Goal: Task Accomplishment & Management: Manage account settings

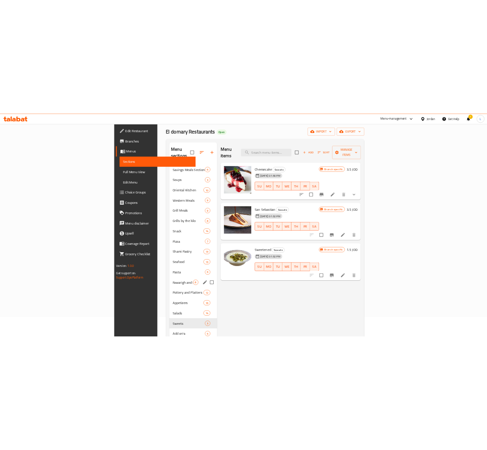
scroll to position [65, 0]
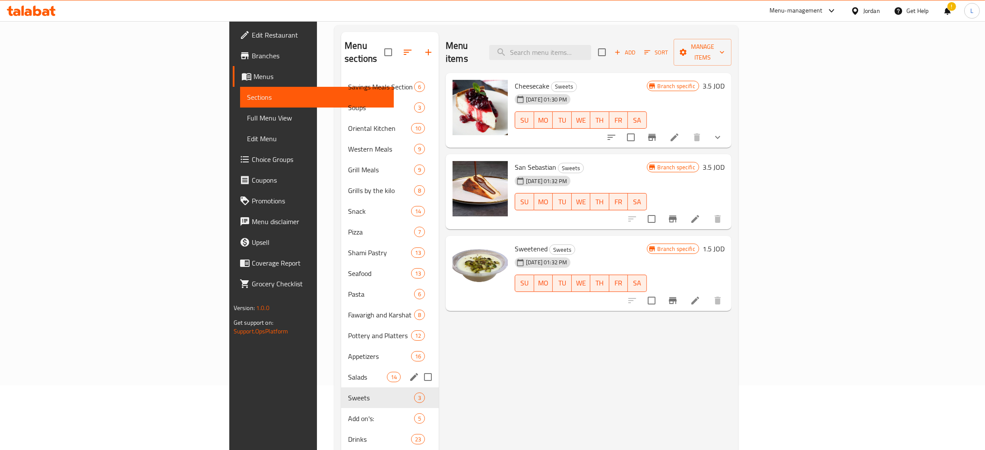
drag, startPoint x: 247, startPoint y: 369, endPoint x: 306, endPoint y: 379, distance: 60.5
click at [348, 372] on span "Salads" at bounding box center [367, 377] width 39 height 10
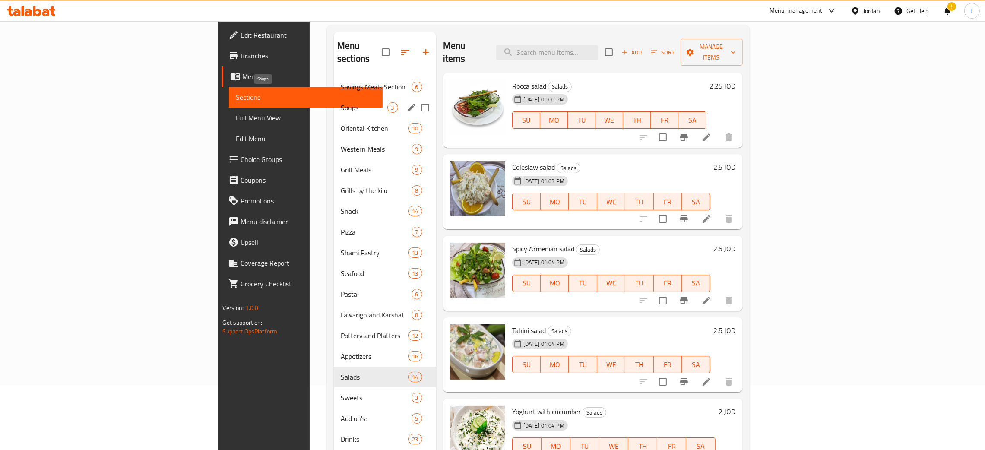
click at [341, 102] on span "Soups" at bounding box center [364, 107] width 46 height 10
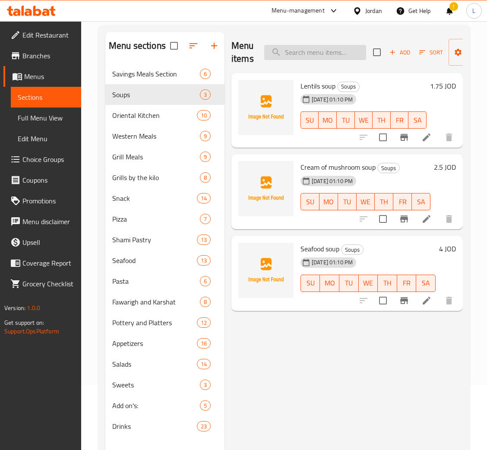
click at [305, 54] on input "search" at bounding box center [315, 52] width 102 height 15
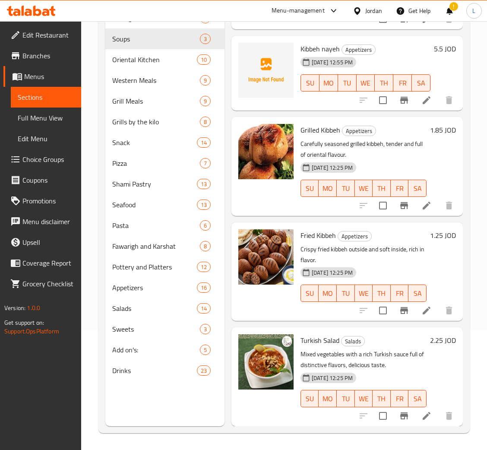
scroll to position [122, 0]
type input "ki"
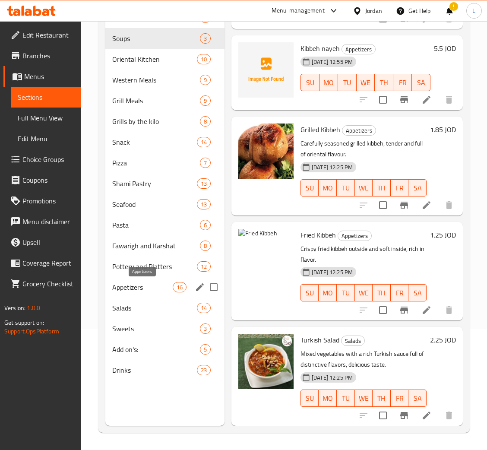
drag, startPoint x: 132, startPoint y: 291, endPoint x: 212, endPoint y: 290, distance: 79.9
click at [132, 291] on span "Appetizers" at bounding box center [142, 287] width 60 height 10
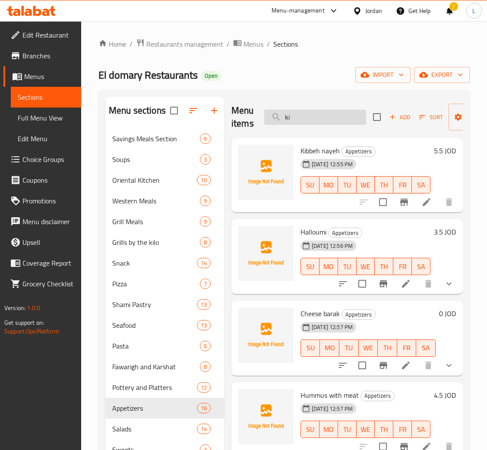
click at [312, 120] on input "ki" at bounding box center [315, 117] width 102 height 15
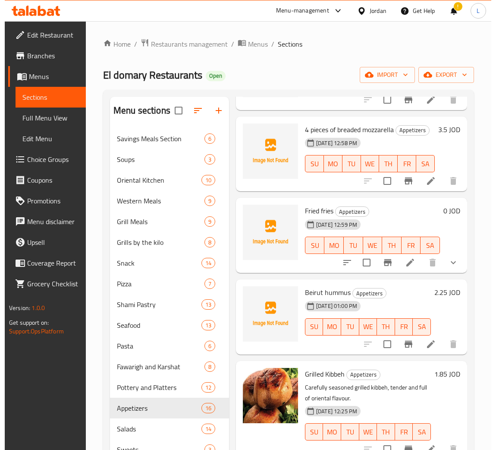
scroll to position [453, 0]
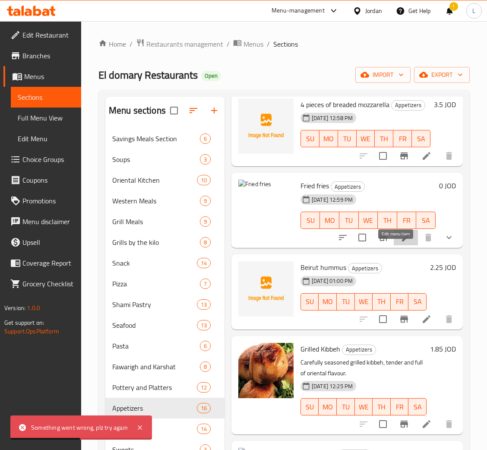
click at [402, 241] on icon at bounding box center [406, 238] width 8 height 8
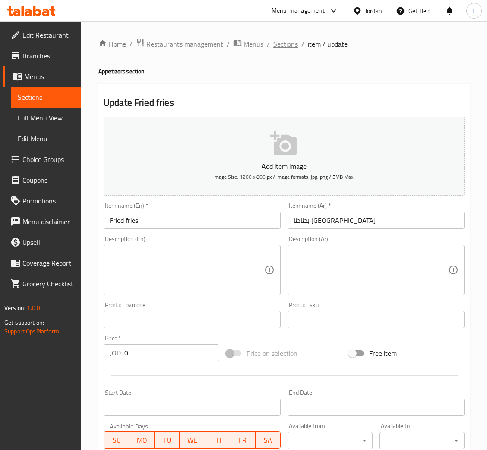
click at [280, 35] on div "Home / Restaurants management / Menus / Sections / item / update Appetizers sec…" at bounding box center [284, 360] width 406 height 679
click at [284, 41] on span "Sections" at bounding box center [285, 44] width 25 height 10
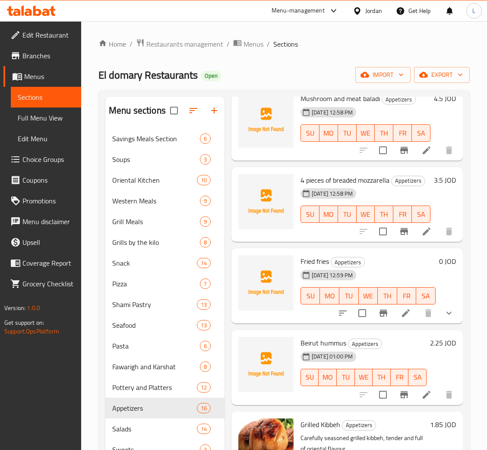
scroll to position [388, 0]
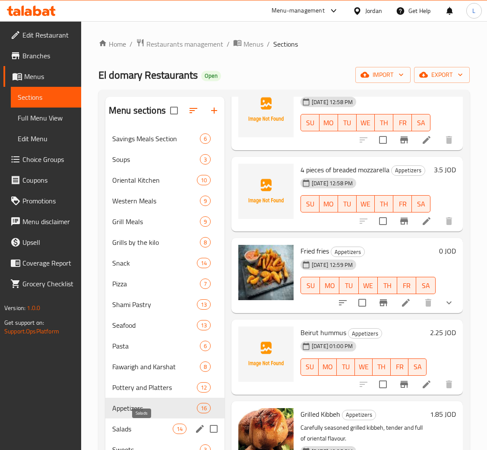
drag, startPoint x: 149, startPoint y: 428, endPoint x: 167, endPoint y: 426, distance: 17.8
click at [149, 428] on span "Salads" at bounding box center [142, 429] width 60 height 10
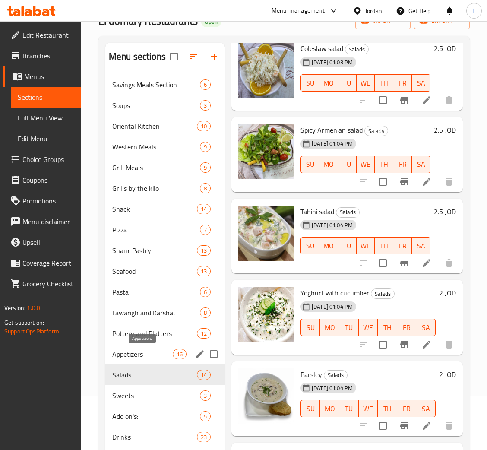
scroll to position [122, 0]
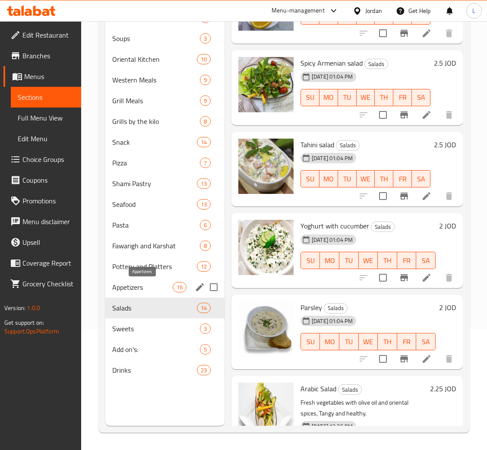
click at [154, 286] on span "Appetizers" at bounding box center [142, 287] width 60 height 10
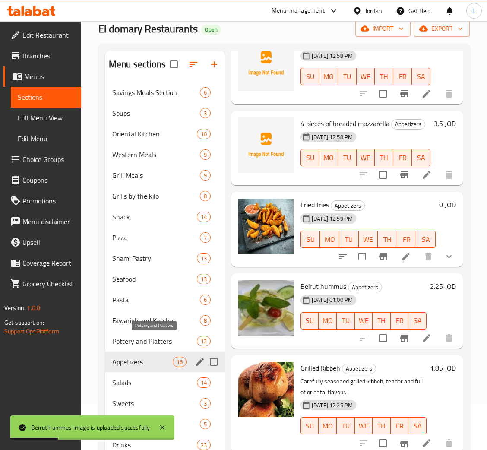
scroll to position [65, 0]
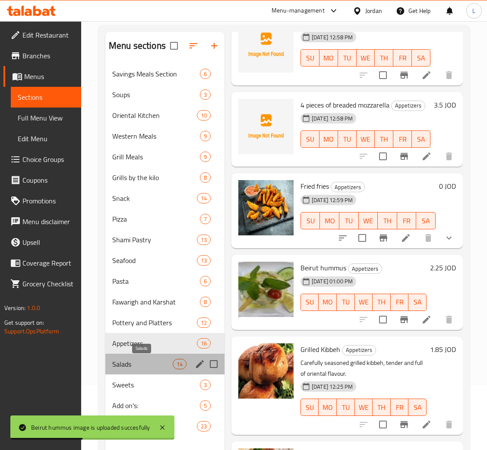
click at [150, 368] on span "Salads" at bounding box center [142, 364] width 60 height 10
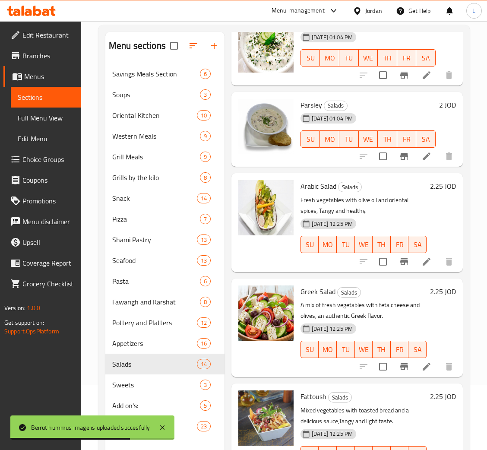
scroll to position [518, 0]
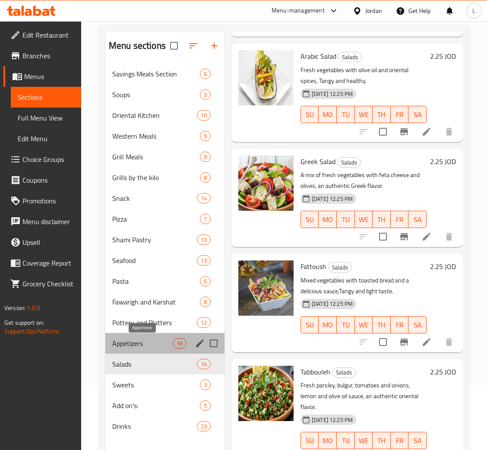
click at [153, 347] on span "Appetizers" at bounding box center [142, 343] width 60 height 10
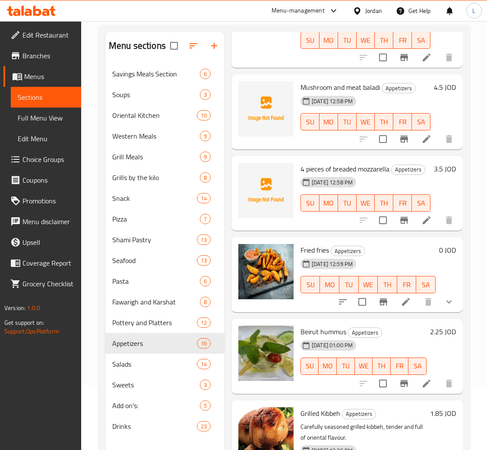
scroll to position [323, 0]
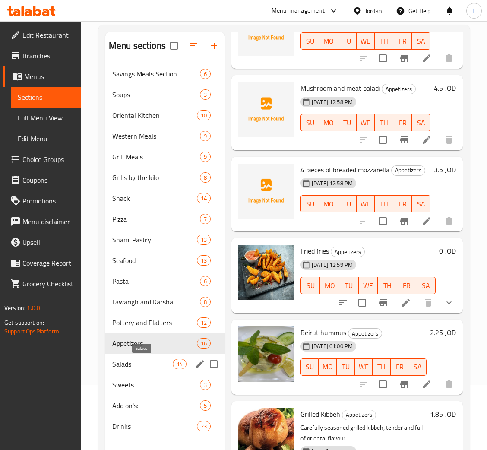
click at [154, 365] on span "Salads" at bounding box center [142, 364] width 60 height 10
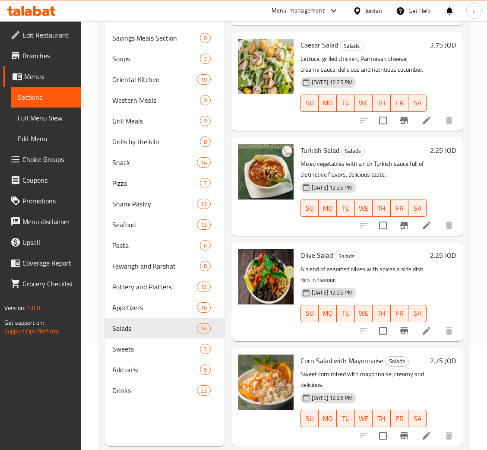
scroll to position [122, 0]
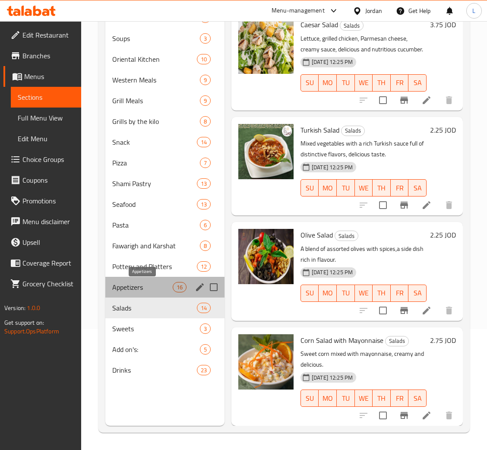
drag, startPoint x: 142, startPoint y: 283, endPoint x: 139, endPoint y: 289, distance: 6.4
click at [139, 289] on span "Appetizers" at bounding box center [142, 287] width 60 height 10
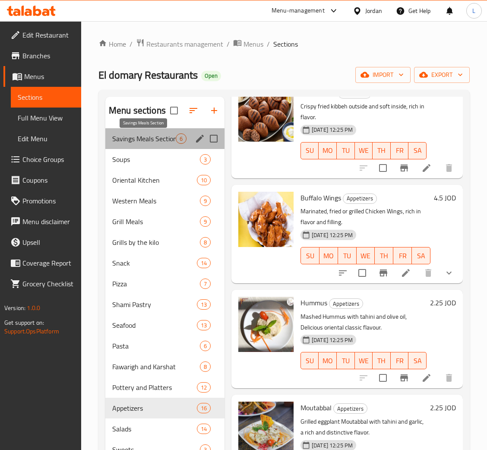
click at [143, 141] on span "Savings Meals Section" at bounding box center [143, 138] width 63 height 10
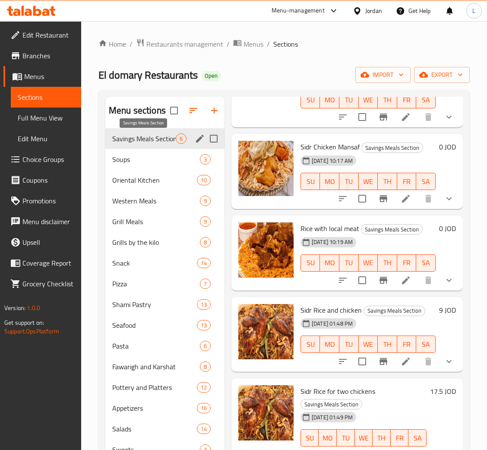
scroll to position [118, 0]
click at [144, 240] on span "Grills by the kilo" at bounding box center [143, 242] width 63 height 10
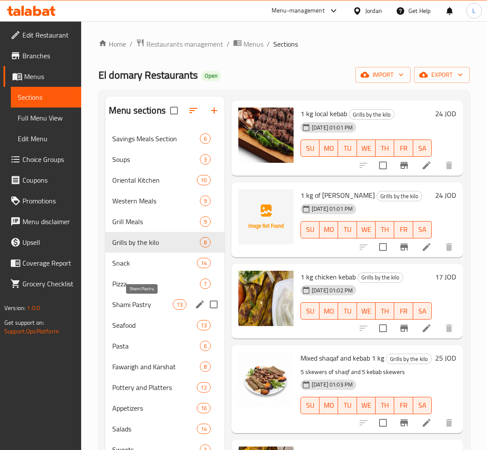
click at [139, 299] on span "Shami Pastry" at bounding box center [142, 304] width 60 height 10
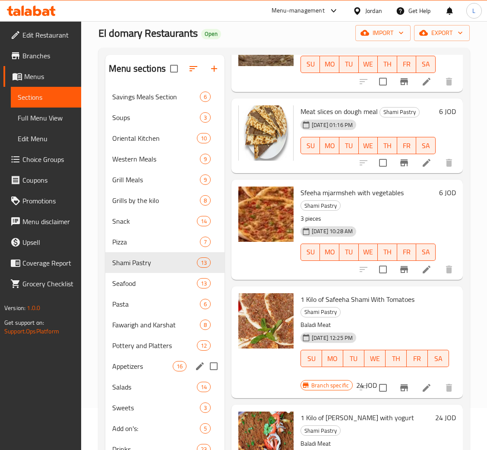
scroll to position [65, 0]
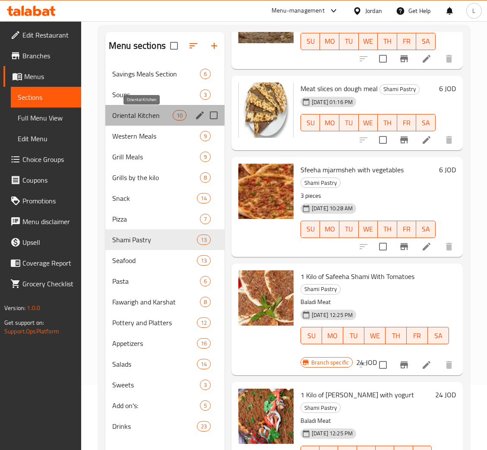
click at [139, 117] on span "Oriental Kitchen" at bounding box center [142, 115] width 60 height 10
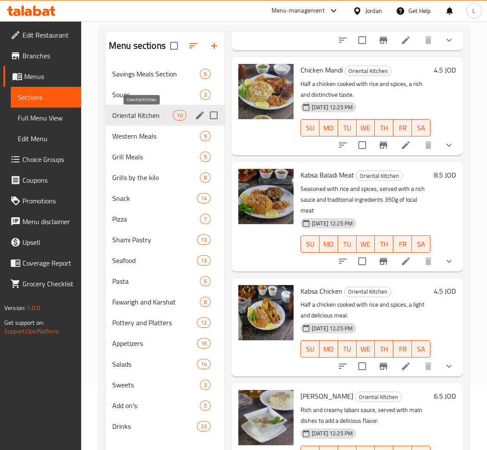
scroll to position [617, 0]
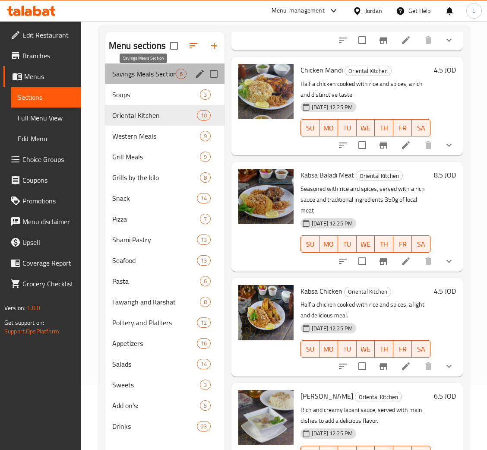
click at [149, 79] on span "Savings Meals Section" at bounding box center [143, 74] width 63 height 10
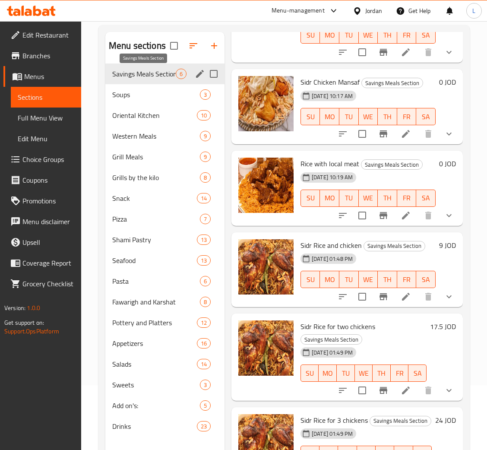
scroll to position [118, 0]
click at [155, 197] on span "Snack" at bounding box center [142, 198] width 60 height 10
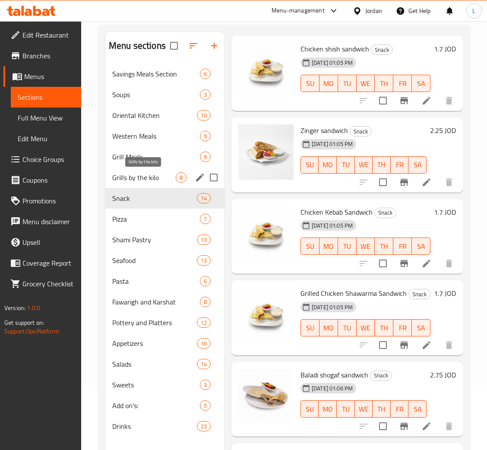
click at [152, 177] on span "Grills by the kilo" at bounding box center [143, 177] width 63 height 10
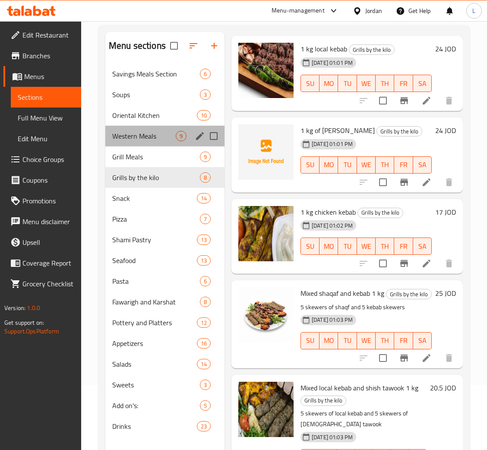
click at [152, 145] on div "Western Meals 9" at bounding box center [164, 136] width 119 height 21
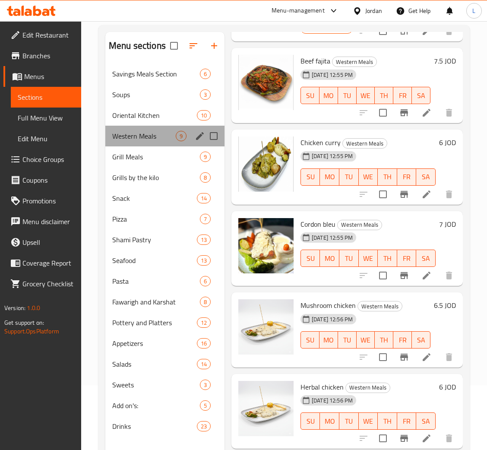
click at [152, 130] on div "Western Meals 9" at bounding box center [164, 136] width 119 height 21
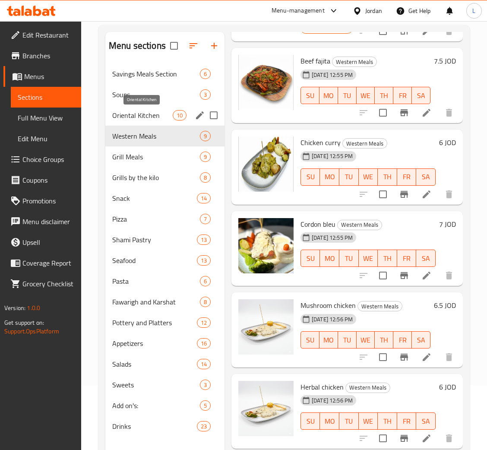
click at [155, 119] on span "Oriental Kitchen" at bounding box center [142, 115] width 60 height 10
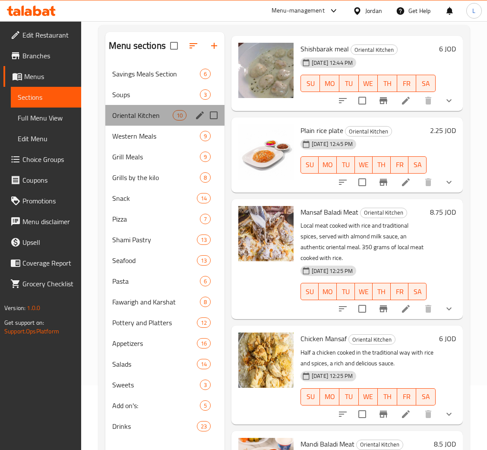
click at [157, 105] on div "Oriental Kitchen 10" at bounding box center [164, 115] width 119 height 21
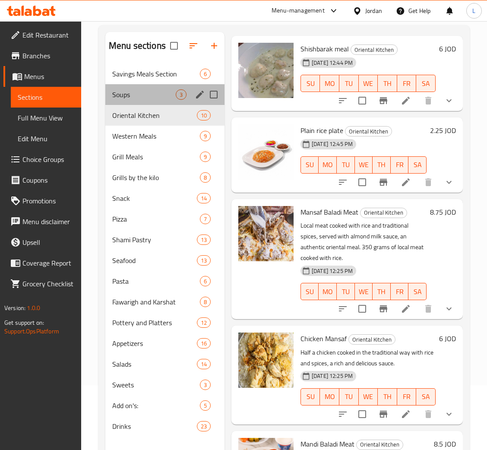
click at [156, 85] on div "Soups 3" at bounding box center [164, 94] width 119 height 21
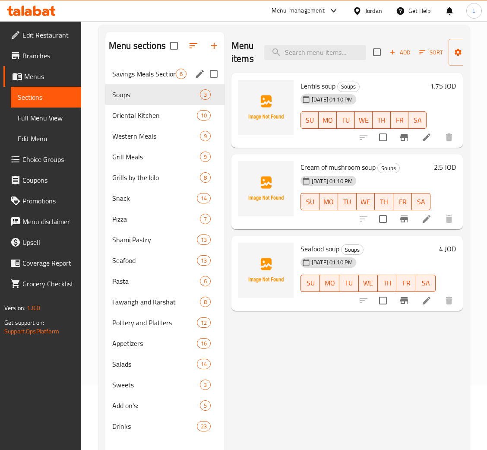
click at [156, 75] on span "Savings Meals Section" at bounding box center [143, 74] width 63 height 10
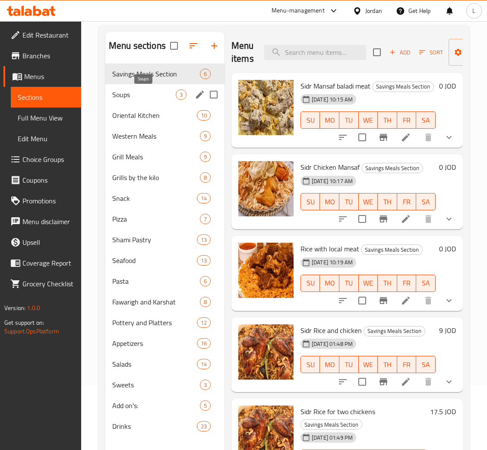
click at [152, 90] on span "Soups" at bounding box center [143, 94] width 63 height 10
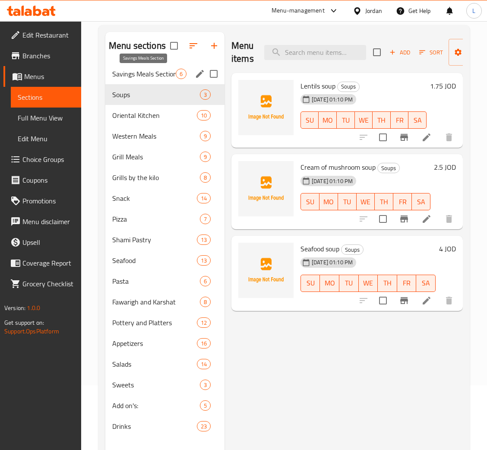
click at [156, 78] on span "Savings Meals Section" at bounding box center [143, 74] width 63 height 10
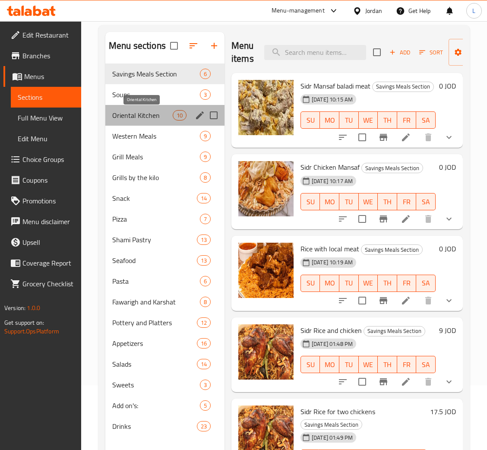
click at [149, 118] on span "Oriental Kitchen" at bounding box center [142, 115] width 60 height 10
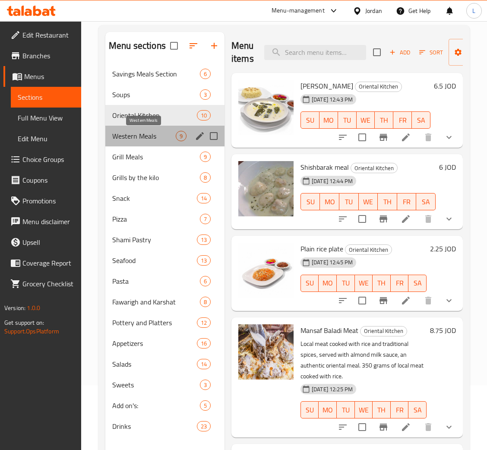
click at [141, 136] on span "Western Meals" at bounding box center [143, 136] width 63 height 10
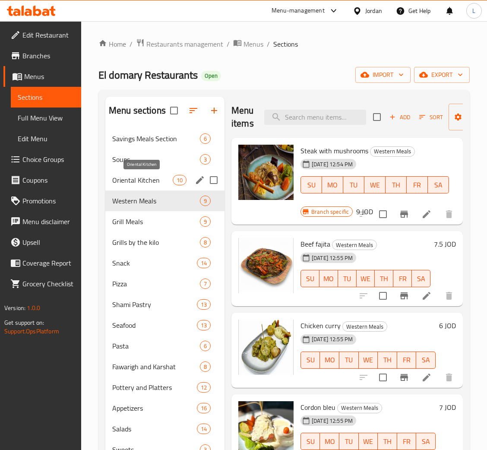
click at [152, 178] on span "Oriental Kitchen" at bounding box center [142, 180] width 60 height 10
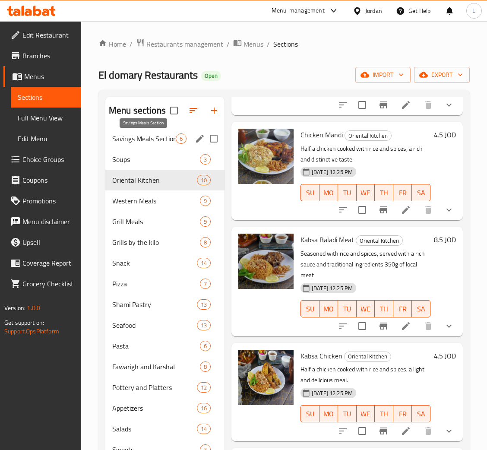
click at [151, 140] on span "Savings Meals Section" at bounding box center [143, 138] width 63 height 10
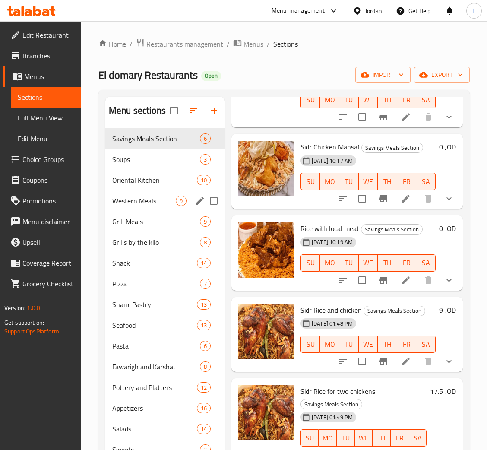
click at [147, 193] on div "Western Meals 9" at bounding box center [164, 200] width 119 height 21
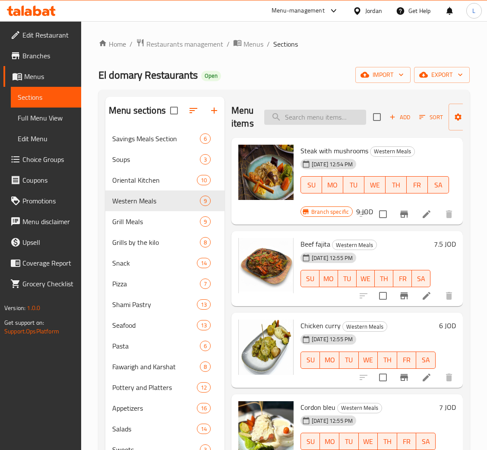
click at [302, 118] on input "search" at bounding box center [315, 117] width 102 height 15
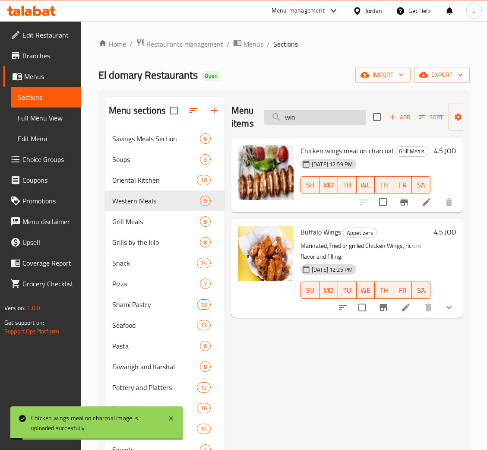
click at [292, 119] on input "win" at bounding box center [315, 117] width 102 height 15
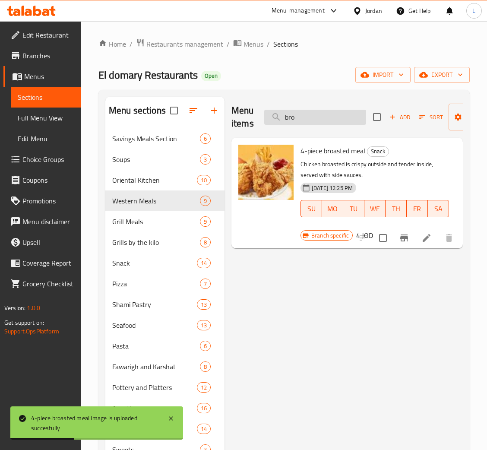
click at [330, 117] on input "bro" at bounding box center [315, 117] width 102 height 15
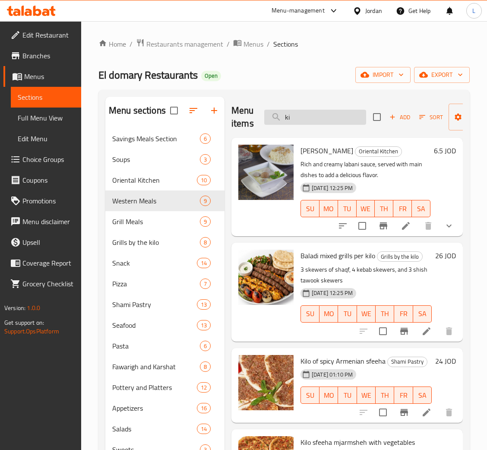
click at [331, 119] on input "ki" at bounding box center [315, 117] width 102 height 15
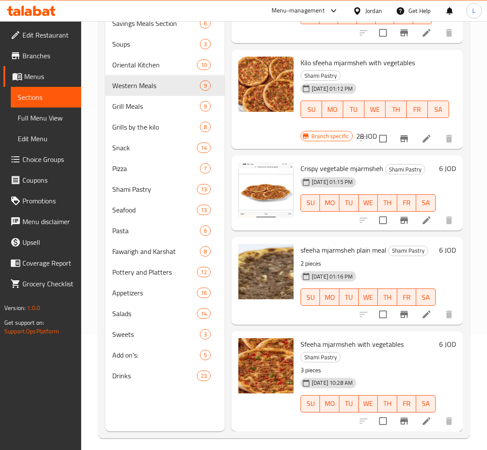
scroll to position [122, 0]
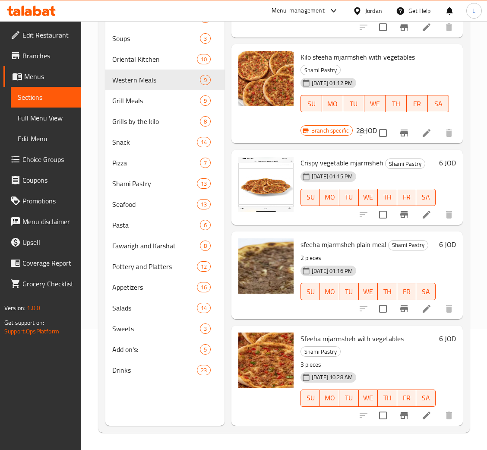
type input "mja"
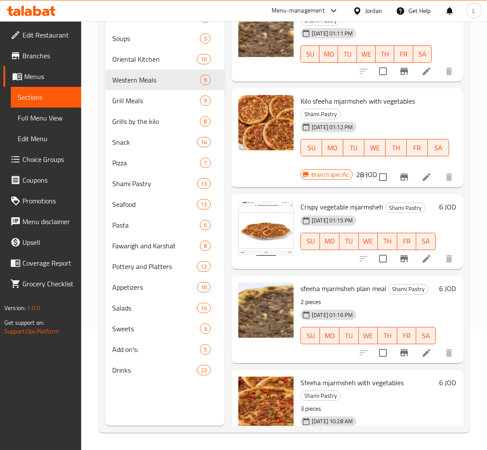
scroll to position [9, 0]
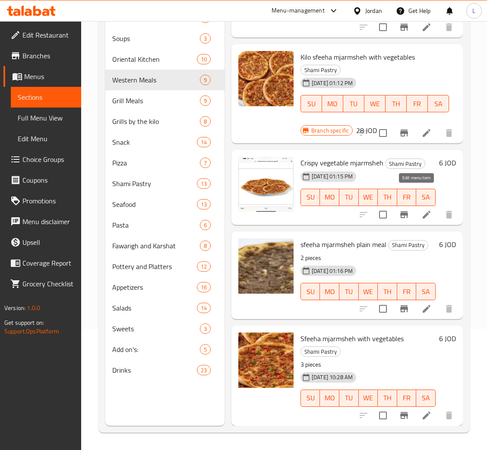
click at [421, 209] on icon at bounding box center [426, 214] width 10 height 10
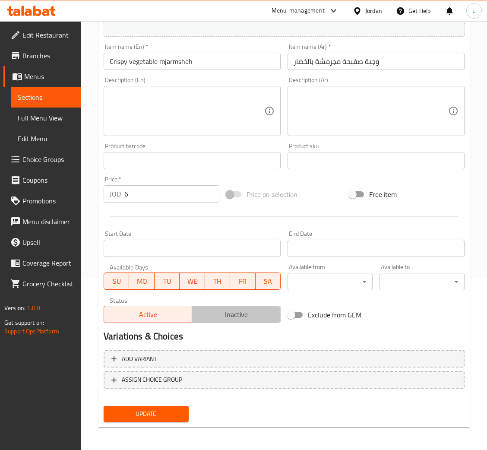
click at [235, 310] on span "Inactive" at bounding box center [236, 314] width 81 height 13
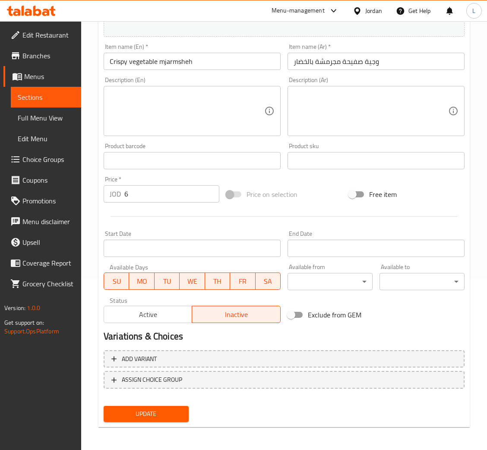
click at [175, 407] on button "Update" at bounding box center [146, 414] width 85 height 16
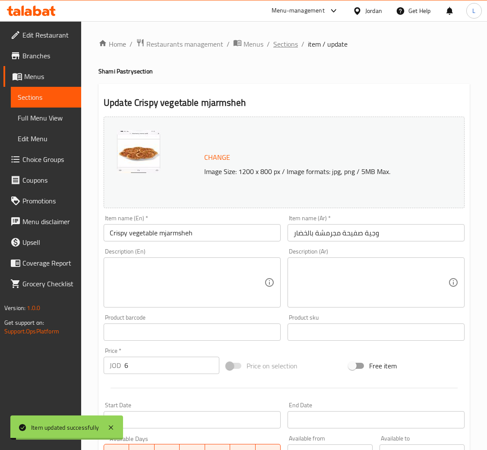
click at [276, 42] on span "Sections" at bounding box center [285, 44] width 25 height 10
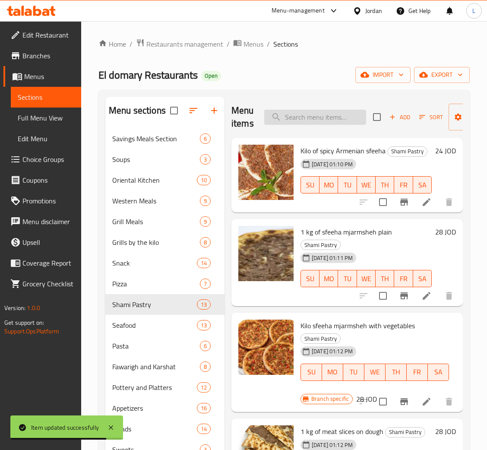
click at [326, 120] on input "search" at bounding box center [315, 117] width 102 height 15
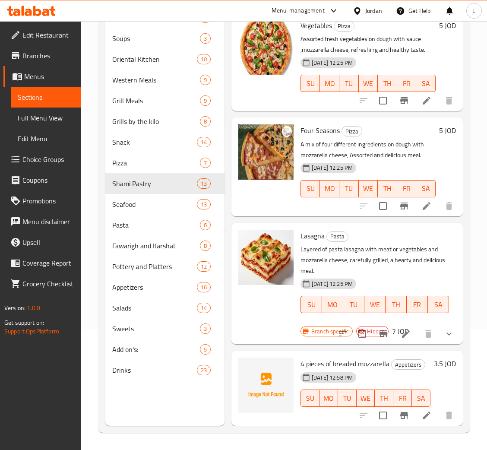
type input "moz"
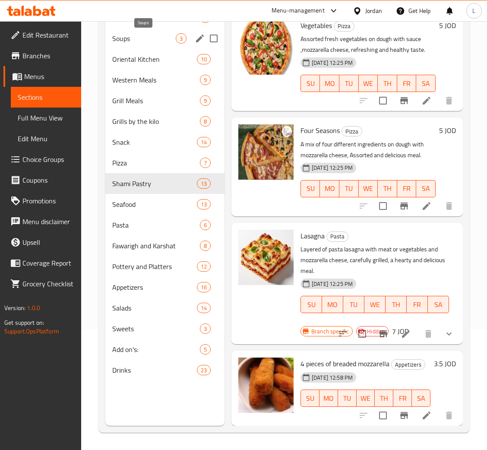
click at [130, 36] on span "Soups" at bounding box center [143, 38] width 63 height 10
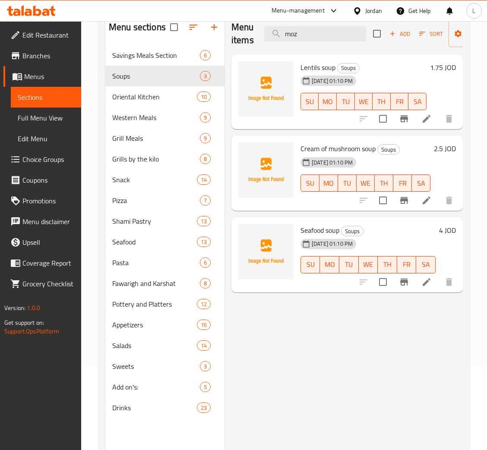
scroll to position [57, 0]
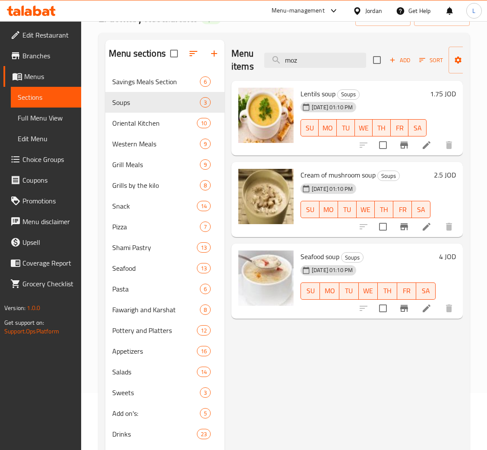
click at [42, 10] on icon at bounding box center [31, 11] width 49 height 10
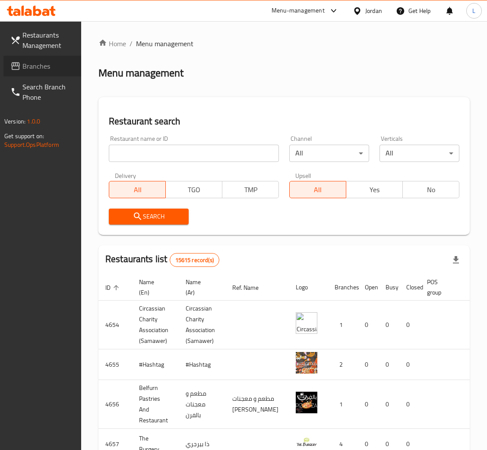
click at [41, 70] on span "Branches" at bounding box center [48, 66] width 52 height 10
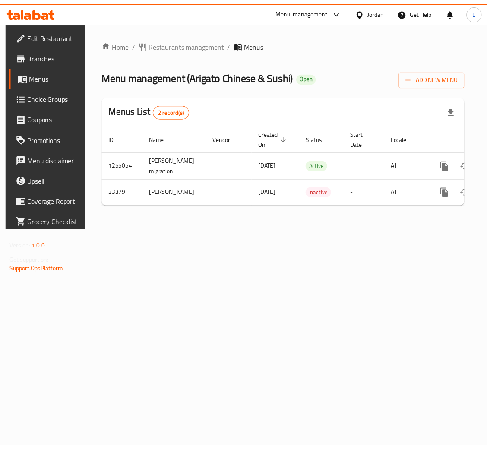
scroll to position [0, 49]
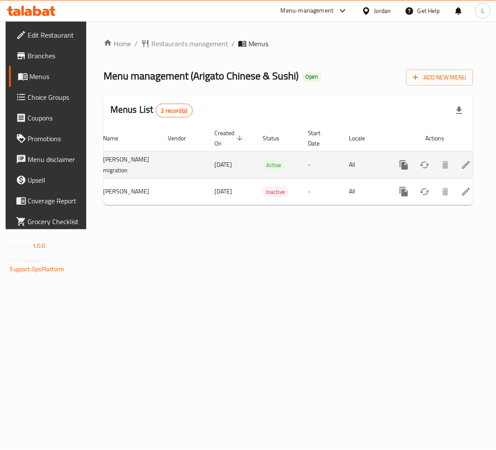
click at [462, 163] on icon "enhanced table" at bounding box center [467, 165] width 10 height 10
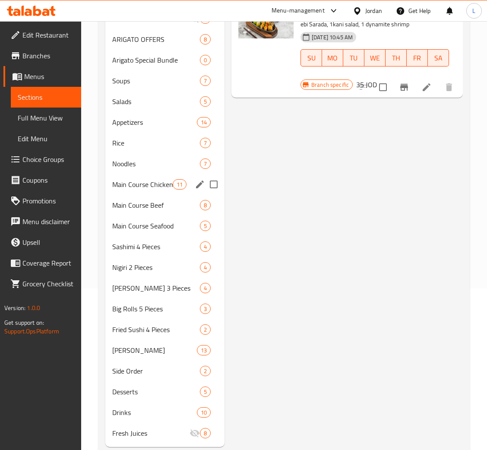
scroll to position [182, 0]
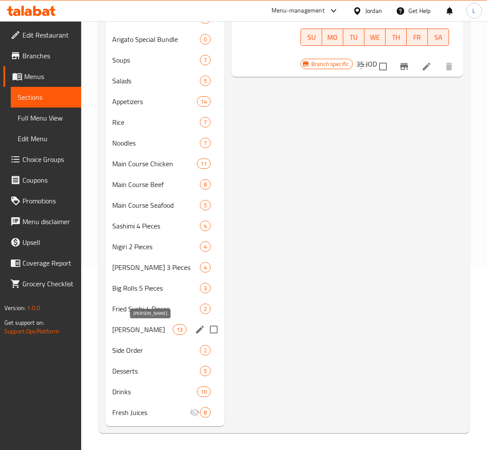
click at [131, 329] on span "[PERSON_NAME]" at bounding box center [142, 329] width 60 height 10
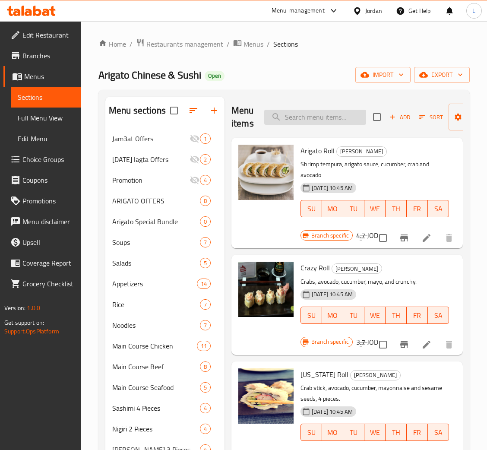
click at [323, 119] on input "search" at bounding box center [315, 117] width 102 height 15
click at [400, 238] on icon "Branch-specific-item" at bounding box center [404, 237] width 8 height 7
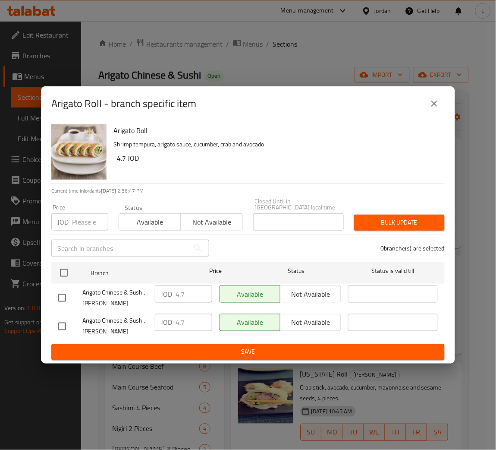
click at [85, 221] on input "number" at bounding box center [90, 221] width 36 height 17
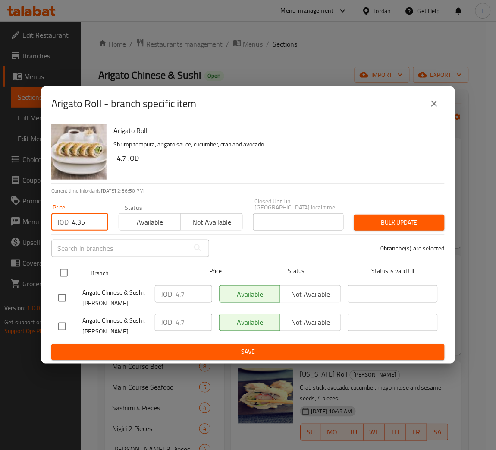
type input "4.35"
click at [70, 268] on input "checkbox" at bounding box center [64, 273] width 18 height 18
checkbox input "true"
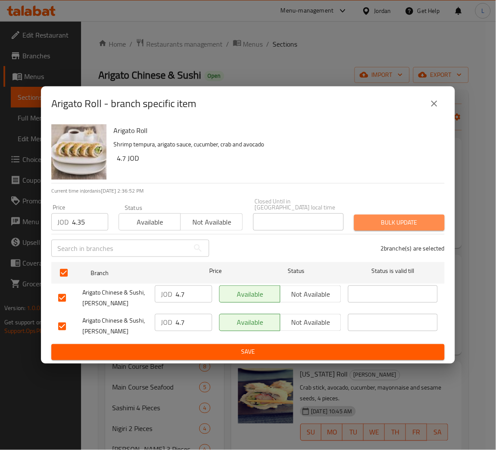
click at [408, 220] on span "Bulk update" at bounding box center [399, 222] width 77 height 11
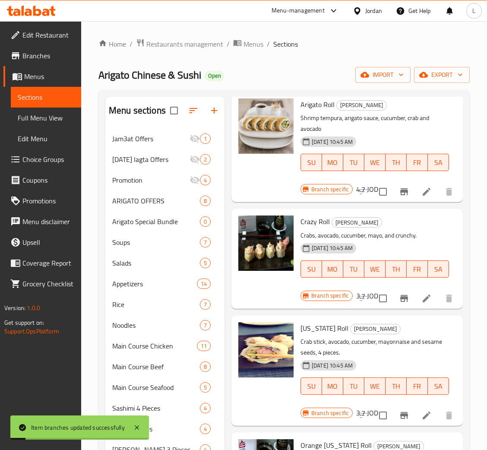
scroll to position [65, 0]
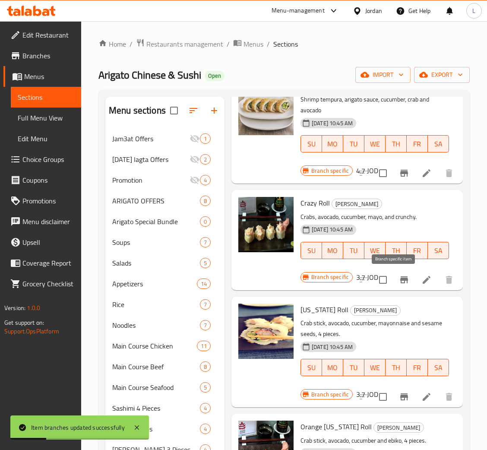
click at [399, 277] on icon "Branch-specific-item" at bounding box center [404, 280] width 10 height 10
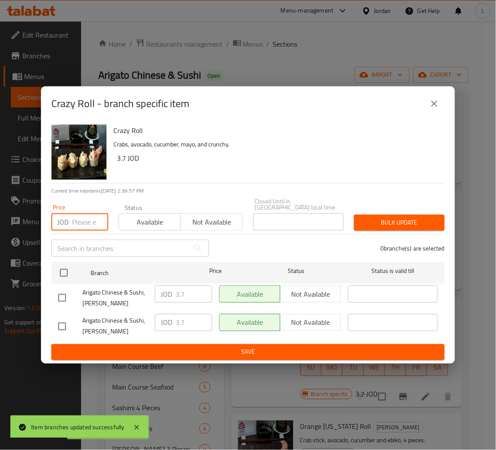
click at [82, 220] on input "number" at bounding box center [90, 221] width 36 height 17
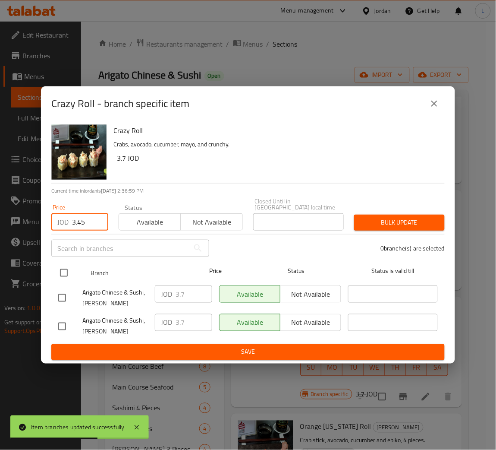
type input "3.45"
click at [70, 275] on input "checkbox" at bounding box center [64, 273] width 18 height 18
checkbox input "true"
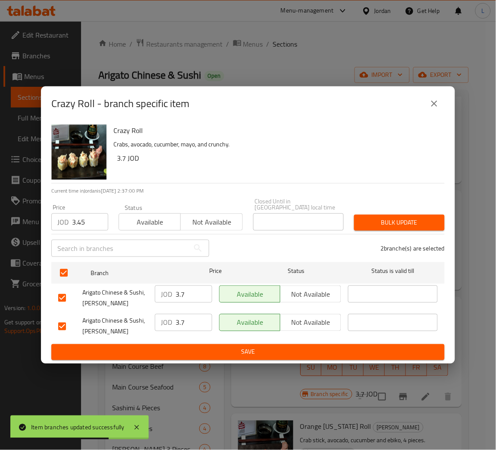
click at [374, 220] on span "Bulk update" at bounding box center [399, 222] width 77 height 11
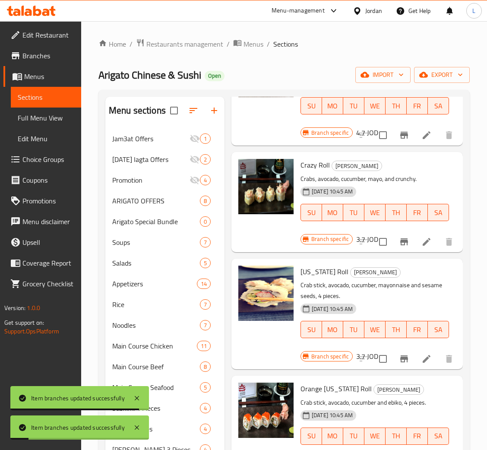
scroll to position [130, 0]
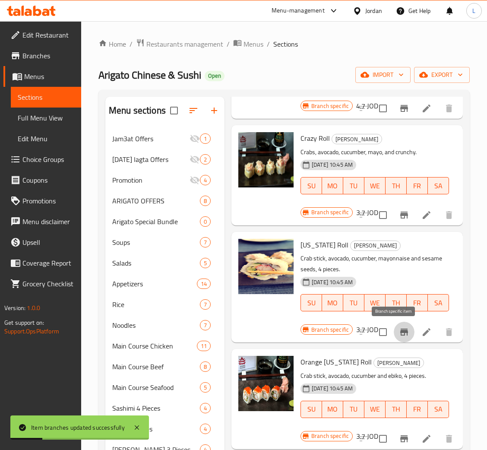
click at [399, 336] on icon "Branch-specific-item" at bounding box center [404, 332] width 10 height 10
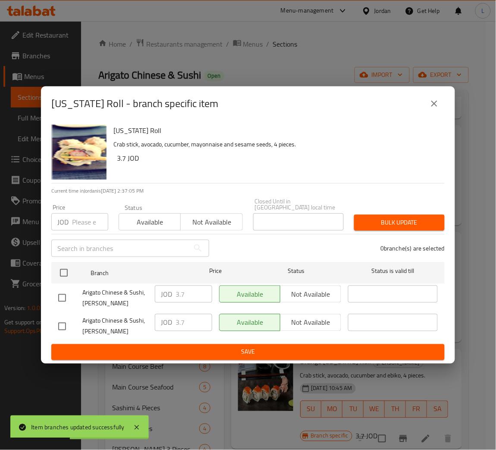
click at [89, 222] on input "number" at bounding box center [90, 221] width 36 height 17
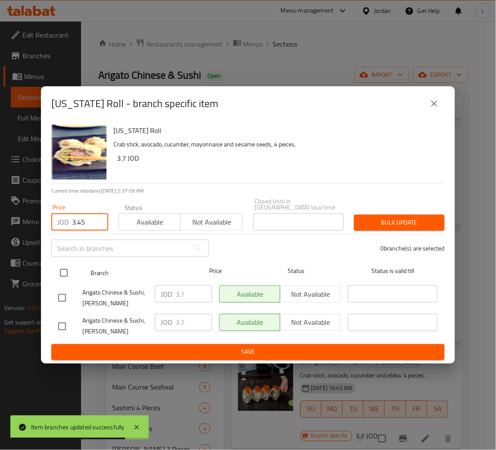
type input "3.45"
drag, startPoint x: 68, startPoint y: 270, endPoint x: 170, endPoint y: 263, distance: 102.2
click at [66, 270] on input "checkbox" at bounding box center [64, 273] width 18 height 18
checkbox input "true"
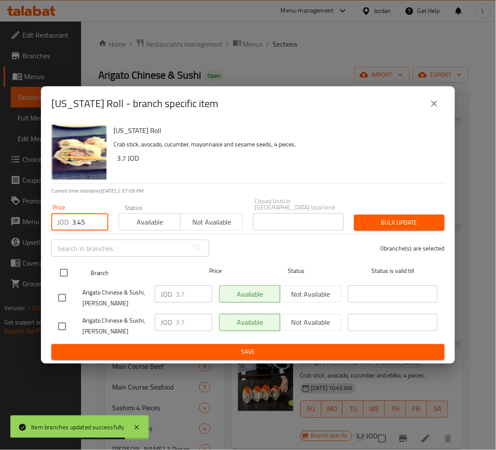
checkbox input "true"
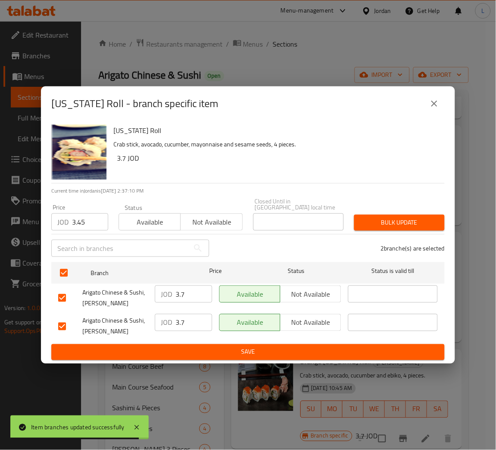
click at [397, 224] on span "Bulk update" at bounding box center [399, 222] width 77 height 11
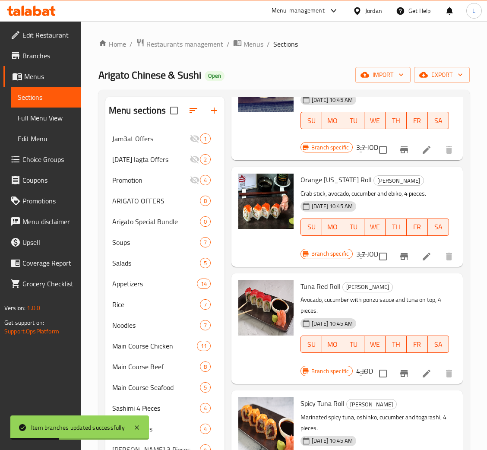
scroll to position [323, 0]
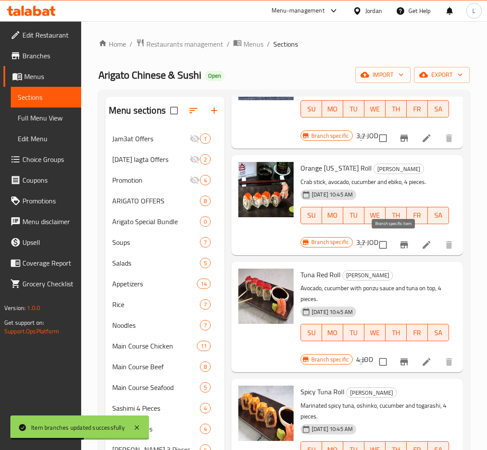
click at [399, 246] on icon "Branch-specific-item" at bounding box center [404, 245] width 10 height 10
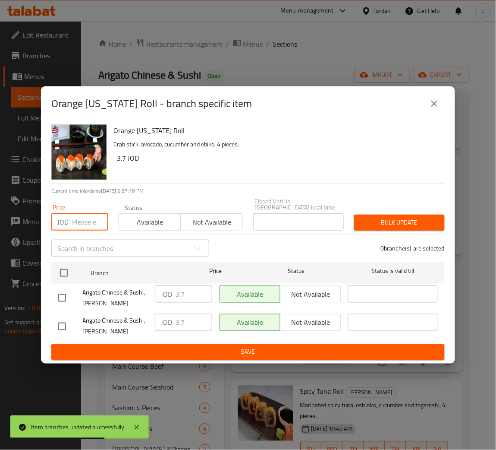
click at [82, 224] on input "number" at bounding box center [90, 221] width 36 height 17
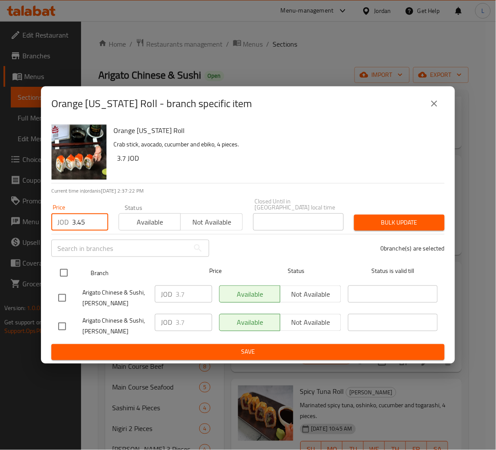
type input "3.45"
click at [66, 274] on input "checkbox" at bounding box center [64, 273] width 18 height 18
checkbox input "true"
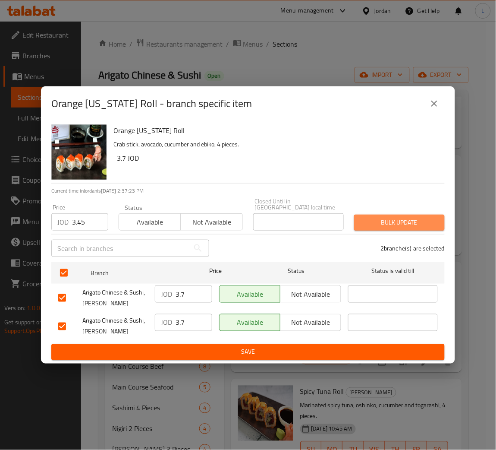
click at [372, 217] on span "Bulk update" at bounding box center [399, 222] width 77 height 11
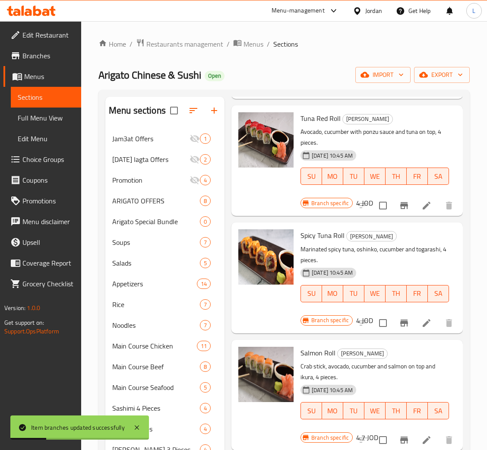
scroll to position [453, 0]
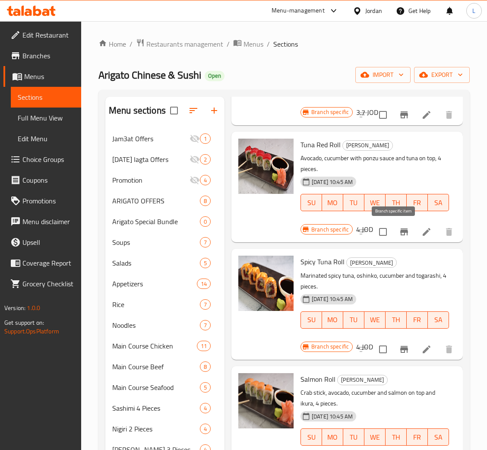
click at [400, 231] on icon "Branch-specific-item" at bounding box center [404, 231] width 8 height 7
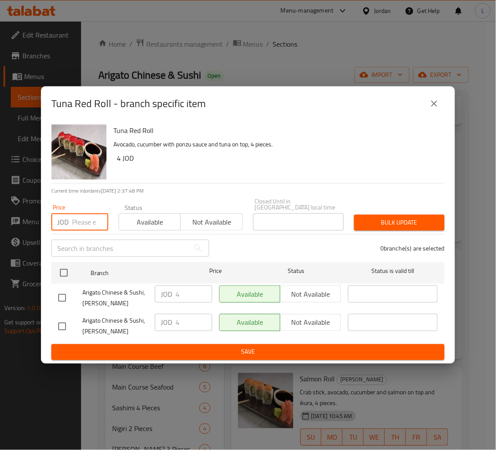
click at [81, 214] on input "number" at bounding box center [90, 221] width 36 height 17
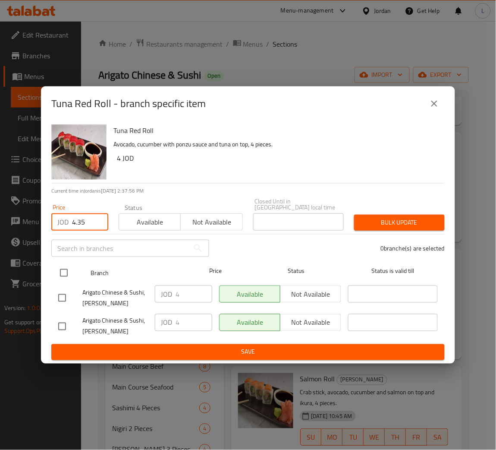
type input "4.35"
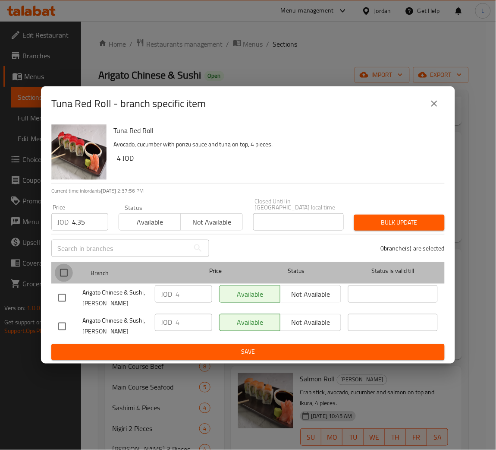
click at [69, 266] on input "checkbox" at bounding box center [64, 273] width 18 height 18
checkbox input "true"
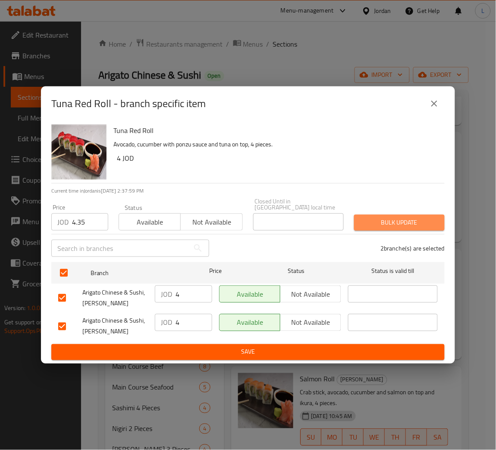
click at [395, 220] on span "Bulk update" at bounding box center [399, 222] width 77 height 11
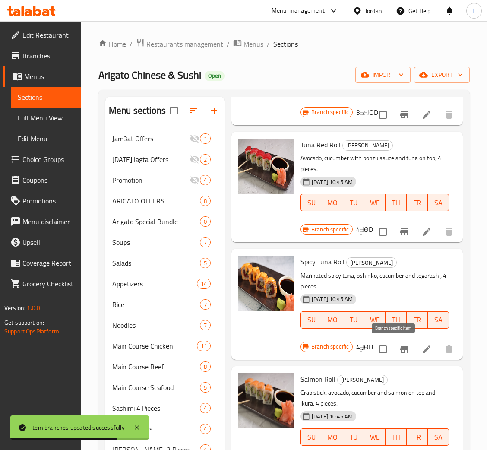
click at [399, 349] on icon "Branch-specific-item" at bounding box center [404, 349] width 10 height 10
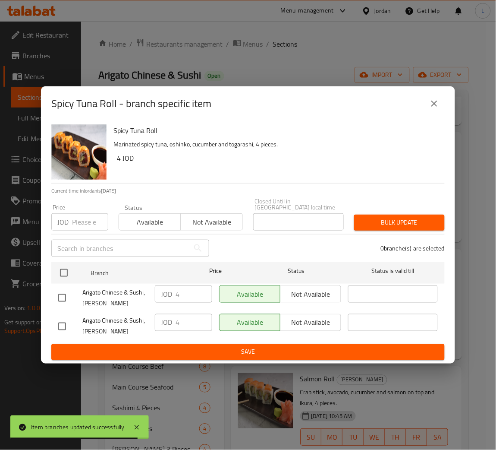
click at [84, 219] on input "number" at bounding box center [90, 221] width 36 height 17
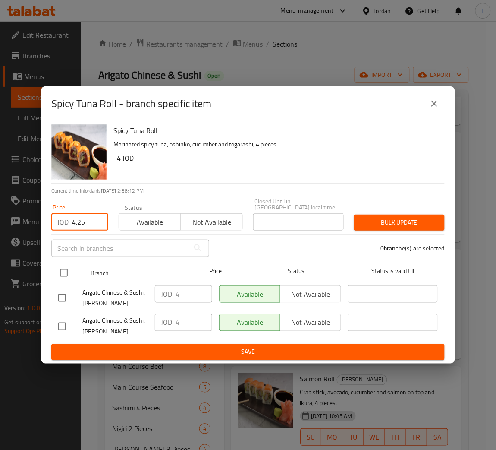
type input "4.25"
click at [63, 270] on input "checkbox" at bounding box center [64, 273] width 18 height 18
checkbox input "true"
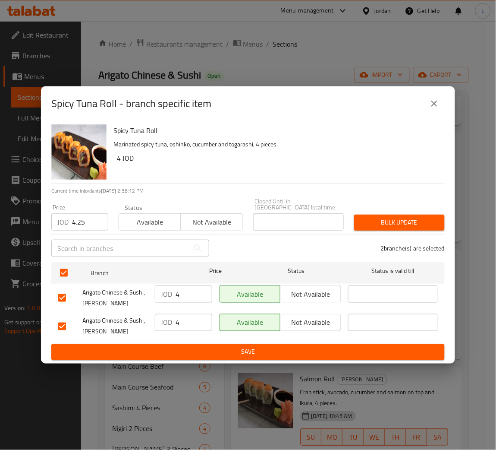
click at [395, 215] on button "Bulk update" at bounding box center [399, 223] width 91 height 16
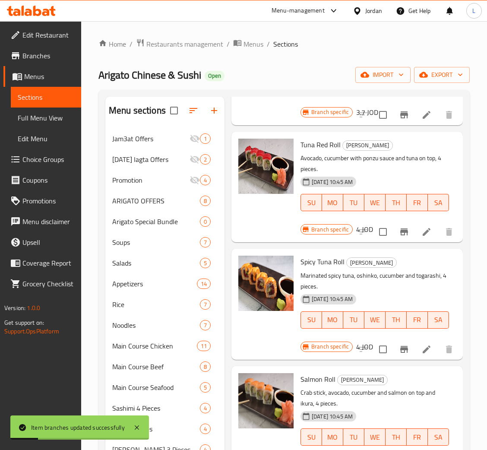
scroll to position [647, 0]
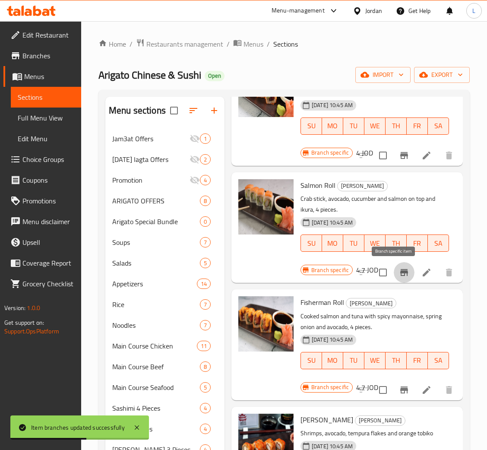
click at [399, 275] on icon "Branch-specific-item" at bounding box center [404, 272] width 10 height 10
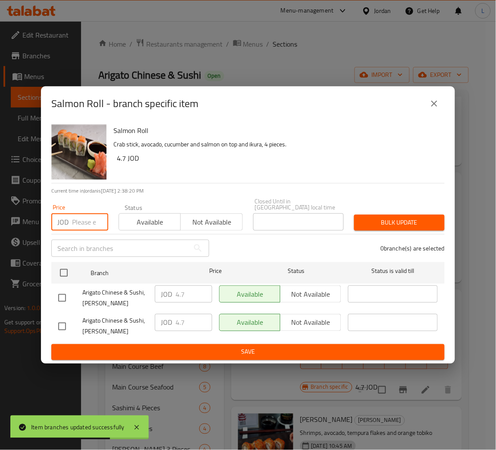
click at [81, 220] on input "number" at bounding box center [90, 221] width 36 height 17
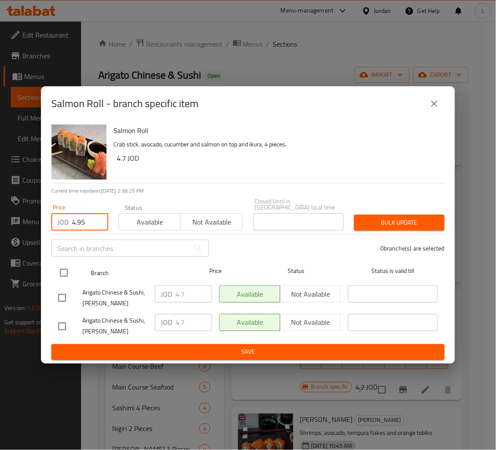
type input "4.95"
click at [69, 266] on input "checkbox" at bounding box center [64, 273] width 18 height 18
checkbox input "true"
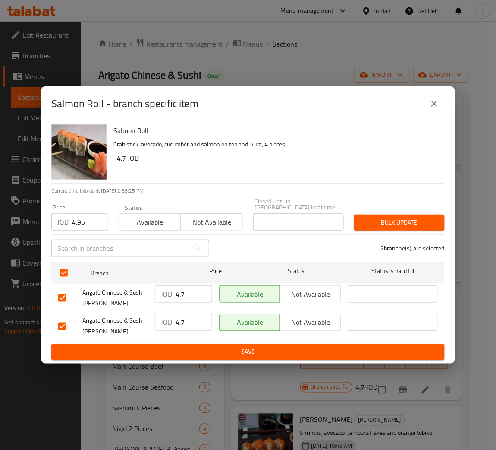
click at [383, 217] on span "Bulk update" at bounding box center [399, 222] width 77 height 11
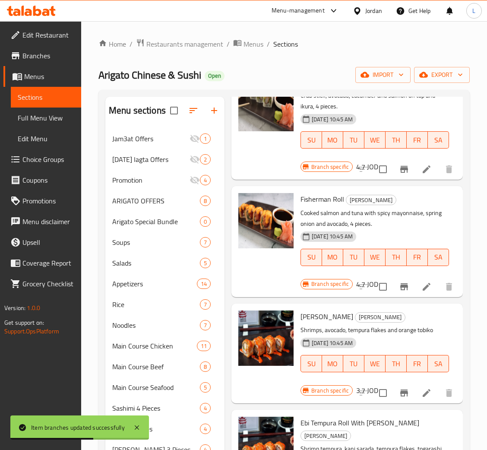
scroll to position [777, 0]
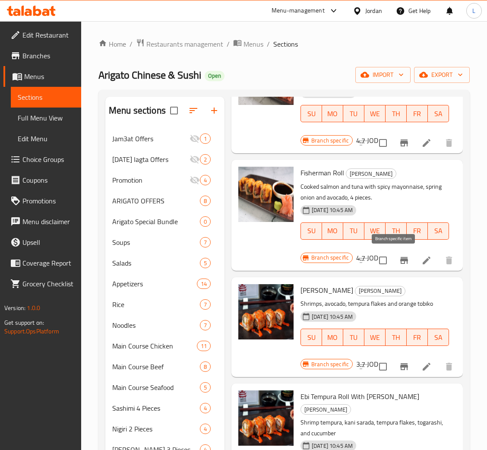
click at [400, 261] on icon "Branch-specific-item" at bounding box center [404, 260] width 8 height 7
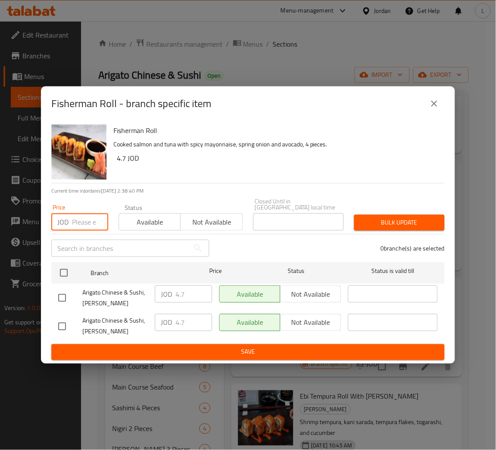
click at [85, 219] on input "number" at bounding box center [90, 221] width 36 height 17
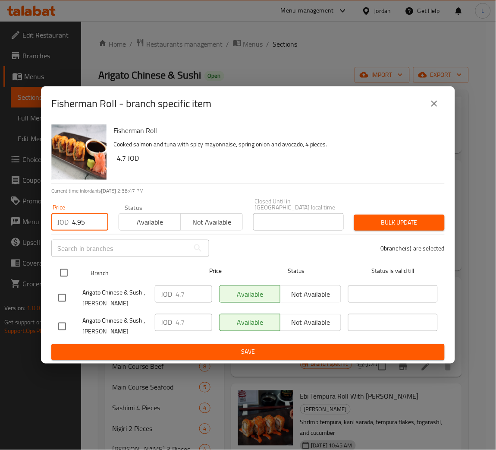
type input "4.95"
click at [66, 271] on input "checkbox" at bounding box center [64, 273] width 18 height 18
checkbox input "true"
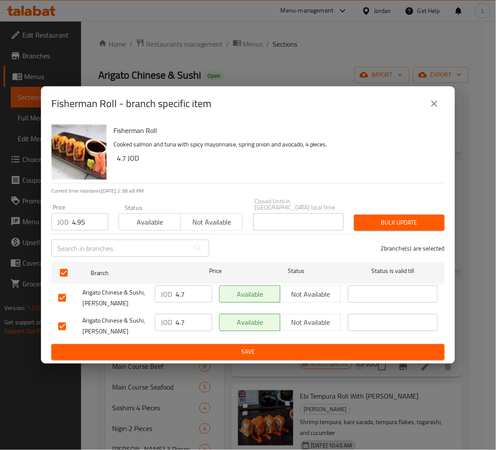
click at [403, 217] on span "Bulk update" at bounding box center [399, 222] width 77 height 11
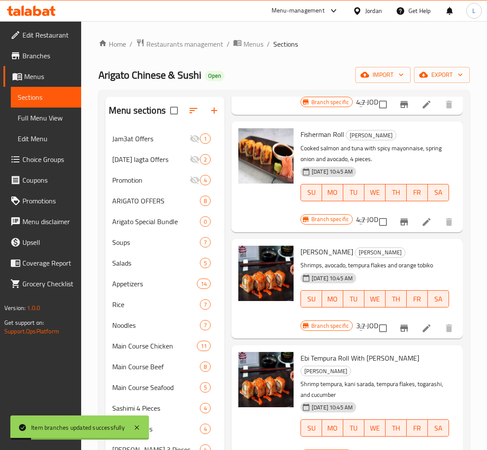
scroll to position [841, 0]
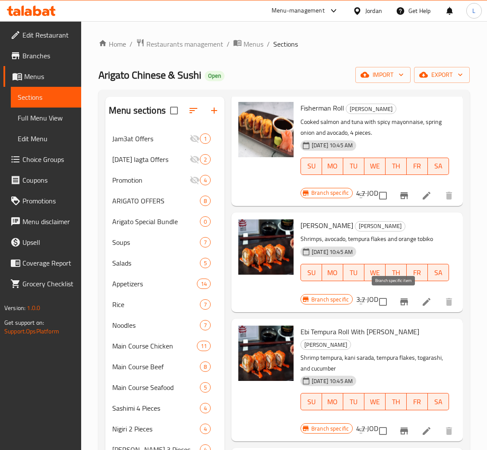
click at [400, 300] on icon "Branch-specific-item" at bounding box center [404, 301] width 8 height 7
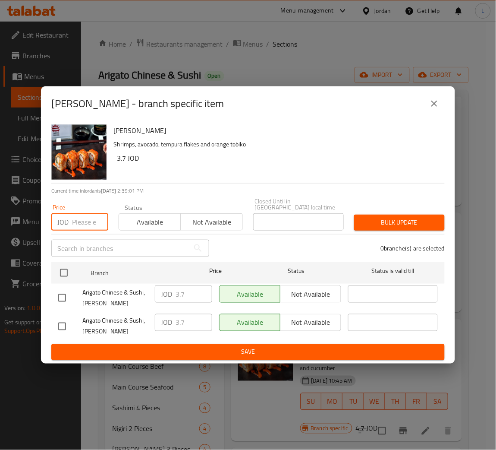
click at [83, 215] on input "number" at bounding box center [90, 221] width 36 height 17
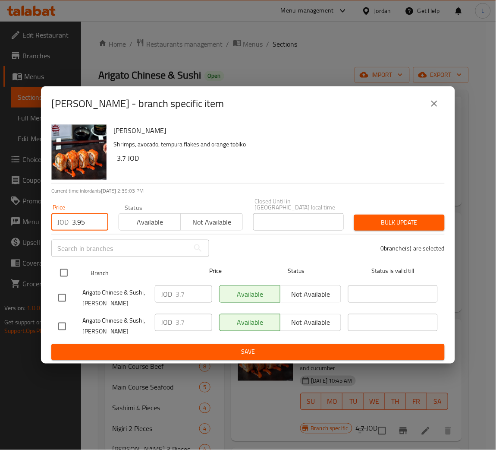
type input "3.95"
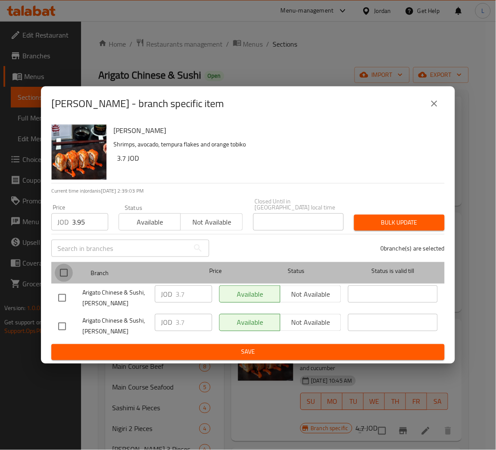
drag, startPoint x: 62, startPoint y: 265, endPoint x: 211, endPoint y: 272, distance: 149.5
click at [62, 266] on input "checkbox" at bounding box center [64, 273] width 18 height 18
checkbox input "true"
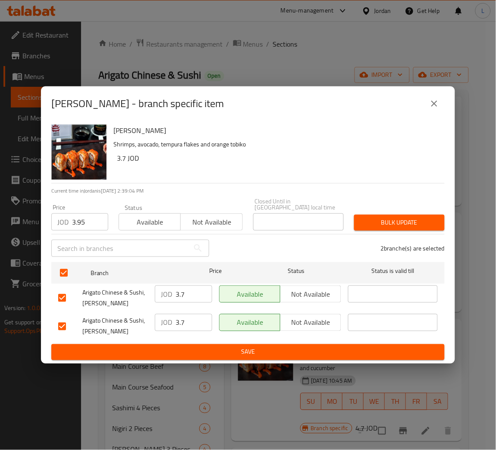
click at [410, 218] on span "Bulk update" at bounding box center [399, 222] width 77 height 11
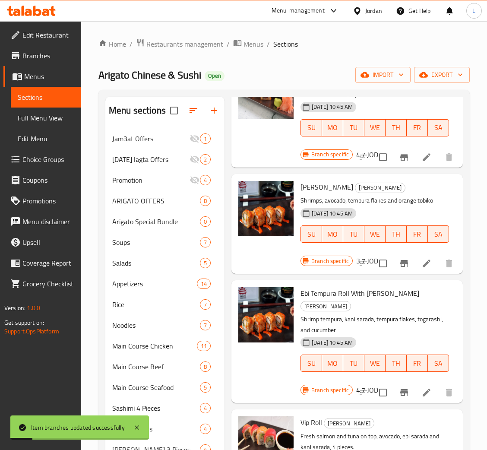
scroll to position [907, 0]
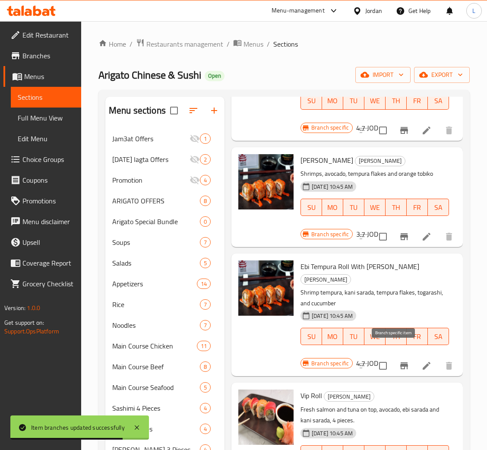
click at [399, 360] on icon "Branch-specific-item" at bounding box center [404, 365] width 10 height 10
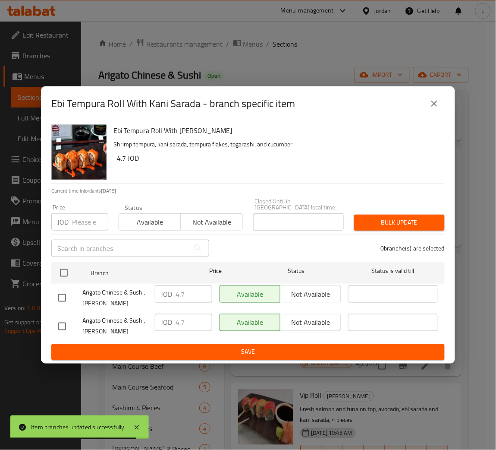
click at [79, 219] on input "number" at bounding box center [90, 221] width 36 height 17
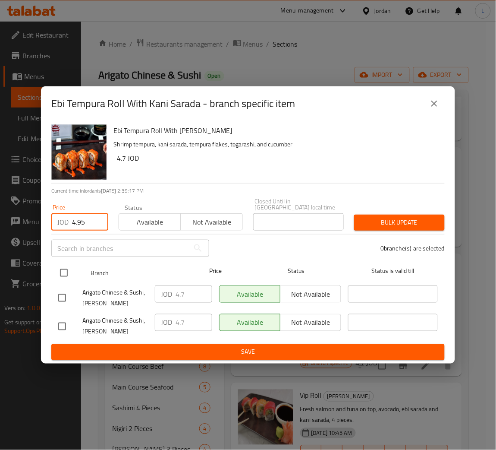
type input "4.95"
click at [66, 265] on input "checkbox" at bounding box center [64, 273] width 18 height 18
checkbox input "true"
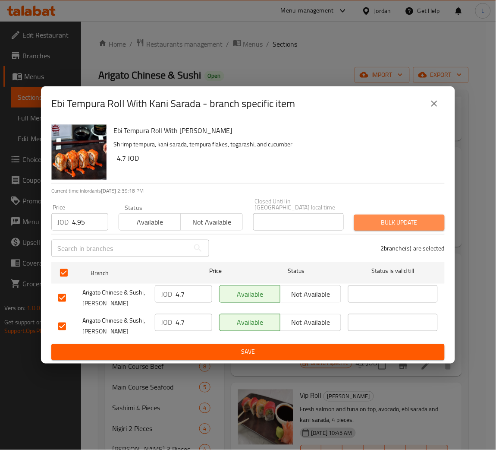
click at [405, 220] on span "Bulk update" at bounding box center [399, 222] width 77 height 11
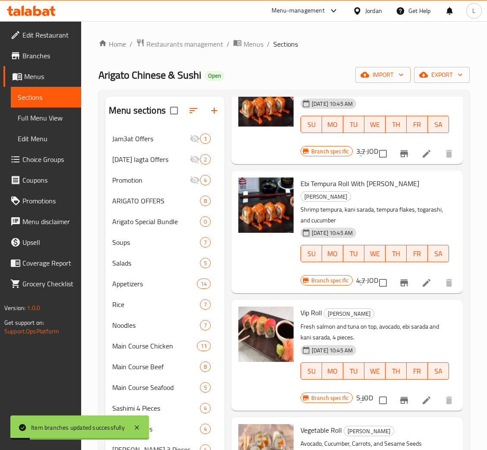
scroll to position [1002, 0]
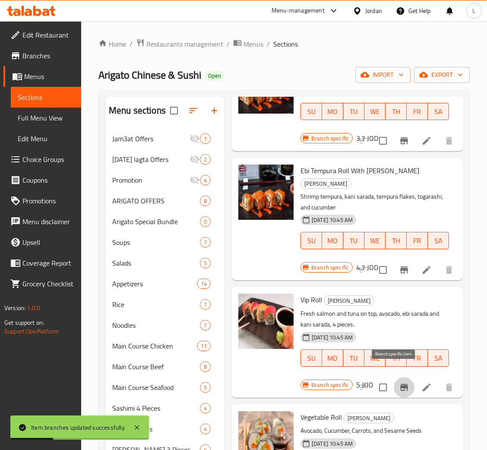
click at [400, 384] on icon "Branch-specific-item" at bounding box center [404, 387] width 8 height 7
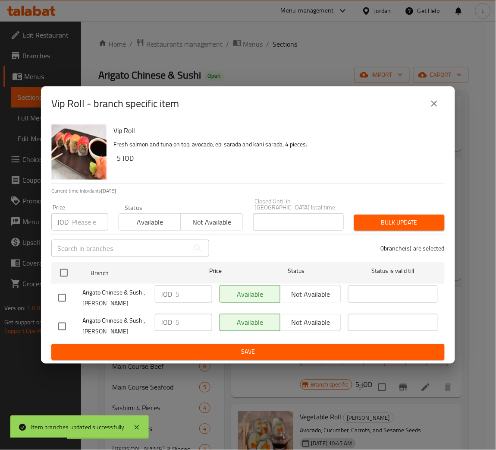
click at [77, 222] on input "number" at bounding box center [90, 221] width 36 height 17
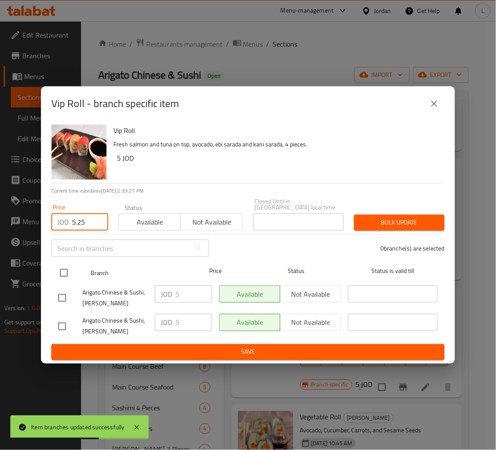
type input "5.25"
click at [72, 264] on input "checkbox" at bounding box center [64, 273] width 18 height 18
checkbox input "true"
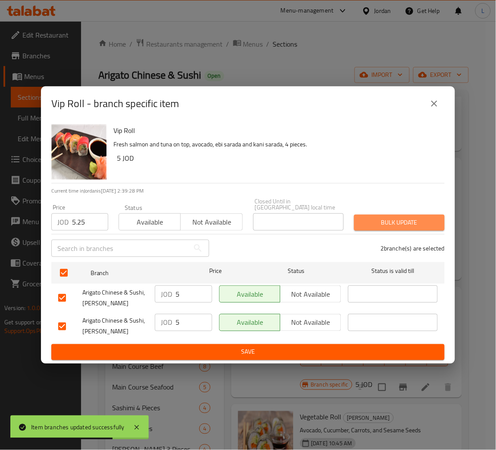
click at [385, 217] on span "Bulk update" at bounding box center [399, 222] width 77 height 11
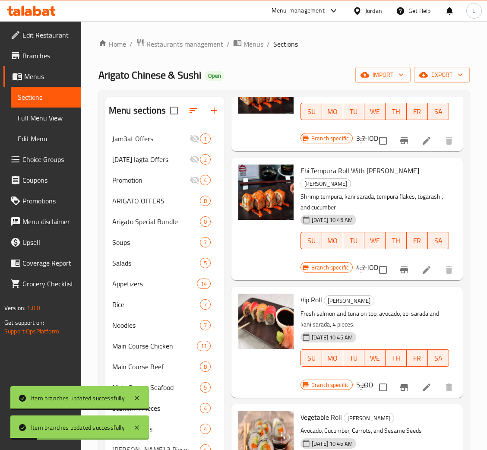
scroll to position [65, 0]
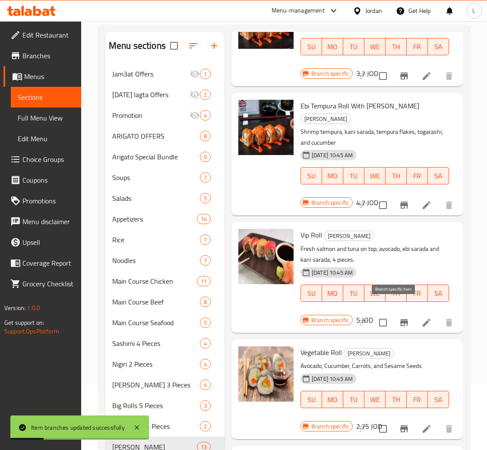
click at [394, 312] on button "Branch-specific-item" at bounding box center [404, 322] width 21 height 21
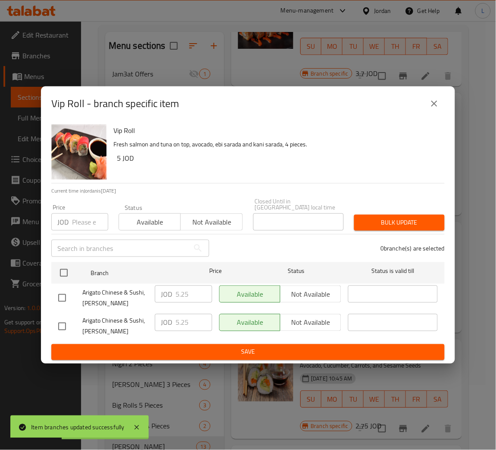
click at [431, 113] on button "close" at bounding box center [434, 103] width 21 height 21
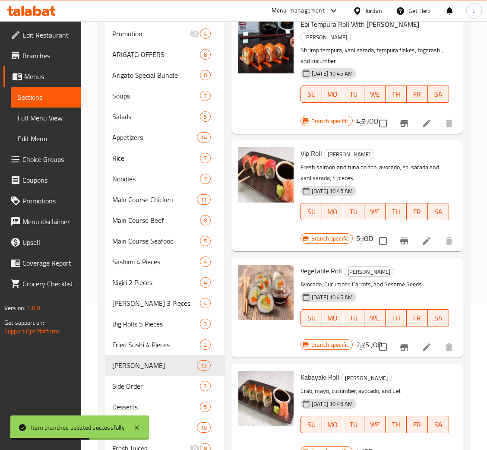
scroll to position [182, 0]
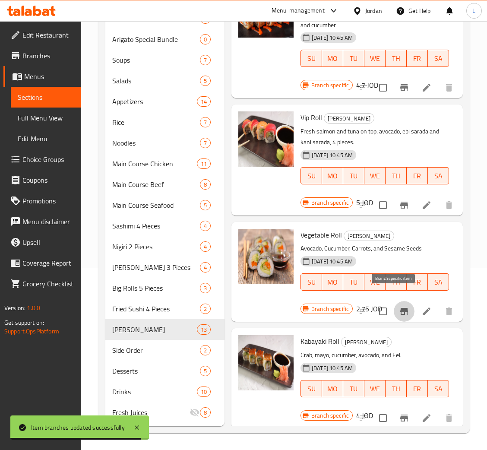
click at [399, 306] on icon "Branch-specific-item" at bounding box center [404, 311] width 10 height 10
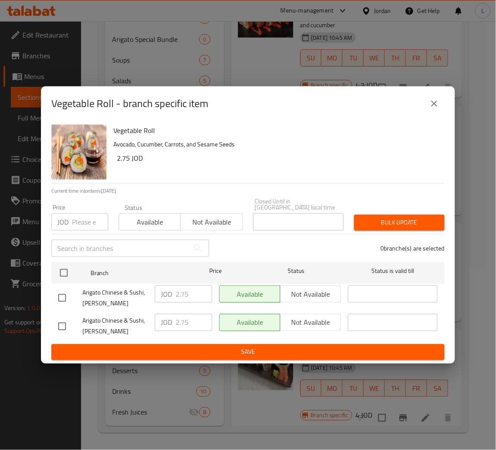
click at [88, 227] on input "number" at bounding box center [90, 221] width 36 height 17
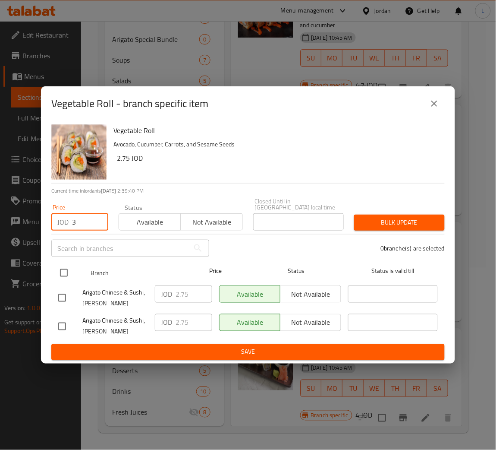
type input "3"
click at [76, 268] on div at bounding box center [71, 272] width 32 height 25
click at [63, 273] on input "checkbox" at bounding box center [64, 273] width 18 height 18
checkbox input "true"
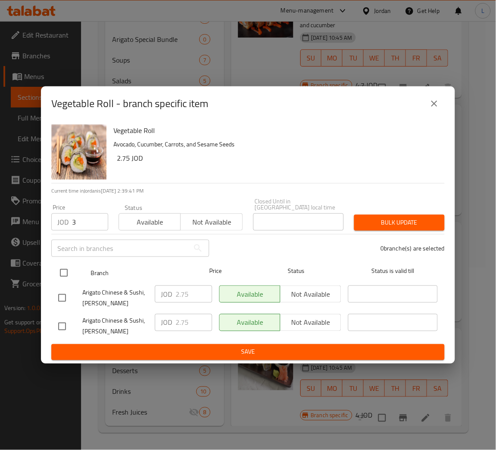
checkbox input "true"
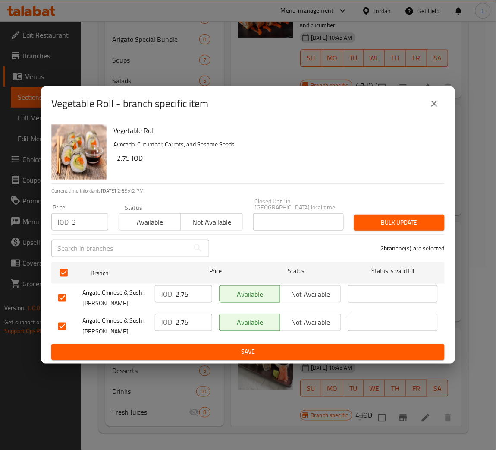
click at [414, 219] on span "Bulk update" at bounding box center [399, 222] width 77 height 11
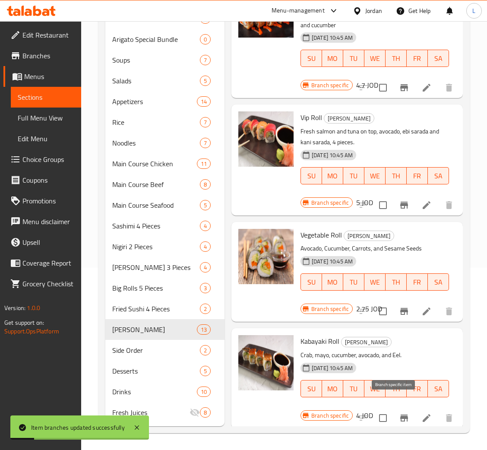
click at [400, 414] on icon "Branch-specific-item" at bounding box center [404, 417] width 8 height 7
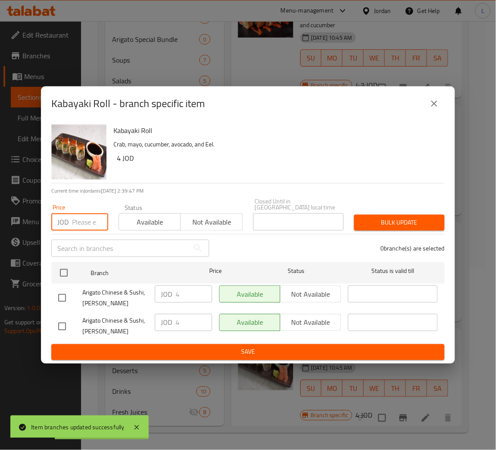
click at [79, 215] on input "number" at bounding box center [90, 221] width 36 height 17
type input "4.35"
click at [47, 273] on div "Kabayaki Roll Crab, mayo, cucumber, avocado, and Eel. 4 JOD Current time in Jor…" at bounding box center [248, 242] width 414 height 243
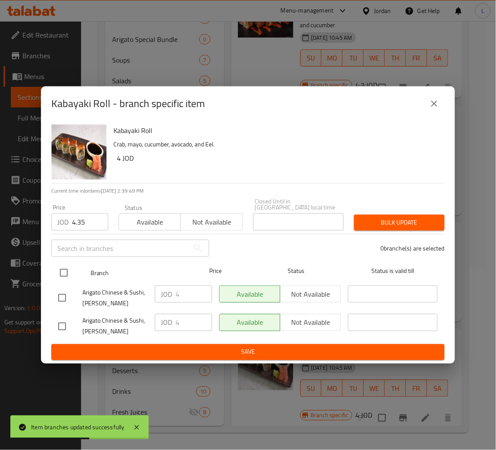
click at [57, 272] on input "checkbox" at bounding box center [64, 273] width 18 height 18
checkbox input "true"
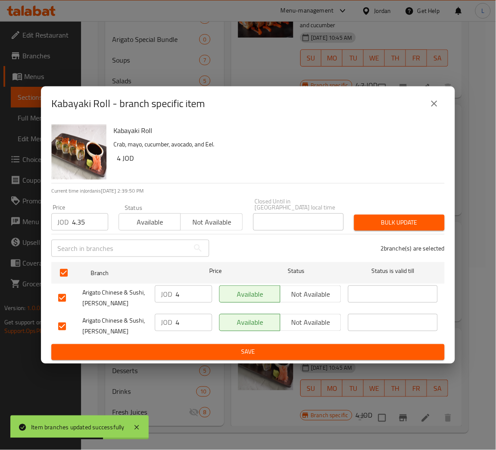
click at [389, 222] on span "Bulk update" at bounding box center [399, 222] width 77 height 11
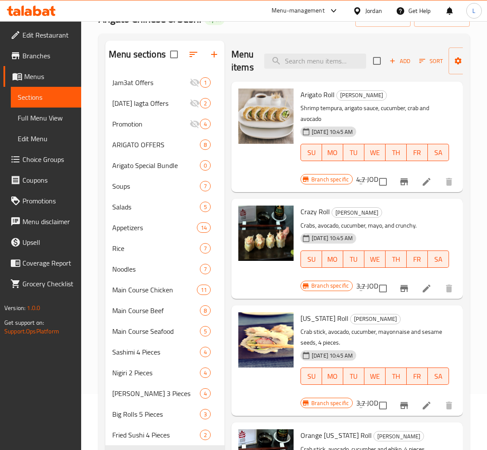
scroll to position [0, 0]
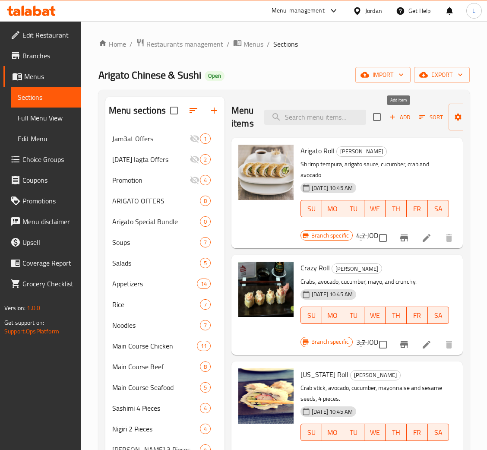
click at [401, 118] on span "Add" at bounding box center [399, 117] width 23 height 10
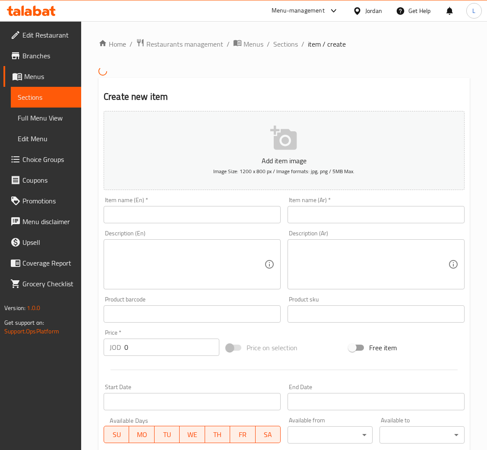
click at [189, 219] on input "text" at bounding box center [192, 214] width 177 height 17
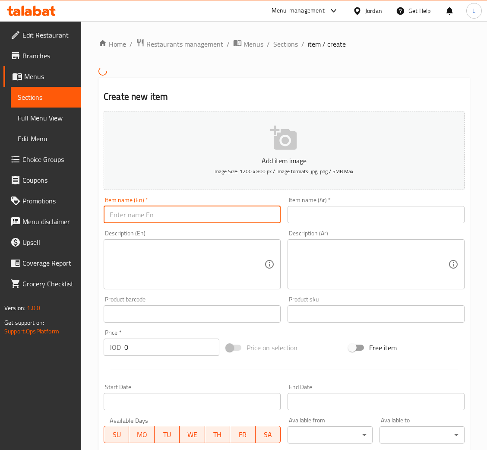
paste input "Spider roll"
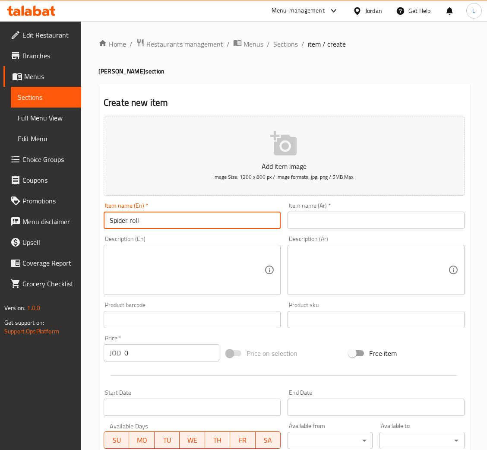
type input "Spider roll"
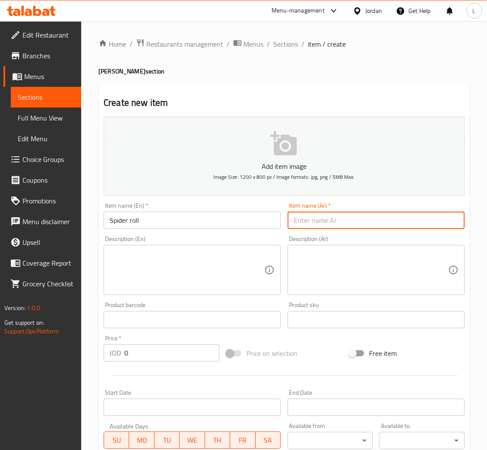
click at [348, 219] on input "text" at bounding box center [376, 220] width 177 height 17
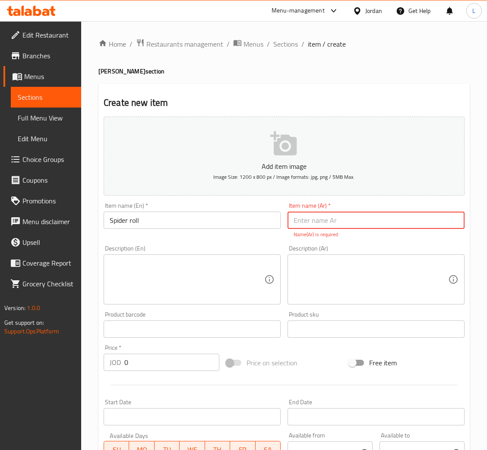
click at [373, 222] on input "text" at bounding box center [376, 220] width 177 height 17
click at [190, 290] on textarea at bounding box center [187, 279] width 155 height 41
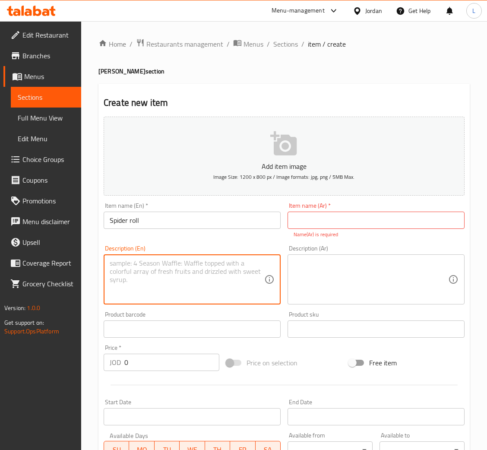
paste textarea "Carb,avocado,cucumber,moth toppings crab"
type textarea "Carb,avocado,cucumber,moth toppings crab"
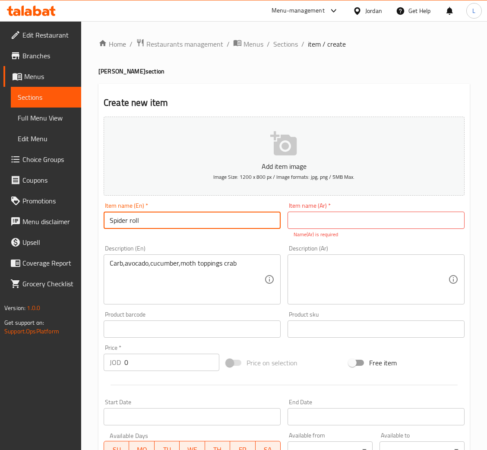
click at [120, 220] on input "Spider roll" at bounding box center [192, 220] width 177 height 17
click at [332, 215] on input "text" at bounding box center [376, 220] width 177 height 17
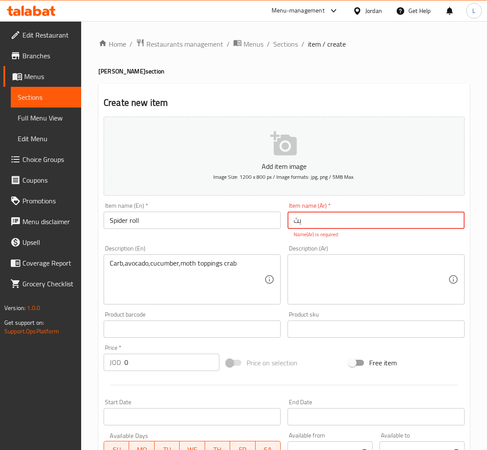
type input "ي"
type input "ب"
type input "سبايدر رول"
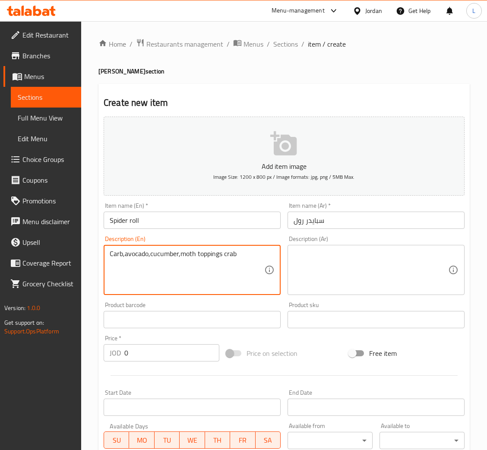
click at [185, 270] on textarea "Carb,avocado,cucumber,moth toppings crab" at bounding box center [187, 270] width 155 height 41
click at [301, 266] on textarea at bounding box center [371, 270] width 155 height 41
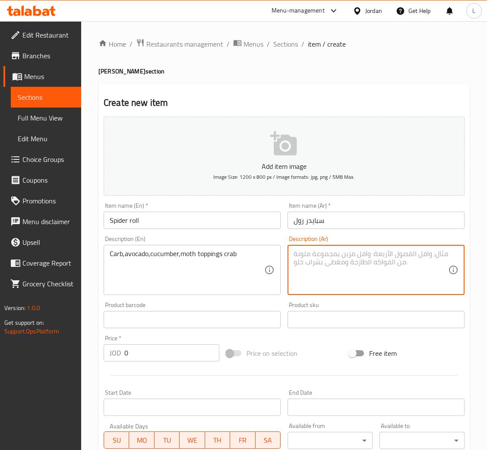
paste textarea "كربوهيدرات، أفوكادو، خيار، إضافات العثة، سلطعون"
type textarea "كربوهيدرات، أفوكادو، خيار، إضافات العثة، سلطعون"
click at [158, 357] on input "0" at bounding box center [171, 352] width 95 height 17
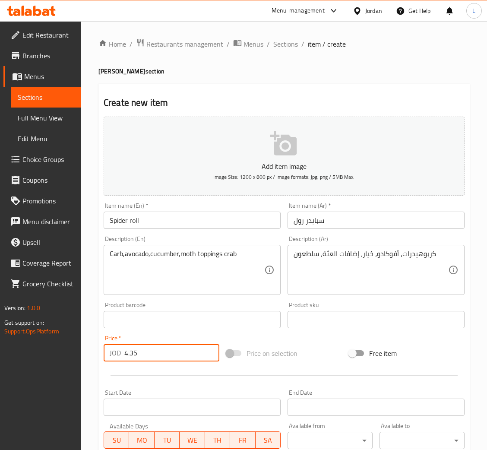
type input "4.35"
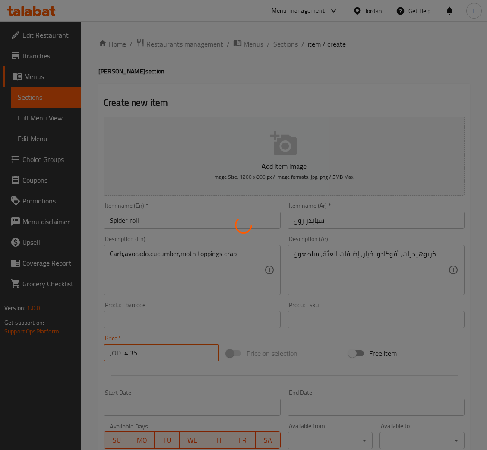
type input "0"
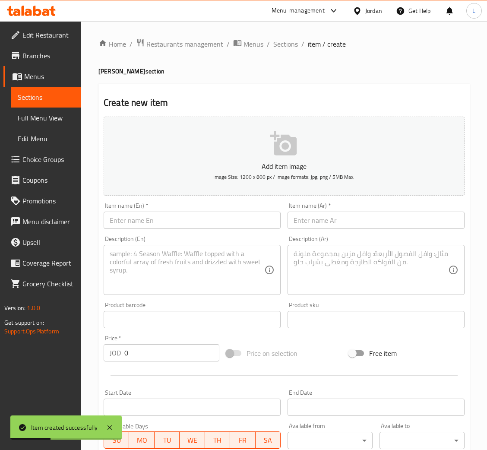
click at [211, 229] on div "Item name (En)   * Item name (En) *" at bounding box center [192, 215] width 184 height 33
drag, startPoint x: 217, startPoint y: 217, endPoint x: 227, endPoint y: 217, distance: 9.9
click at [218, 217] on input "text" at bounding box center [192, 220] width 177 height 17
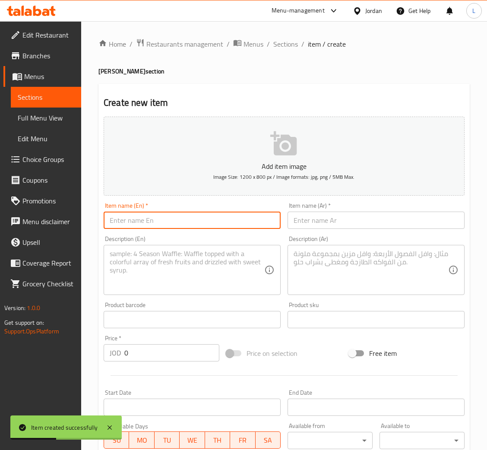
paste input "Spicy salmon roll"
type input "Spicy salmon roll"
click at [362, 220] on input "text" at bounding box center [376, 220] width 177 height 17
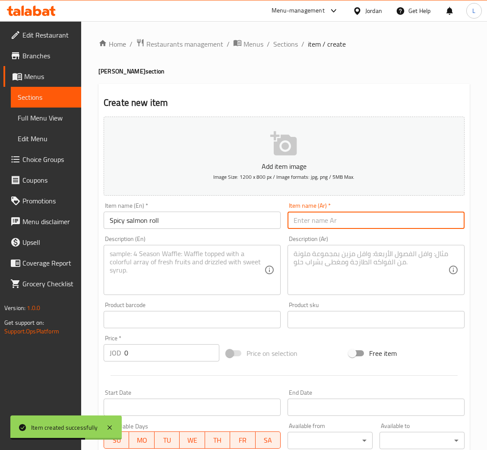
paste input "رول سلمون حار"
type input "رول سلمون حار"
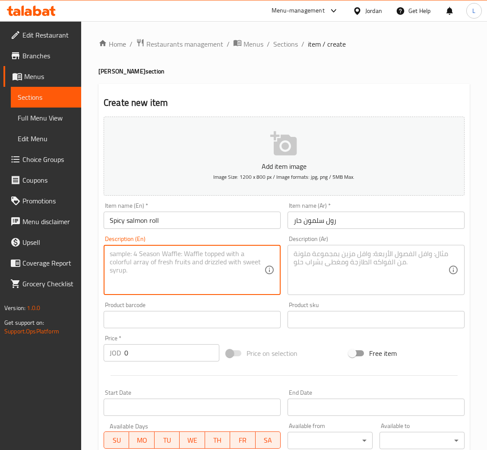
click at [190, 265] on textarea at bounding box center [187, 270] width 155 height 41
paste textarea "Marinated spicy salmon,cucumber,togarahi crab"
type textarea "Marinated spicy salmon,cucumber,togarahi crab"
click at [320, 267] on textarea at bounding box center [371, 270] width 155 height 41
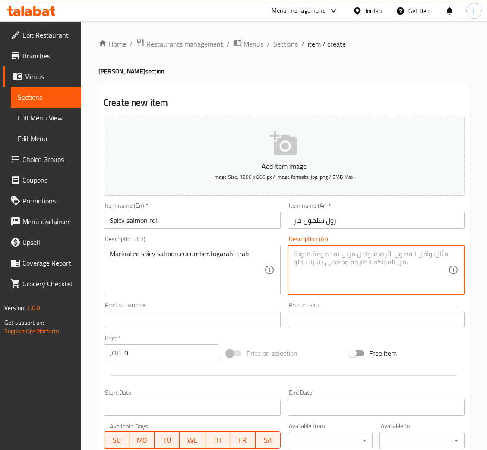
paste textarea "سمك السلمون المتبل الحار، الخيار، سرطان البحر توغاراهي"
type textarea "سمك السلمون المتبل الحار، الخيار، سرطان البحر توغاراهي"
click at [167, 346] on input "0" at bounding box center [171, 352] width 95 height 17
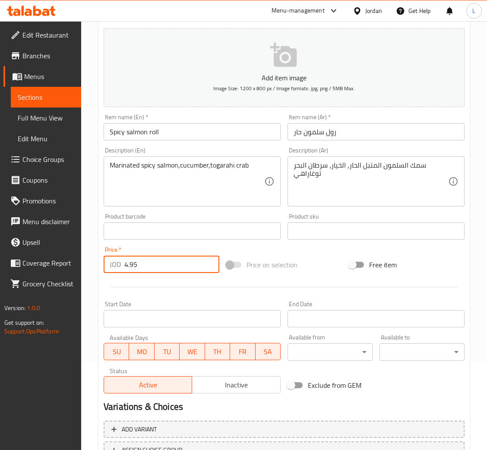
scroll to position [158, 0]
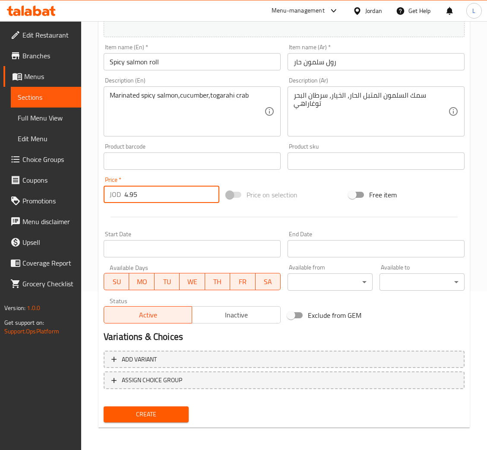
type input "4.95"
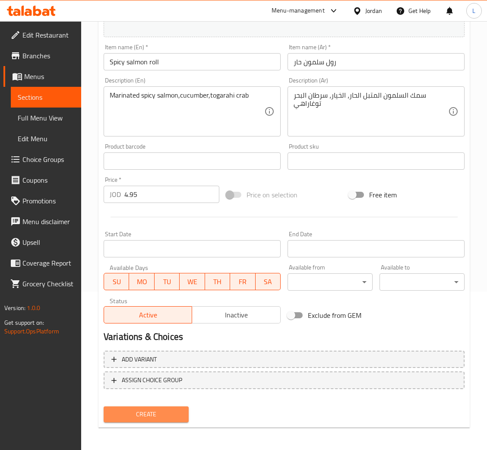
click at [164, 412] on span "Create" at bounding box center [146, 414] width 71 height 11
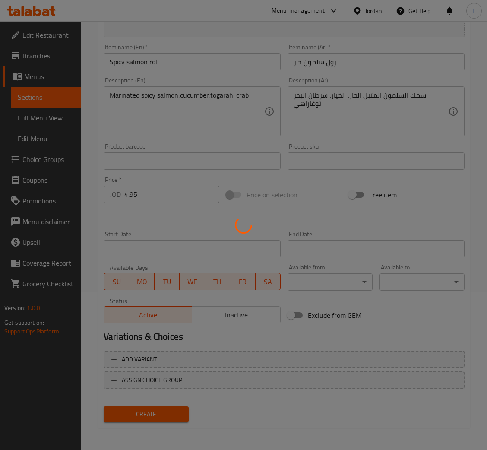
type input "0"
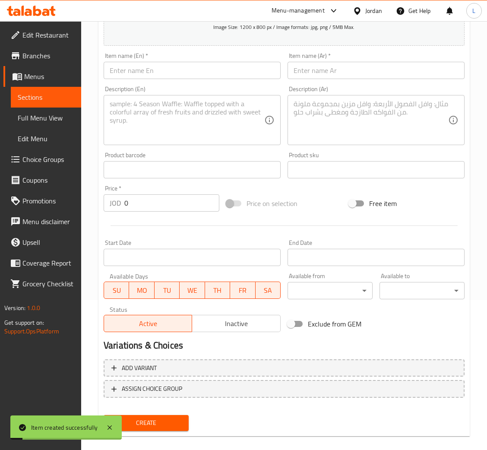
scroll to position [0, 0]
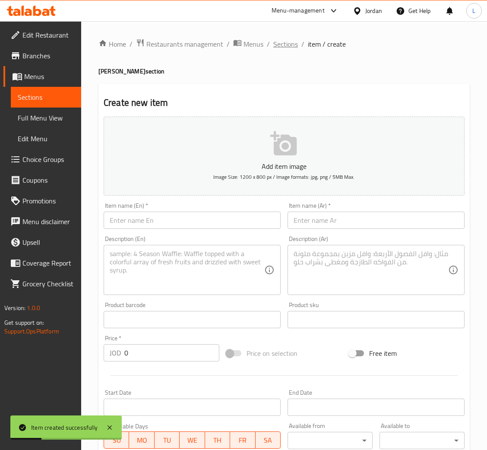
click at [282, 47] on span "Sections" at bounding box center [285, 44] width 25 height 10
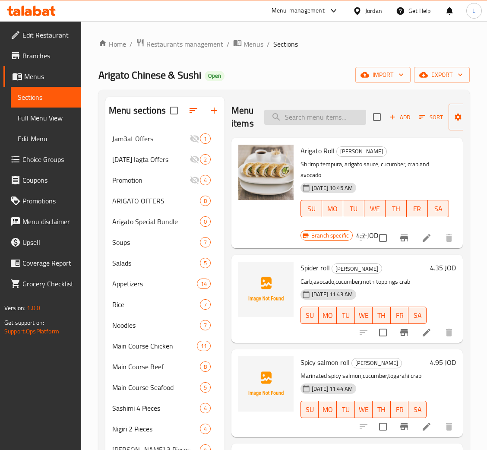
click at [327, 121] on input "search" at bounding box center [315, 117] width 102 height 15
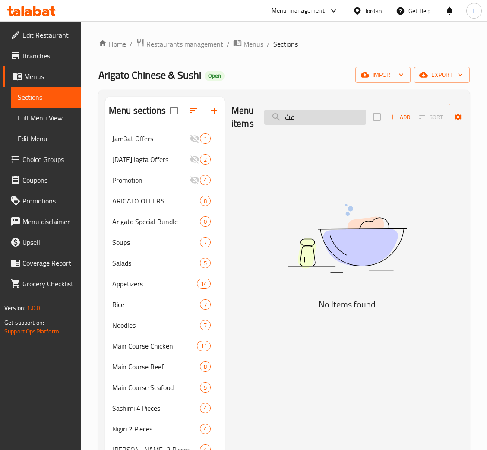
type input "ف"
type input "temak"
click at [211, 109] on icon "button" at bounding box center [214, 110] width 10 height 10
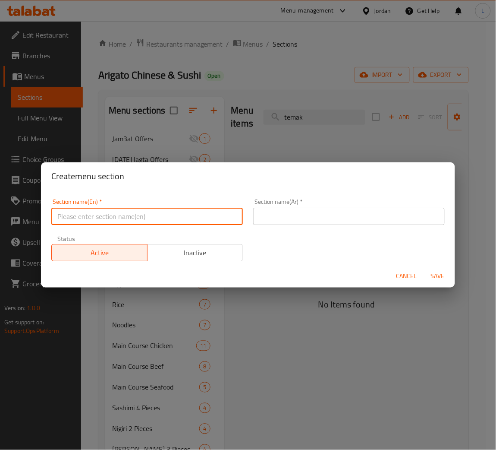
drag, startPoint x: 153, startPoint y: 216, endPoint x: 267, endPoint y: 221, distance: 114.1
click at [153, 216] on input "text" at bounding box center [147, 216] width 192 height 17
paste input "Temaki"
type input "Temaki"
click at [316, 218] on input "text" at bounding box center [349, 216] width 192 height 17
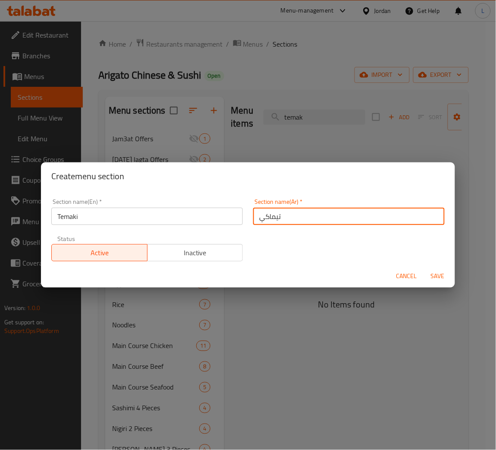
type input "تيماكي"
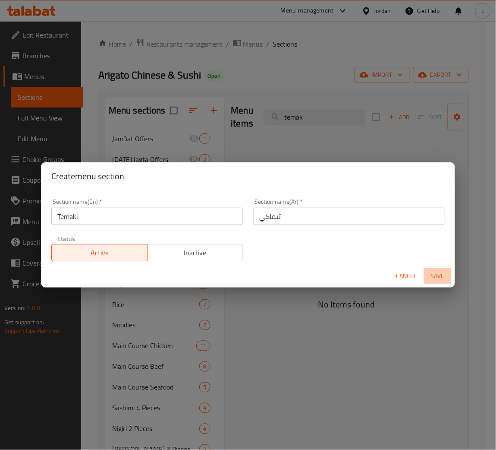
click at [442, 272] on span "Save" at bounding box center [438, 276] width 21 height 11
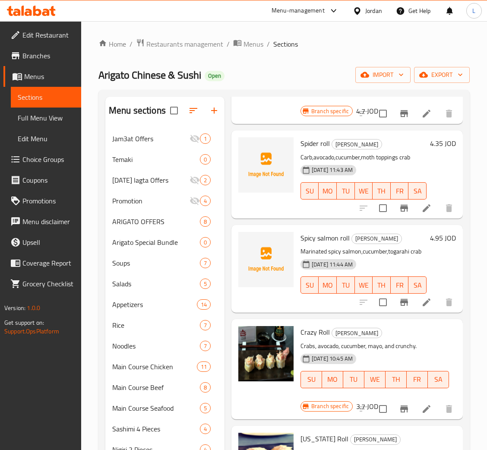
scroll to position [130, 0]
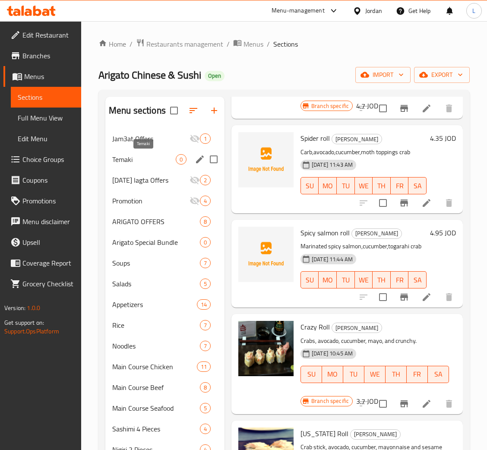
click at [159, 157] on span "Temaki" at bounding box center [143, 159] width 63 height 10
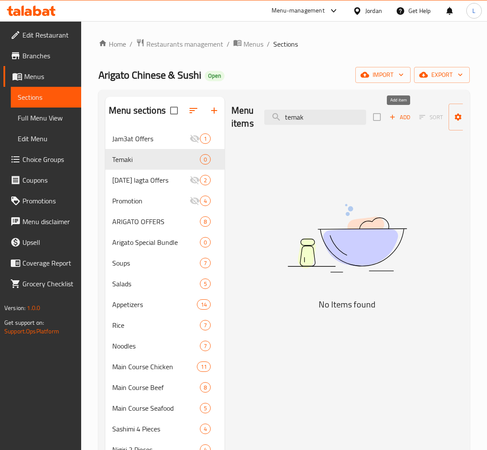
click at [397, 121] on span "Add" at bounding box center [399, 117] width 23 height 10
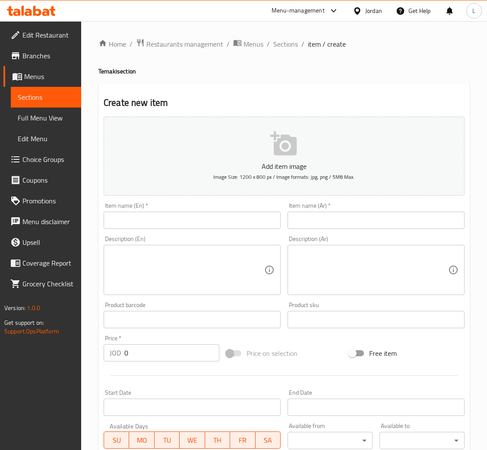
click at [248, 230] on div "Item name (En)   * Item name (En) *" at bounding box center [192, 215] width 184 height 33
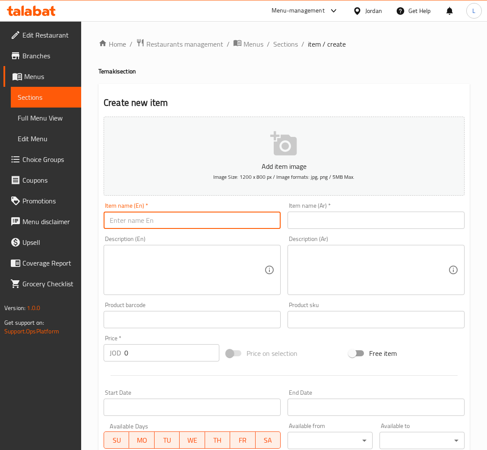
click at [245, 221] on input "text" at bounding box center [192, 220] width 177 height 17
paste input "Temaki 2 pieces"
type input "Temaki 2 pieces"
click at [318, 221] on input "text" at bounding box center [376, 220] width 177 height 17
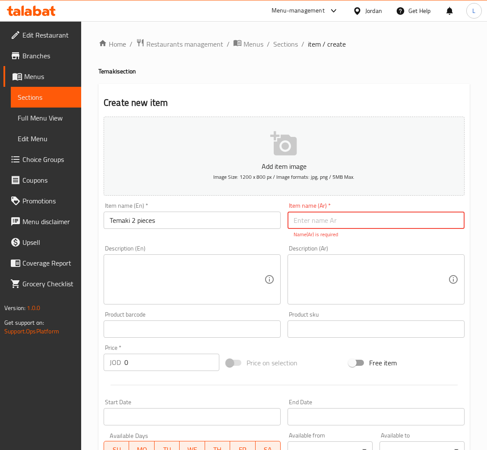
paste input "تيماكي قطعتين"
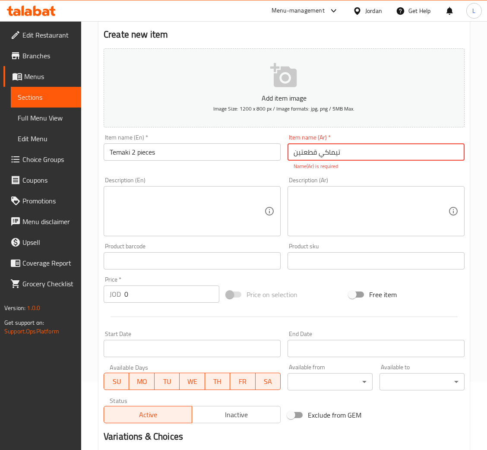
scroll to position [168, 0]
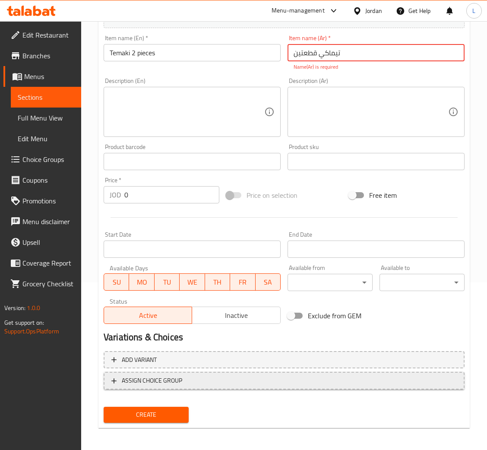
type input "تيماكي قطعتين"
click at [172, 381] on span "ASSIGN CHOICE GROUP" at bounding box center [152, 380] width 60 height 11
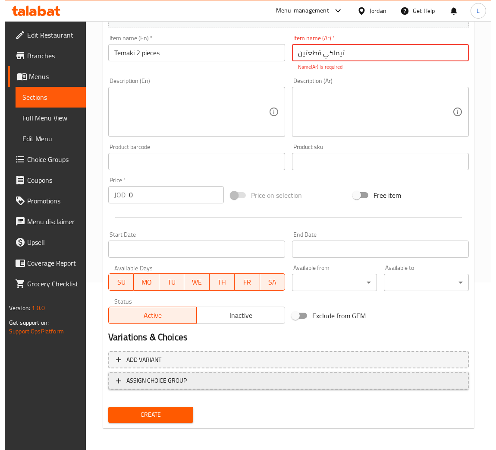
scroll to position [158, 0]
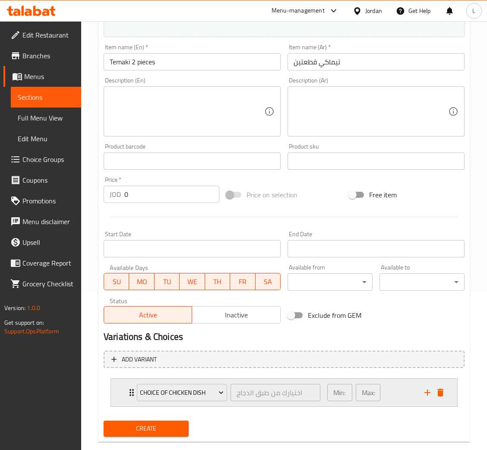
click at [121, 390] on div "Choice Of Chicken Dish اختيارك من طبق الدجاج ​ Min: 1 ​ Max: 1 ​" at bounding box center [284, 393] width 346 height 28
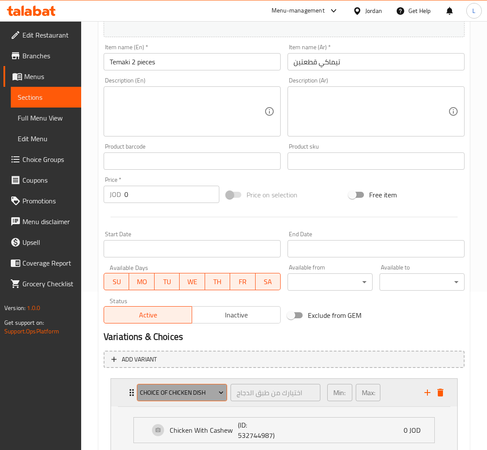
click at [174, 392] on span "Choice Of Chicken Dish" at bounding box center [182, 392] width 84 height 11
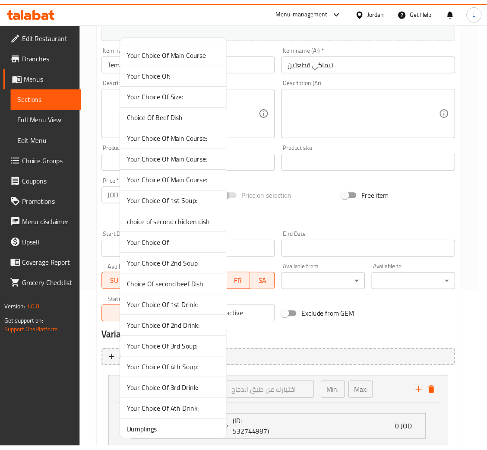
scroll to position [0, 0]
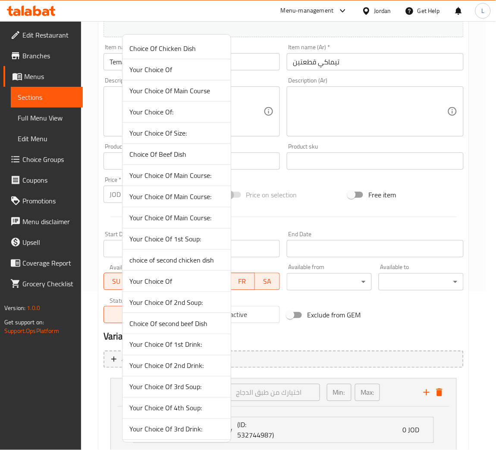
click at [187, 75] on li "Your Choice Of" at bounding box center [177, 69] width 108 height 21
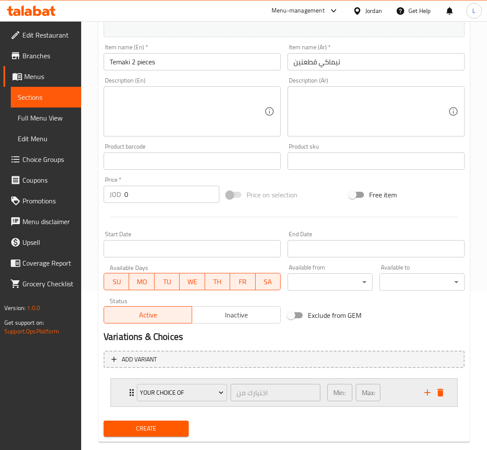
click at [126, 380] on div "Your Choice Of اختيارك من ​ Min: 1 ​ Max: 1 ​" at bounding box center [284, 393] width 346 height 28
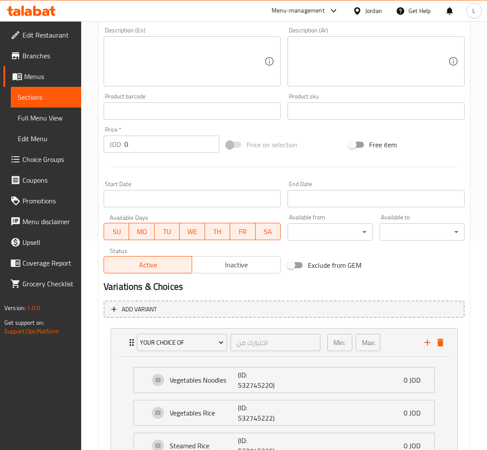
scroll to position [288, 0]
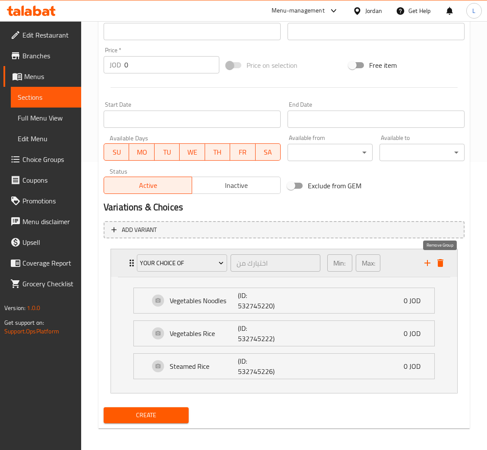
click at [439, 262] on icon "delete" at bounding box center [440, 263] width 6 height 8
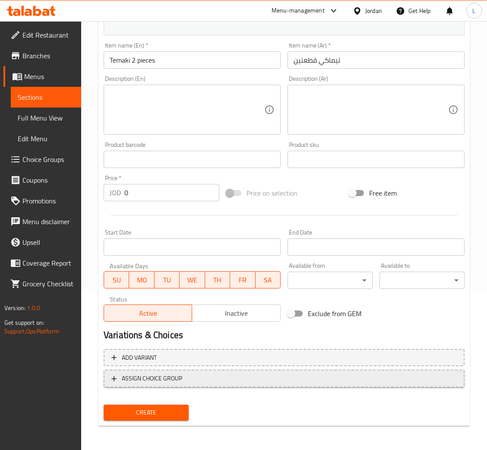
scroll to position [158, 0]
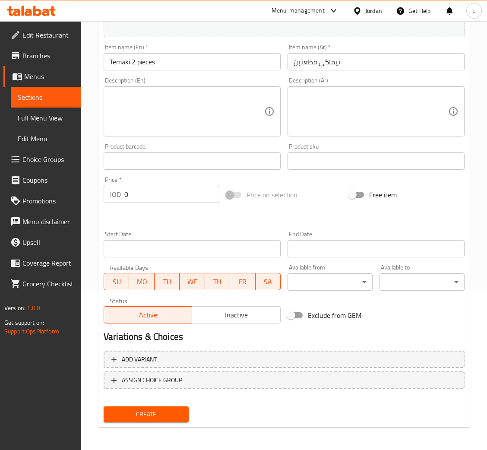
click at [126, 413] on span "Create" at bounding box center [146, 414] width 71 height 11
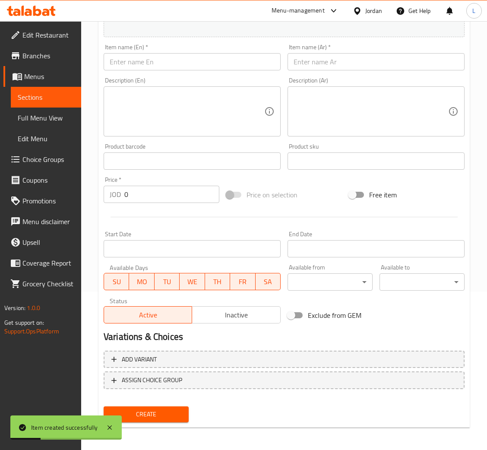
scroll to position [0, 0]
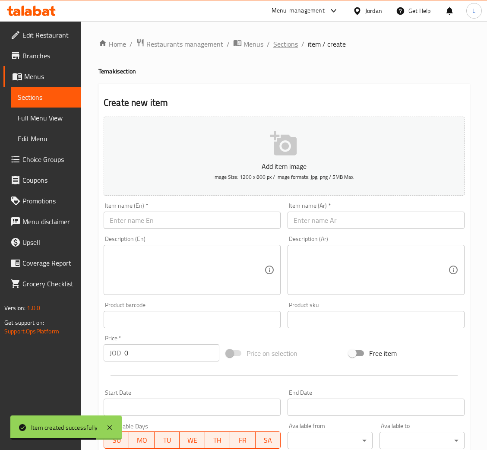
click at [288, 47] on span "Sections" at bounding box center [285, 44] width 25 height 10
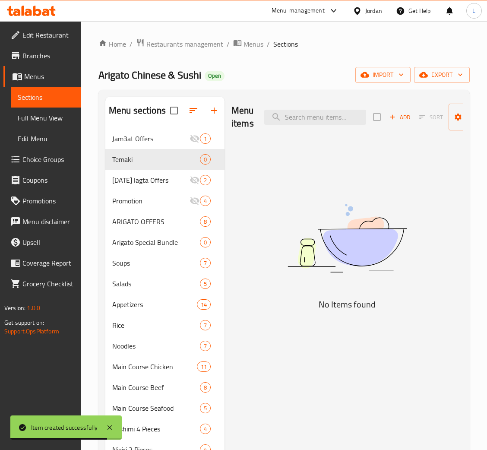
click at [41, 152] on link "Choice Groups" at bounding box center [42, 159] width 78 height 21
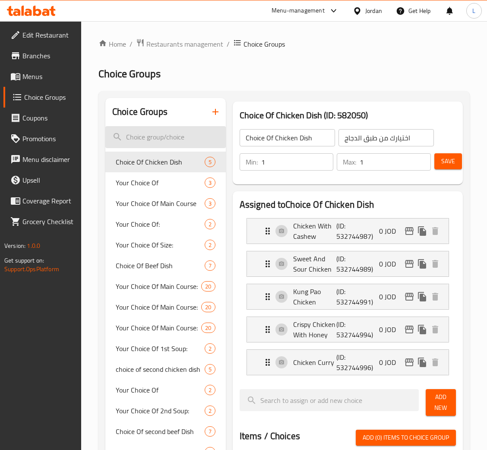
click at [185, 139] on input "search" at bounding box center [165, 137] width 120 height 22
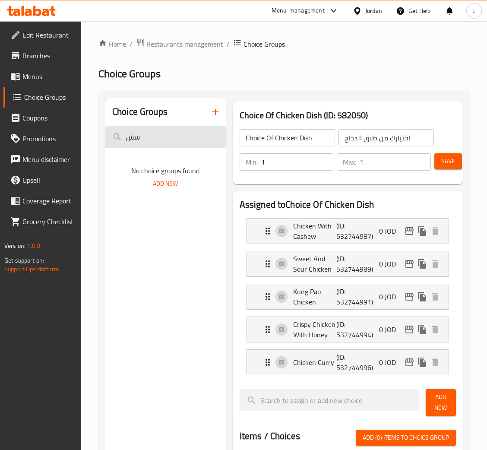
type input "س"
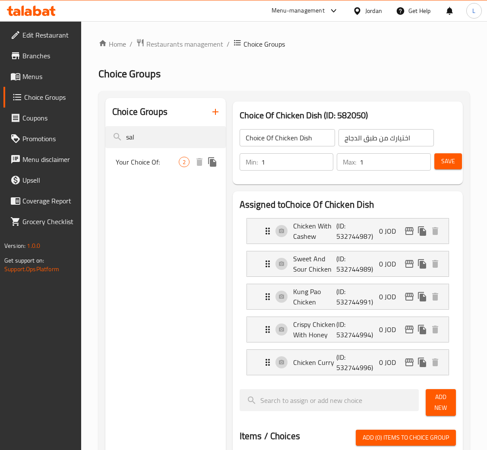
type input "sal"
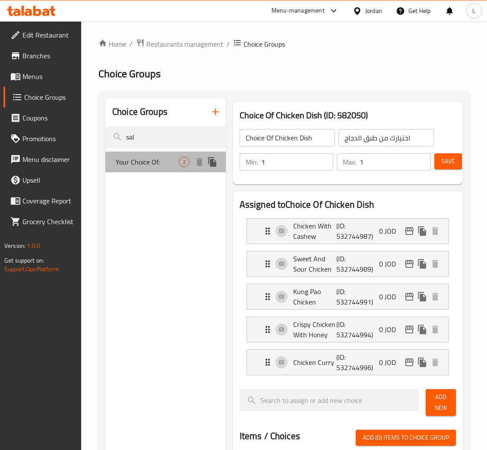
click at [152, 162] on span "Your Choice Of:" at bounding box center [147, 162] width 63 height 10
type input "Your Choice Of:"
type input "إختيارك من:"
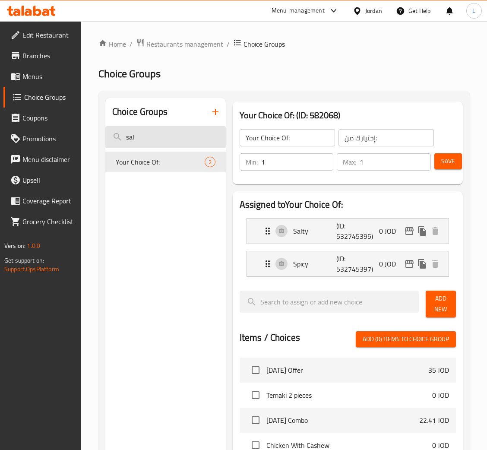
click at [198, 139] on input "sal" at bounding box center [165, 137] width 120 height 22
type input "s"
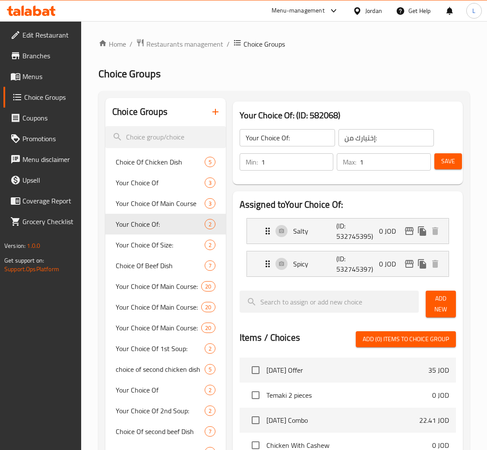
click at [217, 111] on icon "button" at bounding box center [215, 112] width 10 height 10
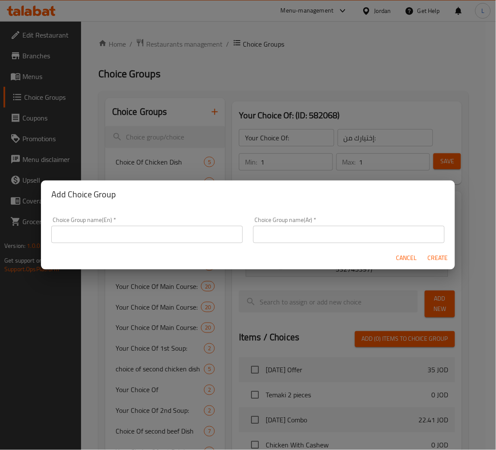
click at [175, 225] on div "Choice Group name(En)   * Choice Group name(En) *" at bounding box center [147, 230] width 192 height 26
click at [177, 235] on input "text" at bounding box center [147, 234] width 192 height 17
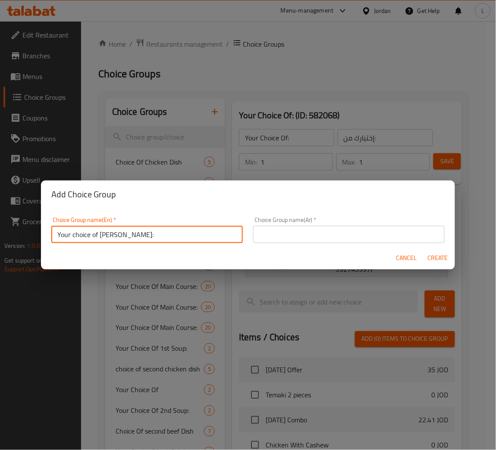
drag, startPoint x: 177, startPoint y: 235, endPoint x: 180, endPoint y: 239, distance: 4.4
click at [180, 239] on input "Your choice of temaki:" at bounding box center [147, 234] width 192 height 17
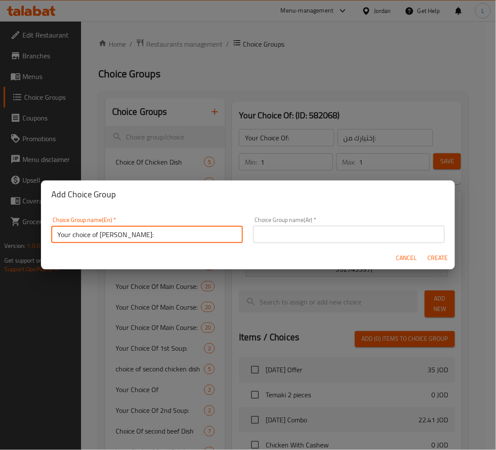
type input "Your choice of temaki:"
click at [353, 228] on input "text" at bounding box center [349, 234] width 192 height 17
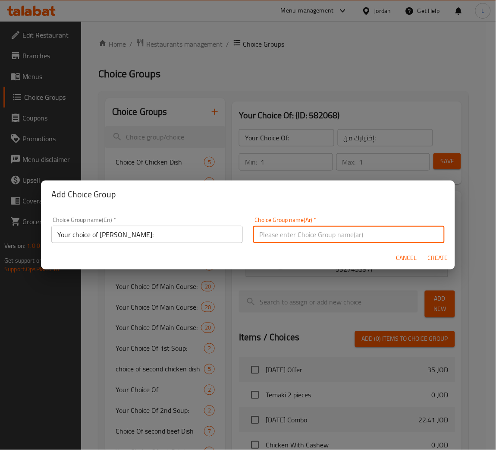
paste input "اختيارك من التيماكي:"
type input "اختيارك من التيماكي:"
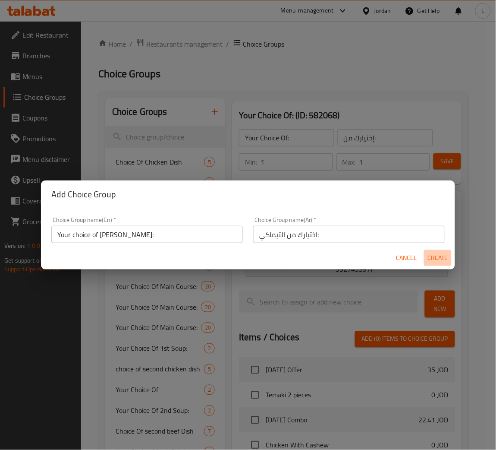
click at [445, 258] on span "Create" at bounding box center [438, 258] width 21 height 11
type input "Your choice of temaki:"
type input "اختيارك من التيماكي:"
type input "0"
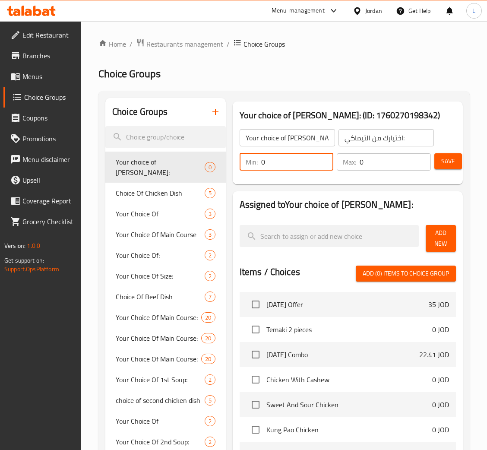
click at [309, 167] on input "0" at bounding box center [297, 161] width 73 height 17
click at [311, 163] on input "number" at bounding box center [297, 161] width 73 height 17
type input "1"
click at [370, 167] on input "0" at bounding box center [395, 161] width 71 height 17
type input "1"
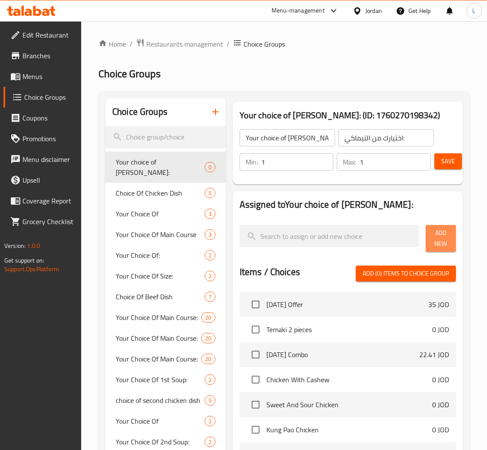
click at [441, 240] on span "Add New" at bounding box center [441, 239] width 16 height 22
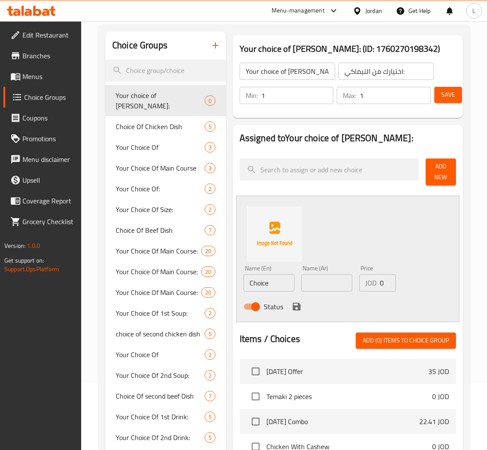
scroll to position [130, 0]
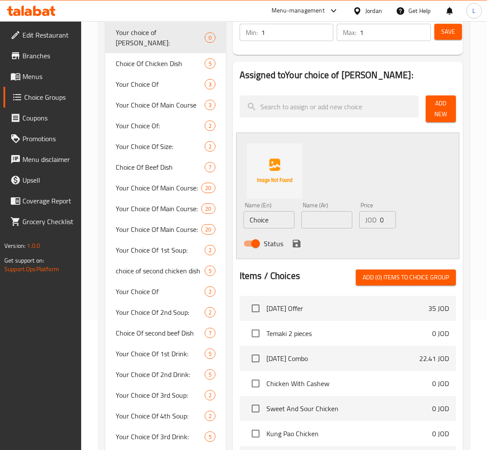
click at [257, 219] on input "Choice" at bounding box center [268, 219] width 51 height 17
paste input "Temaki salmon"
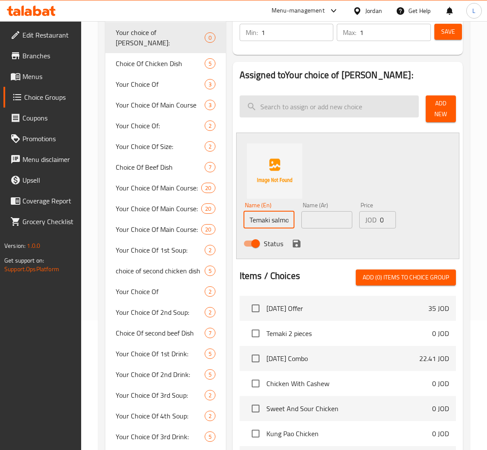
scroll to position [0, 4]
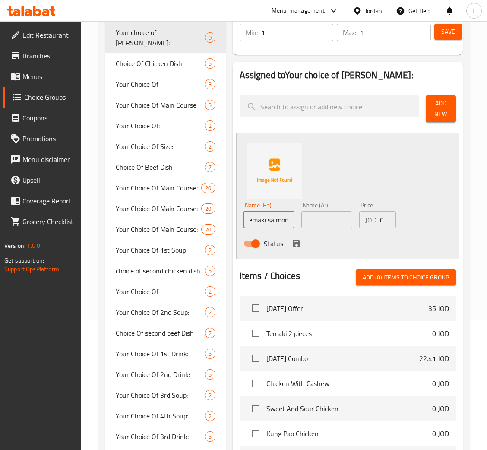
type input "Temaki salmon"
click at [320, 215] on input "text" at bounding box center [326, 219] width 51 height 17
paste input "تيماكي سلمون"
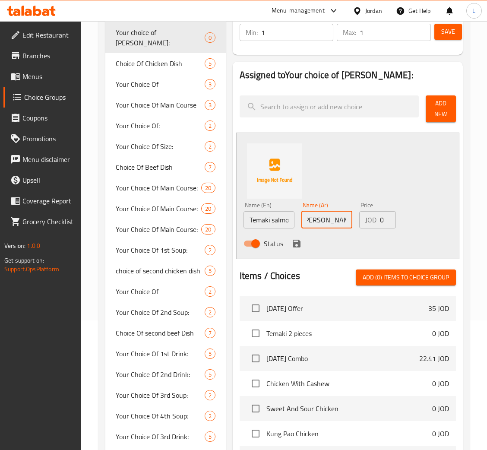
type input "تيماكي سلمون"
click at [382, 218] on input "0" at bounding box center [388, 219] width 16 height 17
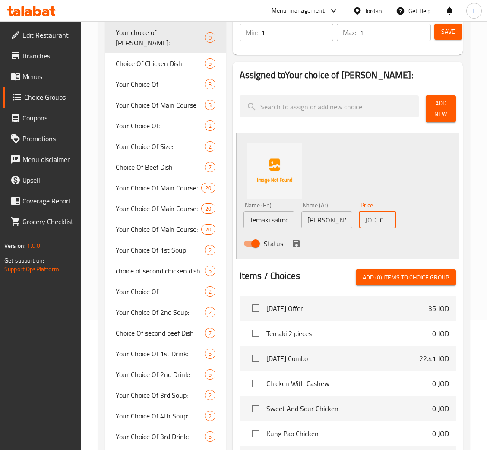
paste input "5.75"
type input "5.75"
click at [298, 238] on icon "save" at bounding box center [296, 243] width 10 height 10
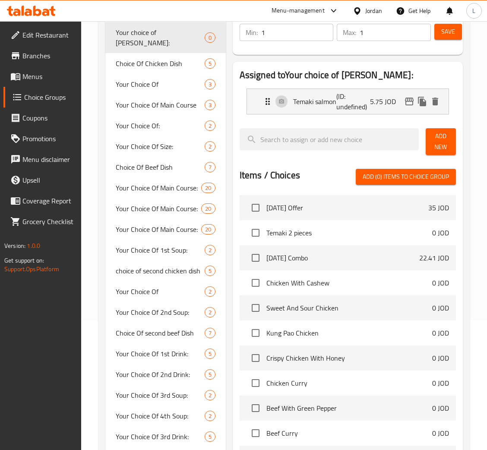
click at [431, 145] on button "Add New" at bounding box center [441, 141] width 30 height 27
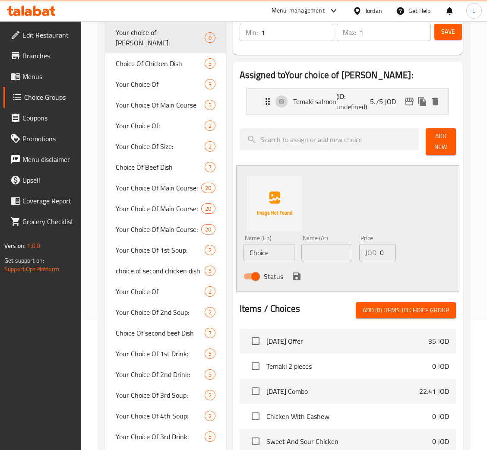
click at [271, 256] on input "Choice" at bounding box center [268, 252] width 51 height 17
paste input "Temaki shrimp"
type input "Temaki shrimp"
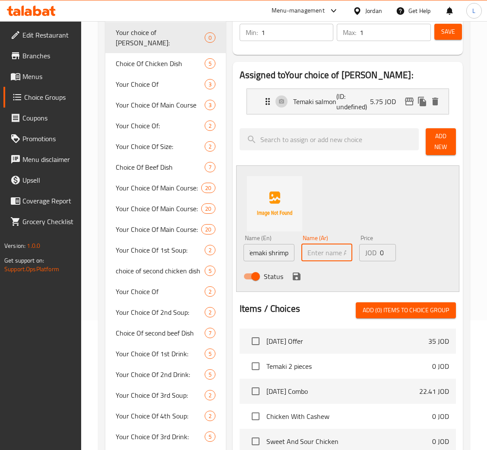
scroll to position [0, 0]
drag, startPoint x: 342, startPoint y: 257, endPoint x: 338, endPoint y: 233, distance: 25.0
click at [342, 257] on input "text" at bounding box center [326, 252] width 51 height 17
paste input "روبيان تيماكي"
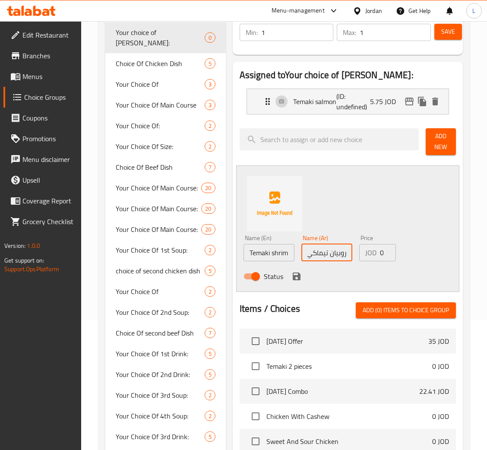
type input "روبيان تيماكي"
click at [382, 251] on input "0" at bounding box center [388, 252] width 16 height 17
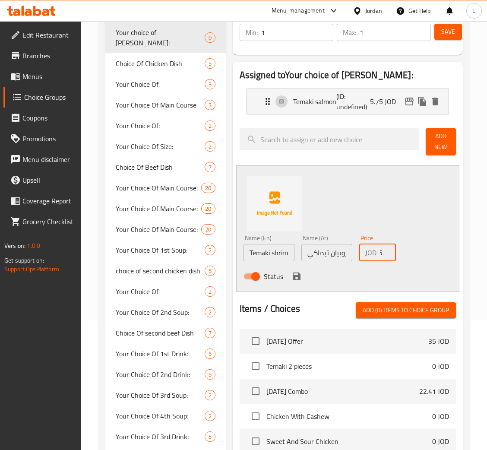
scroll to position [0, 6]
type input "5.5"
click at [296, 275] on icon "save" at bounding box center [296, 276] width 10 height 10
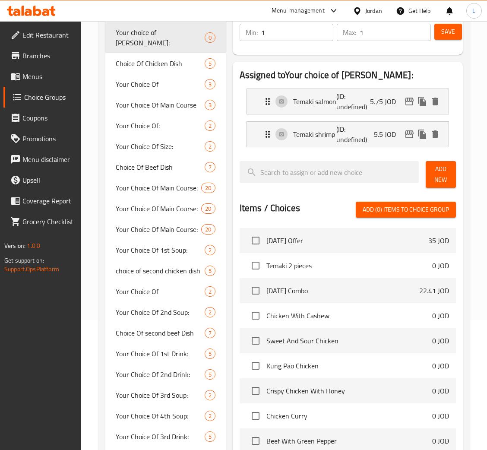
click at [434, 177] on span "Add New" at bounding box center [441, 175] width 16 height 22
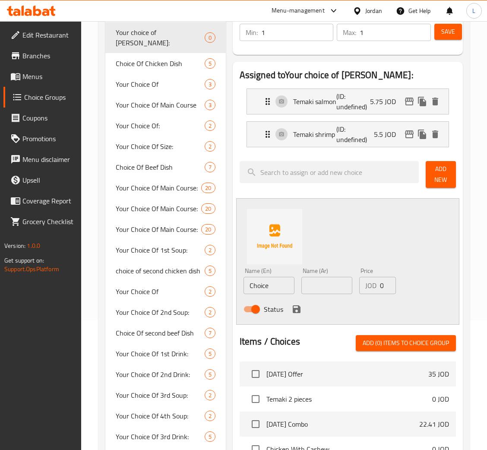
click at [264, 289] on input "Choice" at bounding box center [268, 285] width 51 height 17
paste input "Temaki crab"
type input "Temaki crab"
click at [330, 284] on input "text" at bounding box center [326, 285] width 51 height 17
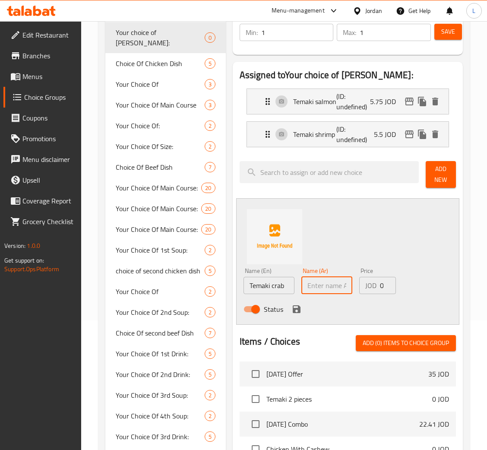
paste input "سرطان البحر تيماكي"
type input "سرطان البحر تيماكي"
click at [381, 284] on input "0" at bounding box center [388, 285] width 16 height 17
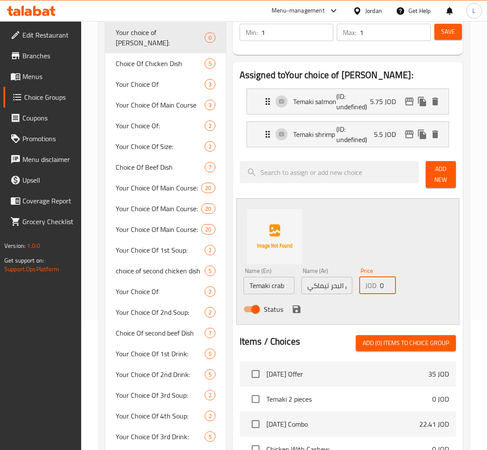
click at [381, 284] on input "0" at bounding box center [388, 285] width 16 height 17
type input "5"
drag, startPoint x: 294, startPoint y: 312, endPoint x: 338, endPoint y: 296, distance: 46.8
click at [294, 312] on icon "save" at bounding box center [297, 309] width 8 height 8
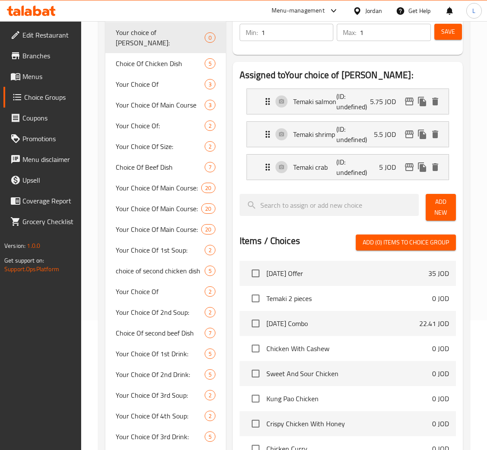
click at [445, 198] on span "Add New" at bounding box center [441, 207] width 16 height 22
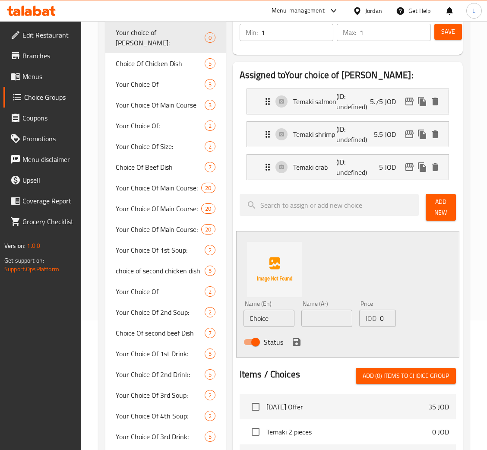
click at [275, 321] on input "Choice" at bounding box center [268, 318] width 51 height 17
paste input "Temaki tuna"
type input "Temaki tuna"
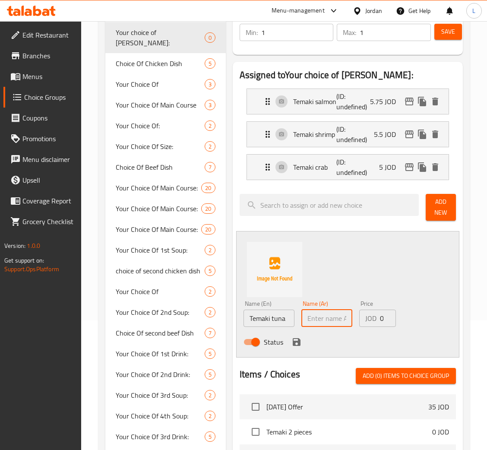
click at [307, 320] on input "text" at bounding box center [326, 318] width 51 height 17
paste input "سمك التونة تيماكي"
type input "سمك التونة تيماكي"
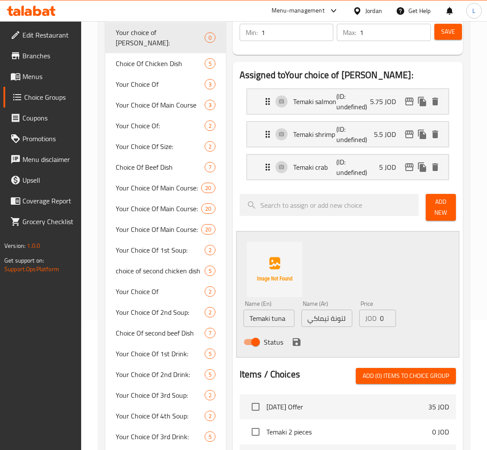
click at [380, 317] on input "0" at bounding box center [388, 318] width 16 height 17
paste input "5.25"
type input "5.25"
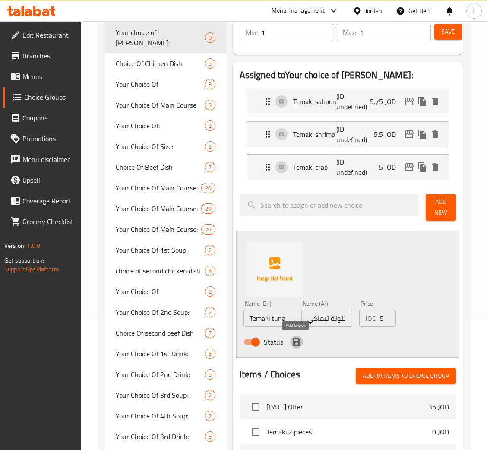
click at [296, 341] on icon "save" at bounding box center [296, 342] width 10 height 10
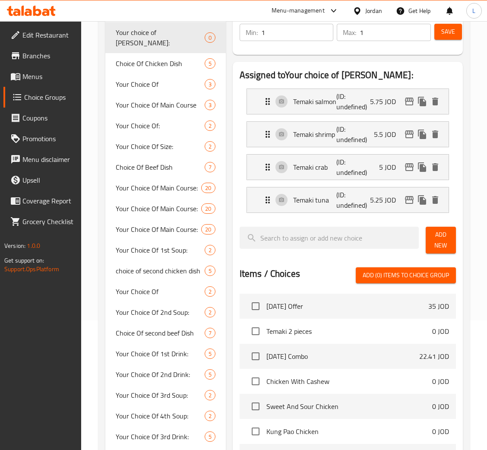
click at [446, 41] on div "Save" at bounding box center [442, 32] width 18 height 21
click at [441, 32] on span "Save" at bounding box center [448, 31] width 14 height 11
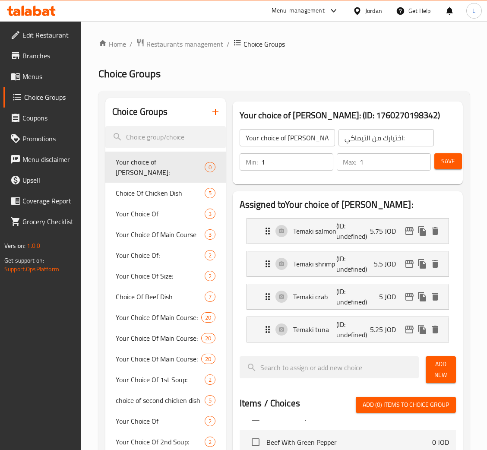
click at [450, 159] on span "Save" at bounding box center [448, 161] width 14 height 11
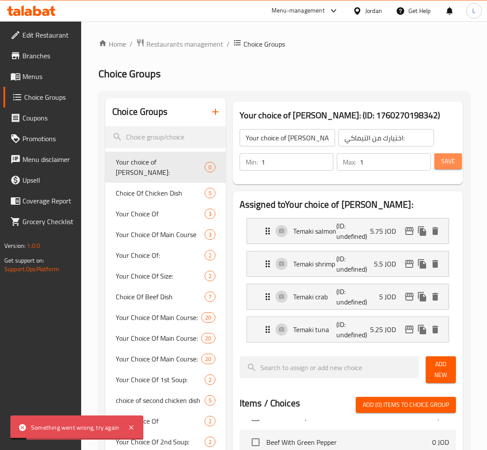
click at [440, 156] on button "Save" at bounding box center [448, 161] width 28 height 16
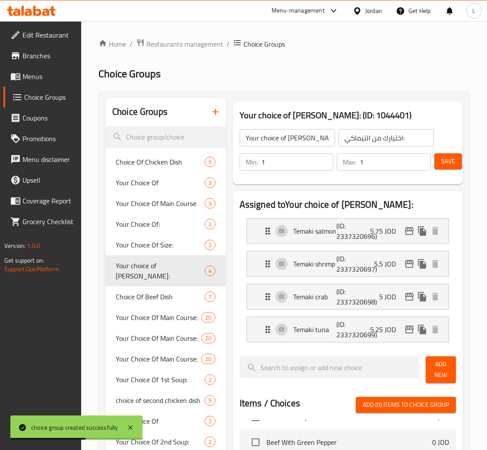
click at [455, 153] on div "Min: 1 ​ Max: 1 ​ Save" at bounding box center [345, 162] width 223 height 28
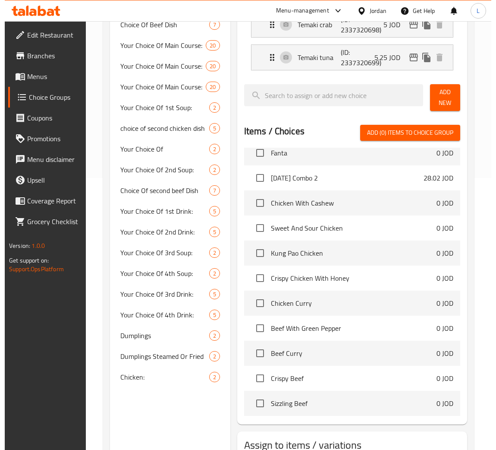
scroll to position [335, 0]
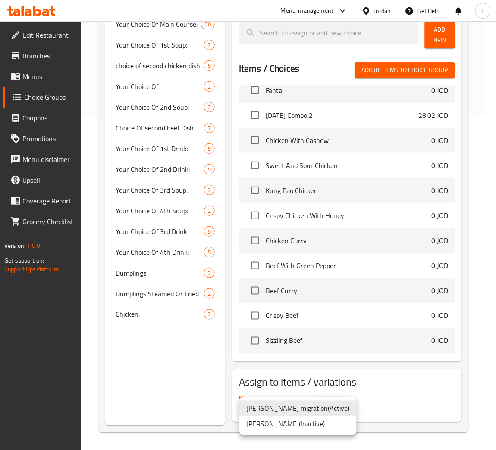
click at [312, 404] on li "Nancy-cg migration ( Active )" at bounding box center [298, 409] width 117 height 16
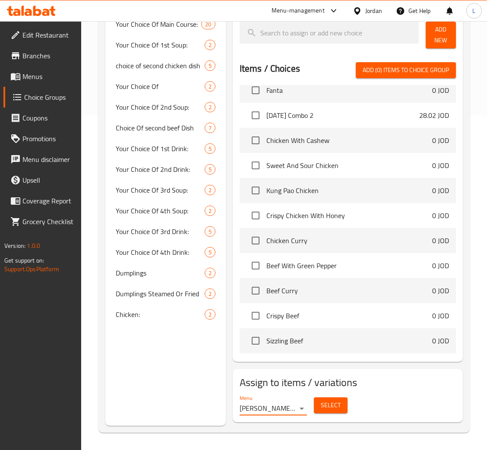
click at [322, 406] on span "Select" at bounding box center [331, 405] width 20 height 11
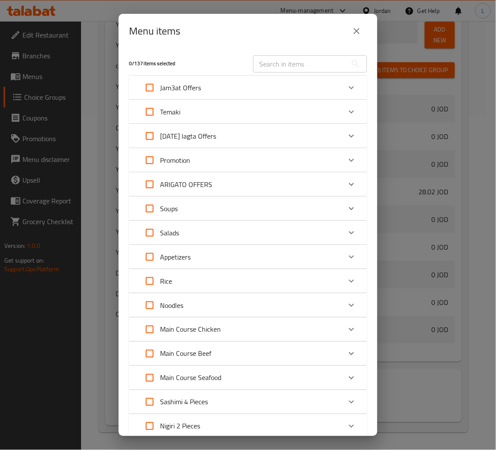
click at [208, 116] on div "Temaki" at bounding box center [240, 111] width 202 height 21
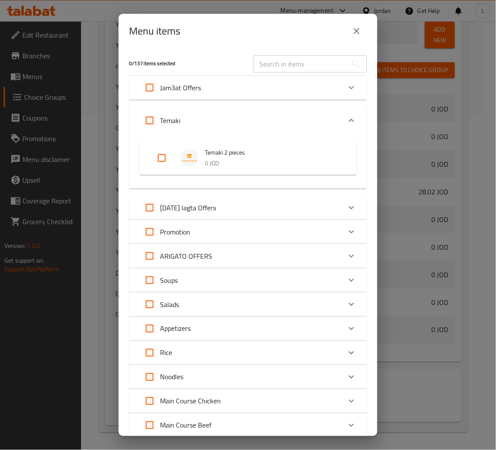
click at [165, 152] on input "Expand" at bounding box center [162, 158] width 21 height 21
checkbox input "true"
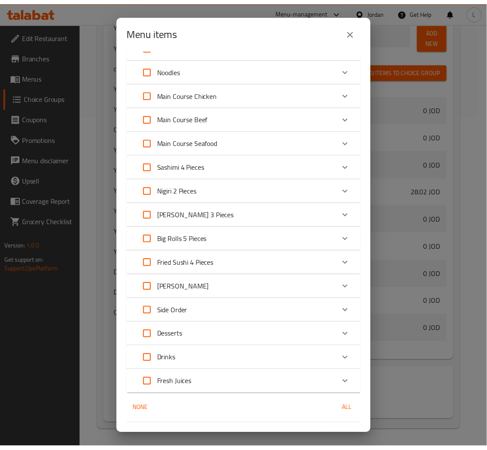
scroll to position [327, 0]
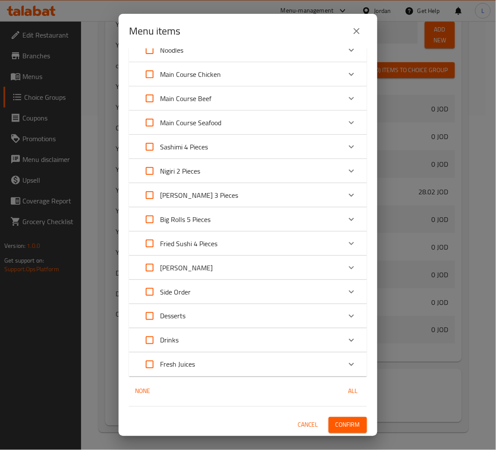
click at [334, 416] on div "1 / 137 items selected ​ Jam3at Offers Ramadan Offer 35 JOD Temaki Temaki 2 pie…" at bounding box center [248, 242] width 259 height 388
click at [337, 424] on span "Confirm" at bounding box center [348, 425] width 25 height 11
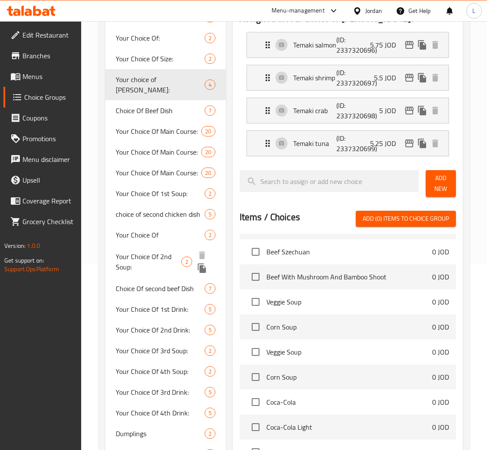
scroll to position [76, 0]
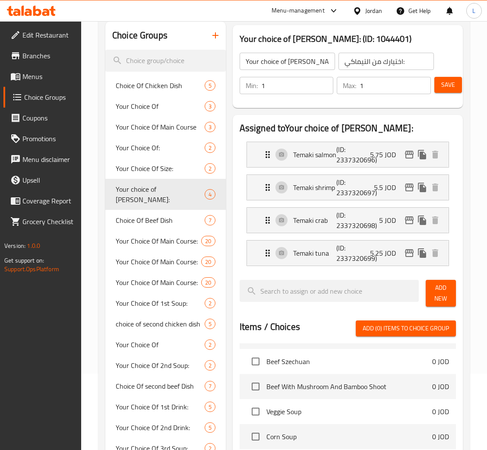
drag, startPoint x: 15, startPoint y: 73, endPoint x: 48, endPoint y: 93, distance: 38.5
click at [15, 73] on icon at bounding box center [15, 76] width 10 height 10
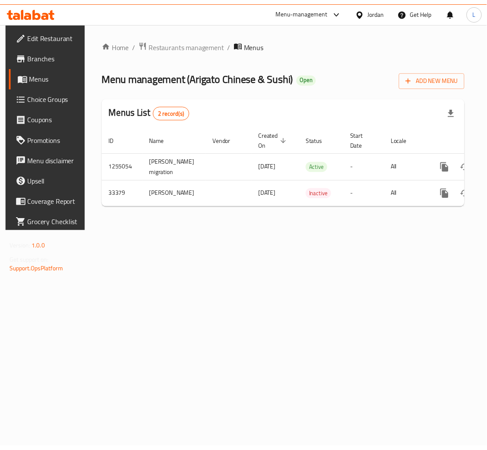
scroll to position [0, 49]
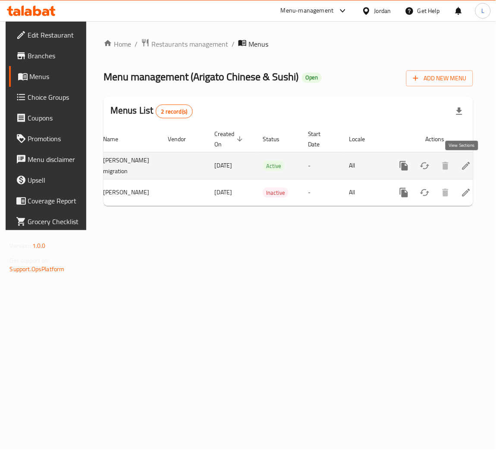
click at [463, 168] on icon "enhanced table" at bounding box center [467, 166] width 8 height 8
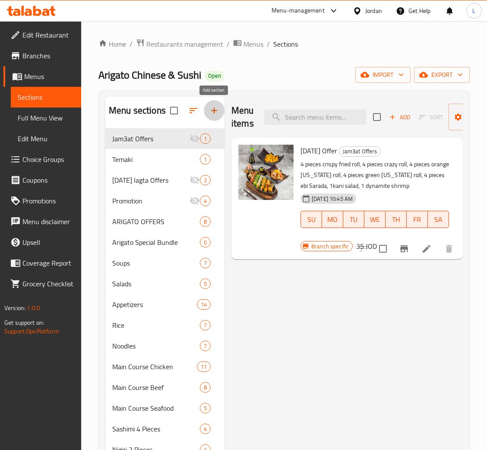
click at [214, 114] on icon "button" at bounding box center [214, 111] width 6 height 6
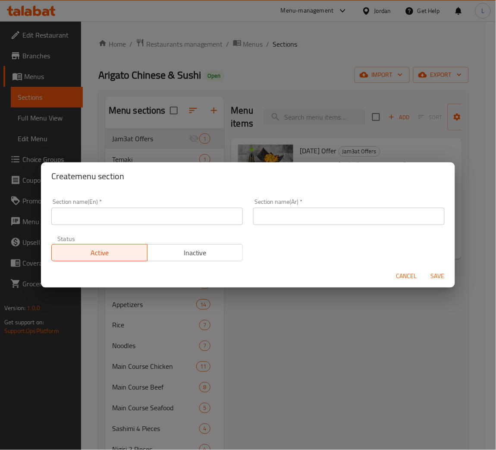
click at [171, 206] on div "Section name(En)   * Section name(En) *" at bounding box center [147, 212] width 192 height 26
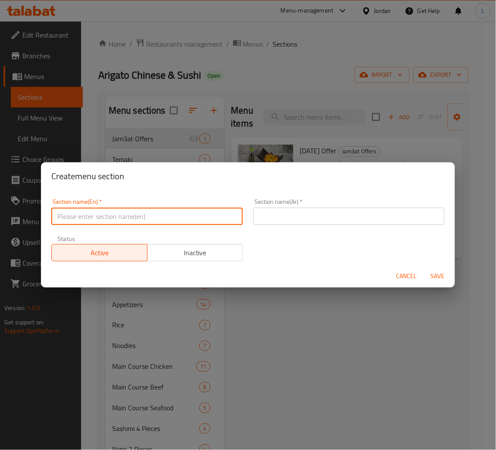
drag, startPoint x: 191, startPoint y: 224, endPoint x: 196, endPoint y: 225, distance: 5.6
click at [191, 224] on input "text" at bounding box center [147, 216] width 192 height 17
paste input "Arigato Offers"
type input "Arigato Offers"
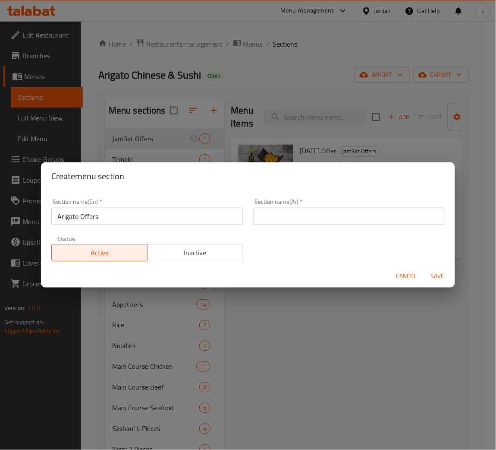
click at [301, 228] on div "Section name(Ar)   * Section name(Ar) *" at bounding box center [349, 211] width 202 height 37
drag, startPoint x: 302, startPoint y: 217, endPoint x: 302, endPoint y: 195, distance: 22.0
click at [302, 217] on input "text" at bounding box center [349, 216] width 192 height 17
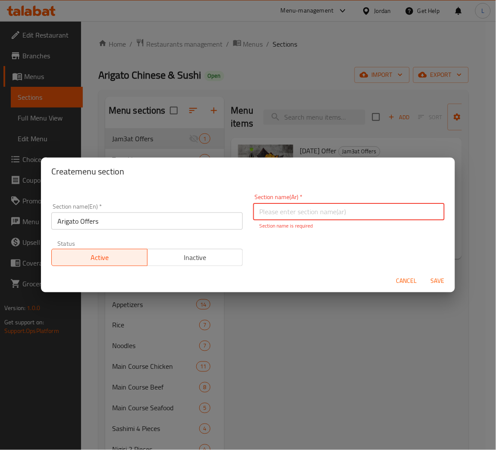
paste input "عروض أريجاتو"
type input "عروض أريجاتو"
click at [436, 281] on span "Save" at bounding box center [438, 280] width 21 height 11
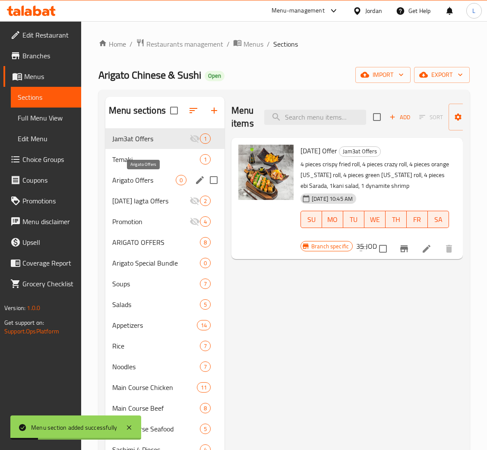
click at [142, 177] on span "Arigato Offers" at bounding box center [143, 180] width 63 height 10
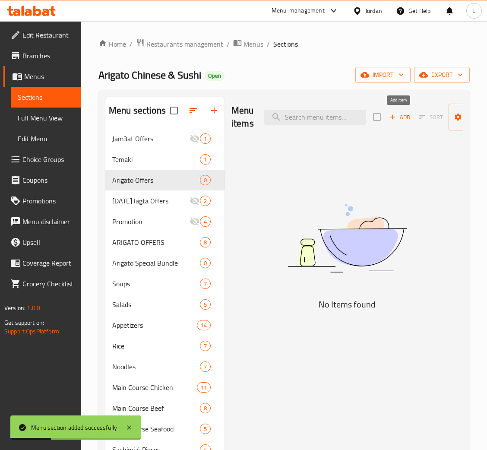
click at [392, 119] on icon "button" at bounding box center [393, 117] width 8 height 8
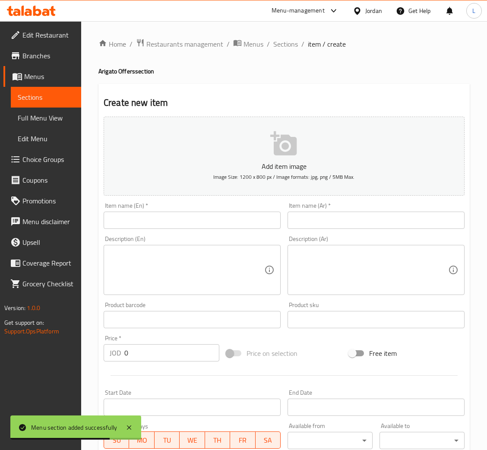
click at [216, 216] on input "text" at bounding box center [192, 220] width 177 height 17
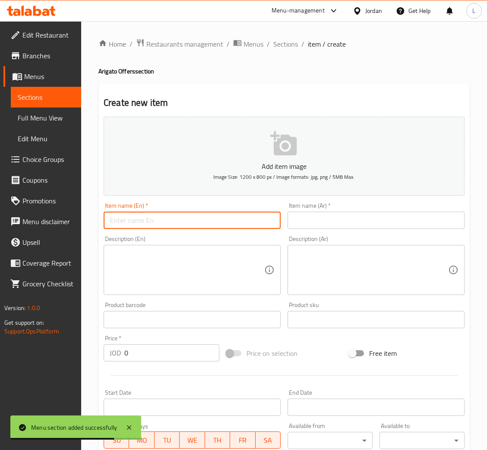
paste input "Arigato offer hoso maki"
type input "Arigato offer hoso maki"
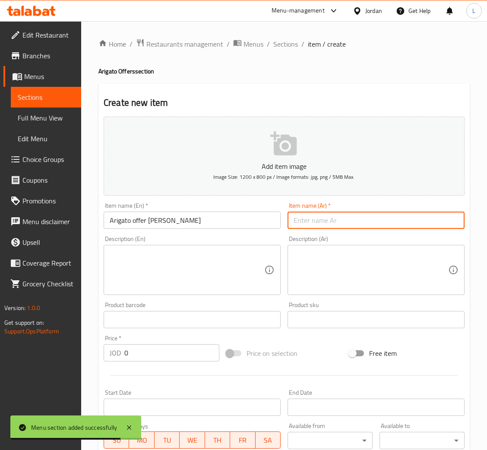
click at [357, 224] on input "text" at bounding box center [376, 220] width 177 height 17
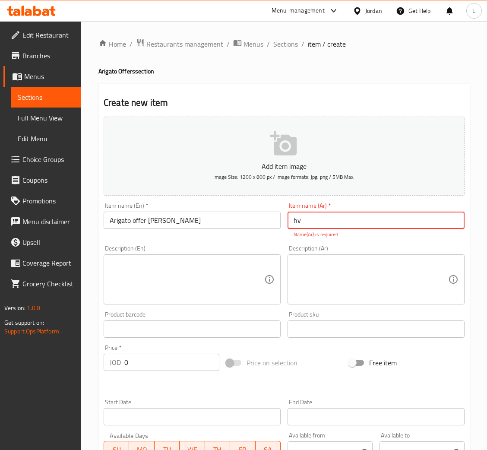
type input "h"
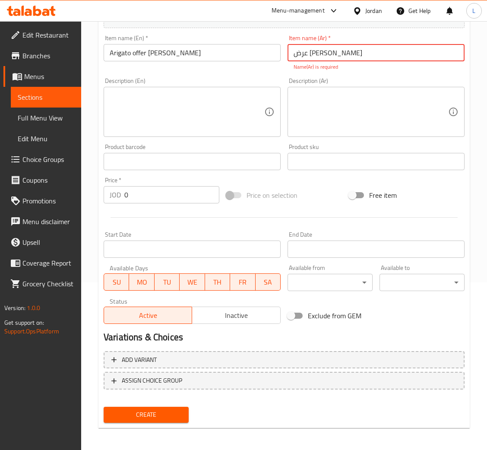
type input "عرض الاريجاو هوسو ماكي"
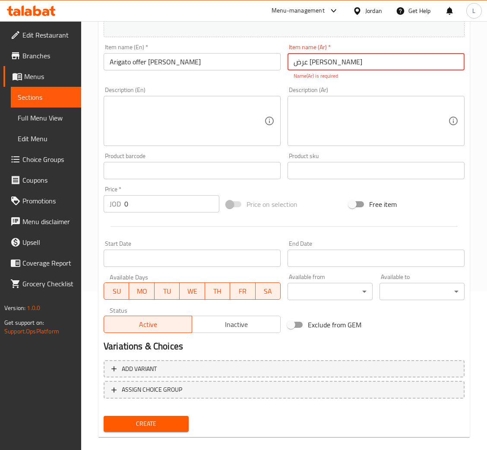
click at [163, 418] on span "Create" at bounding box center [146, 423] width 71 height 11
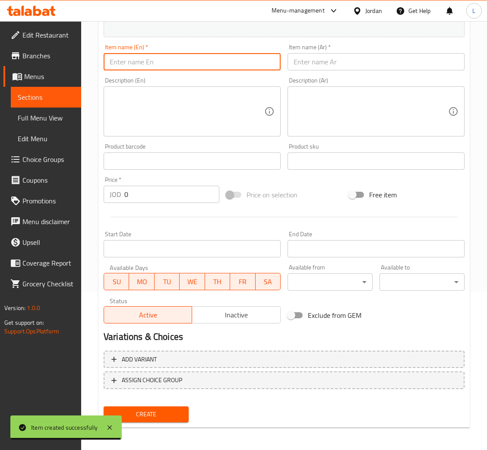
click at [134, 63] on input "text" at bounding box center [192, 61] width 177 height 17
paste input "Arigato offer blg roll"
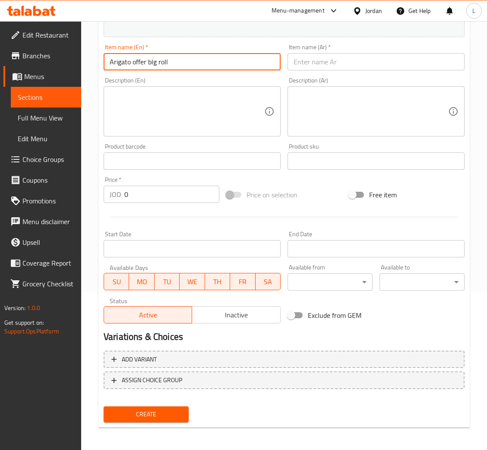
click at [153, 64] on input "Arigato offer blg roll" at bounding box center [192, 61] width 177 height 17
click at [153, 64] on input "Arigato offer big roll" at bounding box center [192, 61] width 177 height 17
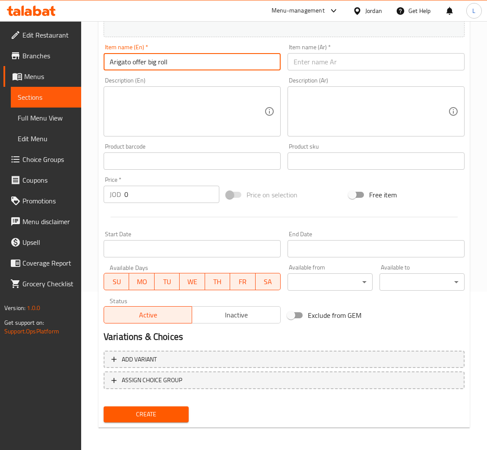
type input "Arigato offer big roll"
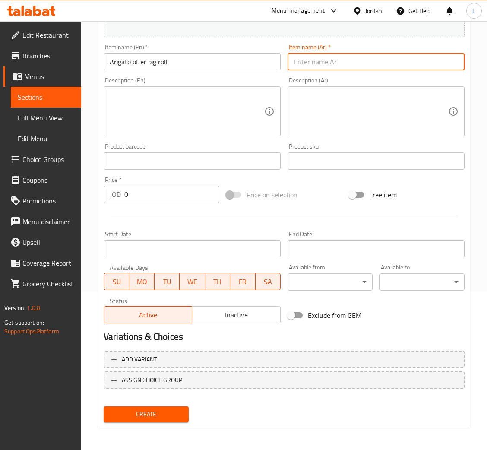
click at [343, 58] on input "text" at bounding box center [376, 61] width 177 height 17
paste input "أريجاتو تقدم لفة كبيرة"
click at [327, 62] on input "أريجاتو تقدم لفة كبيرة" at bounding box center [376, 61] width 177 height 17
type input "أريجاتو عرض لفة كبيرة"
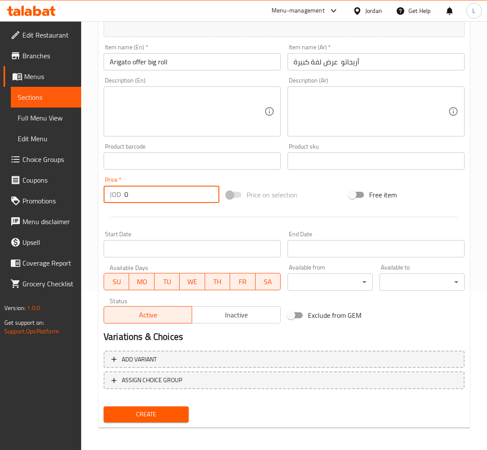
click at [159, 197] on input "0" at bounding box center [171, 194] width 95 height 17
type input "20"
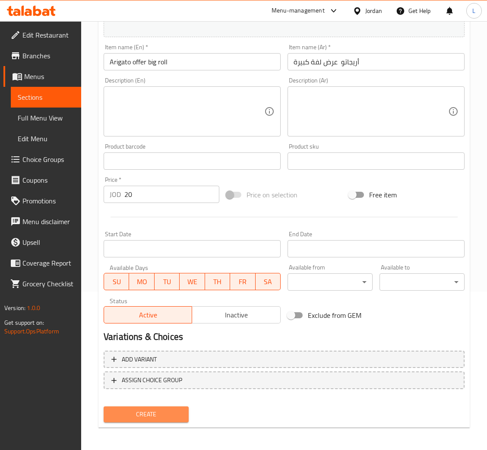
click at [177, 417] on span "Create" at bounding box center [146, 414] width 71 height 11
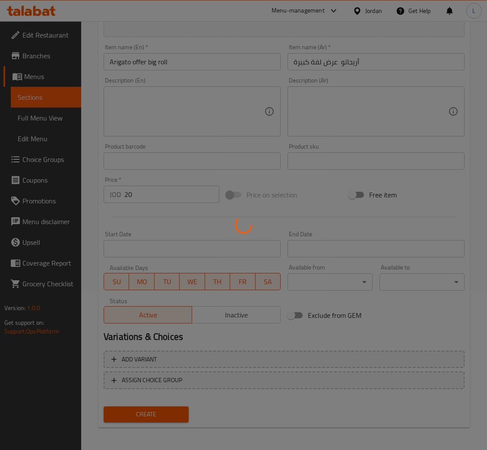
scroll to position [41, 0]
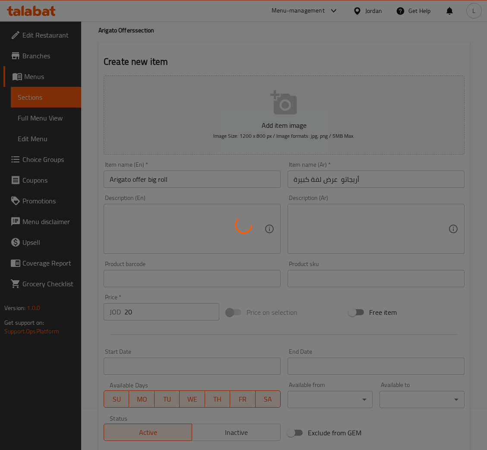
type input "0"
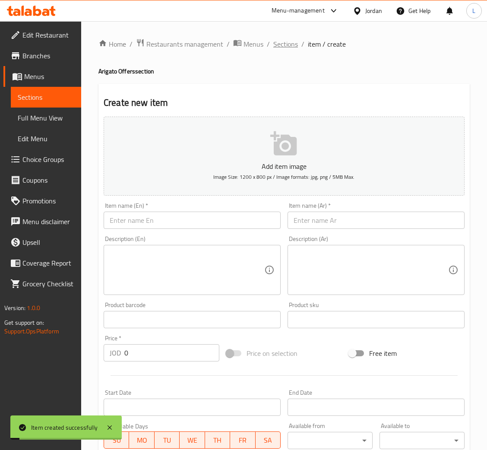
click at [284, 44] on span "Sections" at bounding box center [285, 44] width 25 height 10
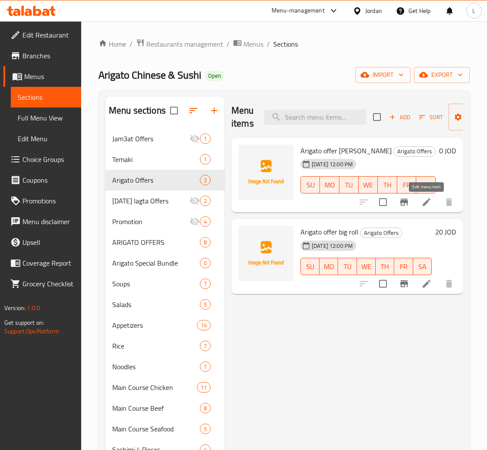
click at [427, 203] on icon at bounding box center [427, 202] width 8 height 8
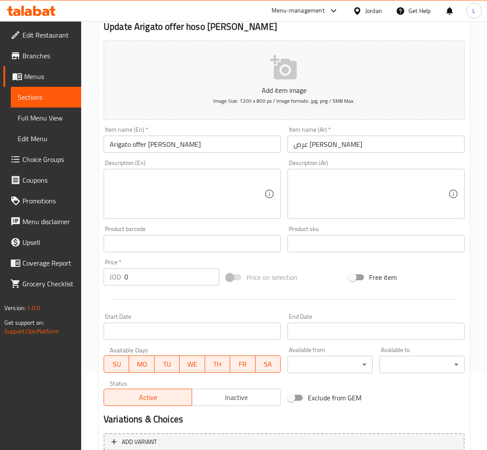
scroll to position [158, 0]
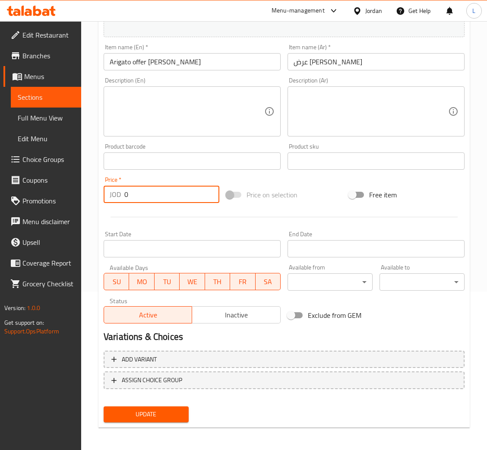
click at [174, 196] on input "0" at bounding box center [171, 194] width 95 height 17
type input "19"
click at [152, 415] on span "Update" at bounding box center [146, 414] width 71 height 11
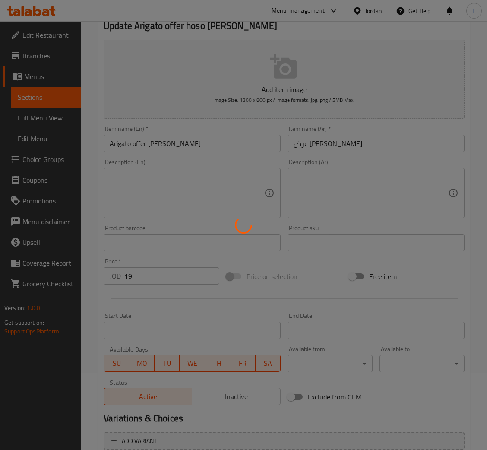
scroll to position [0, 0]
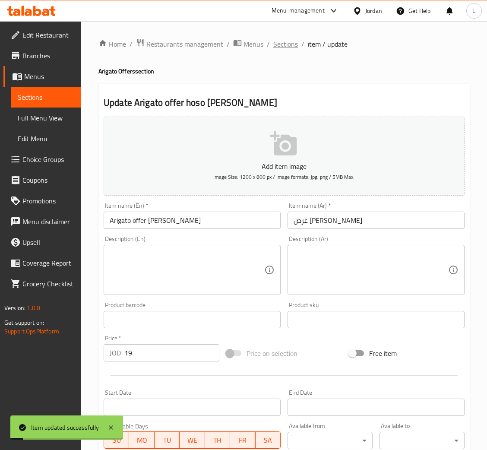
click at [282, 44] on span "Sections" at bounding box center [285, 44] width 25 height 10
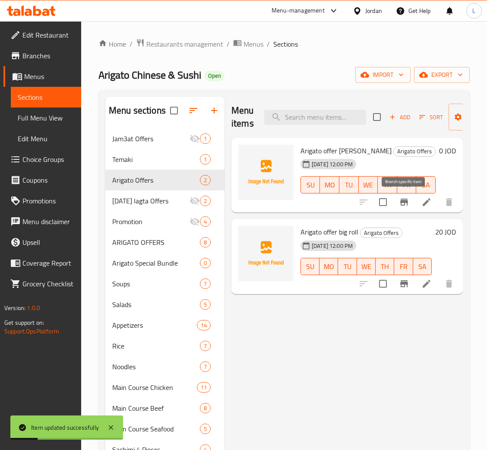
click at [405, 199] on icon "Branch-specific-item" at bounding box center [404, 202] width 10 height 10
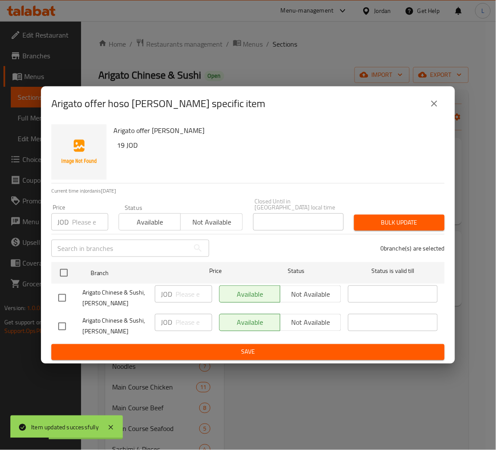
click at [85, 215] on input "number" at bounding box center [90, 221] width 36 height 17
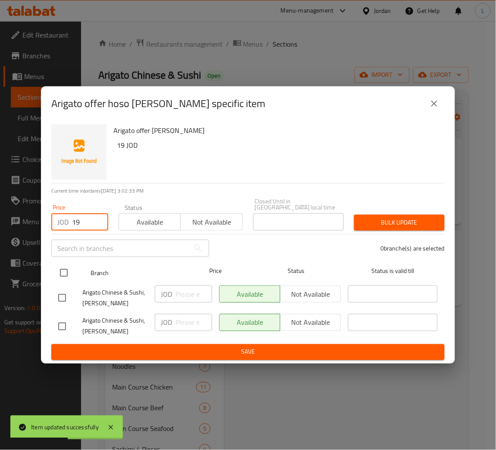
type input "19"
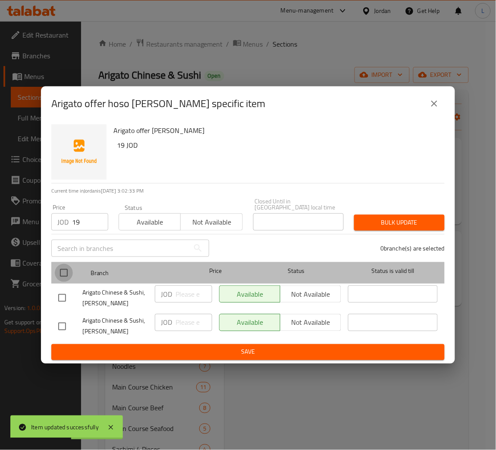
click at [58, 271] on input "checkbox" at bounding box center [64, 273] width 18 height 18
checkbox input "true"
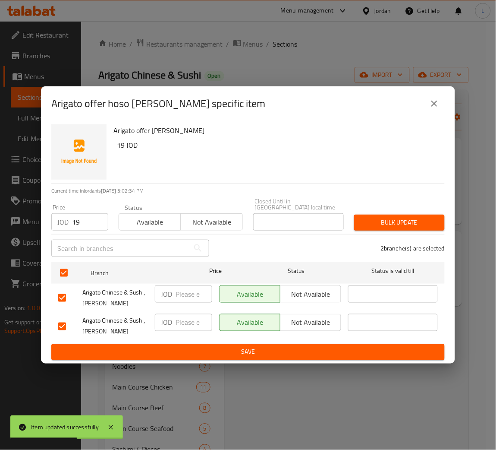
click at [385, 217] on span "Bulk update" at bounding box center [399, 222] width 77 height 11
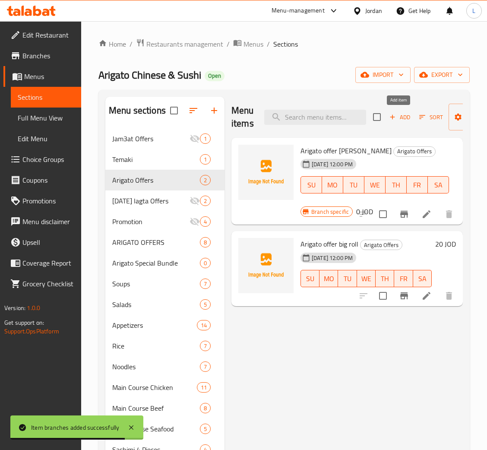
click at [403, 118] on span "Add" at bounding box center [399, 117] width 23 height 10
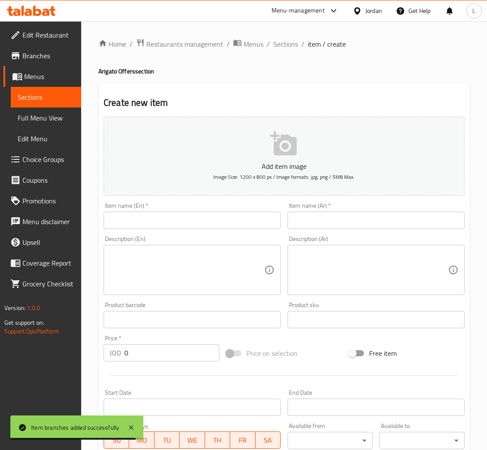
click at [200, 223] on input "text" at bounding box center [192, 220] width 177 height 17
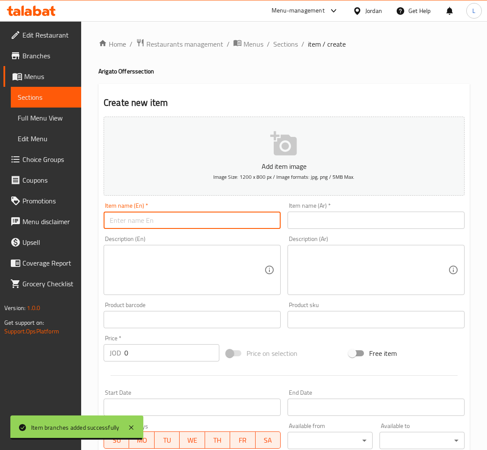
paste input "Arigato offer uramaki"
type input "Arigato offer uramaki"
click at [319, 229] on input "text" at bounding box center [376, 220] width 177 height 17
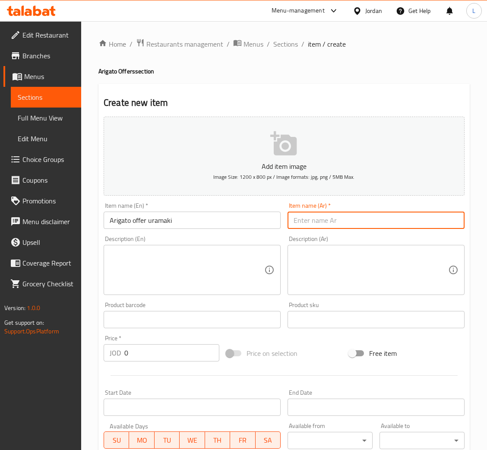
click at [318, 224] on input "text" at bounding box center [376, 220] width 177 height 17
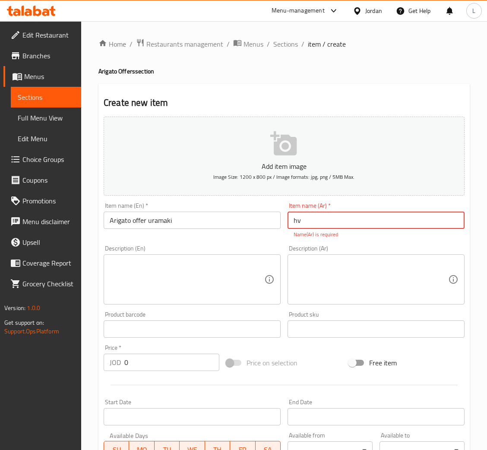
type input "h"
type input "ا"
type input "عرض اريجاتو يورماكي"
click at [173, 362] on div "Price   * JOD 0 Price *" at bounding box center [161, 357] width 123 height 33
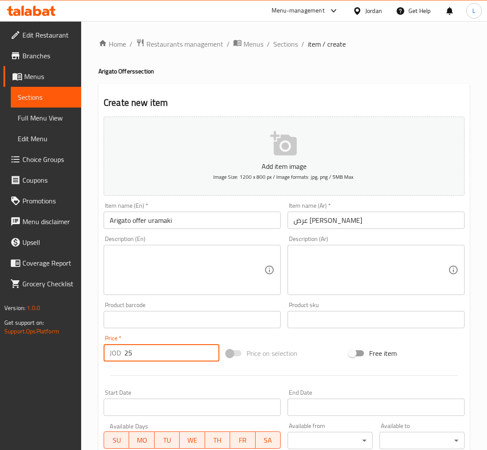
type input "25"
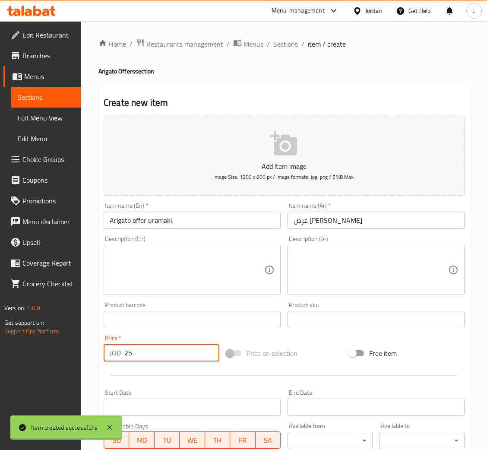
type input "0"
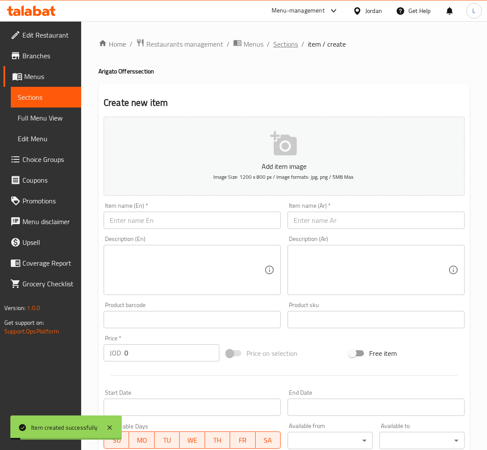
click at [282, 43] on span "Sections" at bounding box center [285, 44] width 25 height 10
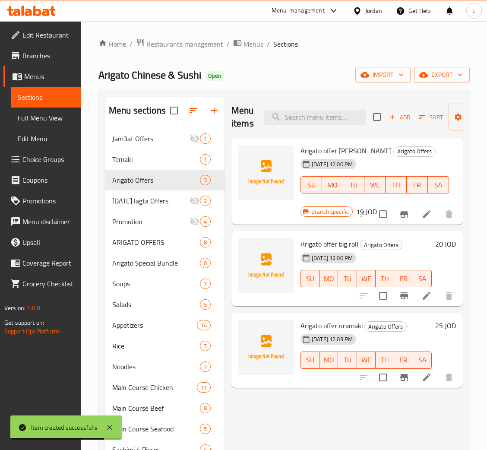
drag, startPoint x: 43, startPoint y: 158, endPoint x: 66, endPoint y: 160, distance: 23.0
click at [43, 158] on span "Choice Groups" at bounding box center [48, 159] width 52 height 10
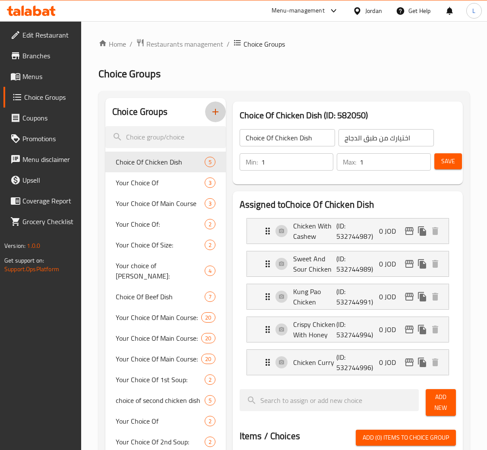
click at [217, 111] on icon "button" at bounding box center [215, 112] width 10 height 10
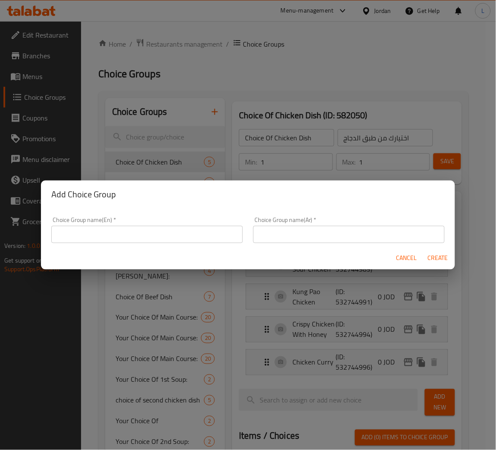
click at [188, 230] on input "text" at bounding box center [147, 234] width 192 height 17
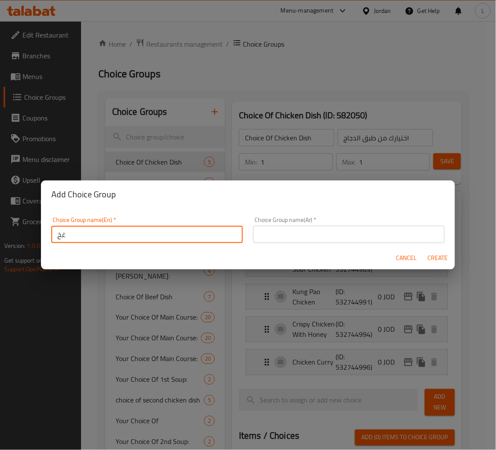
type input "غ"
click at [180, 235] on input "Your choice of" at bounding box center [147, 234] width 192 height 17
click at [152, 239] on input "Your choice of hoso maki:" at bounding box center [147, 234] width 192 height 17
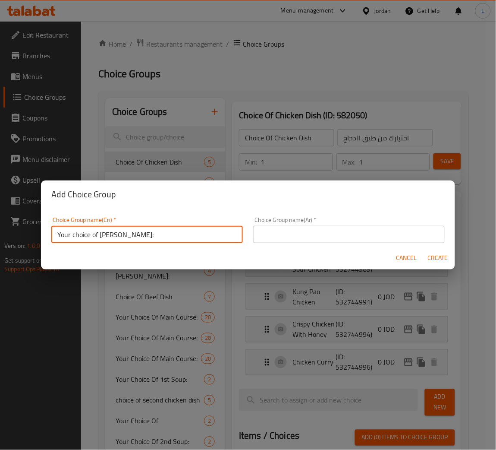
click at [152, 239] on input "Your choice of hoso maki:" at bounding box center [147, 234] width 192 height 17
type input "Your choice of hoso maki:"
click at [348, 240] on input "text" at bounding box center [349, 234] width 192 height 17
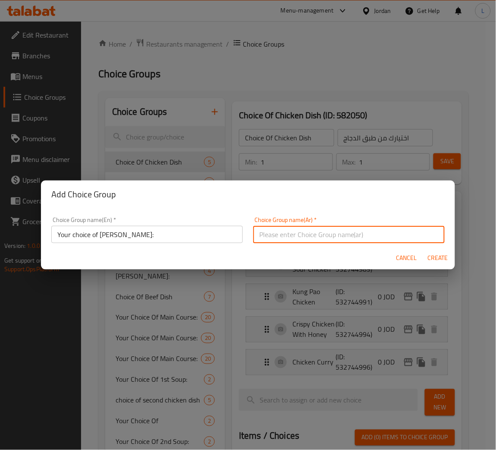
paste input "اختيارك من هوسو ماكي:"
type input "اختيارك من هوسو ماكي:"
drag, startPoint x: 446, startPoint y: 259, endPoint x: 365, endPoint y: 213, distance: 93.3
click at [447, 258] on span "Create" at bounding box center [438, 258] width 21 height 11
type input "Your choice of hoso maki:"
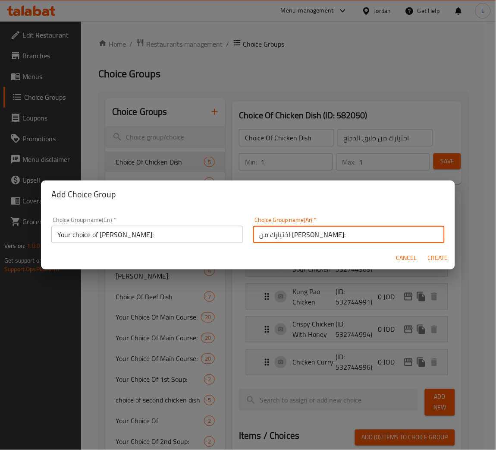
type input "اختيارك من هوسو ماكي:"
type input "0"
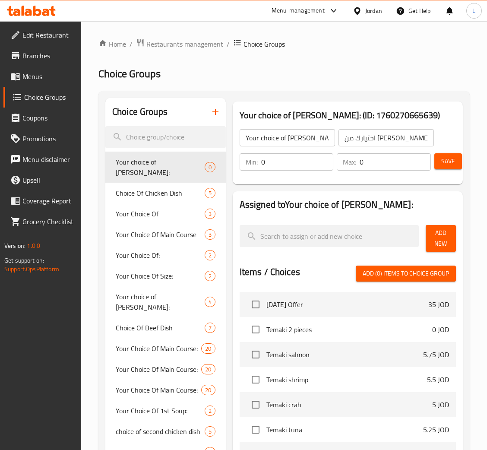
click at [285, 159] on input "0" at bounding box center [297, 161] width 73 height 17
type input "1"
click at [376, 160] on input "0" at bounding box center [395, 161] width 71 height 17
type input "1"
click at [433, 240] on span "Add New" at bounding box center [441, 239] width 16 height 22
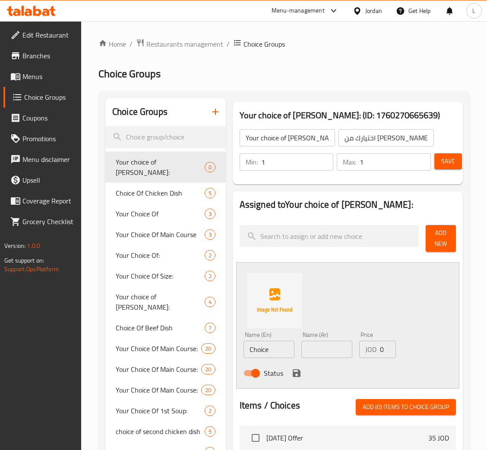
click at [385, 160] on input "1" at bounding box center [395, 161] width 71 height 17
type input "1"
click at [257, 352] on input "Choice" at bounding box center [268, 349] width 51 height 17
paste input "3piesces spicy salmon"
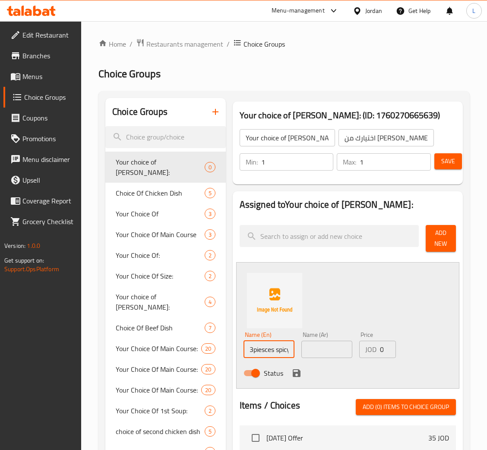
scroll to position [0, 25]
type input "3piesces spicy salmon"
drag, startPoint x: 318, startPoint y: 343, endPoint x: 306, endPoint y: 357, distance: 17.7
click at [318, 343] on input "text" at bounding box center [326, 349] width 51 height 17
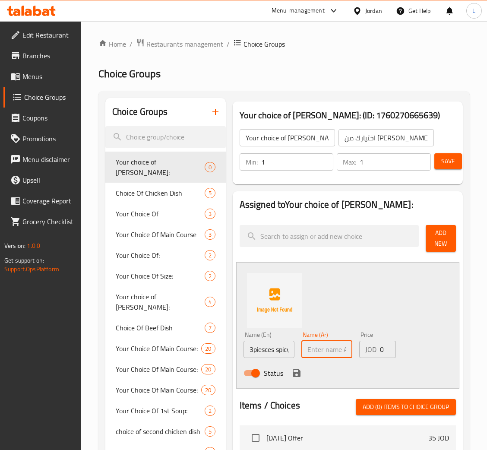
paste input "3 قطع سمك السلمون الحار"
type input "3 قطع سمك السلمون الحار"
click at [296, 368] on icon "save" at bounding box center [296, 373] width 10 height 10
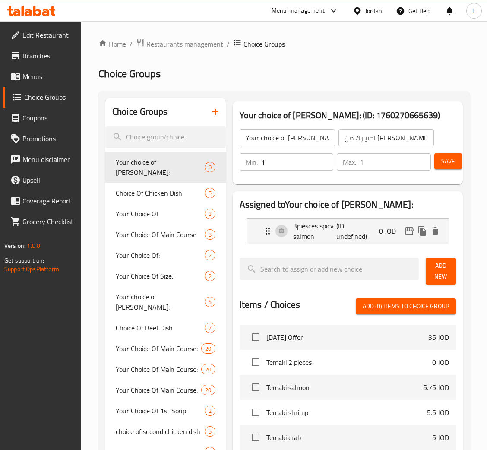
click at [444, 266] on span "Add New" at bounding box center [441, 271] width 16 height 22
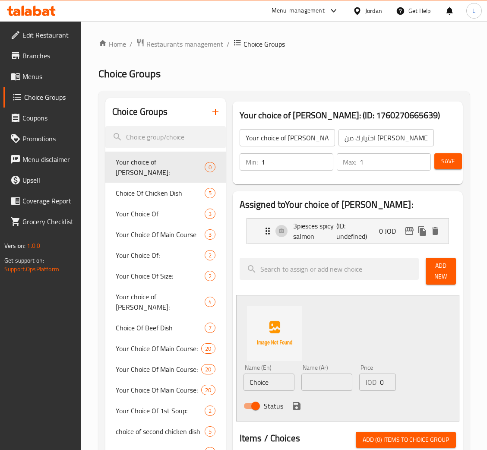
click at [275, 381] on input "Choice" at bounding box center [268, 381] width 51 height 17
paste input "3piesces salmon hoso maki"
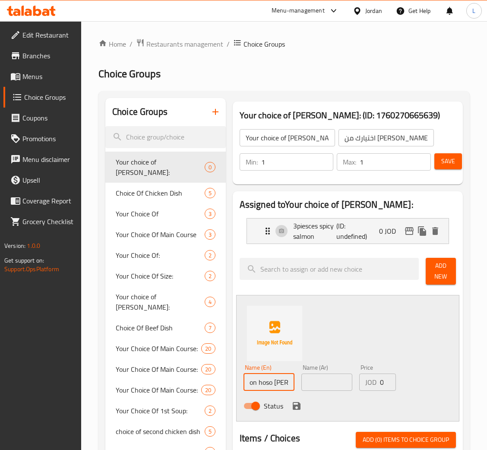
type input "3piesces salmon hoso maki"
click at [327, 385] on input "text" at bounding box center [326, 381] width 51 height 17
paste input "3 قطع سلمون هوسو ماكي"
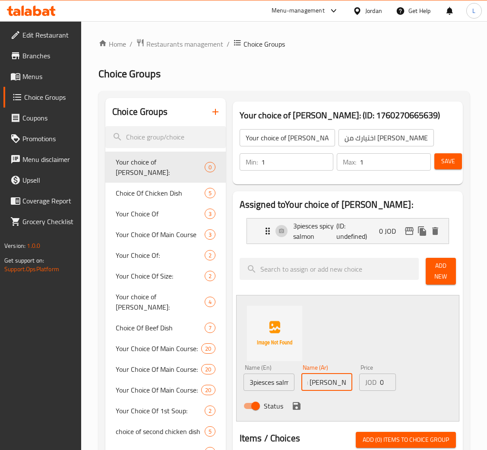
type input "3 قطع سلمون هوسو ماكي"
click at [301, 405] on button "save" at bounding box center [296, 405] width 13 height 13
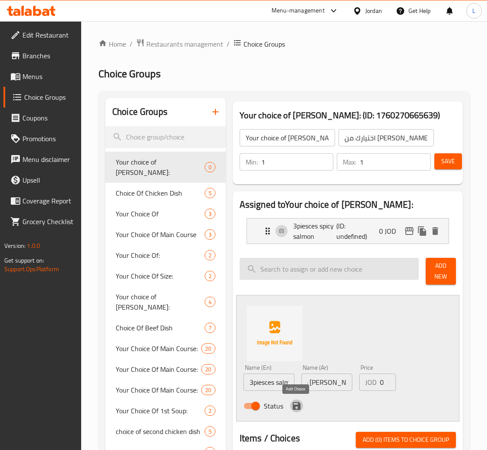
scroll to position [0, 0]
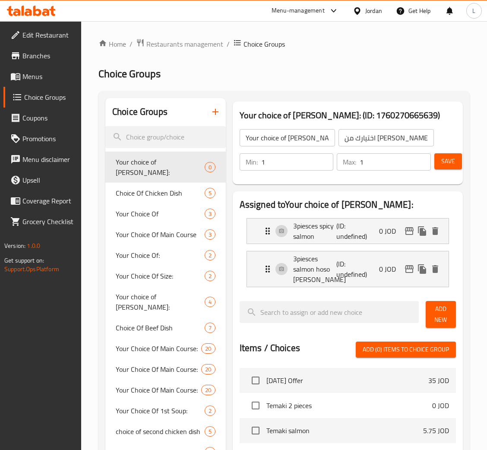
click at [427, 316] on button "Add New" at bounding box center [441, 314] width 30 height 27
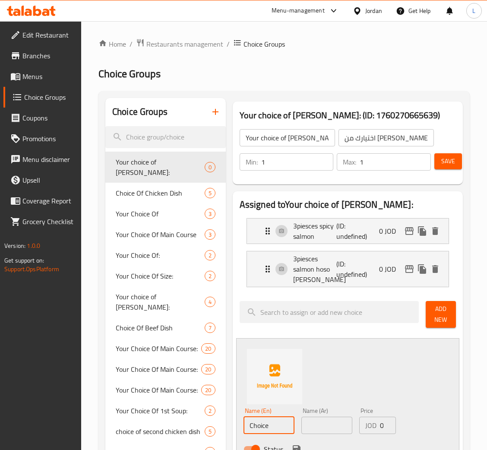
click at [284, 423] on input "Choice" at bounding box center [268, 425] width 51 height 17
paste input "3piesces tuna hoso maki"
type input "3piesces tuna hoso maki"
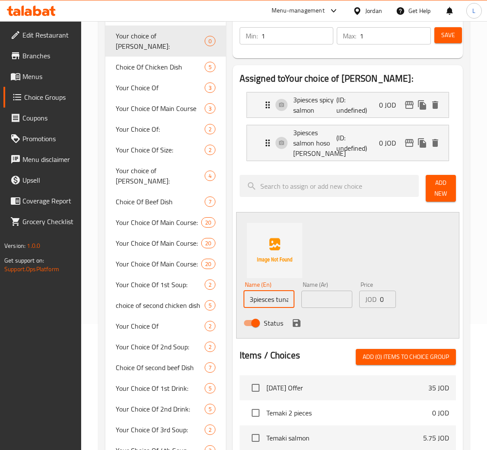
scroll to position [130, 0]
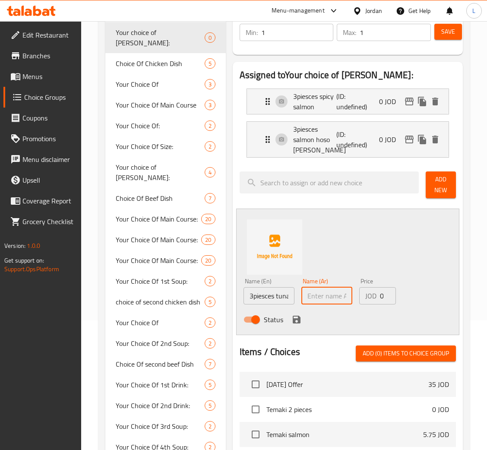
click at [318, 300] on input "text" at bounding box center [326, 295] width 51 height 17
paste input "3 قطع تونة هوسو ماكي"
type input "3 قطع تونة هوسو ماكي"
click at [291, 322] on icon "save" at bounding box center [296, 319] width 10 height 10
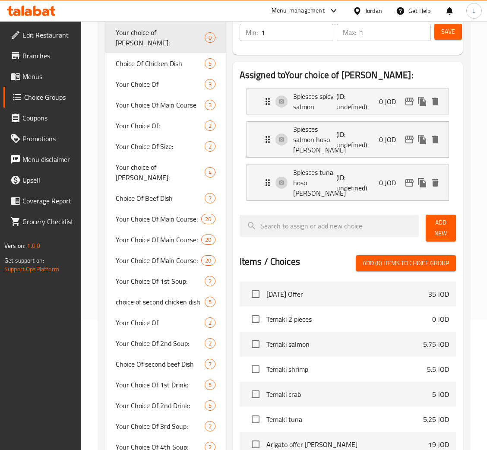
click at [440, 224] on span "Add New" at bounding box center [441, 228] width 16 height 22
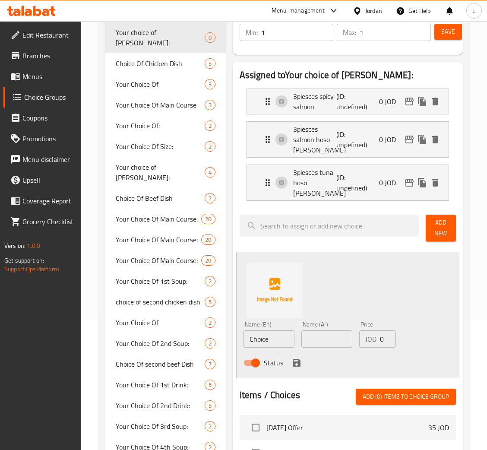
click at [264, 333] on input "Choice" at bounding box center [268, 338] width 51 height 17
paste input "3piesces spicy tuna"
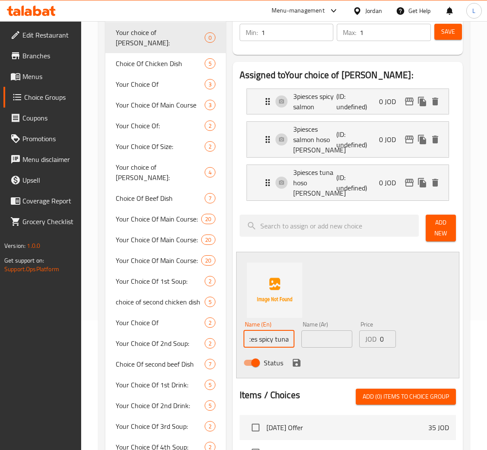
type input "3piesces spicy tuna"
click at [319, 330] on input "text" at bounding box center [326, 338] width 51 height 17
paste input "3 قطع تونة حارة"
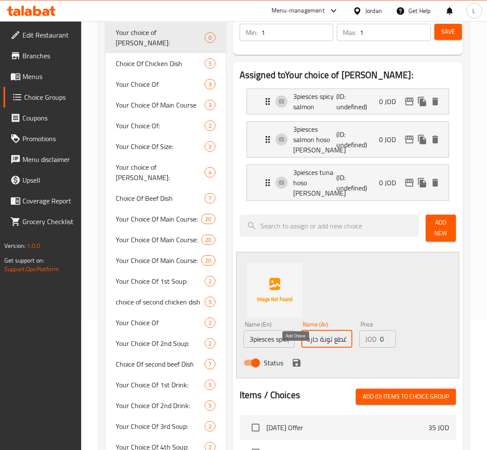
type input "3 قطع تونة حارة"
click at [297, 359] on icon "save" at bounding box center [297, 363] width 8 height 8
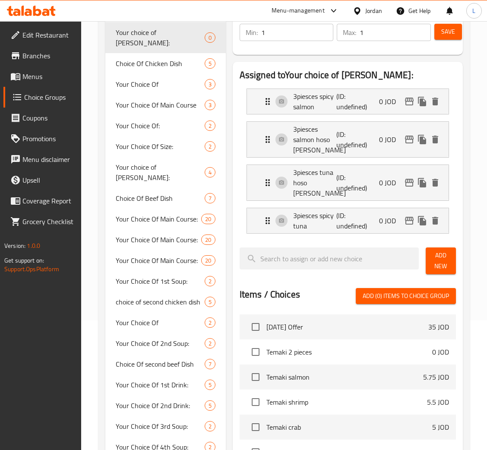
click at [437, 250] on span "Add New" at bounding box center [441, 261] width 16 height 22
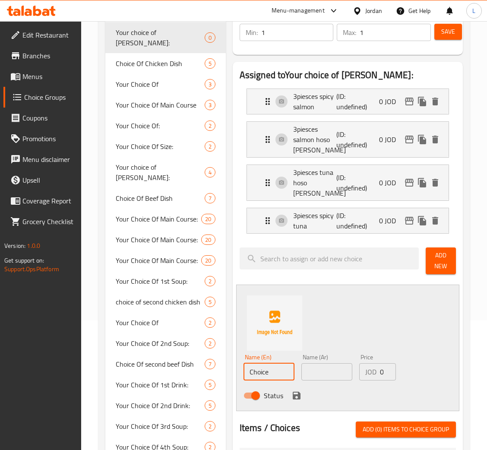
click at [249, 367] on input "Choice" at bounding box center [268, 371] width 51 height 17
paste input "3piesces vegetableh hoso maki"
type input "3piesces vegetableh hoso makiChoice"
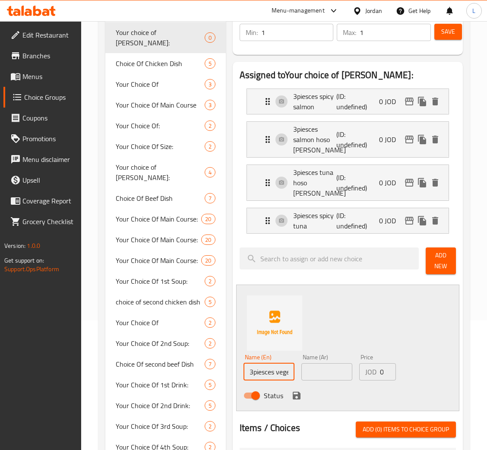
click at [324, 364] on input "text" at bounding box center [326, 371] width 51 height 17
paste input "3 قطع خضار هوسو ماكي"
type input "3 قطع خضار هوسو ماكي"
click at [297, 392] on icon "save" at bounding box center [297, 396] width 8 height 8
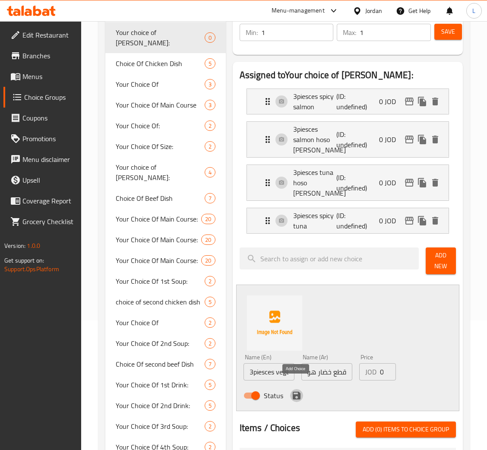
scroll to position [0, 0]
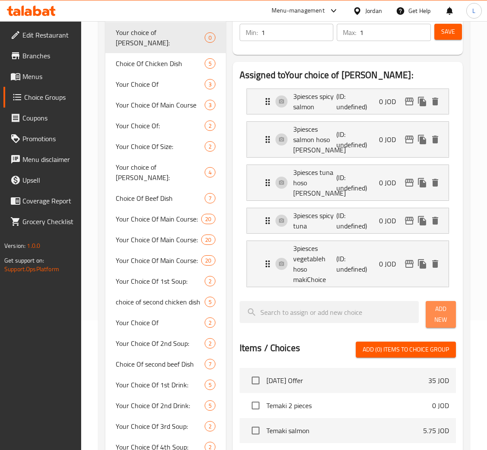
click at [440, 314] on span "Add New" at bounding box center [441, 315] width 16 height 22
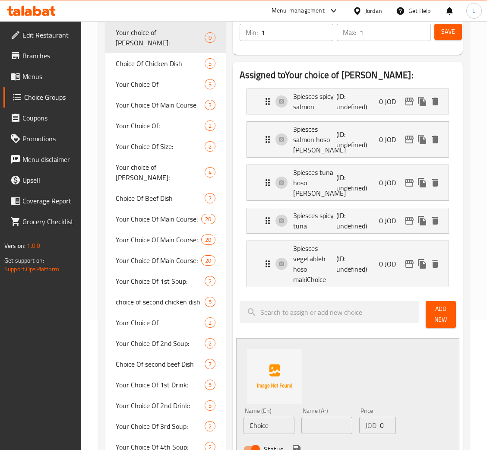
click at [263, 417] on input "Choice" at bounding box center [268, 425] width 51 height 17
paste input "3piesces carb kani And kappa"
type input "3piesces carb kani And kappa"
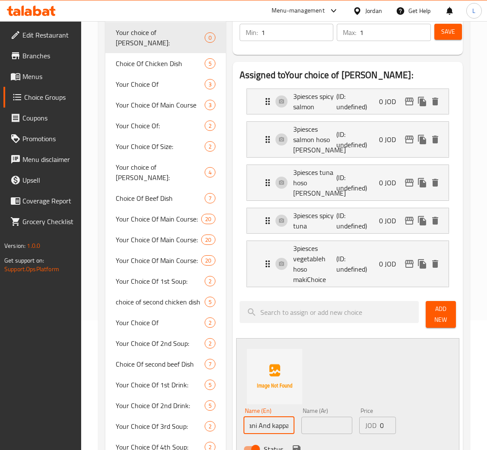
scroll to position [0, 0]
click at [317, 417] on input "text" at bounding box center [326, 425] width 51 height 17
paste input "3 قطع كارب كاني وكابا"
type input "3 قطع كارب كاني وكابا"
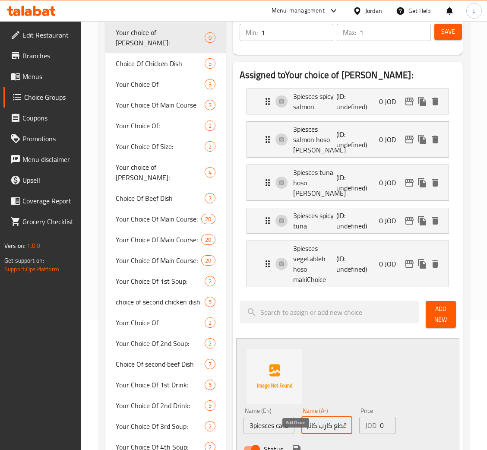
click at [297, 444] on icon "save" at bounding box center [296, 449] width 10 height 10
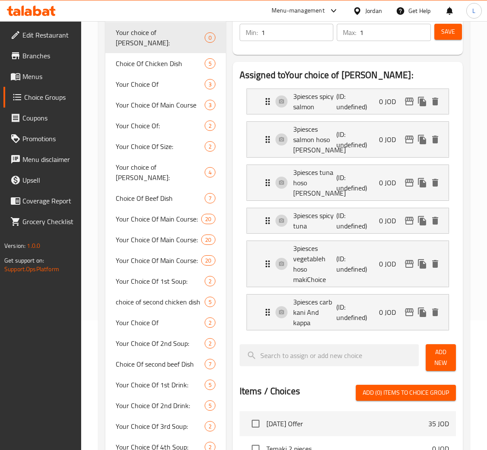
click at [442, 33] on span "Save" at bounding box center [448, 31] width 14 height 11
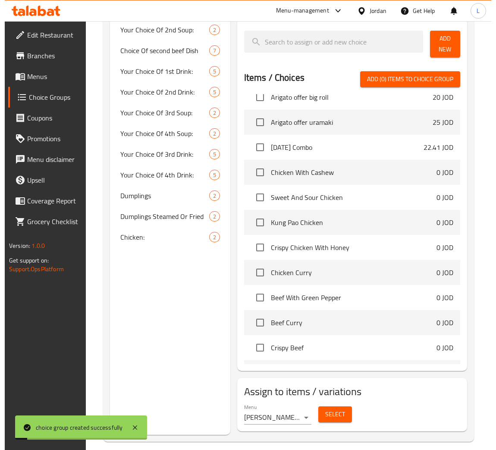
scroll to position [388, 0]
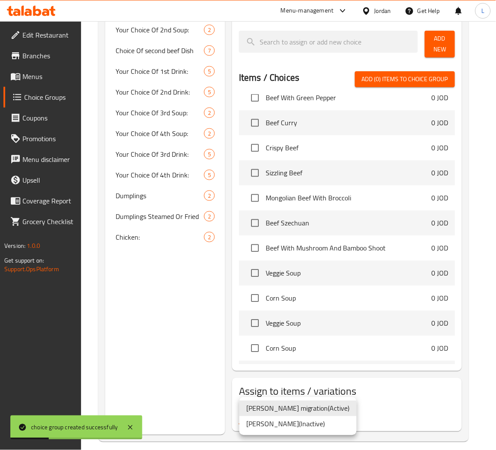
click at [377, 402] on div at bounding box center [248, 225] width 496 height 450
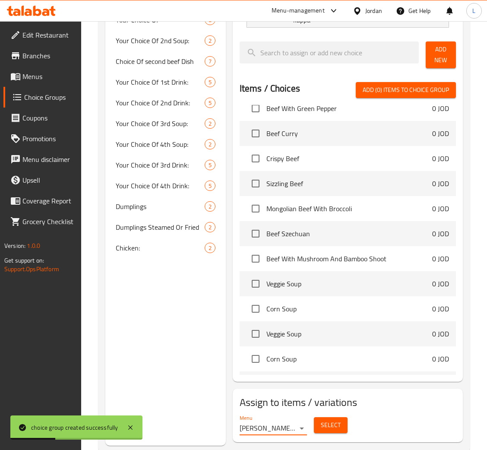
click at [329, 420] on span "Select" at bounding box center [331, 425] width 20 height 11
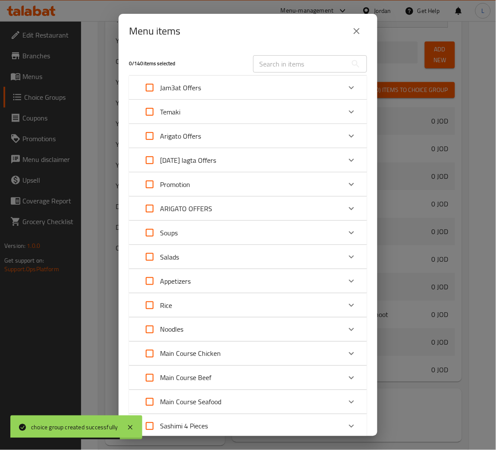
click at [243, 133] on div "Arigato Offers" at bounding box center [240, 136] width 202 height 21
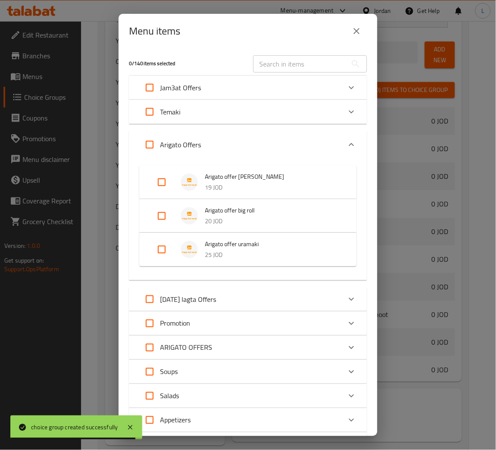
click at [169, 181] on input "Expand" at bounding box center [162, 182] width 21 height 21
checkbox input "true"
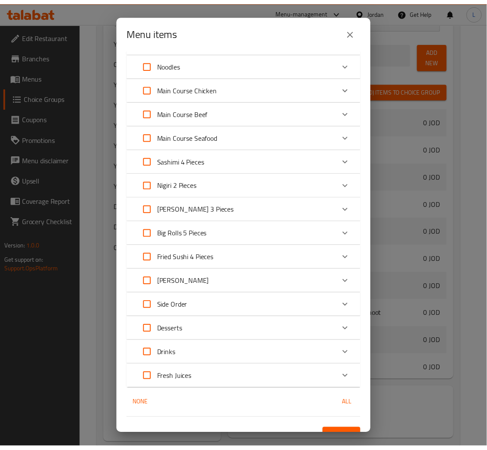
scroll to position [425, 0]
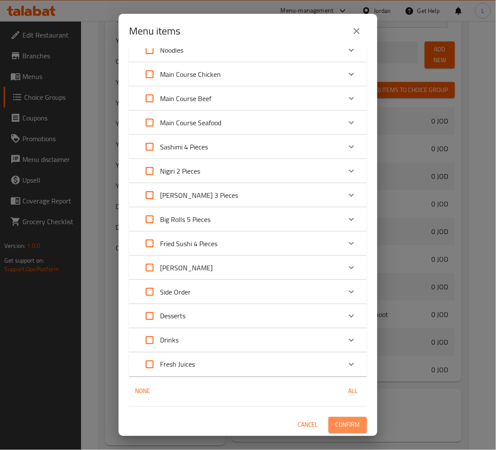
click at [336, 421] on span "Confirm" at bounding box center [348, 425] width 25 height 11
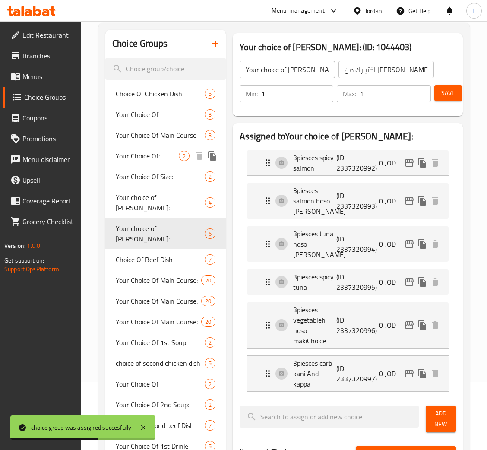
scroll to position [0, 0]
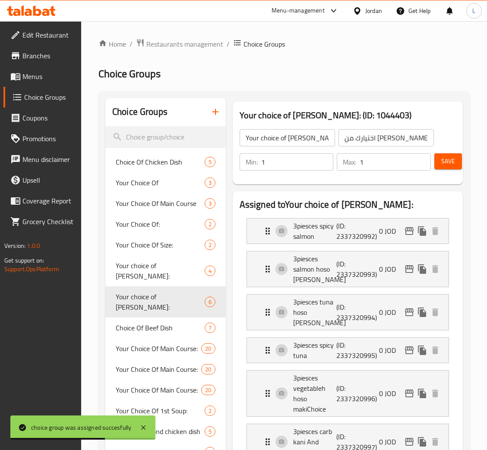
click at [216, 111] on icon "button" at bounding box center [215, 112] width 10 height 10
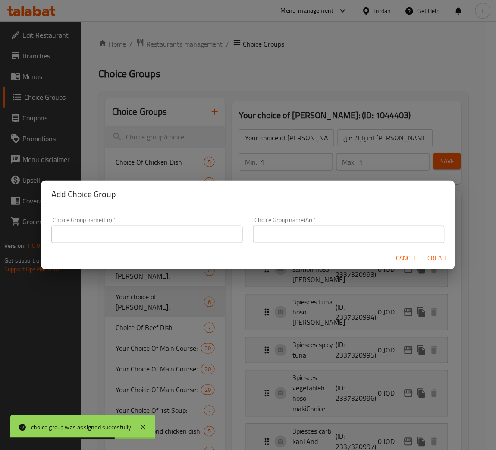
click at [201, 236] on input "text" at bounding box center [147, 234] width 192 height 17
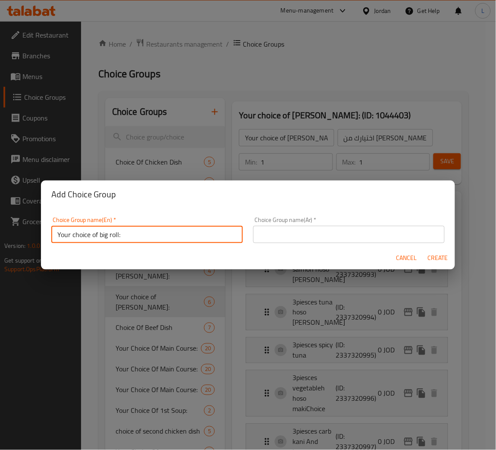
click at [201, 236] on input "Your choice of big roll:" at bounding box center [147, 234] width 192 height 17
type input "Your choice of big roll:"
click at [342, 230] on input "text" at bounding box center [349, 234] width 192 height 17
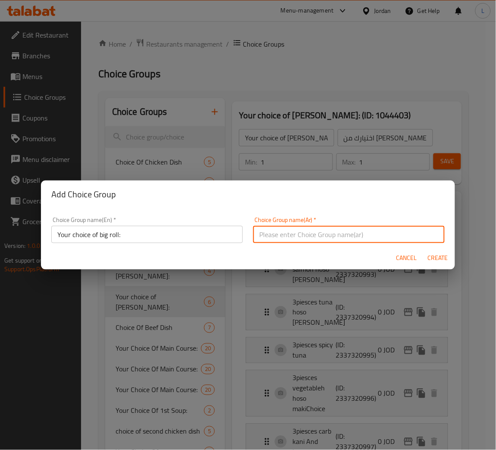
paste input "اختيارك من اللفة الكبيرة:"
type input "اختيارك من اللفة الكبيرة:"
click at [428, 256] on span "Create" at bounding box center [438, 258] width 21 height 11
type input "Your choice of big roll:"
type input "اختيارك من اللفة الكبيرة:"
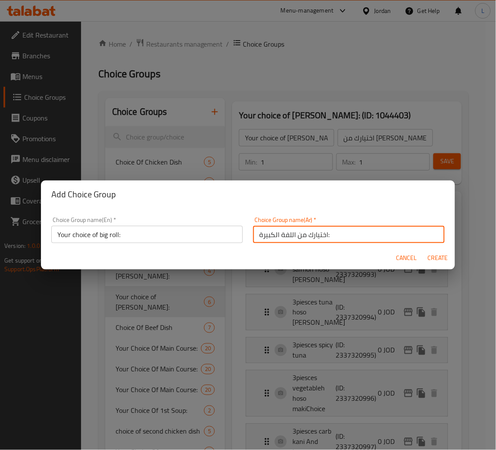
type input "0"
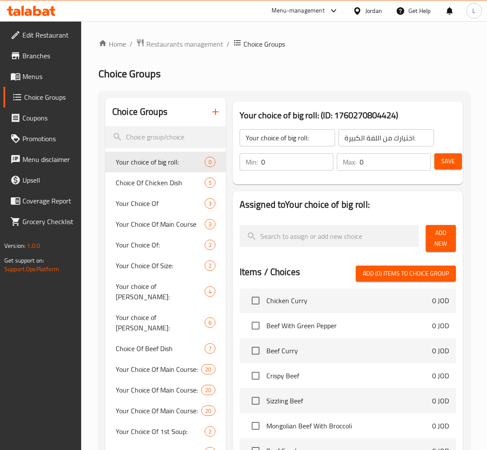
click at [287, 167] on input "0" at bounding box center [297, 161] width 73 height 17
type input "1"
click at [399, 160] on input "0" at bounding box center [395, 161] width 71 height 17
type input "1"
drag, startPoint x: 441, startPoint y: 242, endPoint x: 392, endPoint y: 256, distance: 51.2
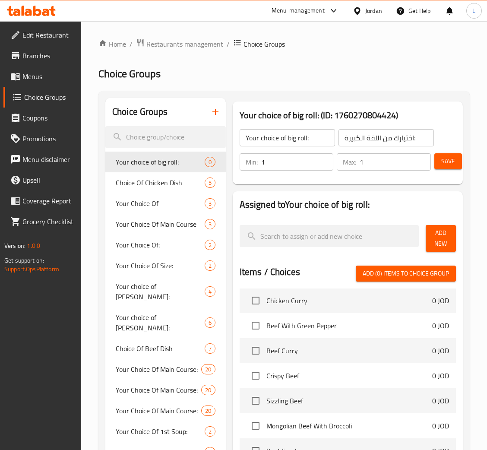
click at [441, 242] on span "Add New" at bounding box center [441, 239] width 16 height 22
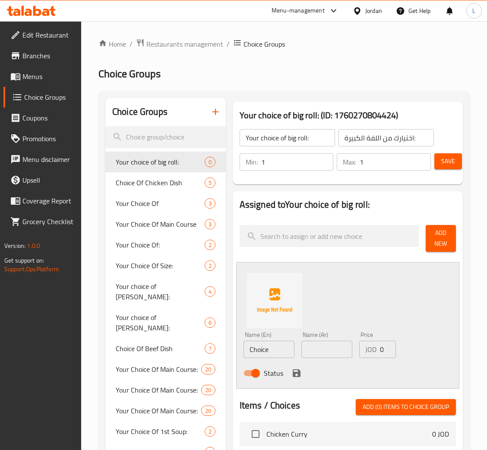
click at [270, 347] on input "Choice" at bounding box center [268, 349] width 51 height 17
paste input "4piesces philly cream chees"
type input "4piesces philly cream cheese"
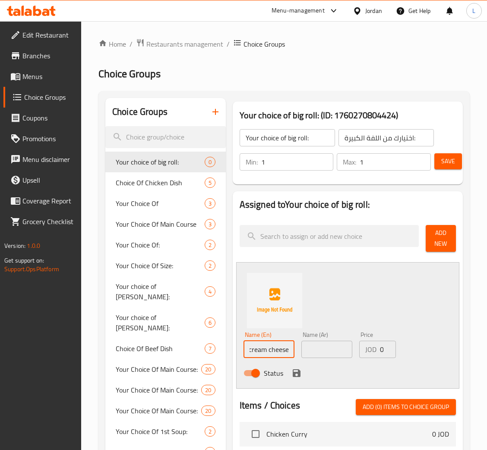
scroll to position [0, 0]
drag, startPoint x: 320, startPoint y: 348, endPoint x: 297, endPoint y: 382, distance: 40.9
click at [320, 348] on input "text" at bounding box center [326, 349] width 51 height 17
paste input "4 قطع من جبنة فيلي الكريمية"
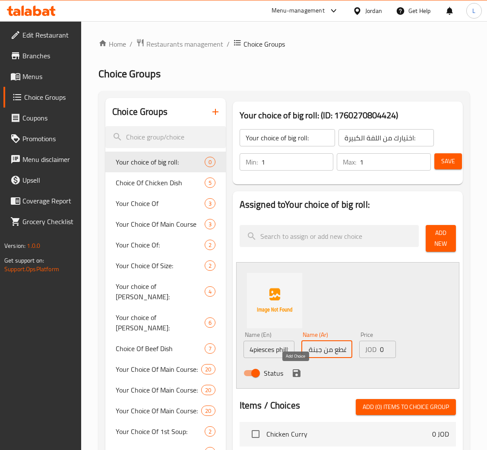
type input "4 قطع من جبنة فيلي الكريمية"
click at [296, 374] on icon "save" at bounding box center [296, 373] width 10 height 10
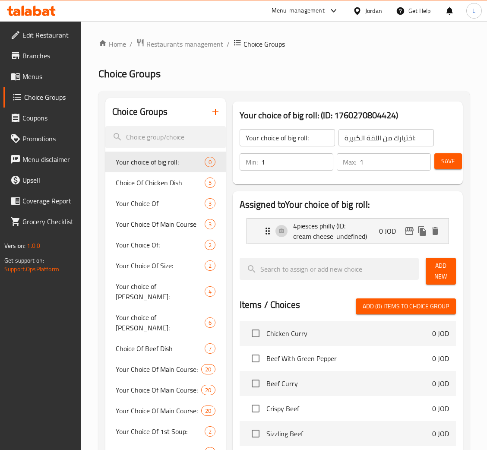
click at [433, 278] on span "Add New" at bounding box center [441, 271] width 16 height 22
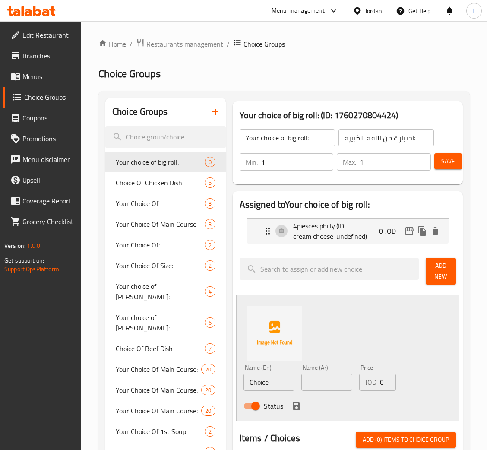
click at [266, 384] on input "Choice" at bounding box center [268, 381] width 51 height 17
paste input "4piesces Ebi tempura roll"
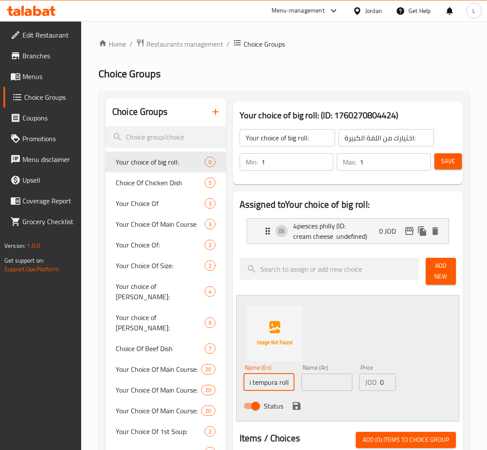
type input "4piesces Ebi tempura roll"
drag, startPoint x: 321, startPoint y: 378, endPoint x: 312, endPoint y: 385, distance: 11.7
click at [321, 378] on input "text" at bounding box center [326, 381] width 51 height 17
paste input "4 قطع من لفائف إيبي تمبورا"
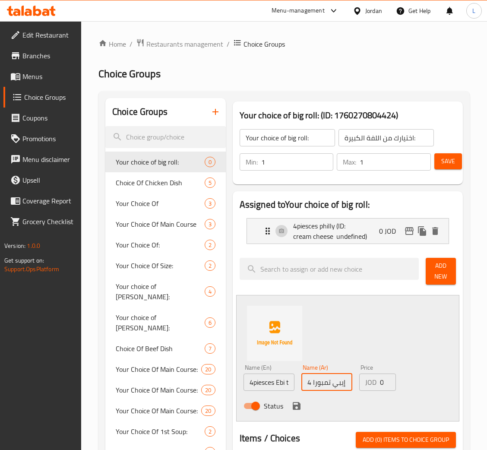
scroll to position [0, 42]
type input "4 قطع من لفائف إيبي تمبورا"
click at [297, 406] on icon "save" at bounding box center [297, 406] width 8 height 8
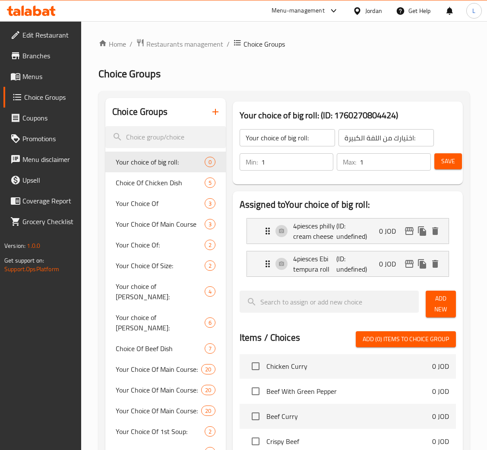
click at [429, 312] on button "Add New" at bounding box center [441, 304] width 30 height 27
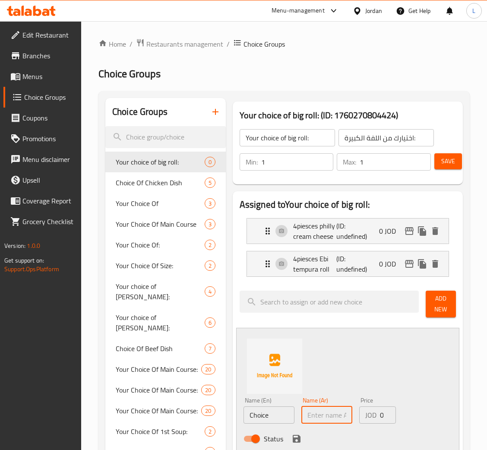
click at [318, 413] on input "text" at bounding box center [326, 414] width 51 height 17
paste input "4 قطع داكنة مجعدة"
type input "4 قطع داكنة مجعدة"
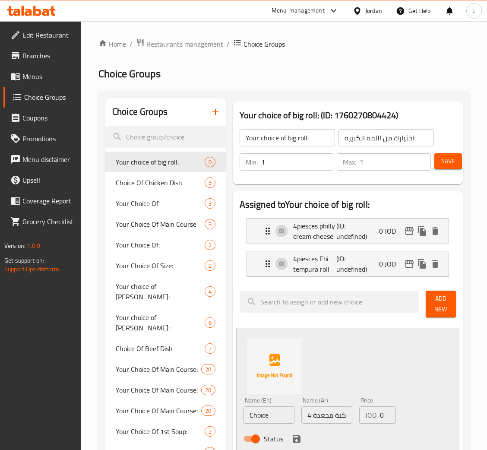
click at [267, 416] on input "Choice" at bounding box center [268, 414] width 51 height 17
paste input "4piesces dark kinky"
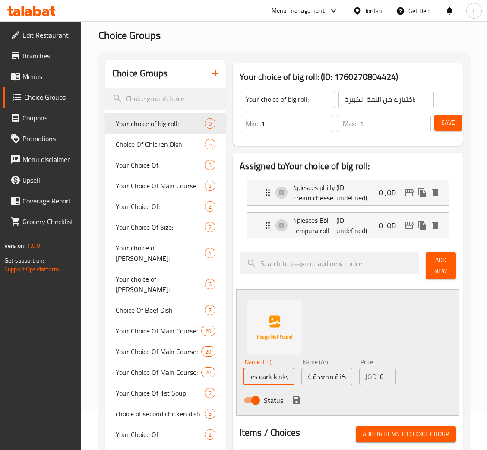
scroll to position [65, 0]
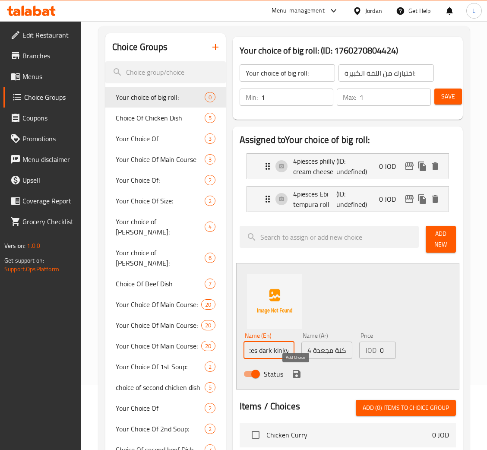
type input "4piesces dark kinky"
click at [294, 373] on icon "save" at bounding box center [296, 374] width 10 height 10
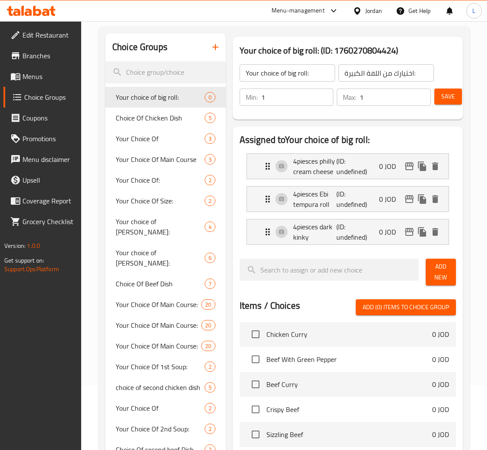
click at [441, 274] on span "Add New" at bounding box center [441, 272] width 16 height 22
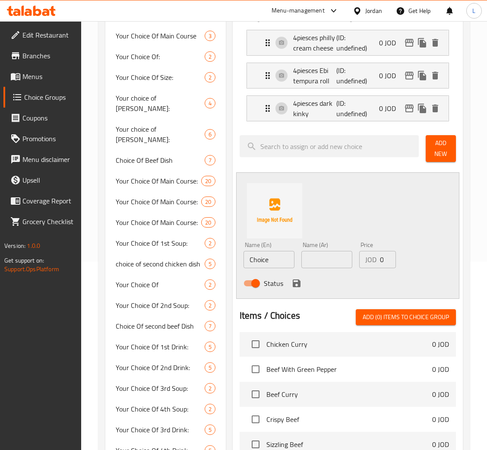
scroll to position [194, 0]
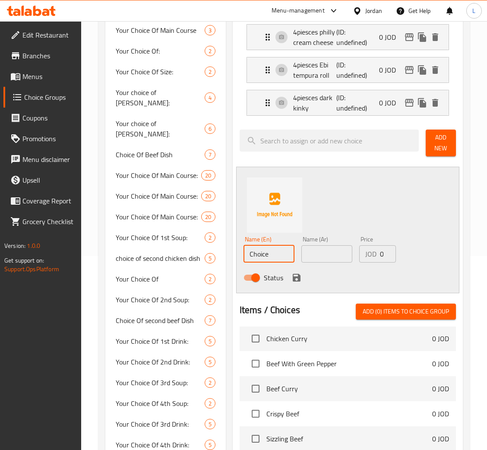
click at [267, 256] on input "Choice" at bounding box center [268, 253] width 51 height 17
paste input "4piesces crispy fried roll"
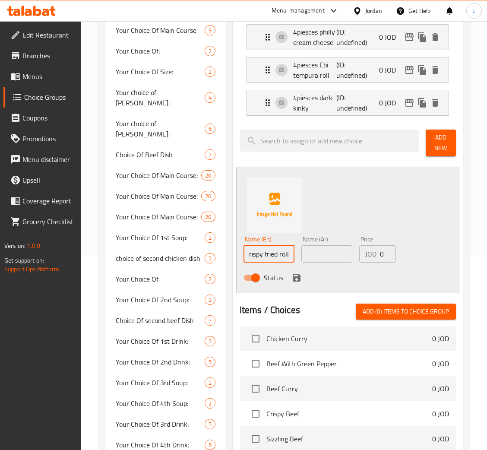
type input "4piesces crispy fried roll"
click at [314, 256] on input "text" at bounding box center [326, 253] width 51 height 17
paste input "4 قطع من الخبز المقلي المقرمش"
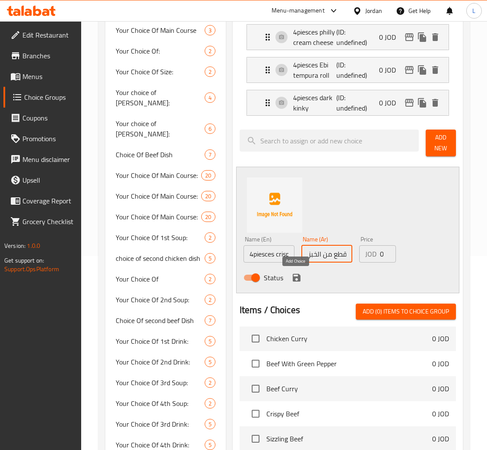
type input "4 قطع من الخبز المقلي المقرمش"
click at [294, 276] on icon "save" at bounding box center [296, 277] width 10 height 10
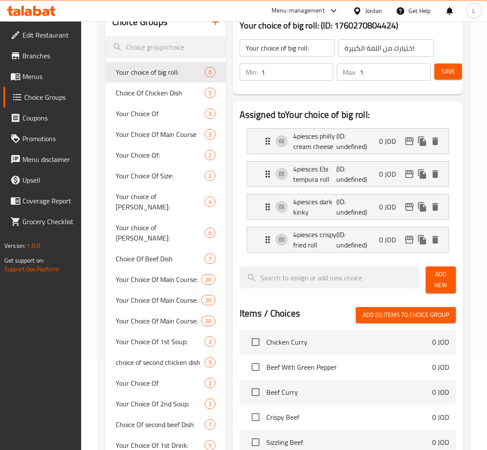
scroll to position [0, 0]
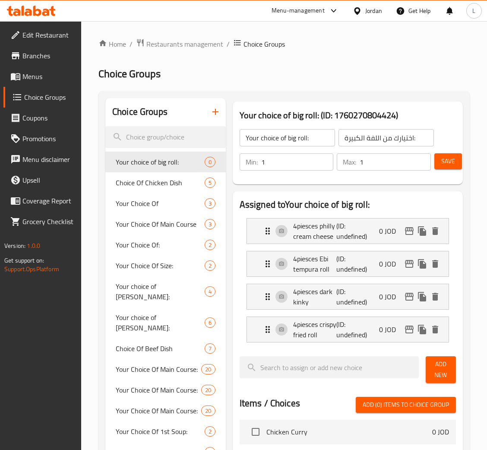
click at [441, 163] on span "Save" at bounding box center [448, 161] width 14 height 11
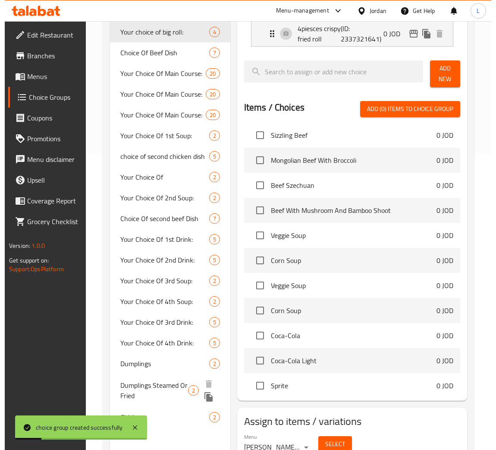
scroll to position [335, 0]
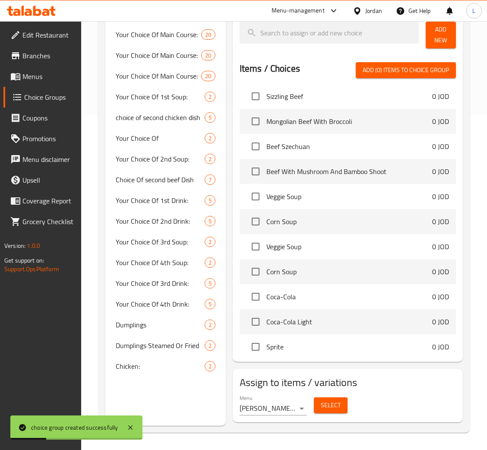
click at [323, 402] on span "Select" at bounding box center [331, 405] width 20 height 11
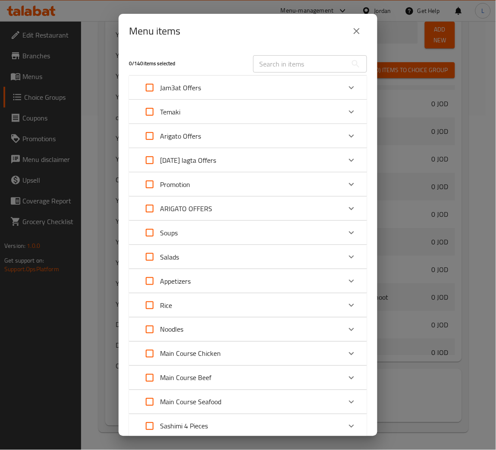
click at [286, 136] on div "Arigato Offers" at bounding box center [240, 136] width 202 height 21
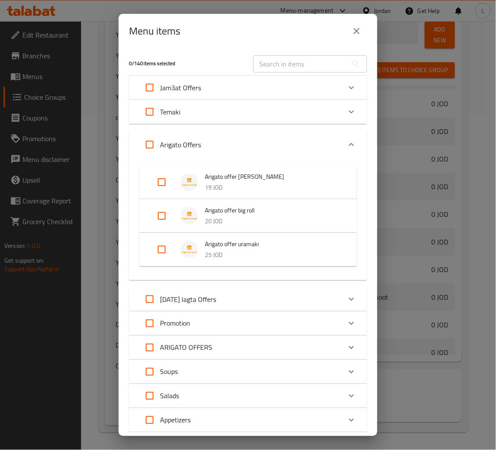
click at [167, 214] on input "Expand" at bounding box center [162, 216] width 21 height 21
checkbox input "true"
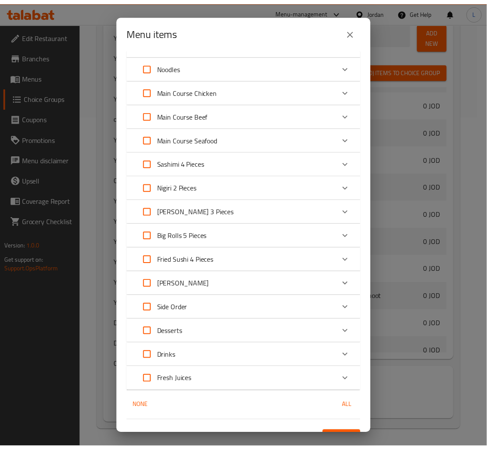
scroll to position [432, 0]
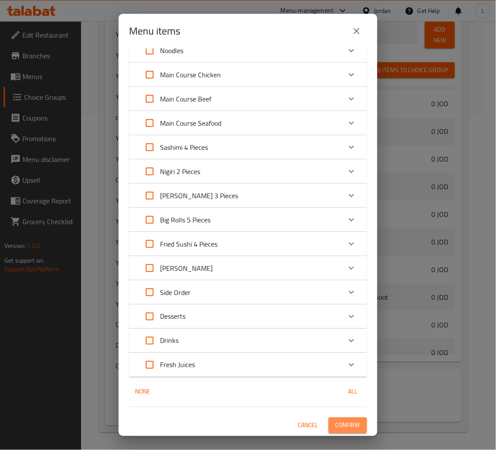
click at [336, 421] on span "Confirm" at bounding box center [348, 425] width 25 height 11
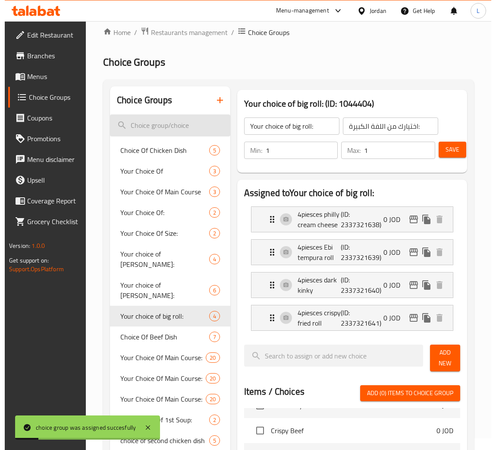
scroll to position [0, 0]
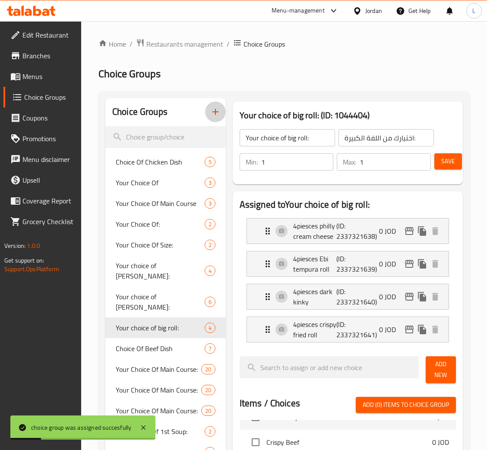
click at [218, 115] on icon "button" at bounding box center [215, 112] width 10 height 10
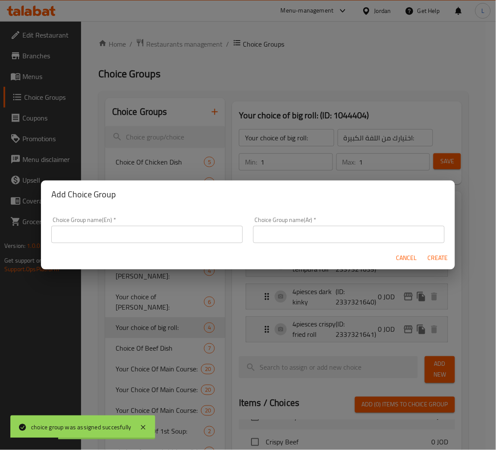
drag, startPoint x: 196, startPoint y: 239, endPoint x: 229, endPoint y: 242, distance: 33.3
click at [196, 239] on input "text" at bounding box center [147, 234] width 192 height 17
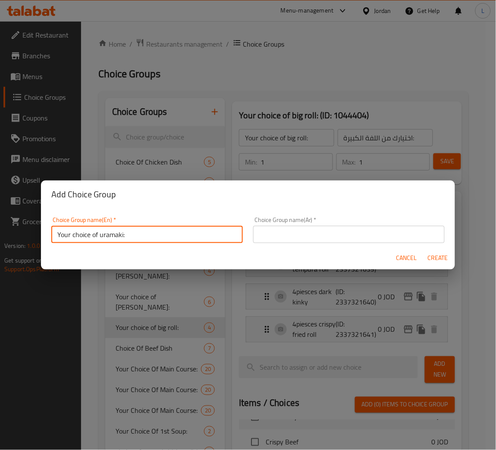
type input "Your choice of uramaki:"
click at [402, 257] on span "Cancel" at bounding box center [407, 258] width 21 height 11
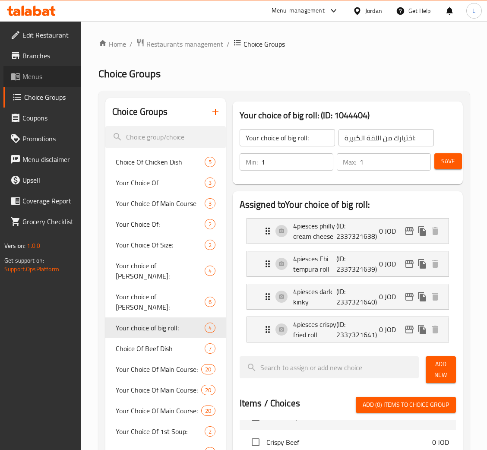
click at [26, 77] on span "Menus" at bounding box center [48, 76] width 52 height 10
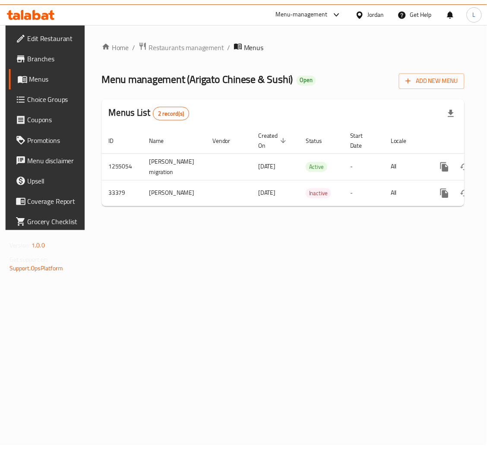
scroll to position [0, 49]
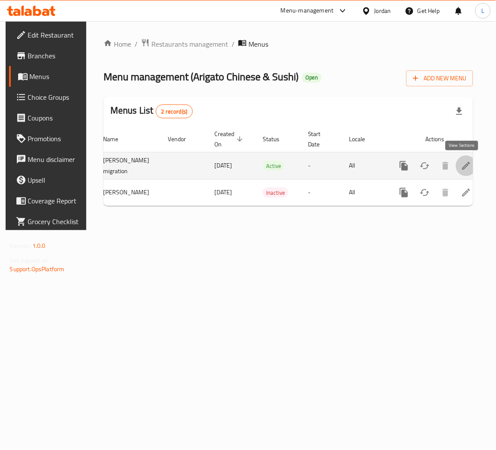
click at [462, 168] on icon "enhanced table" at bounding box center [467, 166] width 10 height 10
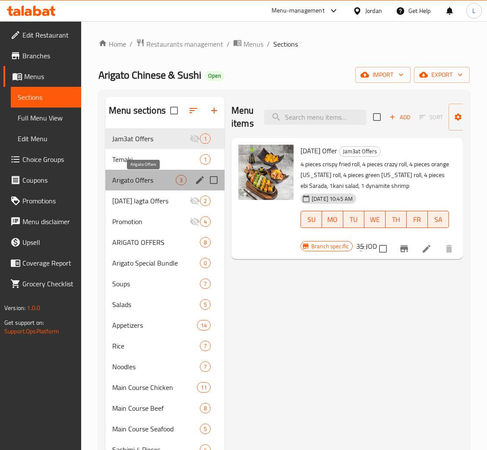
click at [144, 176] on span "Arigato Offers" at bounding box center [143, 180] width 63 height 10
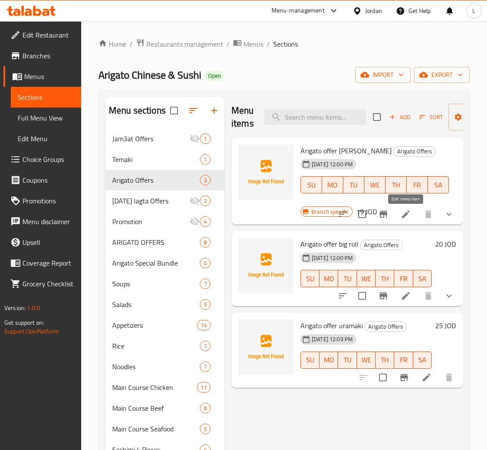
click at [403, 215] on icon at bounding box center [406, 214] width 10 height 10
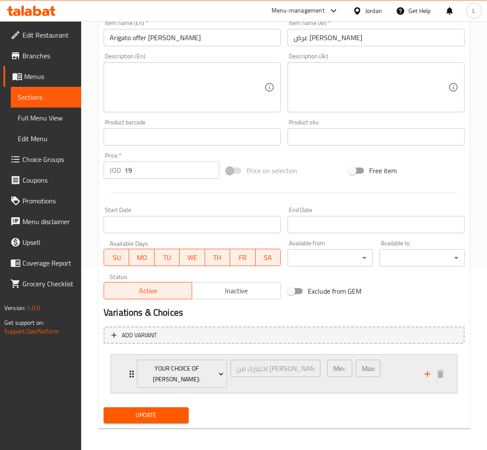
scroll to position [184, 0]
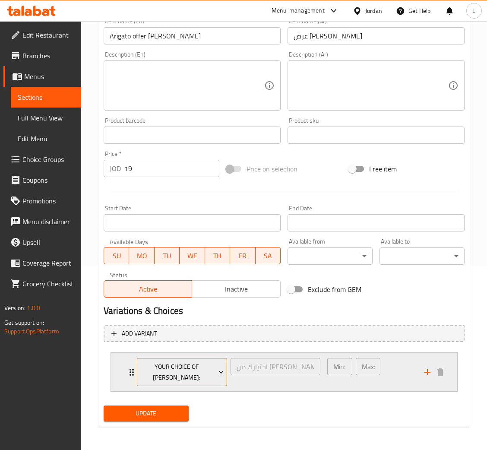
click at [177, 373] on span "Your choice of hoso maki:" at bounding box center [182, 372] width 84 height 22
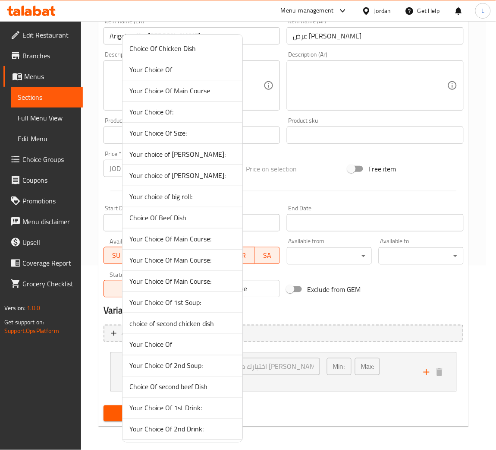
click at [180, 373] on li "Your Choice Of 2nd Soup:" at bounding box center [183, 365] width 120 height 21
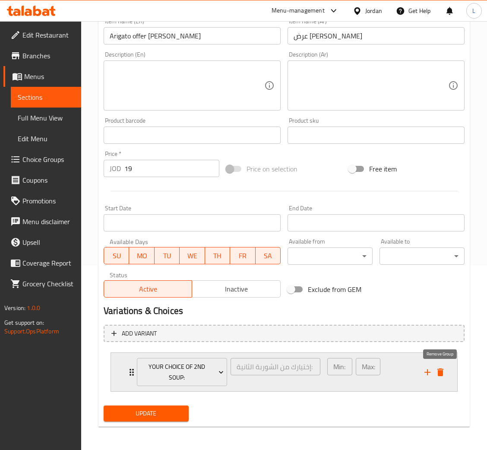
click at [437, 372] on icon "delete" at bounding box center [440, 372] width 10 height 10
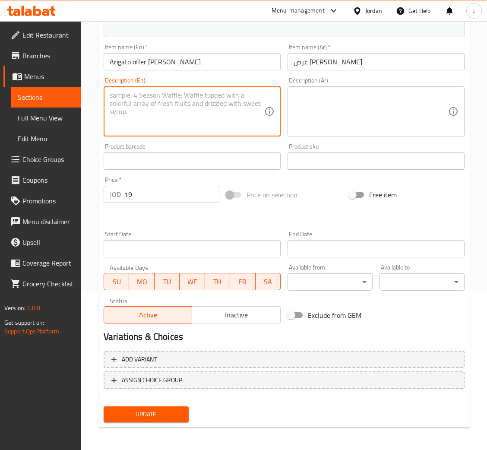
click at [202, 122] on textarea at bounding box center [187, 111] width 155 height 41
paste textarea "3piesces spicy salmon 3piesces salmon hoso maki 3piesces tuna hoso maki 3piesce…"
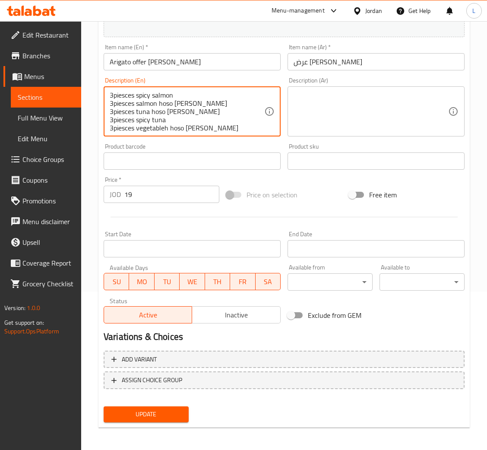
scroll to position [10, 0]
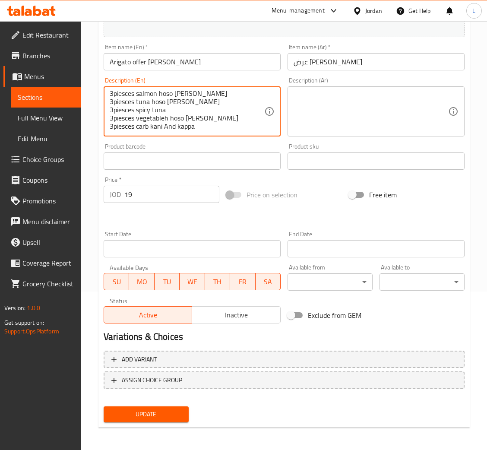
type textarea "3piesces spicy salmon 3piesces salmon hoso maki 3piesces tuna hoso maki 3piesce…"
click at [337, 131] on textarea at bounding box center [371, 111] width 155 height 41
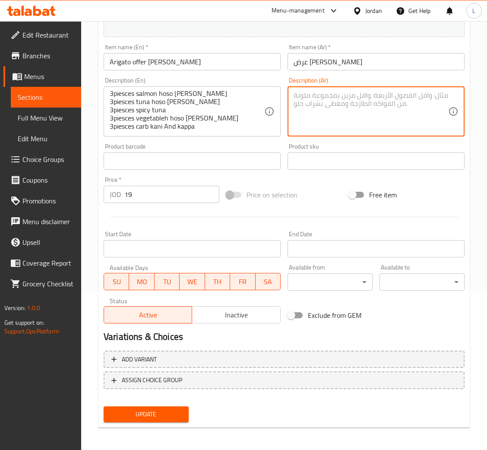
click at [335, 102] on textarea at bounding box center [371, 111] width 155 height 41
paste textarea "٣ قطع سلمون حار ٣ قطع سلمون هوسو ماكي ٣ قطع تونة هوسو ماكي ٣ قطع تونة حارة ٣ قط…"
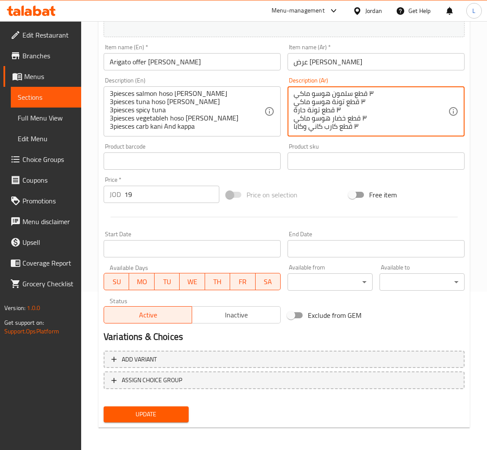
type textarea "٣ قطع سلمون حار ٣ قطع سلمون هوسو ماكي ٣ قطع تونة هوسو ماكي ٣ قطع تونة حارة ٣ قط…"
drag, startPoint x: 149, startPoint y: 414, endPoint x: 168, endPoint y: 408, distance: 19.8
click at [149, 414] on span "Update" at bounding box center [146, 414] width 71 height 11
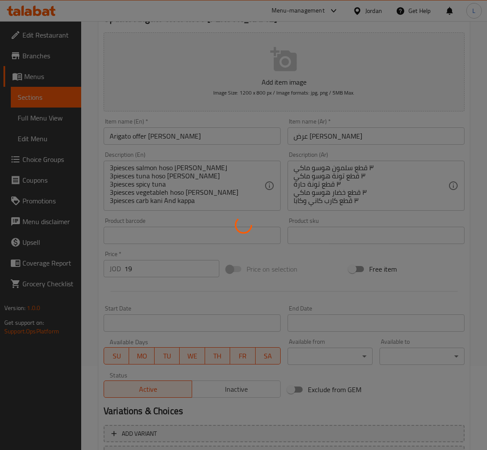
scroll to position [0, 0]
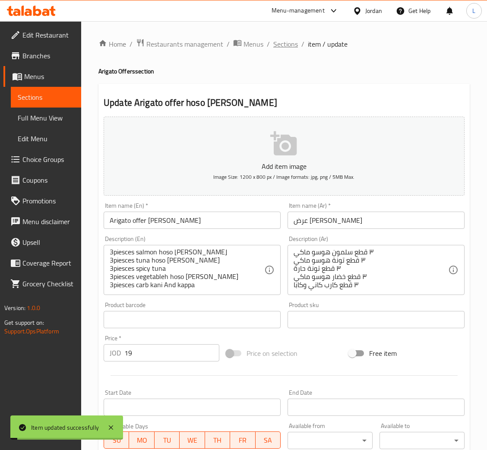
click at [281, 43] on span "Sections" at bounding box center [285, 44] width 25 height 10
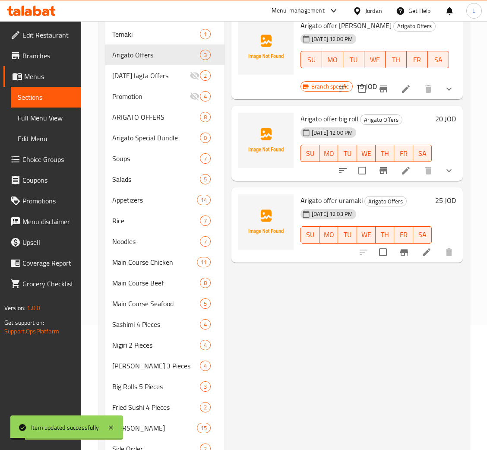
scroll to position [130, 0]
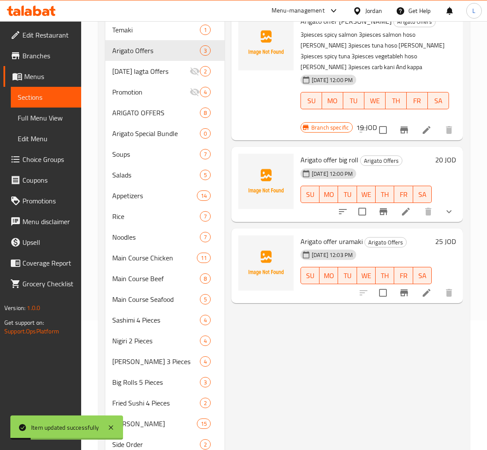
click at [410, 169] on div "12-10-2025 12:00 PM SU MO TU WE TH FR SA" at bounding box center [366, 188] width 138 height 47
click at [402, 206] on icon at bounding box center [406, 211] width 10 height 10
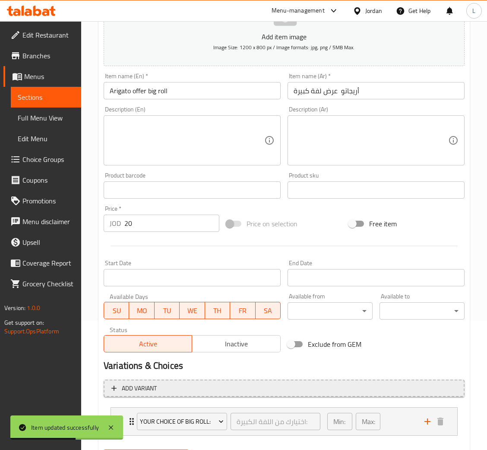
scroll to position [173, 0]
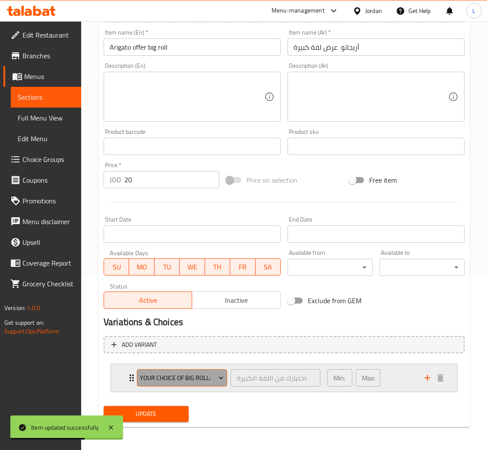
click at [182, 375] on span "Your choice of big roll:" at bounding box center [182, 378] width 84 height 11
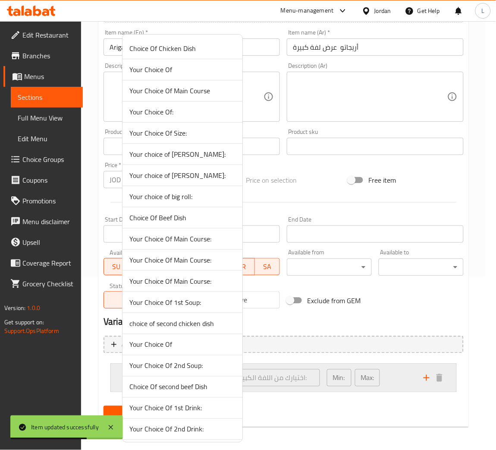
click at [183, 377] on li "Choice Of second beef Dish" at bounding box center [183, 386] width 120 height 21
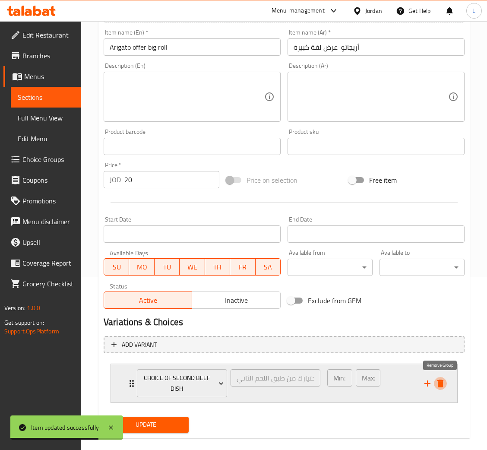
click at [439, 380] on icon "delete" at bounding box center [440, 383] width 6 height 8
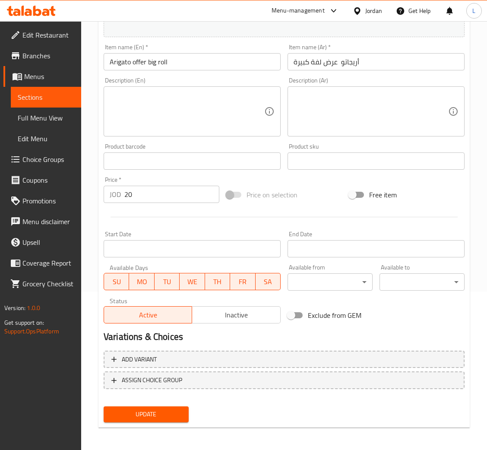
click at [164, 111] on textarea at bounding box center [187, 111] width 155 height 41
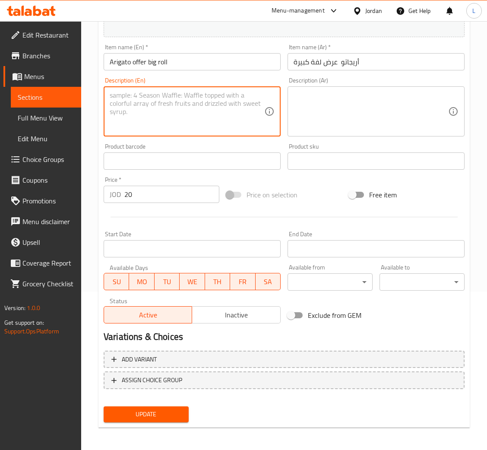
paste textarea "4piesces philly cream cheese 4piesces Ebi tempura roll 4piesces dark kinky 4pie…"
type textarea "4piesces philly cream cheese 4piesces Ebi tempura roll 4piesces dark kinky 4pie…"
drag, startPoint x: 342, startPoint y: 98, endPoint x: 343, endPoint y: 105, distance: 6.9
click at [342, 98] on textarea at bounding box center [371, 111] width 155 height 41
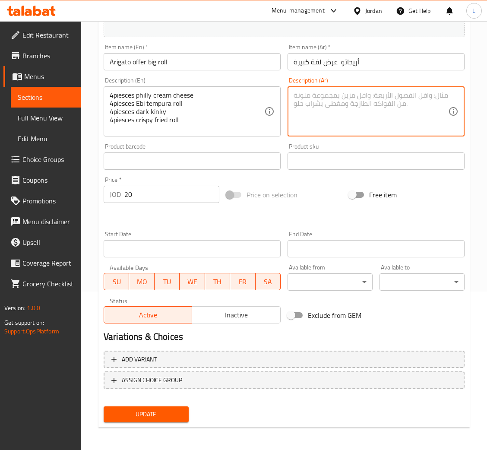
paste textarea "٤ قطع جبنة كريمية فيلادلفيا ٤ قطع لفائف إيبي تمبورا ٤ قطع دارك كينكي ٤ قطع لفائ…"
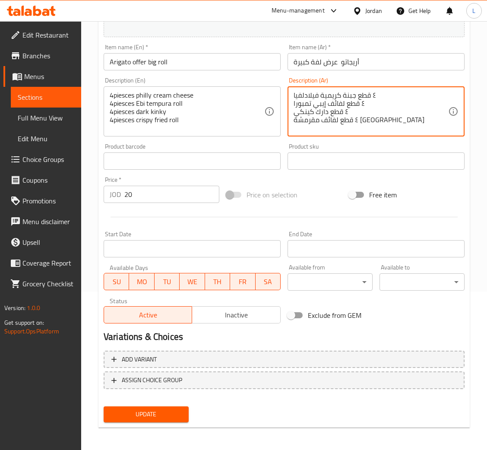
type textarea "٤ قطع جبنة كريمية فيلادلفيا ٤ قطع لفائف إيبي تمبورا ٤ قطع دارك كينكي ٤ قطع لفائ…"
click at [168, 416] on span "Update" at bounding box center [146, 414] width 71 height 11
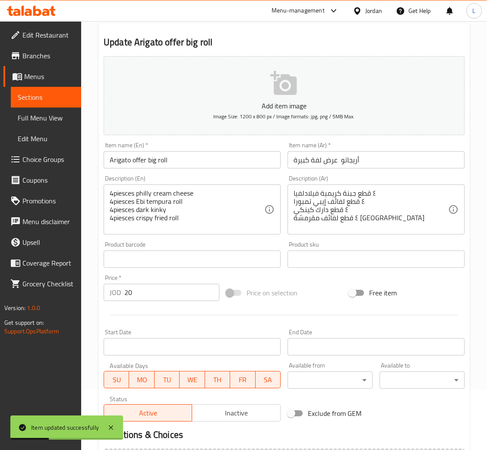
scroll to position [0, 0]
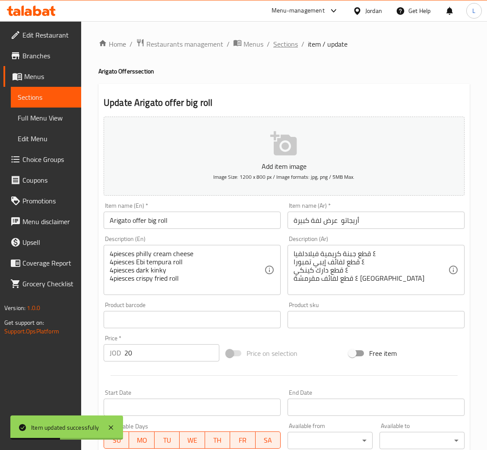
click at [285, 44] on span "Sections" at bounding box center [285, 44] width 25 height 10
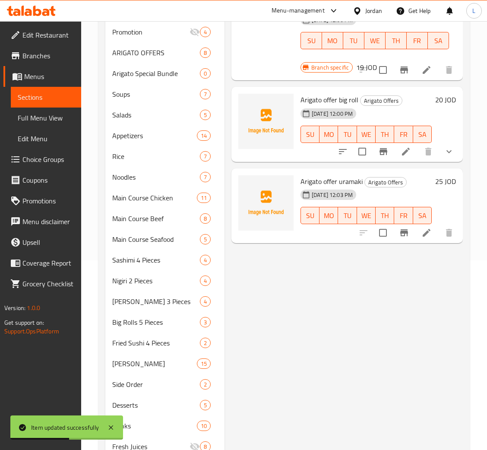
scroll to position [194, 0]
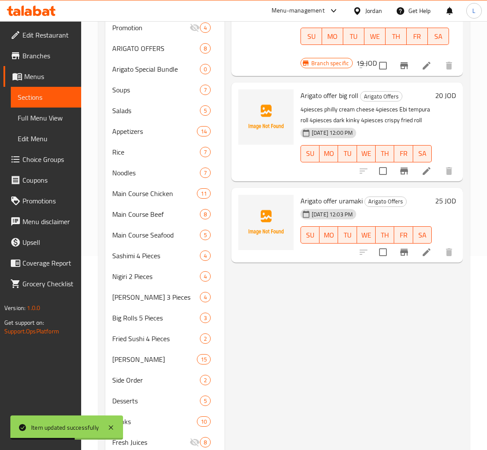
click at [426, 242] on div at bounding box center [406, 252] width 106 height 21
click at [426, 247] on icon at bounding box center [426, 252] width 10 height 10
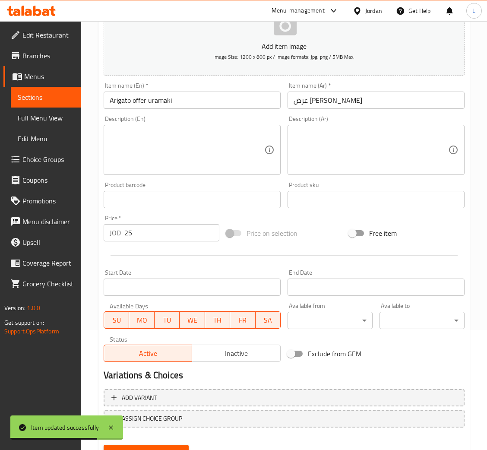
scroll to position [94, 0]
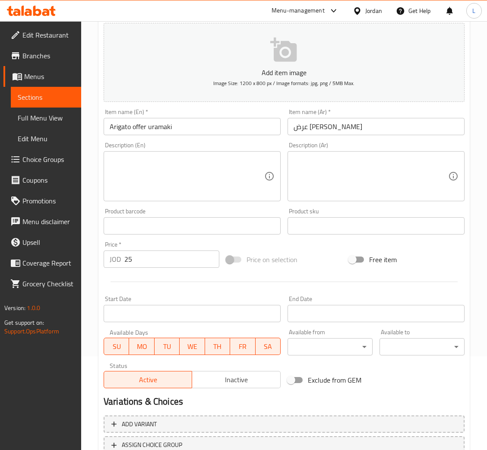
drag, startPoint x: 208, startPoint y: 172, endPoint x: 281, endPoint y: 157, distance: 74.5
click at [208, 172] on textarea at bounding box center [187, 176] width 155 height 41
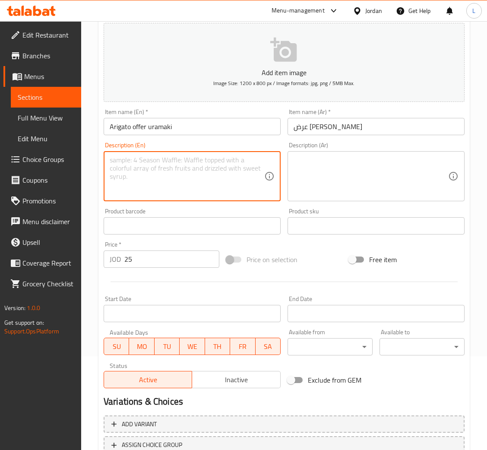
paste textarea "4piesces salmon roll 4piesces tuna red roll 4piesces spicy salmon roll 4piesces…"
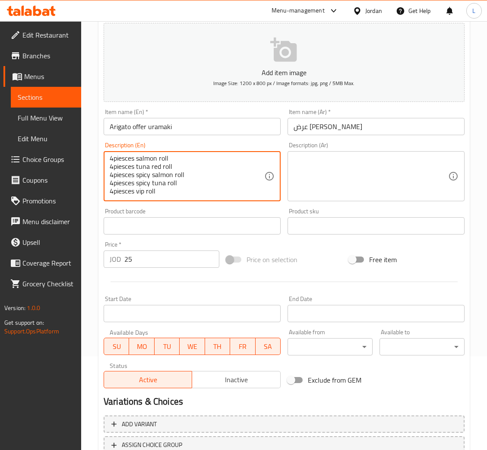
type textarea "4piesces salmon roll 4piesces tuna red roll 4piesces spicy salmon roll 4piesces…"
drag, startPoint x: 367, startPoint y: 174, endPoint x: 349, endPoint y: 135, distance: 42.9
click at [368, 174] on textarea at bounding box center [371, 176] width 155 height 41
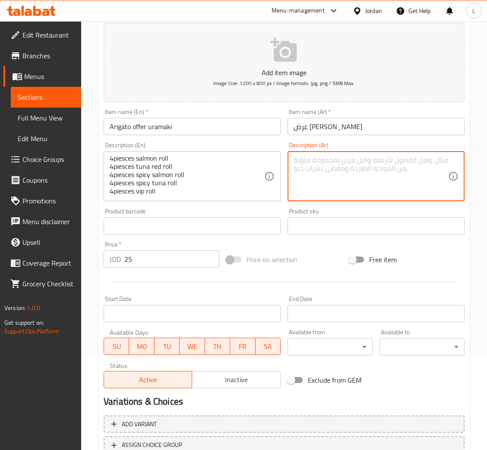
paste textarea "٤ قطع لفائف سلمون ٤ قطع لفائف تونة حمراء ٤ قطع لفائف سلمون حارة ٤ قطع لفائف تون…"
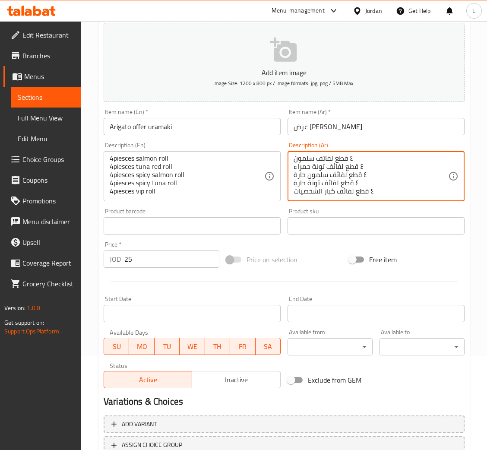
drag, startPoint x: 333, startPoint y: 193, endPoint x: 290, endPoint y: 194, distance: 43.2
click at [290, 194] on div "٤ قطع لفائف سلمون ٤ قطع لفائف تونة حمراء ٤ قطع لفائف سلمون حارة ٤ قطع لفائف تون…" at bounding box center [376, 176] width 177 height 50
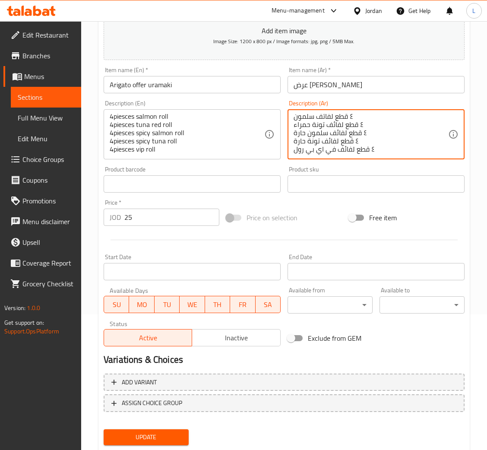
scroll to position [158, 0]
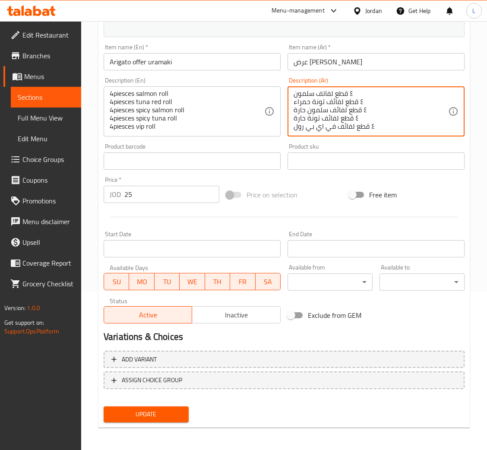
type textarea "٤ قطع لفائف سلمون ٤ قطع لفائف تونة حمراء ٤ قطع لفائف سلمون حارة ٤ قطع لفائف تون…"
click at [150, 409] on span "Update" at bounding box center [146, 414] width 71 height 11
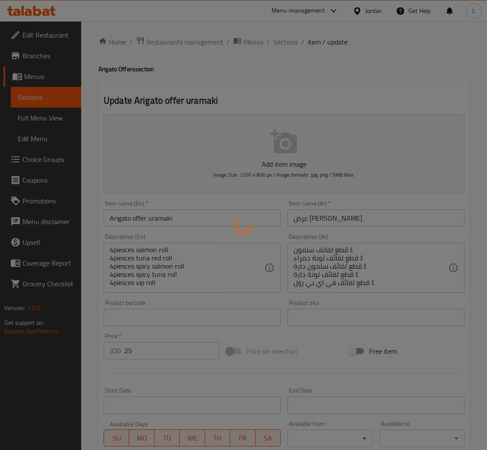
scroll to position [0, 0]
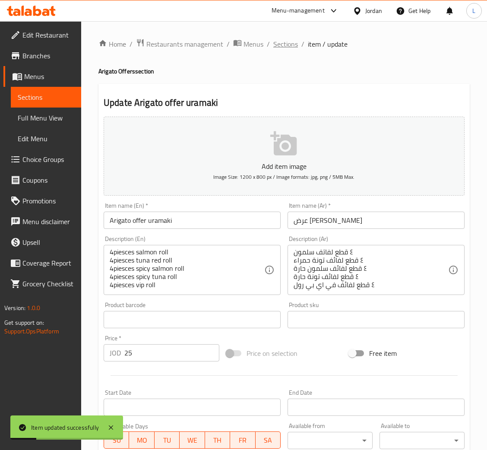
click at [287, 45] on span "Sections" at bounding box center [285, 44] width 25 height 10
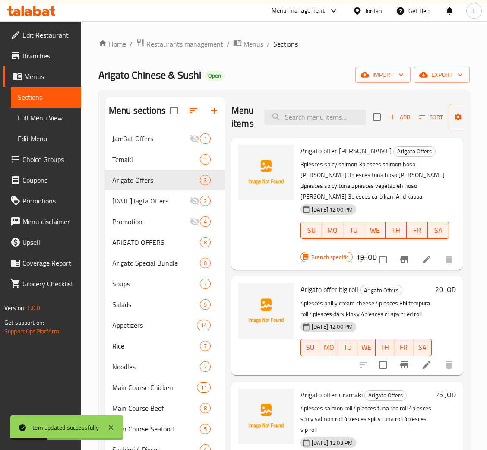
click at [421, 252] on li at bounding box center [426, 260] width 24 height 16
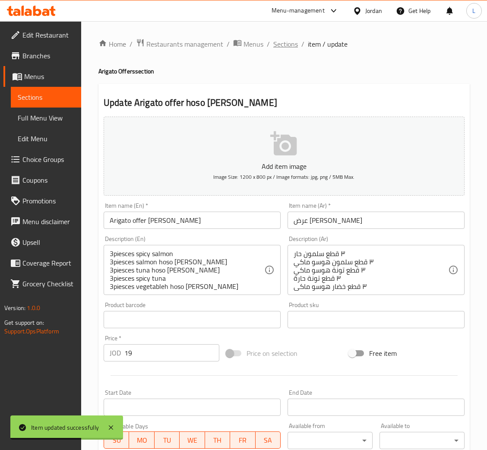
click at [282, 42] on span "Sections" at bounding box center [285, 44] width 25 height 10
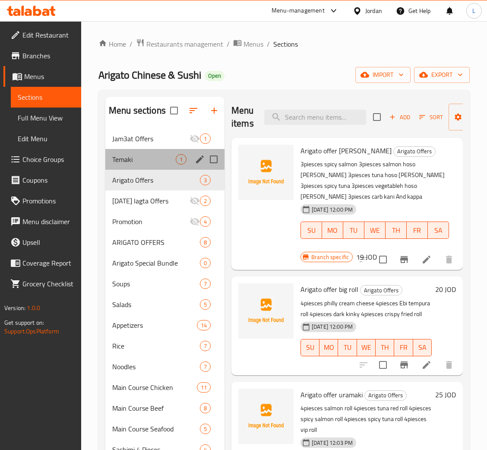
click at [151, 166] on div "Temaki 1" at bounding box center [164, 159] width 119 height 21
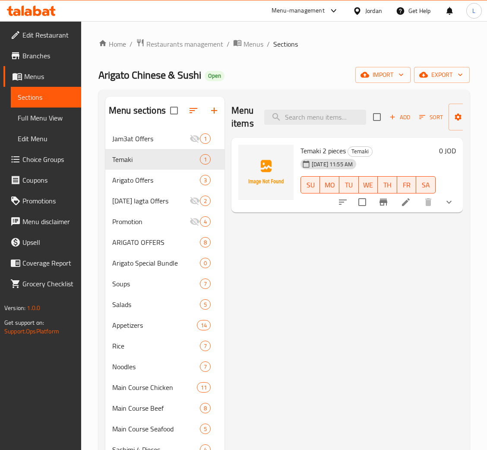
click at [413, 208] on li at bounding box center [406, 202] width 24 height 16
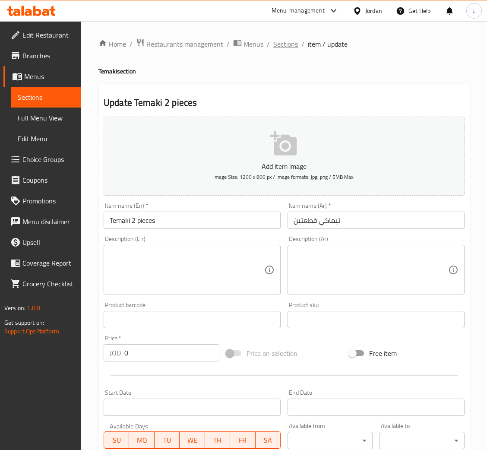
click at [287, 47] on span "Sections" at bounding box center [285, 44] width 25 height 10
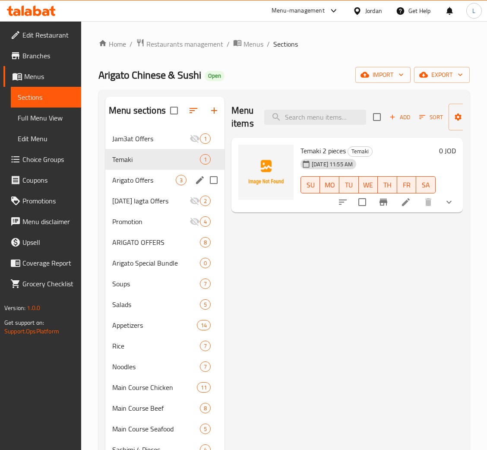
click at [167, 183] on span "Arigato Offers" at bounding box center [143, 180] width 63 height 10
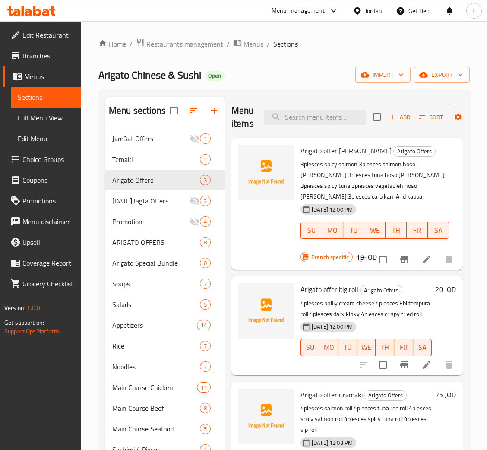
click at [419, 252] on li at bounding box center [426, 260] width 24 height 16
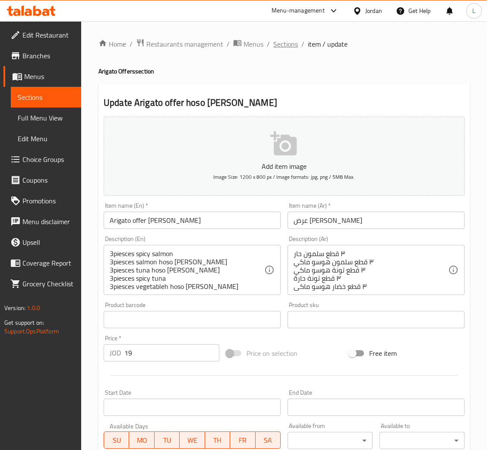
click at [283, 45] on span "Sections" at bounding box center [285, 44] width 25 height 10
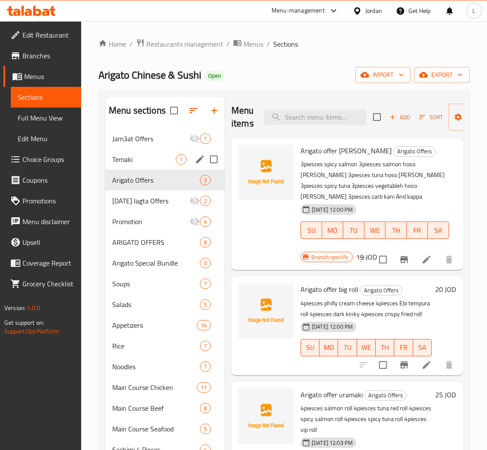
click at [153, 161] on span "Temaki" at bounding box center [143, 159] width 63 height 10
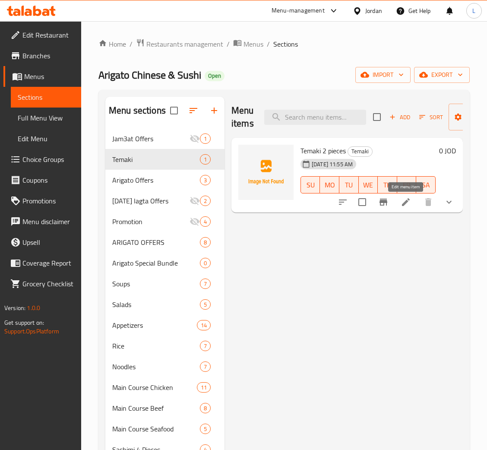
click at [406, 202] on icon at bounding box center [406, 202] width 8 height 8
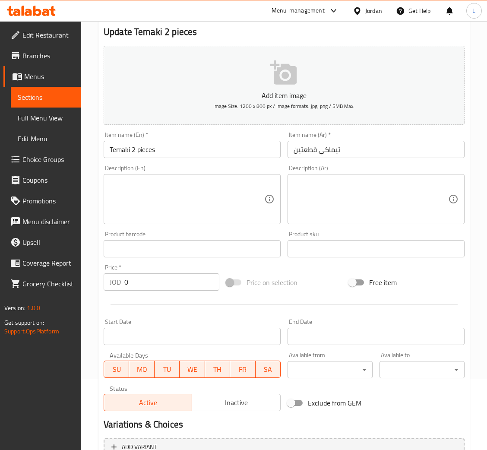
scroll to position [173, 0]
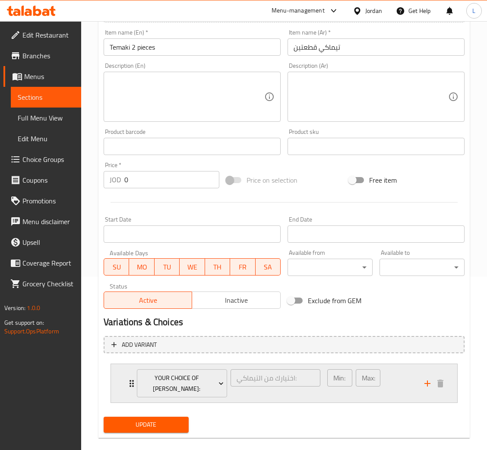
click at [123, 376] on div "Your choice of temaki: اختيارك من التيماكي: ​ Min: 1 ​ Max: 1 ​" at bounding box center [284, 383] width 346 height 38
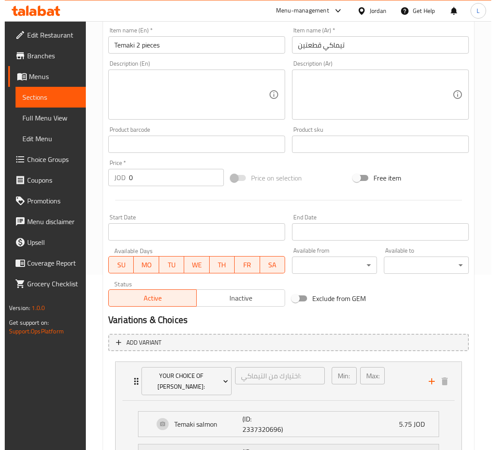
scroll to position [323, 0]
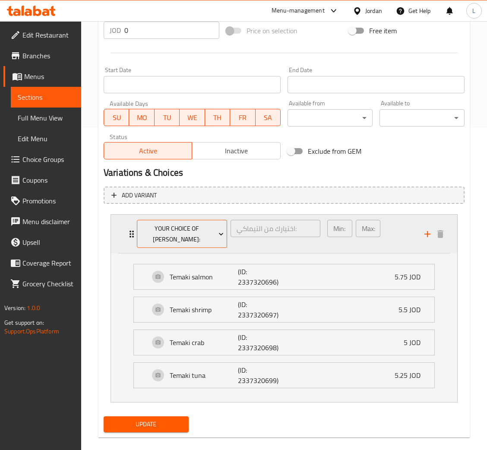
click at [177, 228] on span "Your choice of temaki:" at bounding box center [182, 234] width 84 height 22
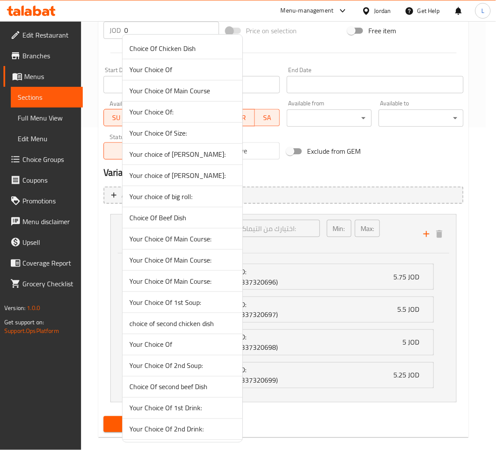
click at [192, 276] on span "Your Choice Of Main Course:" at bounding box center [183, 281] width 106 height 10
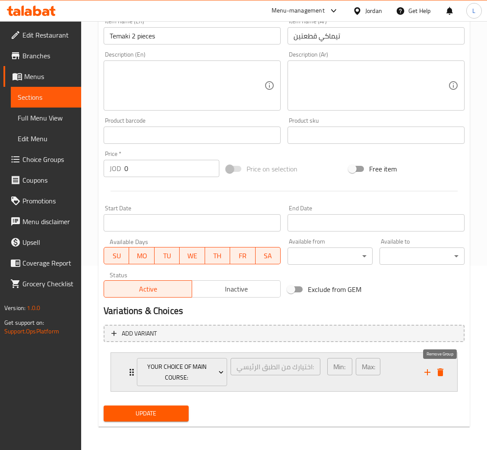
click at [443, 367] on icon "delete" at bounding box center [440, 372] width 10 height 10
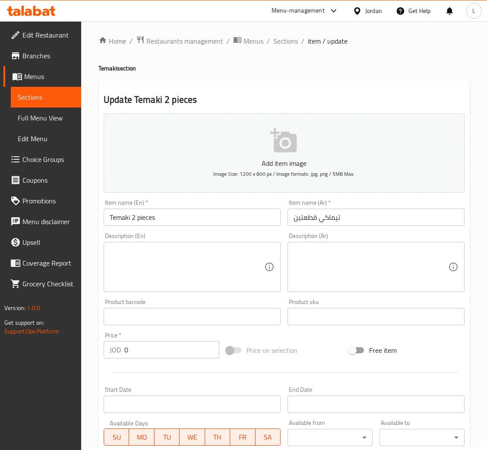
scroll to position [0, 0]
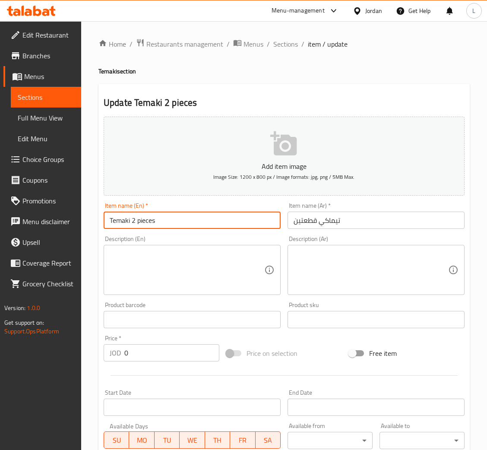
drag, startPoint x: 132, startPoint y: 220, endPoint x: 165, endPoint y: 219, distance: 33.3
click at [165, 219] on input "Temaki 2 pieces" at bounding box center [192, 220] width 177 height 17
click at [145, 220] on input "Temaki 2 pieces" at bounding box center [192, 220] width 177 height 17
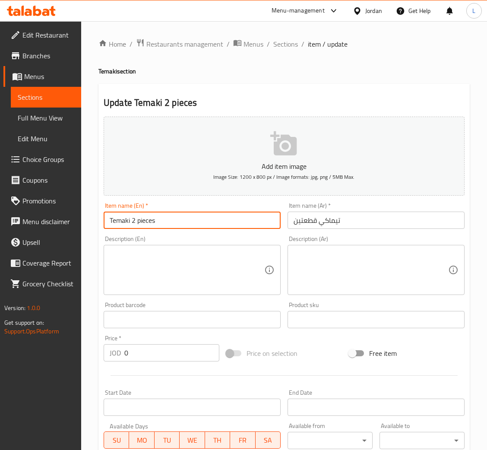
click at [134, 260] on textarea at bounding box center [187, 270] width 155 height 41
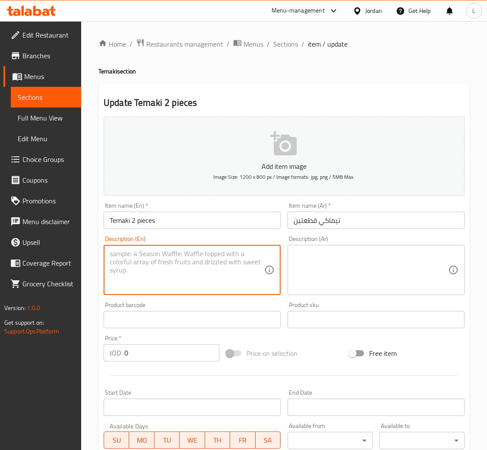
paste textarea "Temaki 2 pieces"
type textarea "Temaki 2 pieces"
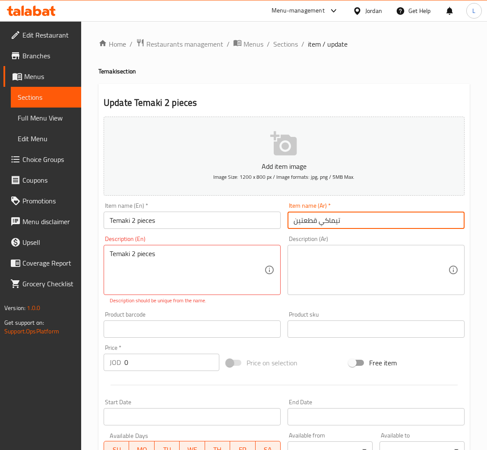
click at [325, 217] on input "تيماكي قطعتين" at bounding box center [376, 220] width 177 height 17
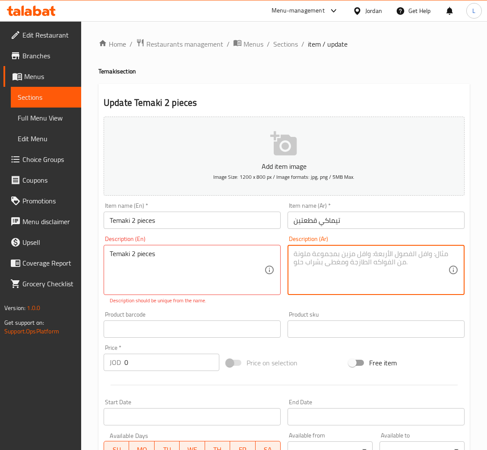
click at [314, 268] on textarea at bounding box center [371, 270] width 155 height 41
paste textarea "تيماكي قطعتين"
type textarea "تيماكي قطعتين"
click at [210, 214] on input "Temaki 2 pieces" at bounding box center [192, 220] width 177 height 17
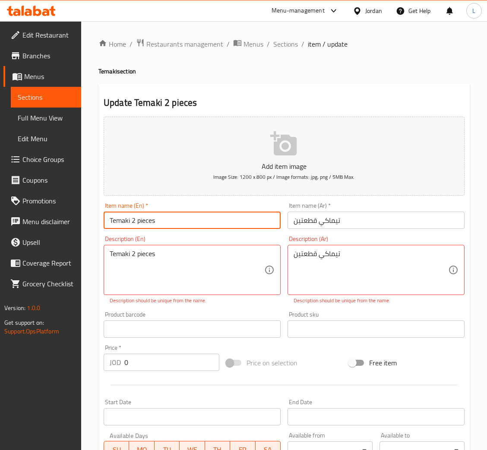
click at [210, 214] on input "Temaki 2 pieces" at bounding box center [192, 220] width 177 height 17
click at [320, 217] on input "تيماكي قطعتين" at bounding box center [376, 220] width 177 height 17
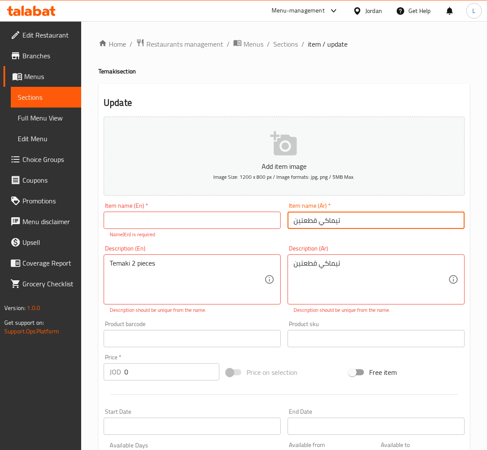
click at [320, 217] on input "تيماكي قطعتين" at bounding box center [376, 220] width 177 height 17
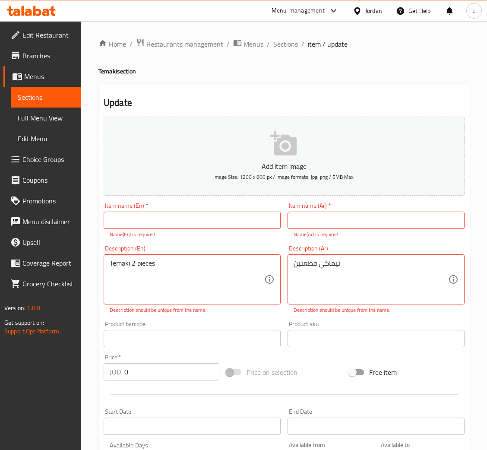
drag, startPoint x: 216, startPoint y: 225, endPoint x: 244, endPoint y: 222, distance: 28.3
click at [217, 222] on input "text" at bounding box center [192, 220] width 177 height 17
paste input "Temaki salmon"
type input "Temaki salmon"
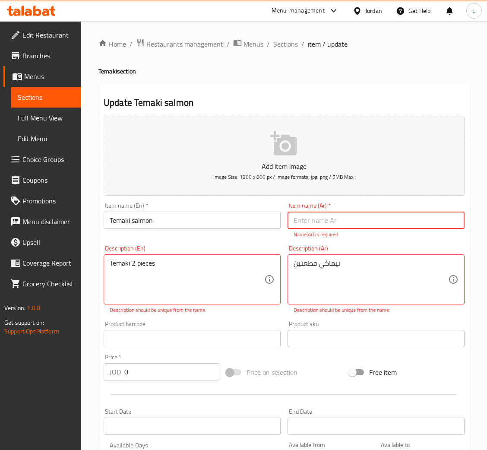
click at [310, 212] on input "text" at bounding box center [376, 220] width 177 height 17
paste input "تيماكي سلمون"
type input "تيماكي سلمون"
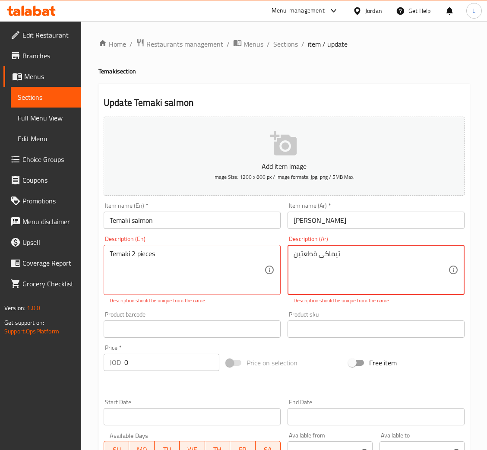
click at [334, 266] on textarea "تيماكي قطعتين" at bounding box center [371, 270] width 155 height 41
type textarea "قطعتين"
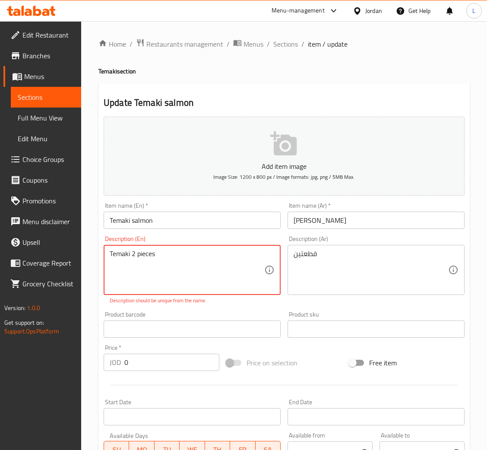
click at [119, 253] on textarea "Temaki 2 pieces" at bounding box center [187, 270] width 155 height 41
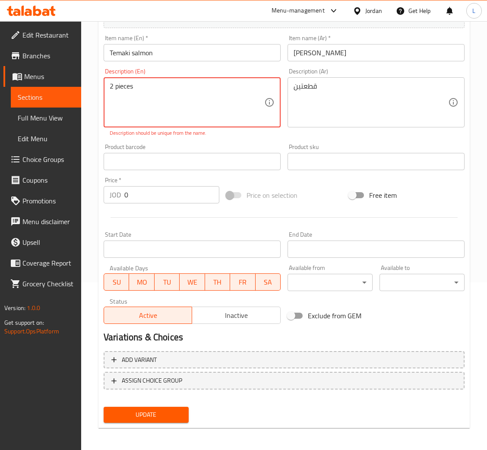
type textarea "2 pieces"
click at [157, 194] on input "0" at bounding box center [171, 194] width 95 height 17
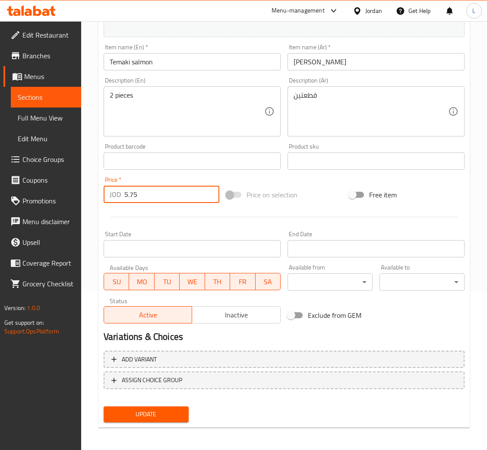
type input "5.75"
click at [104, 406] on button "Update" at bounding box center [146, 414] width 85 height 16
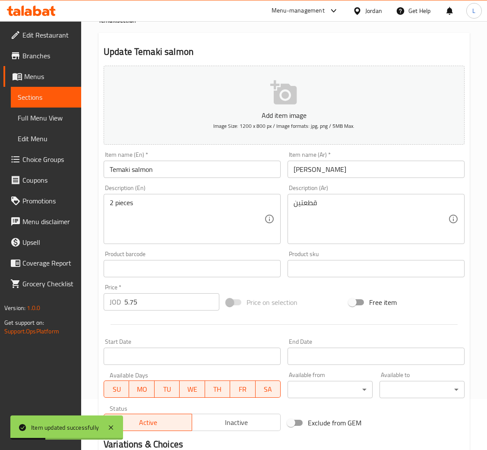
scroll to position [0, 0]
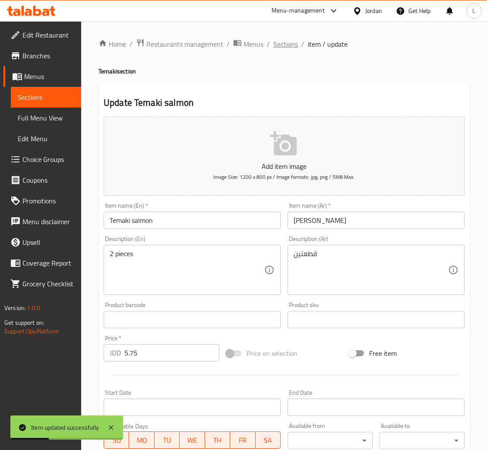
click at [284, 48] on span "Sections" at bounding box center [285, 44] width 25 height 10
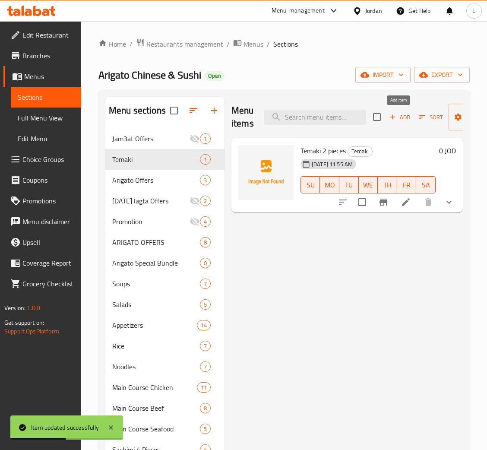
click at [399, 115] on span "Add" at bounding box center [399, 117] width 23 height 10
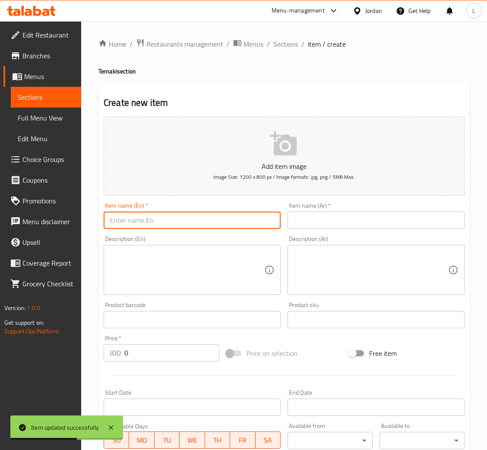
click at [236, 220] on input "text" at bounding box center [192, 220] width 177 height 17
paste input "Temaki shrimp"
type input "Temaki shrimp"
click at [321, 221] on input "text" at bounding box center [376, 220] width 177 height 17
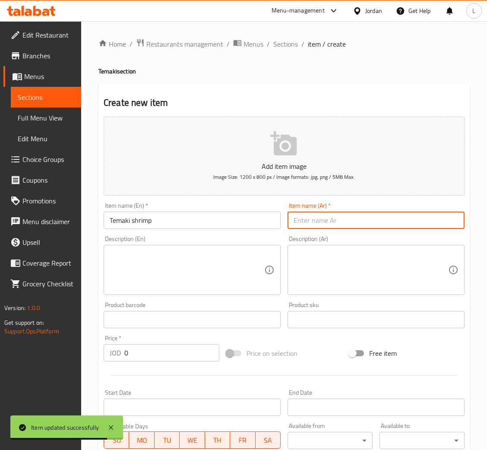
paste input "روبيان تيماكي"
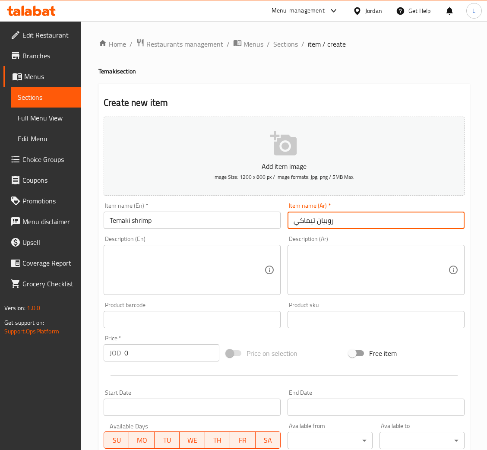
type input "روبيان تيماكي"
click at [177, 350] on input "0" at bounding box center [171, 352] width 95 height 17
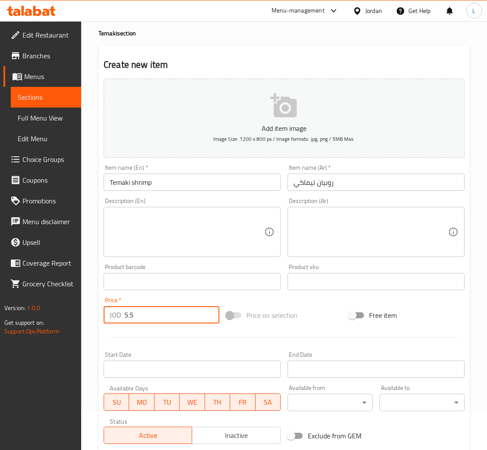
scroll to position [65, 0]
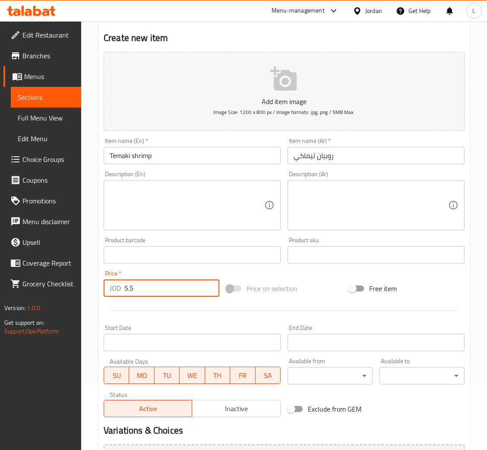
type input "5.5"
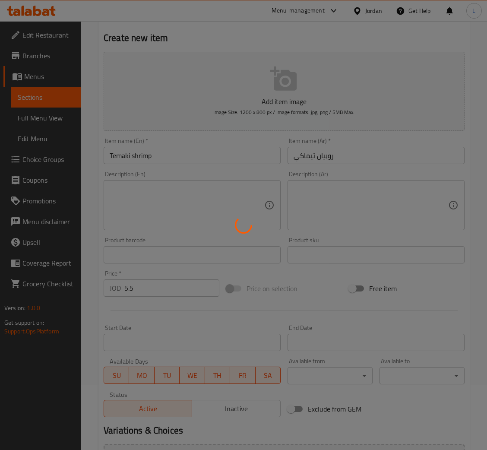
type input "0"
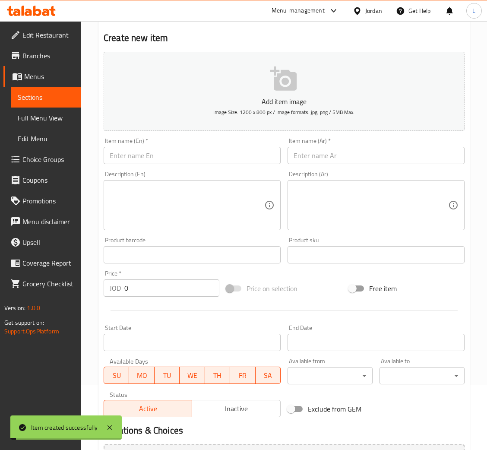
click at [146, 155] on input "text" at bounding box center [192, 155] width 177 height 17
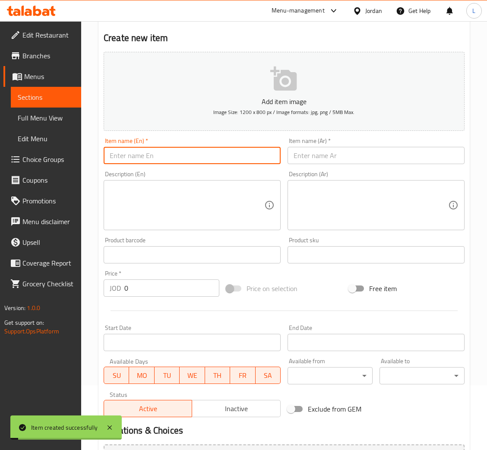
paste input "Temaki crab"
type input "Temaki crab"
drag, startPoint x: 319, startPoint y: 153, endPoint x: 318, endPoint y: 157, distance: 4.5
click at [319, 152] on input "text" at bounding box center [376, 155] width 177 height 17
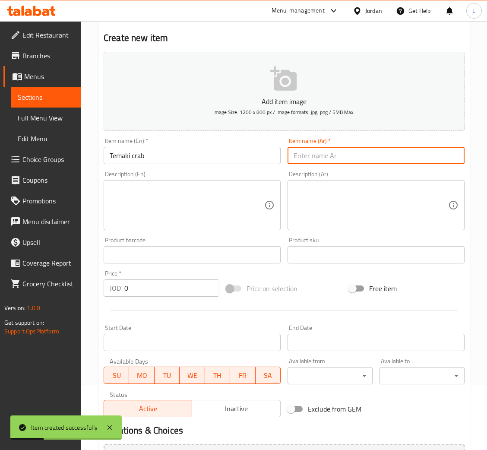
paste input "سرطان البحر تيماكي"
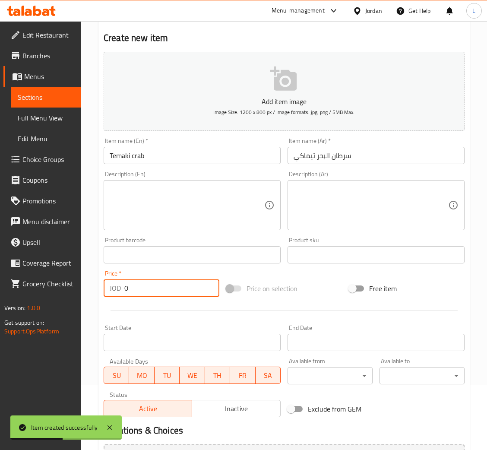
click at [162, 295] on input "0" at bounding box center [171, 287] width 95 height 17
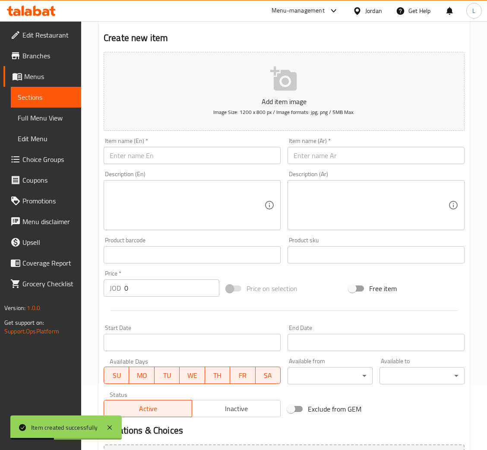
drag, startPoint x: 146, startPoint y: 155, endPoint x: 174, endPoint y: 149, distance: 29.1
click at [146, 154] on input "text" at bounding box center [192, 155] width 177 height 17
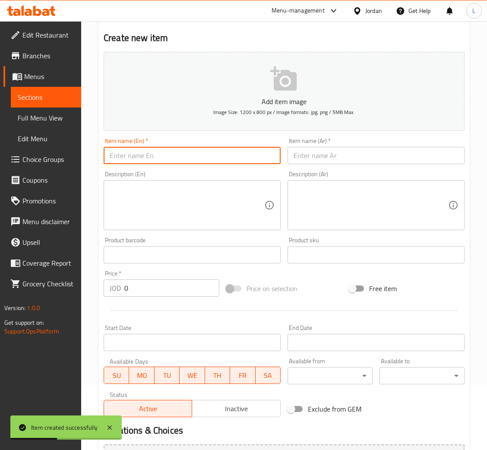
paste input "Temaki tuna"
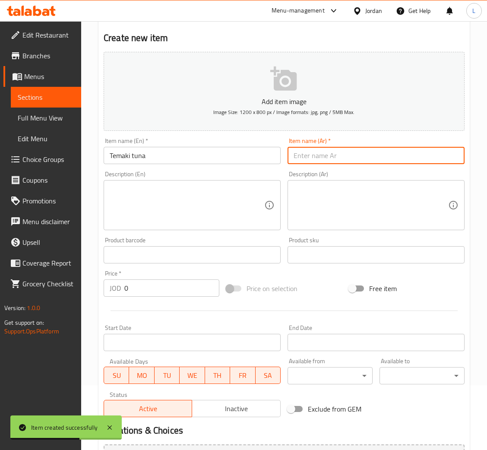
drag, startPoint x: 349, startPoint y: 155, endPoint x: 330, endPoint y: 163, distance: 20.7
click at [349, 155] on input "text" at bounding box center [376, 155] width 177 height 17
paste input "سمك التونة تيماكي"
click at [164, 292] on input "0" at bounding box center [171, 287] width 95 height 17
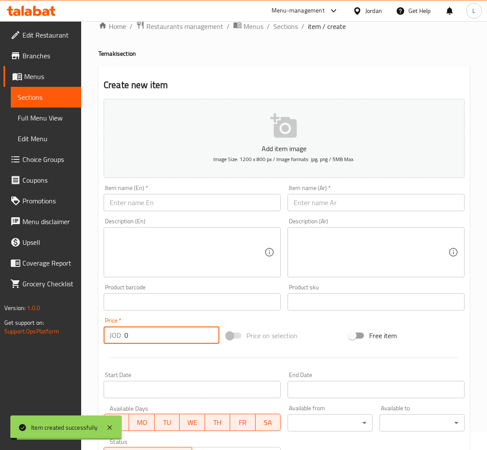
scroll to position [0, 0]
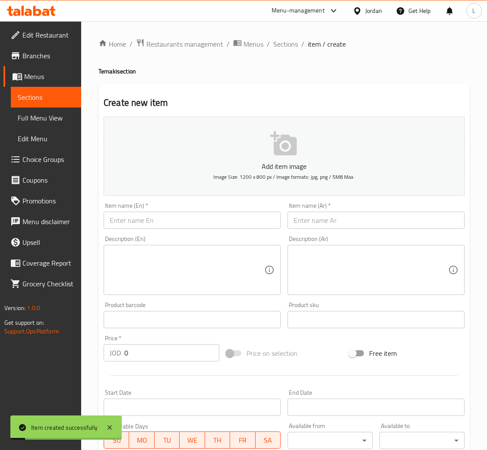
drag, startPoint x: 276, startPoint y: 44, endPoint x: 356, endPoint y: 60, distance: 81.8
click at [276, 44] on span "Sections" at bounding box center [285, 44] width 25 height 10
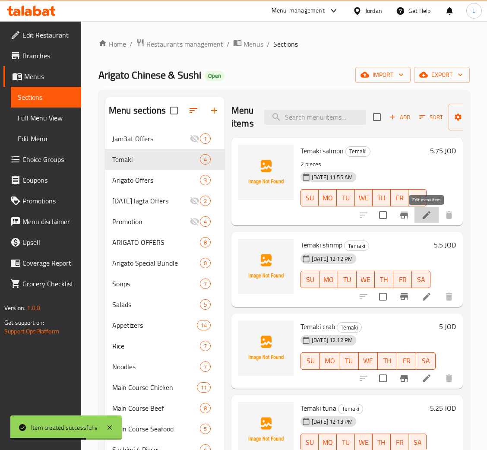
click at [426, 215] on icon at bounding box center [427, 215] width 8 height 8
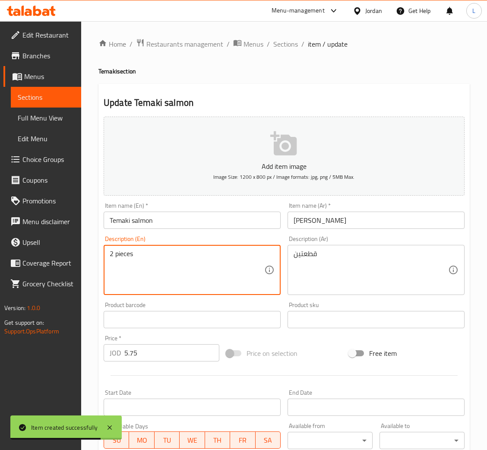
click at [133, 253] on textarea "2 pieces" at bounding box center [187, 270] width 155 height 41
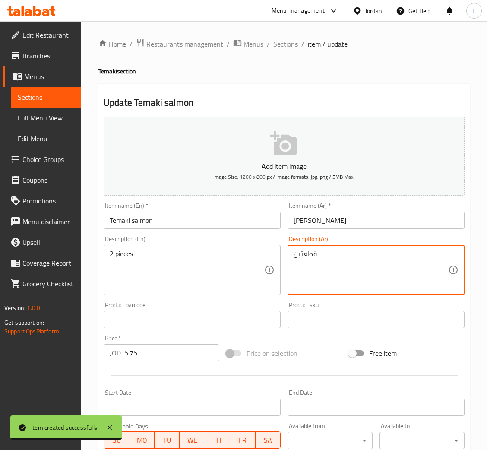
click at [309, 259] on textarea "قطعتين" at bounding box center [371, 270] width 155 height 41
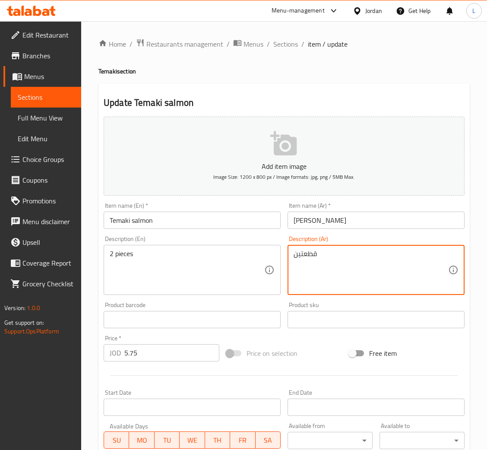
click at [291, 48] on span "Sections" at bounding box center [285, 44] width 25 height 10
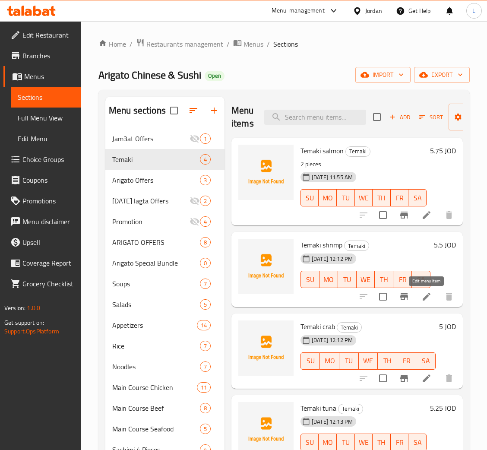
click at [428, 294] on icon at bounding box center [426, 296] width 10 height 10
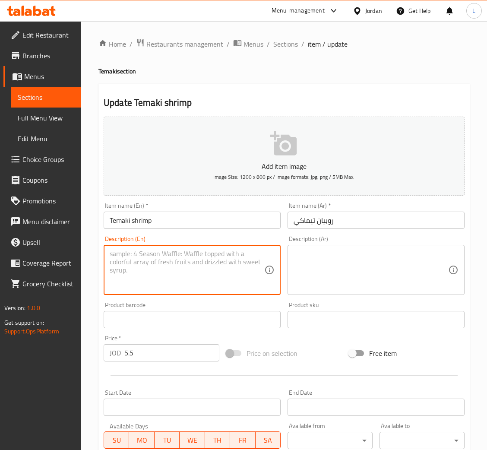
click at [160, 276] on textarea at bounding box center [187, 270] width 155 height 41
paste textarea "2 pieces"
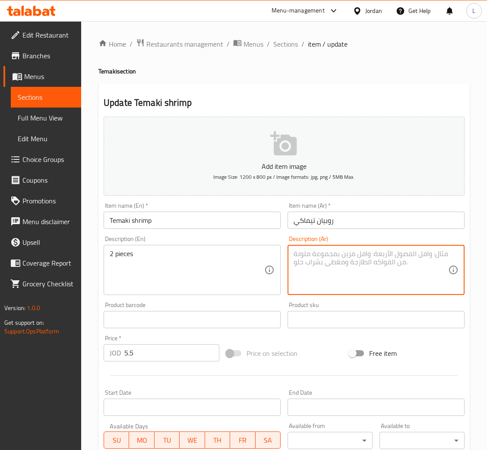
click at [376, 286] on textarea at bounding box center [371, 270] width 155 height 41
paste textarea "قطعتين"
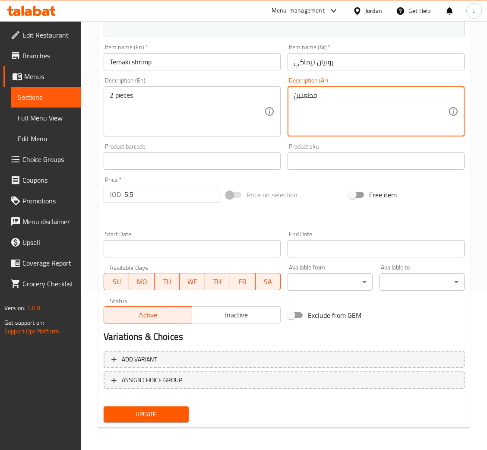
click at [185, 411] on button "Update" at bounding box center [146, 414] width 85 height 16
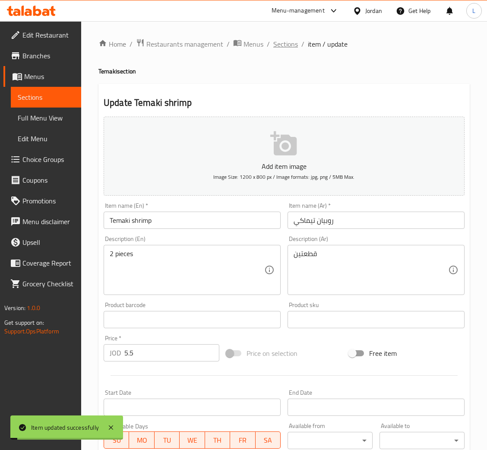
click at [282, 46] on span "Sections" at bounding box center [285, 44] width 25 height 10
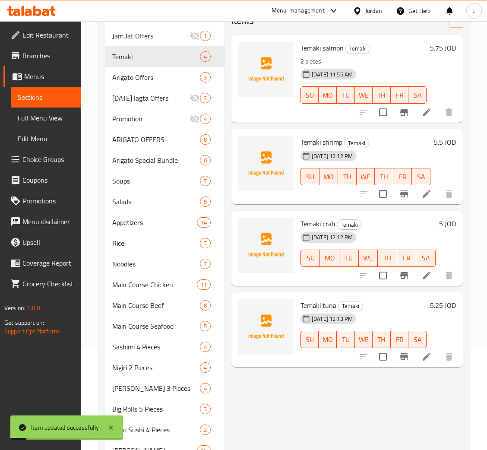
scroll to position [194, 0]
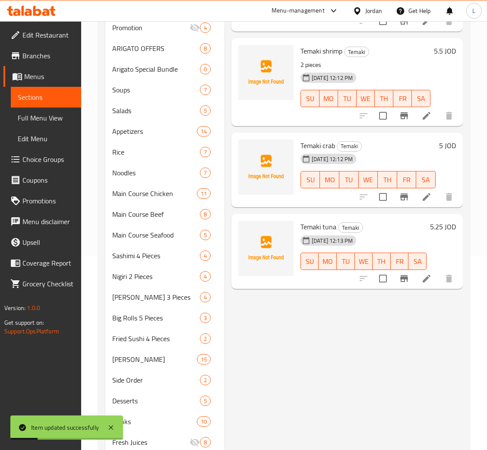
click at [423, 206] on div at bounding box center [406, 197] width 106 height 21
click at [424, 197] on icon at bounding box center [426, 197] width 10 height 10
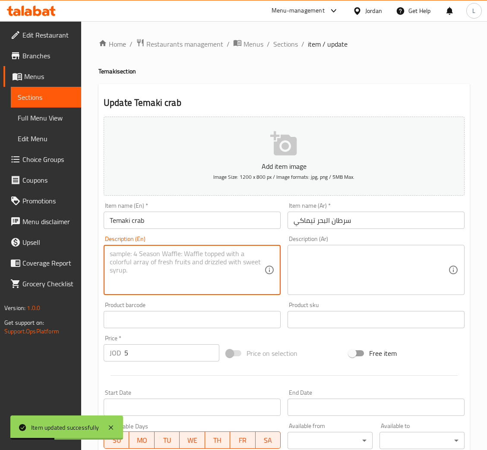
click at [191, 279] on textarea at bounding box center [187, 270] width 155 height 41
paste textarea "2 pieces"
click at [310, 281] on textarea at bounding box center [371, 270] width 155 height 41
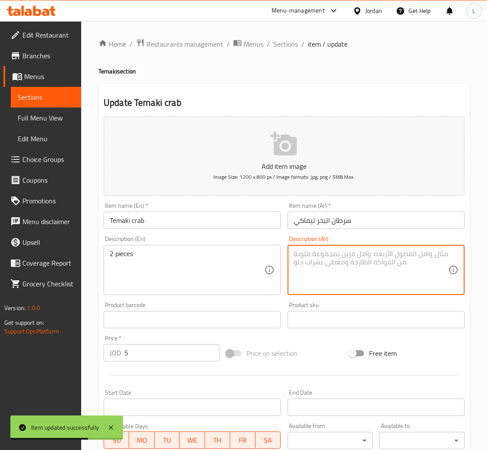
paste textarea "قطعتين"
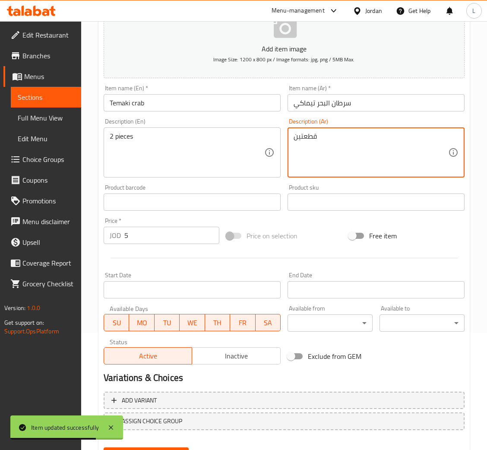
scroll to position [158, 0]
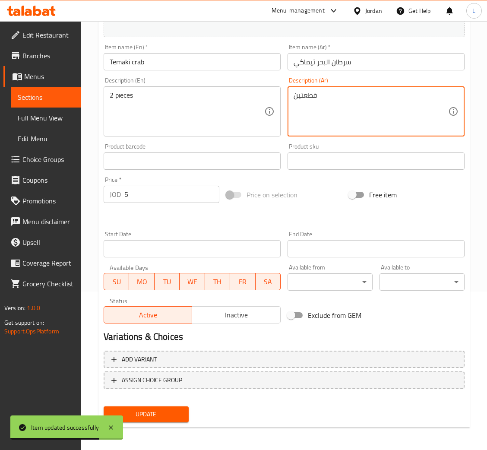
click at [158, 416] on span "Update" at bounding box center [146, 414] width 71 height 11
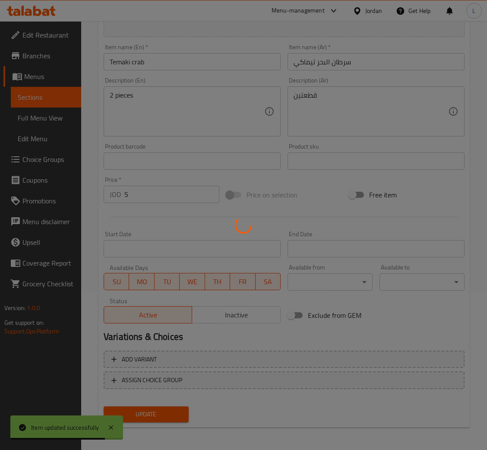
scroll to position [0, 0]
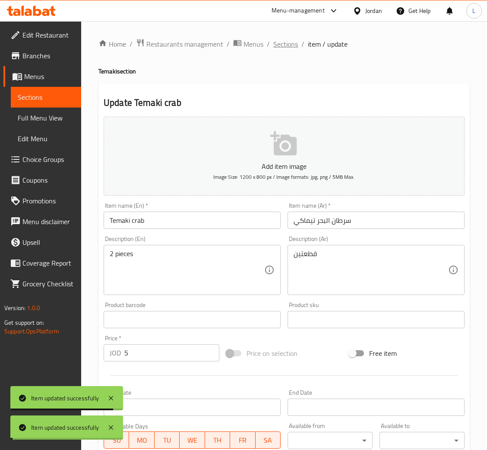
click at [287, 44] on span "Sections" at bounding box center [285, 44] width 25 height 10
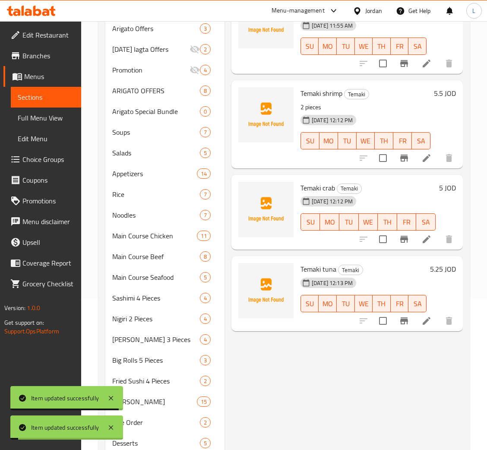
scroll to position [224, 0]
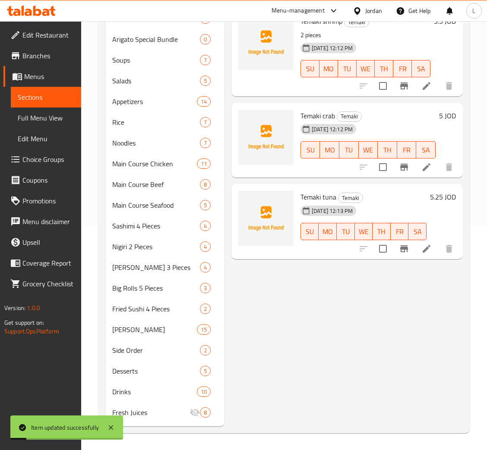
click at [433, 245] on li at bounding box center [426, 249] width 24 height 16
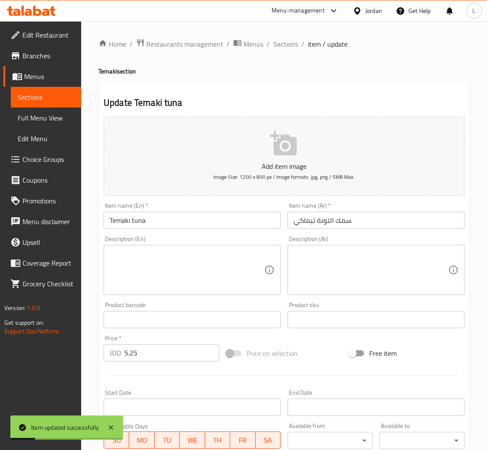
click at [146, 281] on textarea at bounding box center [187, 270] width 155 height 41
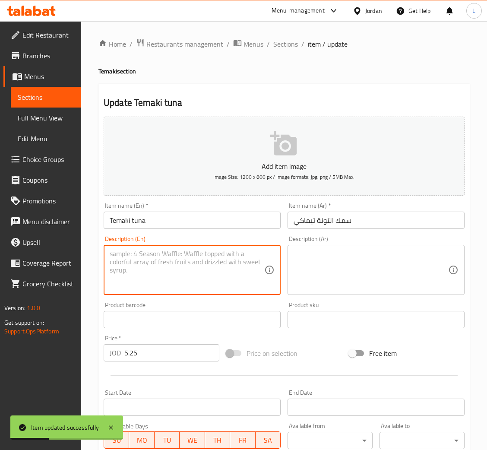
paste textarea "2 pieces"
click at [335, 267] on textarea at bounding box center [371, 270] width 155 height 41
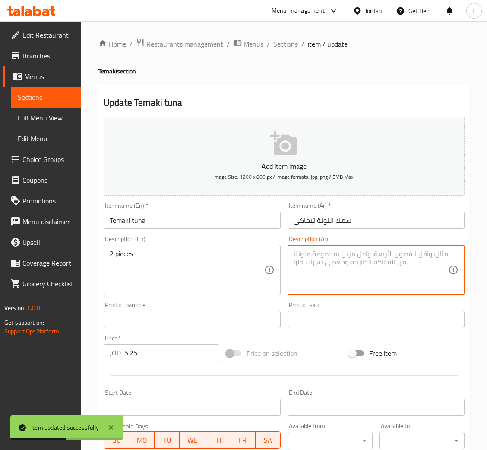
paste textarea "قطعتين"
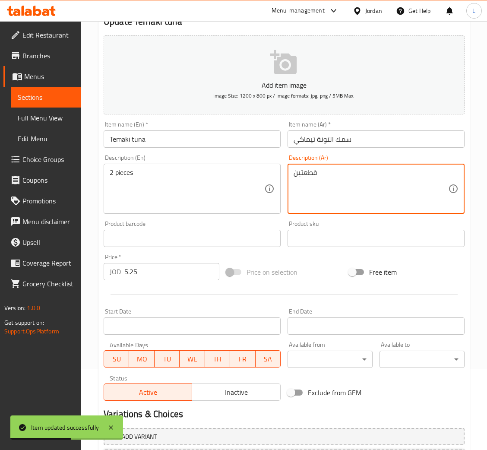
scroll to position [158, 0]
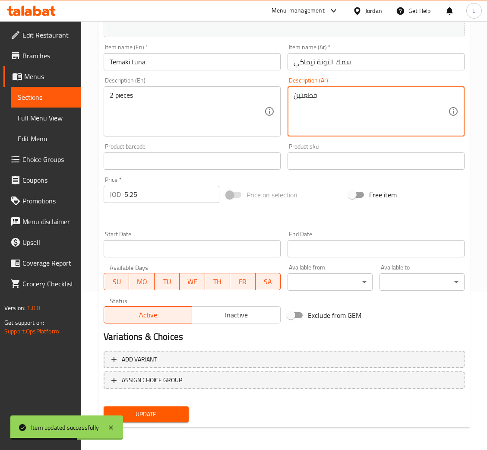
click at [152, 403] on div "Update" at bounding box center [146, 414] width 92 height 23
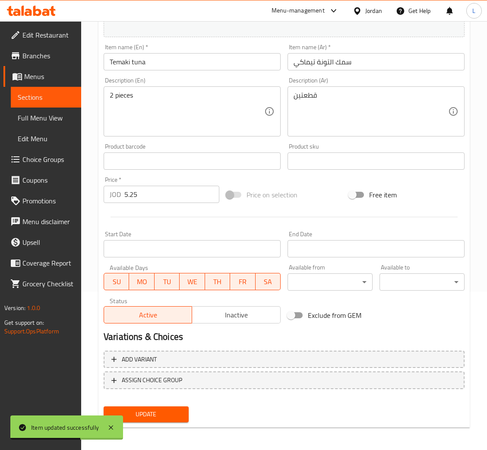
click at [152, 409] on span "Update" at bounding box center [146, 414] width 71 height 11
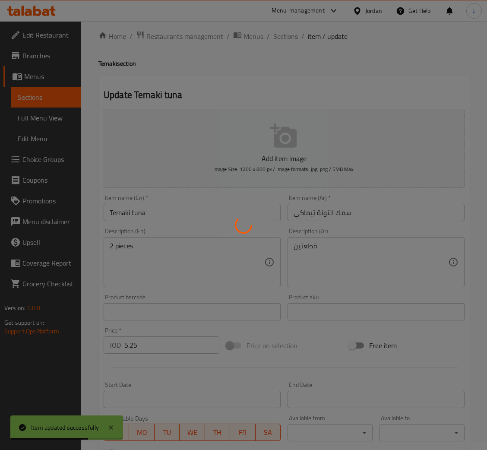
scroll to position [0, 0]
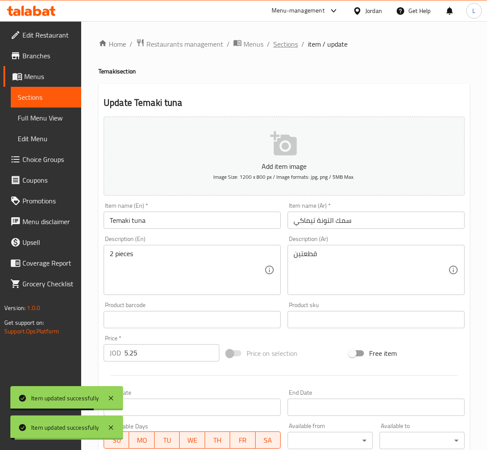
click at [278, 45] on span "Sections" at bounding box center [285, 44] width 25 height 10
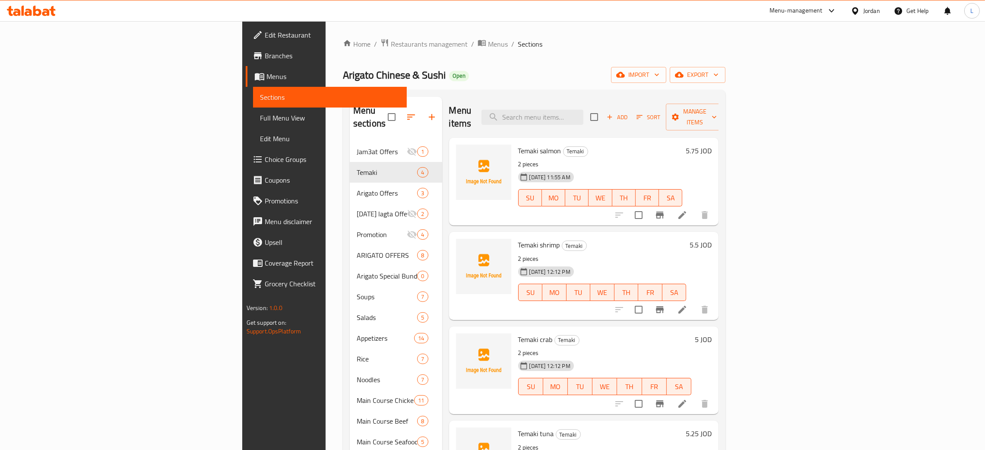
click at [33, 10] on icon at bounding box center [37, 11] width 8 height 10
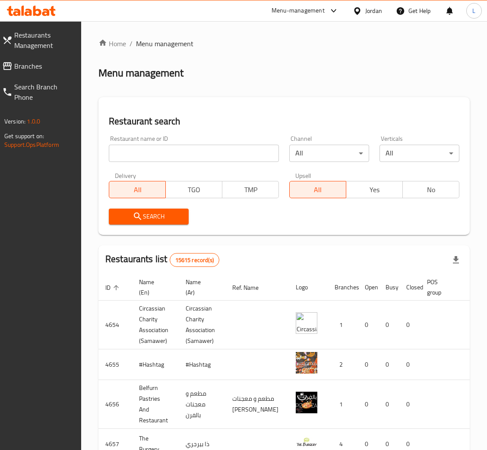
click at [250, 141] on div "Restaurant name or ID Restaurant name or ID" at bounding box center [194, 149] width 170 height 26
click at [250, 147] on input "search" at bounding box center [194, 153] width 170 height 17
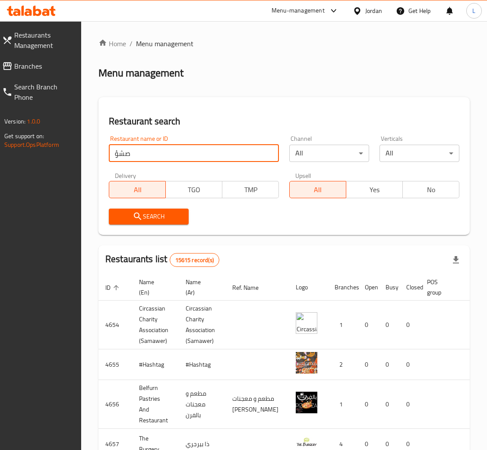
type input "صشؤ"
click button "Search" at bounding box center [149, 217] width 80 height 16
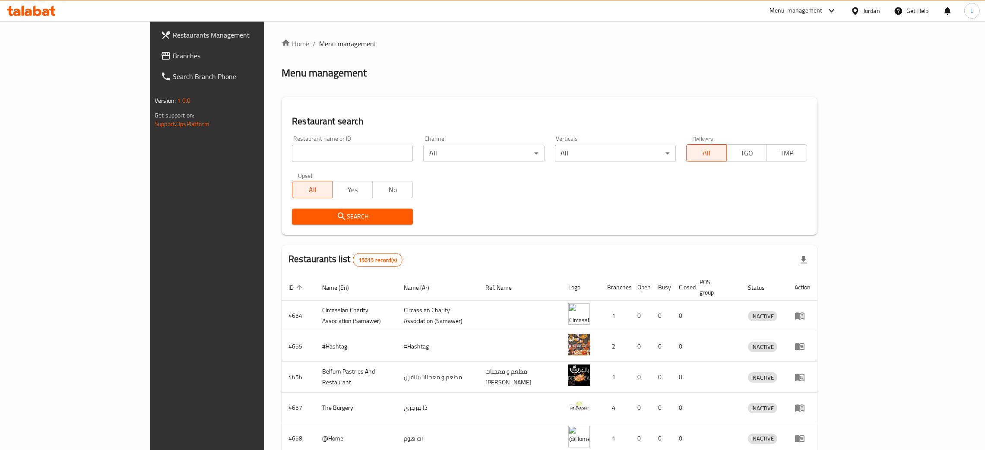
click at [292, 152] on input "search" at bounding box center [352, 153] width 121 height 17
click at [173, 56] on span "Branches" at bounding box center [240, 56] width 135 height 10
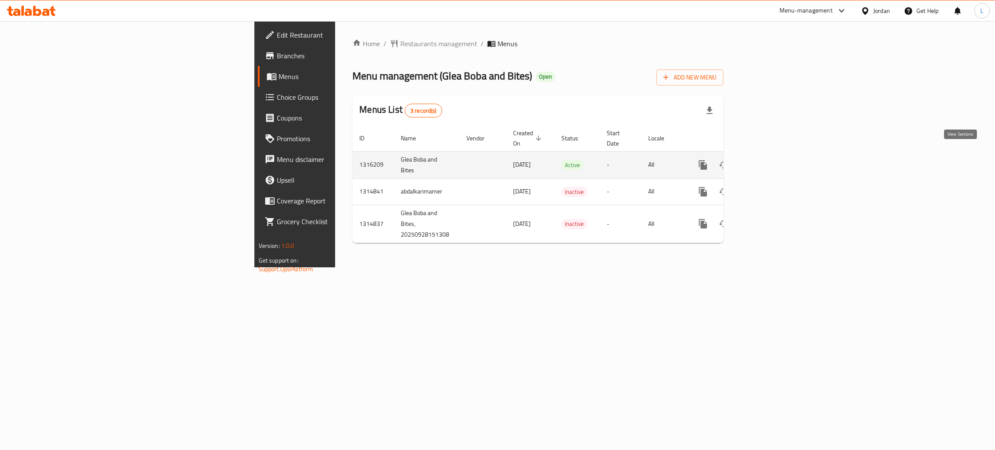
click at [770, 160] on icon "enhanced table" at bounding box center [765, 165] width 10 height 10
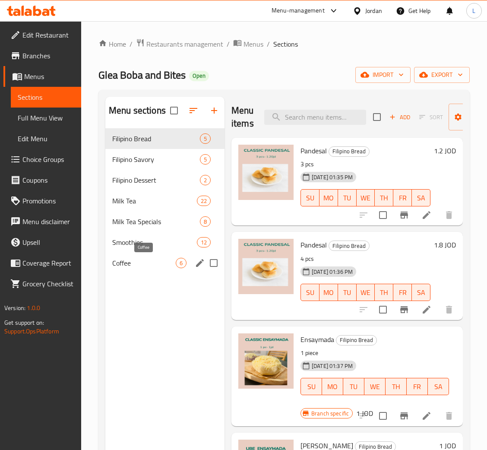
drag, startPoint x: 131, startPoint y: 266, endPoint x: 203, endPoint y: 268, distance: 72.1
click at [131, 266] on span "Coffee" at bounding box center [143, 263] width 63 height 10
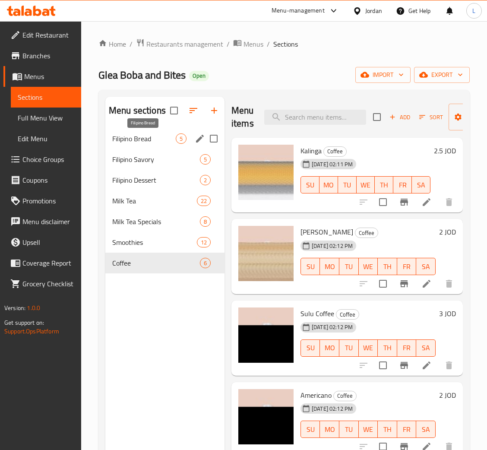
click at [145, 139] on span "Filipino Bread" at bounding box center [143, 138] width 63 height 10
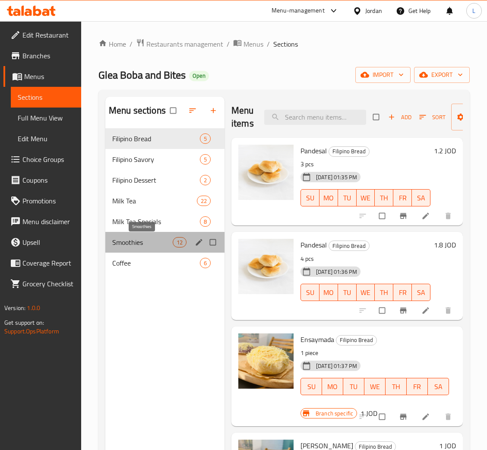
click at [139, 242] on span "Smoothies" at bounding box center [142, 242] width 60 height 10
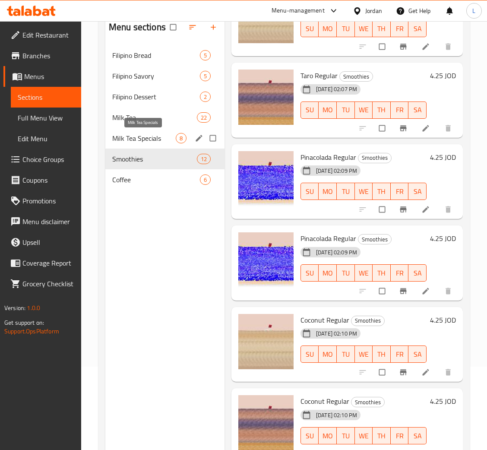
scroll to position [57, 0]
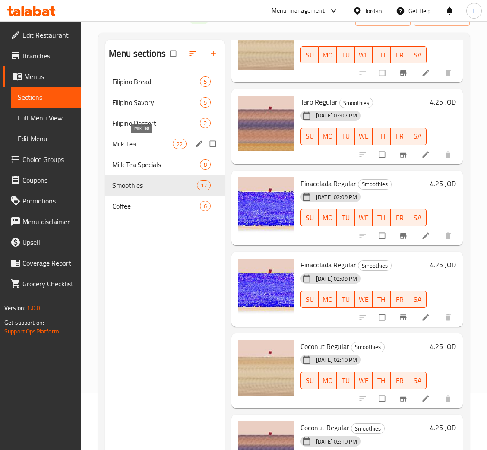
click at [145, 148] on span "Milk Tea" at bounding box center [142, 144] width 60 height 10
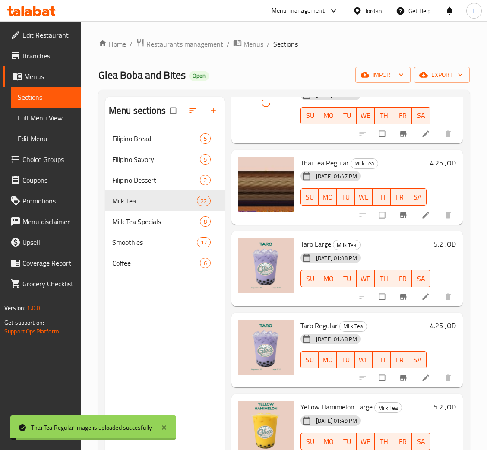
scroll to position [259, 0]
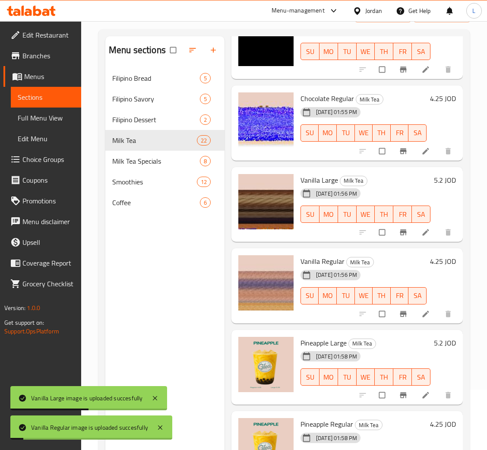
scroll to position [122, 0]
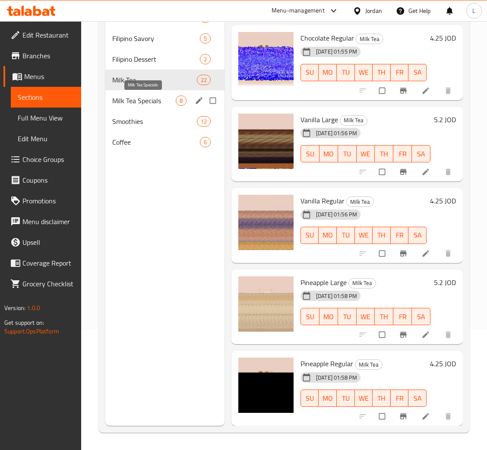
click at [144, 96] on span "Milk Tea Specials" at bounding box center [143, 100] width 63 height 10
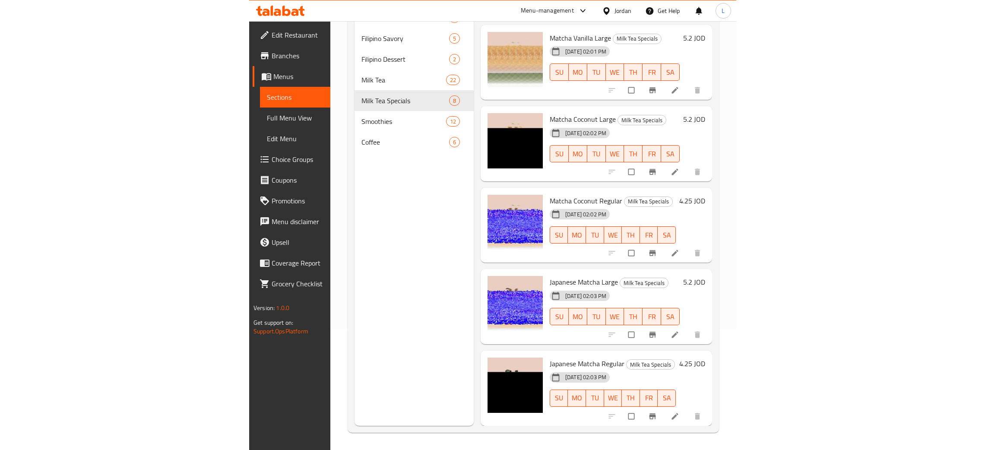
scroll to position [222, 0]
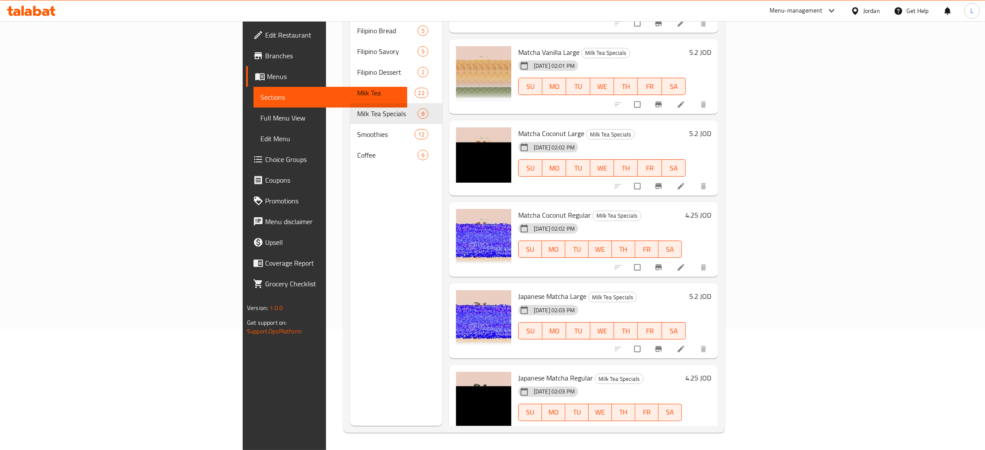
click at [29, 9] on icon at bounding box center [28, 12] width 7 height 7
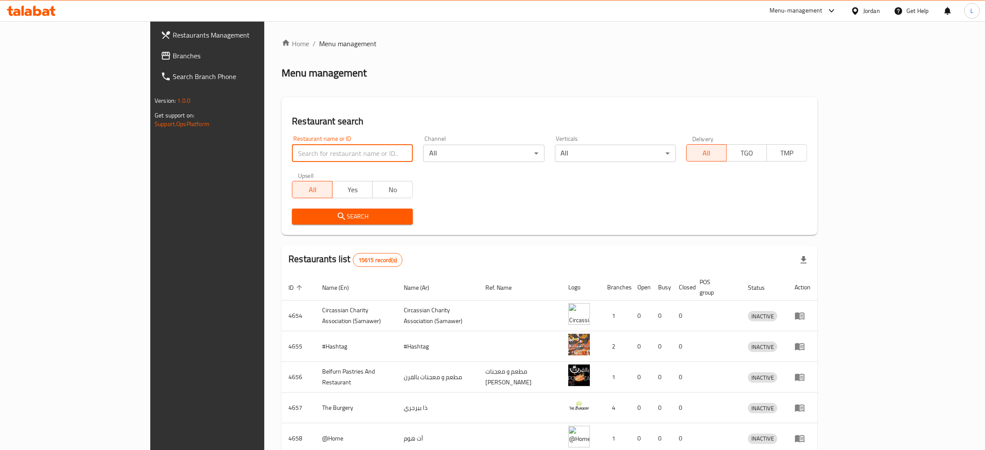
click at [292, 158] on input "search" at bounding box center [352, 153] width 121 height 17
paste input "secrets cake"
type input "secrets cake"
click at [299, 218] on span "Search" at bounding box center [352, 216] width 107 height 11
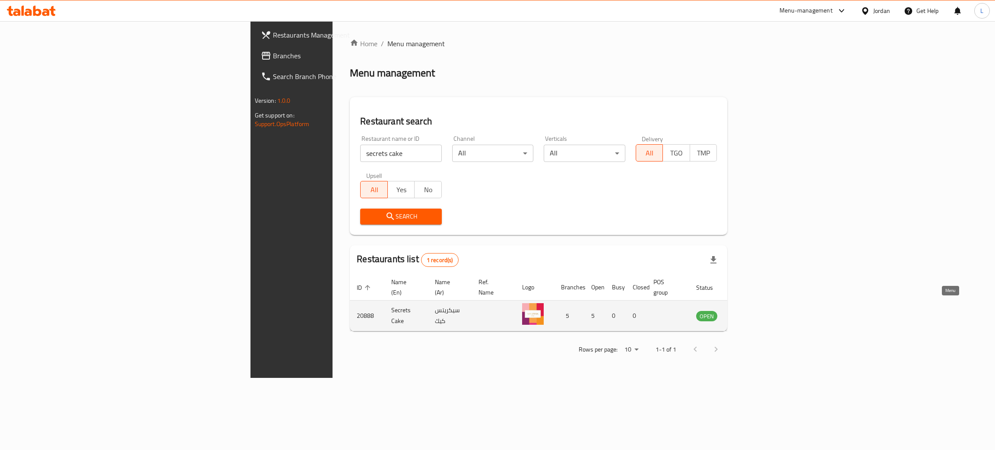
click at [751, 313] on icon "enhanced table" at bounding box center [746, 316] width 9 height 7
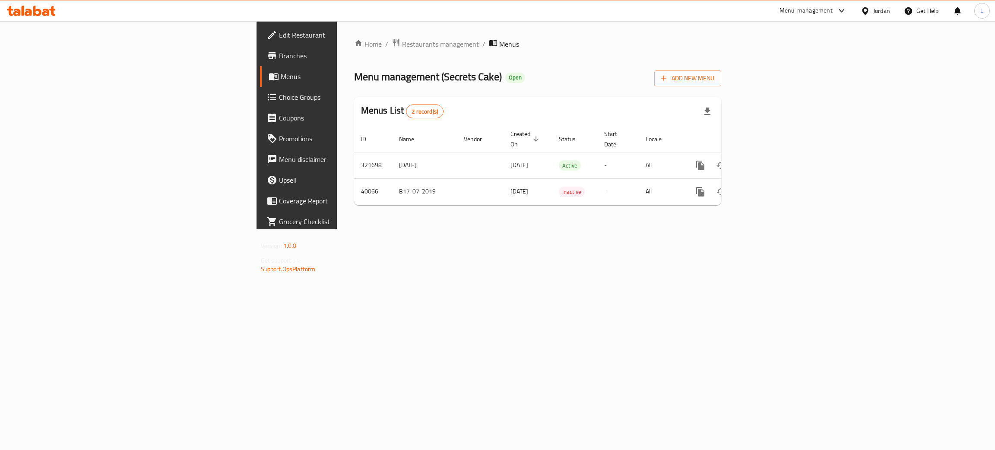
click at [279, 58] on span "Branches" at bounding box center [347, 56] width 137 height 10
click at [768, 159] on icon "enhanced table" at bounding box center [762, 164] width 10 height 10
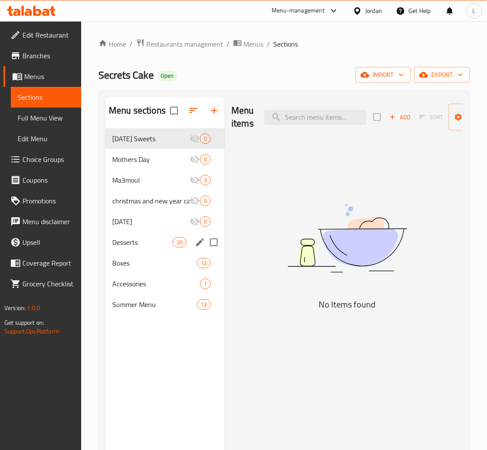
click at [138, 245] on span "Desserts" at bounding box center [142, 242] width 60 height 10
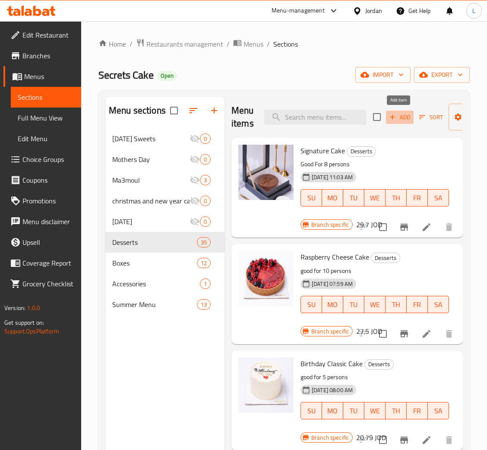
click at [405, 116] on span "Add" at bounding box center [399, 117] width 23 height 10
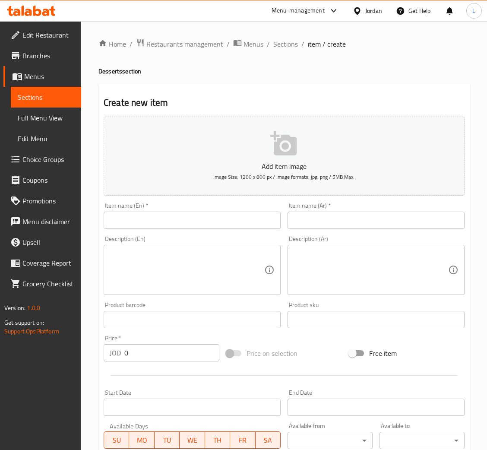
click at [162, 222] on input "text" at bounding box center [192, 220] width 177 height 17
paste input "vanilla sponge cake with fruit filling"
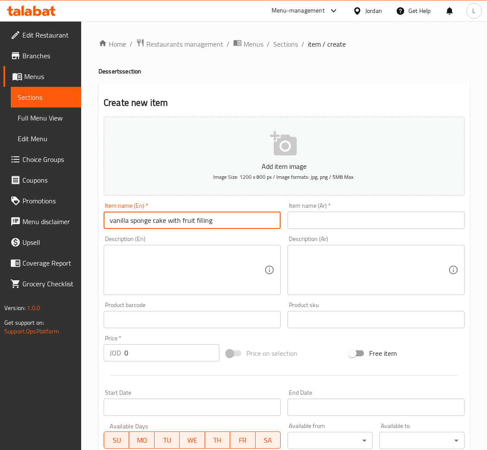
click at [112, 222] on input "vanilla sponge cake with fruit filling" at bounding box center [192, 220] width 177 height 17
click at [146, 216] on input "Vanilla sponge cake with fruit filling" at bounding box center [192, 220] width 177 height 17
type input "Vanilla sponge cake with fruit filling"
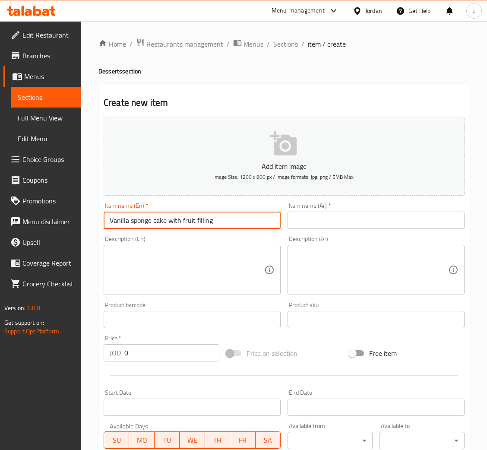
click at [367, 226] on input "text" at bounding box center [376, 220] width 177 height 17
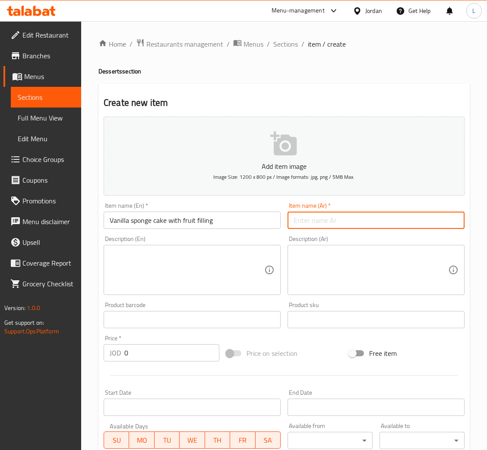
paste input "كعكة إسفنجية بالفانيليا مع حشوة الفاكهة"
type input "كعكة إسفنجية بالفانيليا مع حشوة الفاكهة"
drag, startPoint x: 176, startPoint y: 354, endPoint x: 174, endPoint y: 345, distance: 8.3
click at [176, 352] on input "0" at bounding box center [171, 352] width 95 height 17
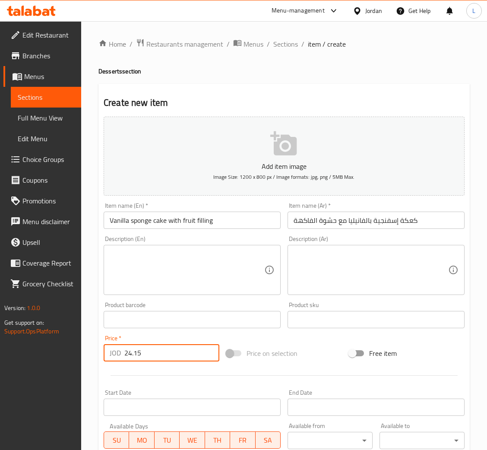
type input "24.15"
click at [204, 256] on textarea at bounding box center [187, 270] width 155 height 41
paste textarea "Good for 10pp"
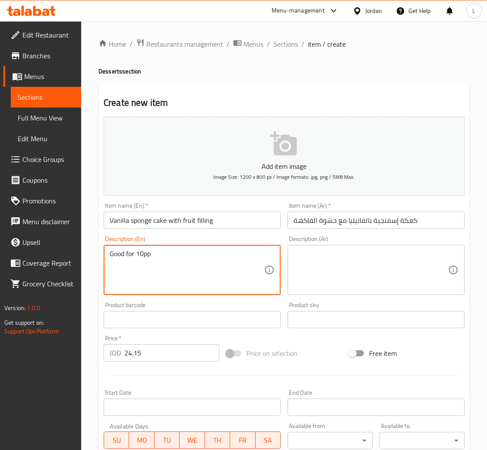
click at [149, 255] on textarea "Good for 10pp" at bounding box center [187, 270] width 155 height 41
click at [155, 255] on textarea "Good for 10pp" at bounding box center [187, 270] width 155 height 41
click at [155, 255] on textarea "Good for 10 peple" at bounding box center [187, 270] width 155 height 41
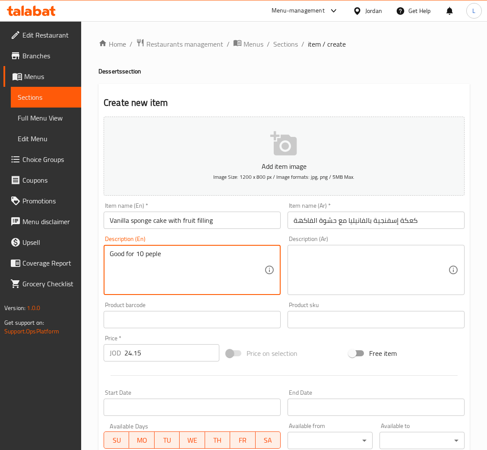
click at [152, 255] on textarea "Good for 10 peple" at bounding box center [187, 270] width 155 height 41
click at [170, 256] on textarea "Good for 10 people" at bounding box center [187, 270] width 155 height 41
type textarea "Good for 10 people"
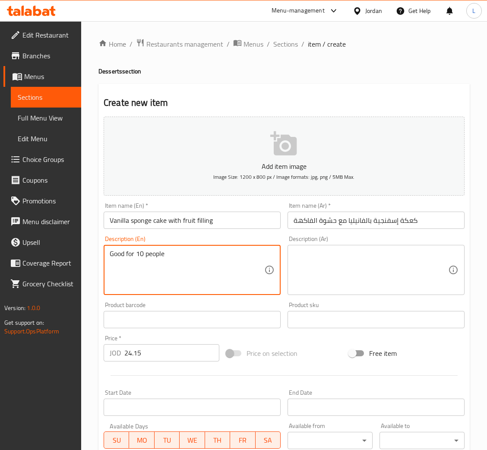
click at [336, 269] on textarea at bounding box center [371, 270] width 155 height 41
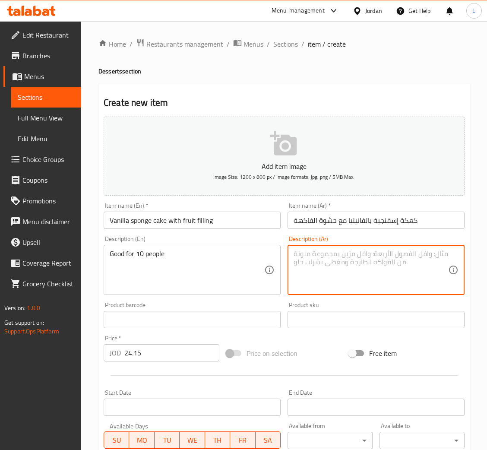
paste textarea "مناسب لعشرة أشخاص"
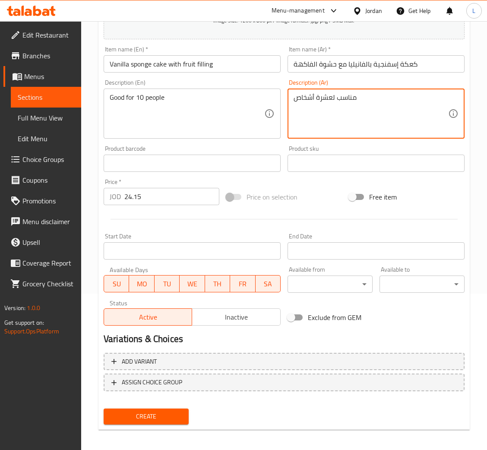
scroll to position [158, 0]
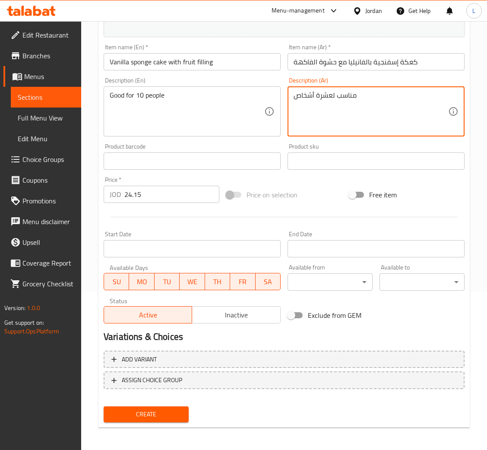
type textarea "مناسب لعشرة أشخاص"
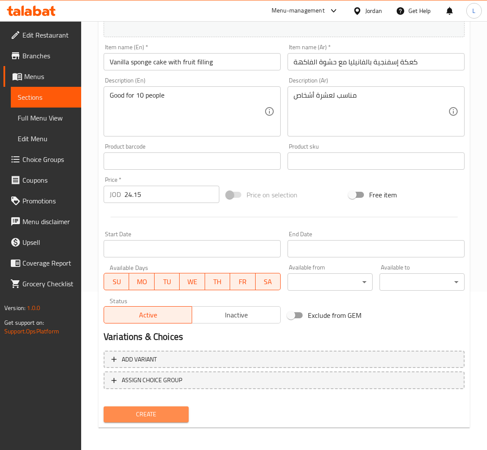
click at [164, 413] on span "Create" at bounding box center [146, 414] width 71 height 11
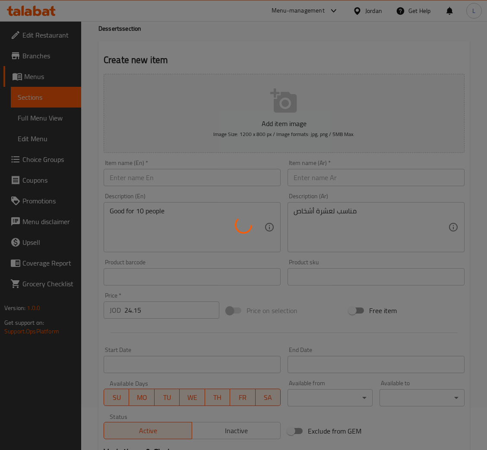
type input "0"
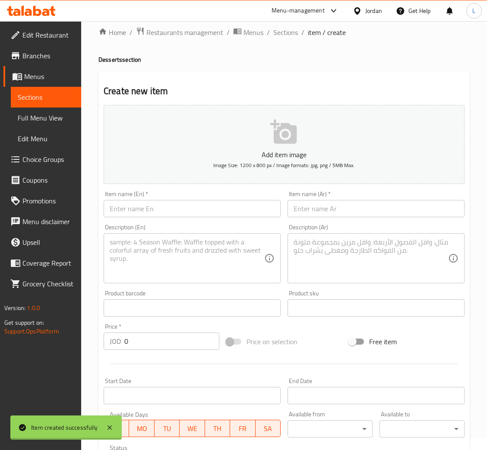
scroll to position [0, 0]
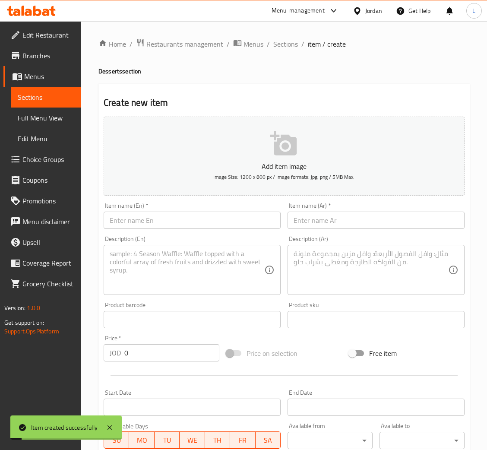
drag, startPoint x: 285, startPoint y: 46, endPoint x: 494, endPoint y: 126, distance: 224.8
click at [285, 46] on span "Sections" at bounding box center [285, 44] width 25 height 10
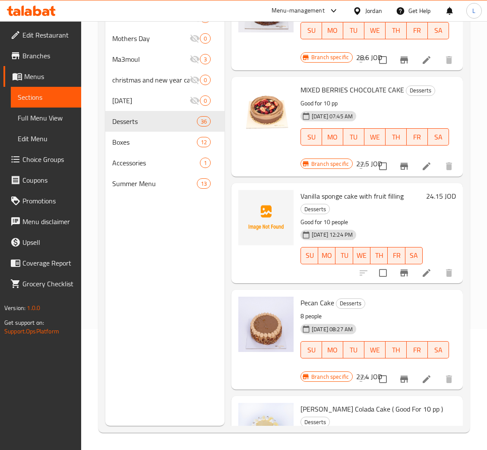
scroll to position [582, 0]
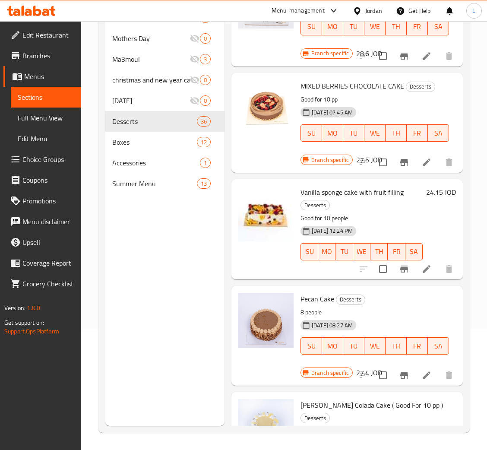
click at [25, 9] on icon at bounding box center [31, 11] width 49 height 10
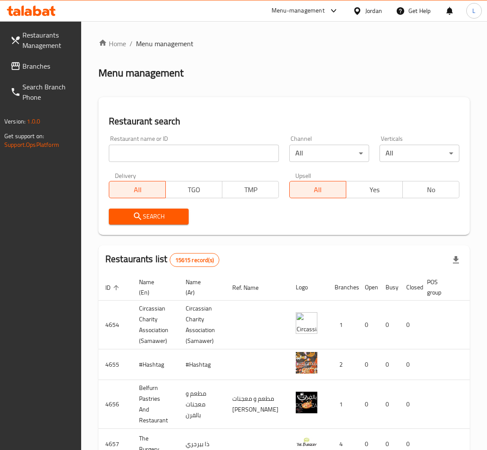
click at [37, 63] on span "Branches" at bounding box center [48, 66] width 52 height 10
click at [247, 152] on input "search" at bounding box center [194, 153] width 170 height 17
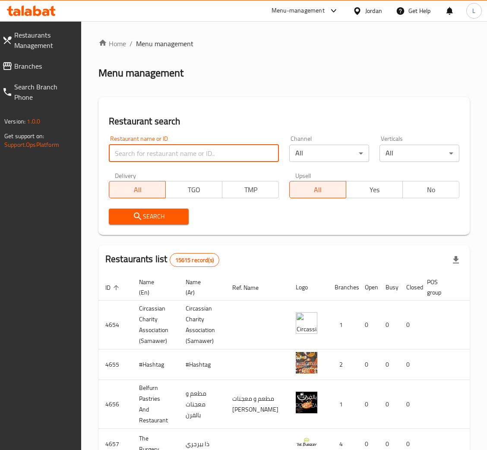
paste input "745011"
type input "745011"
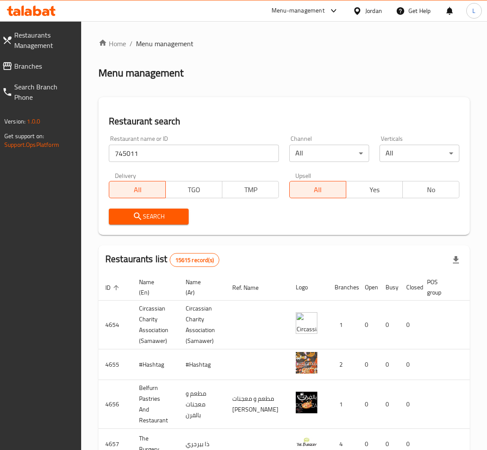
click at [155, 216] on span "Search" at bounding box center [149, 216] width 66 height 11
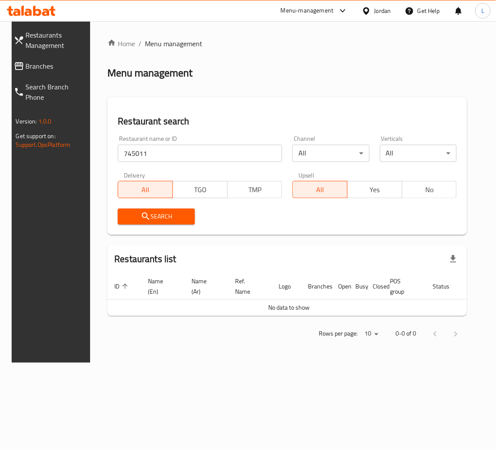
click at [32, 35] on span "Restaurants Management" at bounding box center [57, 40] width 62 height 21
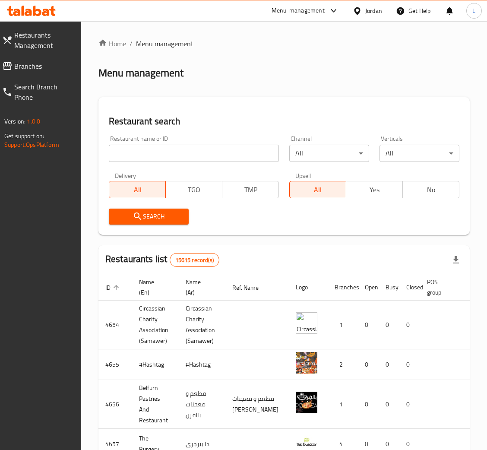
click at [190, 159] on input "search" at bounding box center [194, 153] width 170 height 17
paste input "745011"
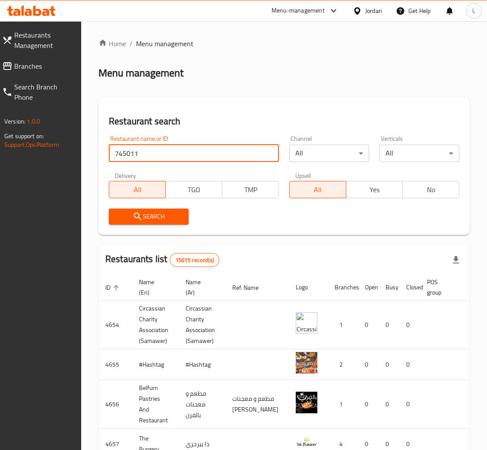
type input "745011"
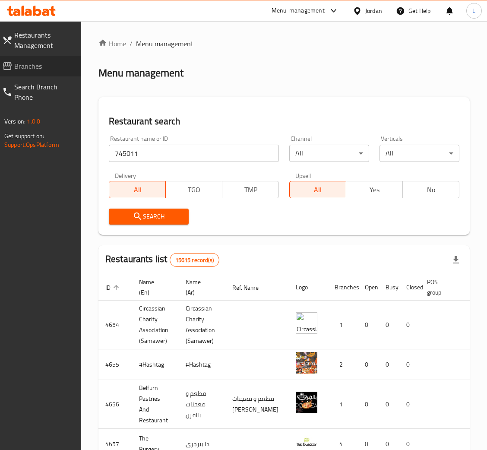
click at [8, 67] on icon at bounding box center [7, 66] width 10 height 10
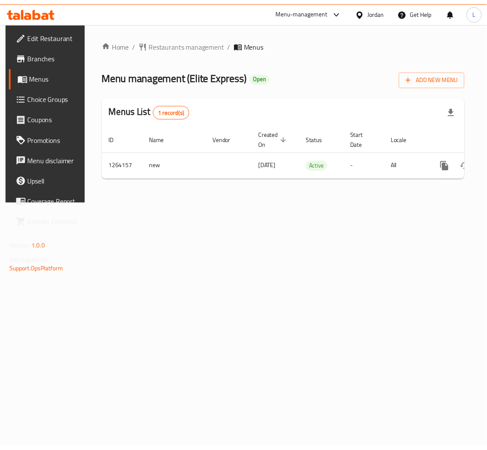
scroll to position [0, 49]
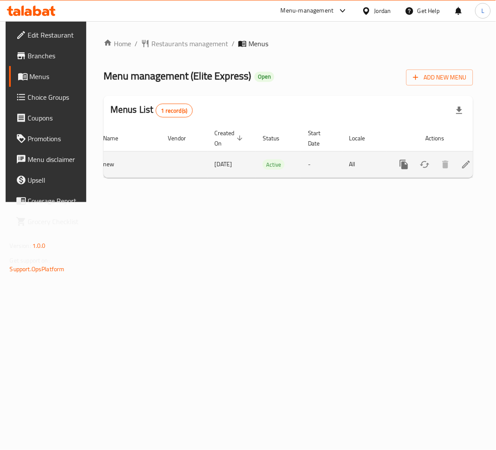
click at [462, 166] on icon "enhanced table" at bounding box center [467, 164] width 10 height 10
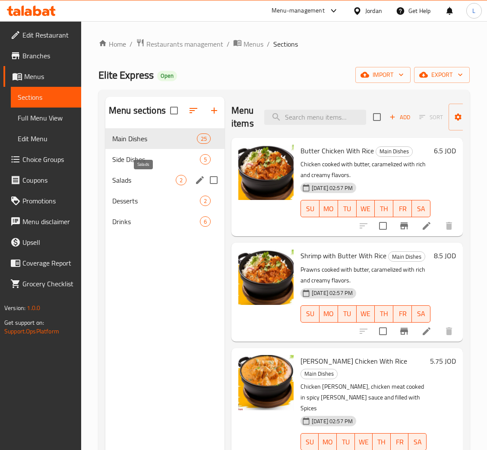
click at [139, 185] on span "Salads" at bounding box center [143, 180] width 63 height 10
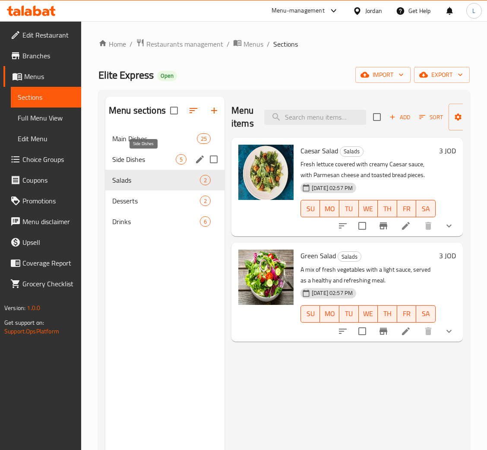
click at [156, 159] on span "Side Dishes" at bounding box center [143, 159] width 63 height 10
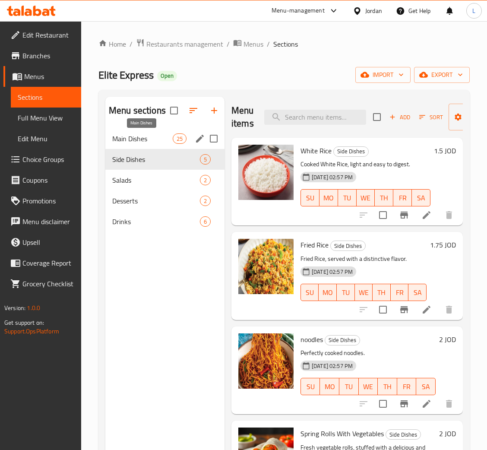
click at [131, 136] on span "Main Dishes" at bounding box center [142, 138] width 60 height 10
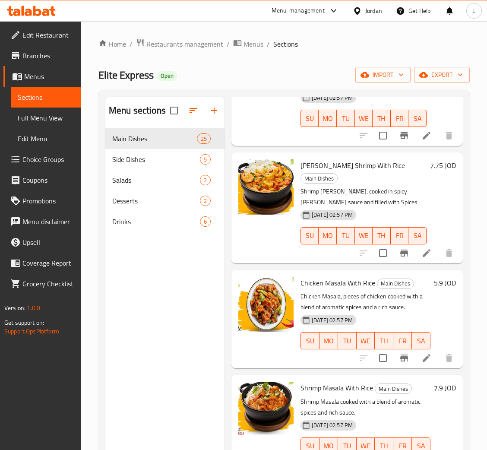
scroll to position [388, 0]
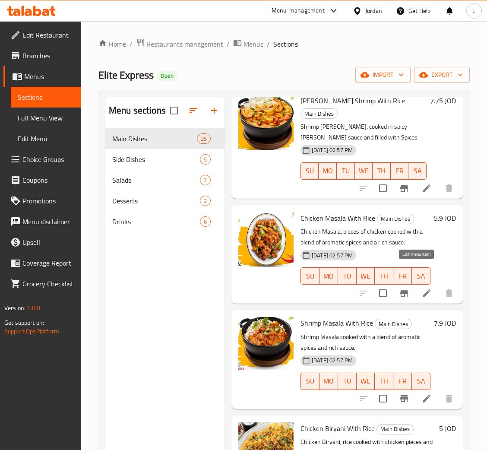
click at [421, 288] on icon at bounding box center [426, 293] width 10 height 10
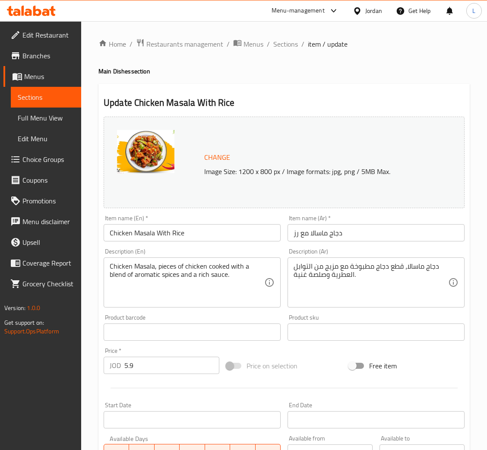
click at [145, 235] on input "Chicken Masala With Rice" at bounding box center [192, 232] width 177 height 17
click at [145, 230] on input "Chicken Pinaple With Rice" at bounding box center [192, 232] width 177 height 17
click at [224, 237] on input "Chicken Pineapple With Rice" at bounding box center [192, 232] width 177 height 17
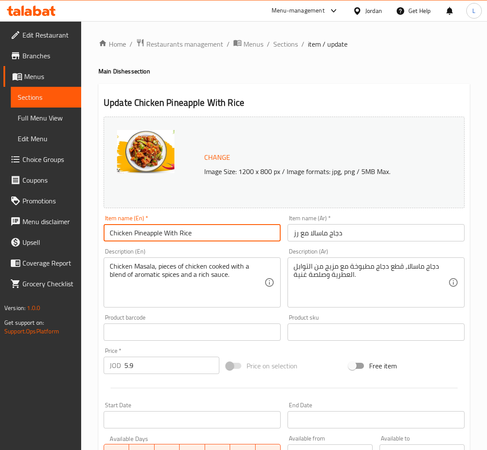
click at [224, 237] on input "Chicken Pineapple With Rice" at bounding box center [192, 232] width 177 height 17
type input "Chicken Pineapple With Rice"
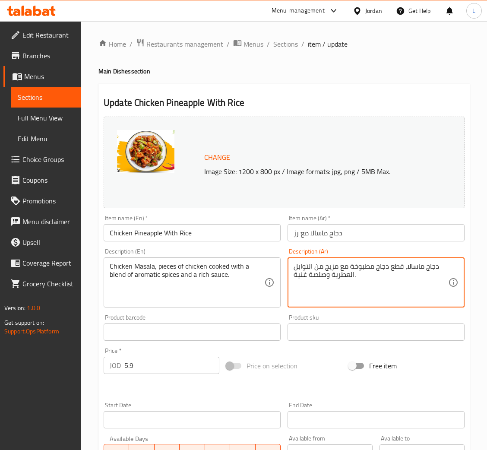
click at [337, 276] on textarea "دجاج ماسالا، قطع دجاج مطبوخة مع مزيج من التوابل العطرية وصلصة غنية." at bounding box center [371, 282] width 155 height 41
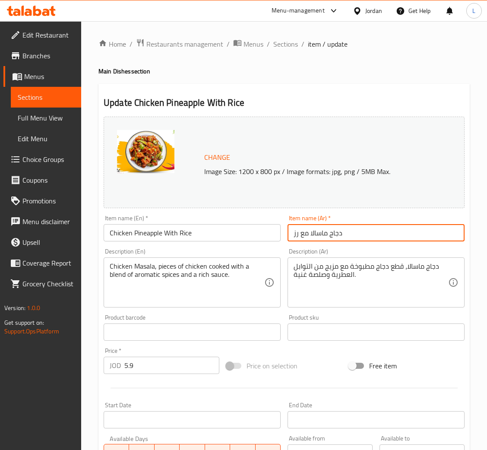
click at [323, 227] on input "دجاج ماسالا مع رز" at bounding box center [376, 232] width 177 height 17
paste input "أناناس مع أ"
type input "دجاج أناناس مع أرز"
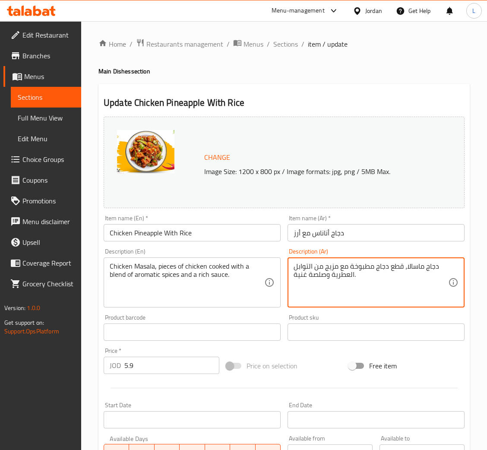
click at [413, 272] on textarea "دجاج ماسالا، قطع دجاج مطبوخة مع مزيج من التوابل العطرية وصلصة غنية." at bounding box center [371, 282] width 155 height 41
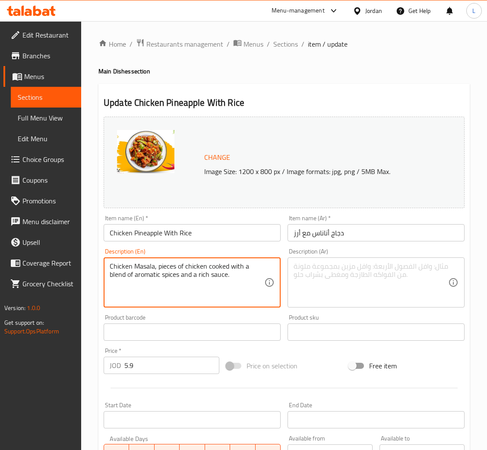
click at [182, 264] on textarea "Chicken Masala, pieces of chicken cooked with a blend of aromatic spices and a …" at bounding box center [187, 282] width 155 height 41
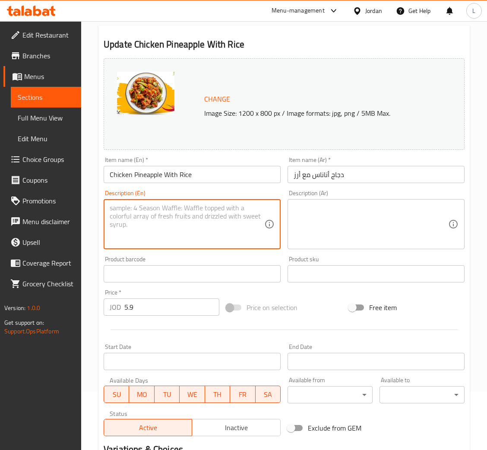
scroll to position [171, 0]
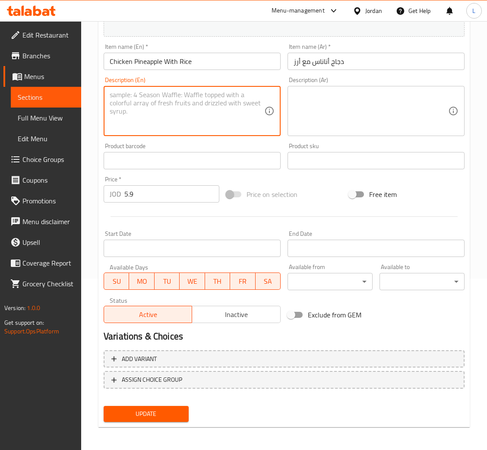
click at [173, 413] on span "Update" at bounding box center [146, 413] width 71 height 11
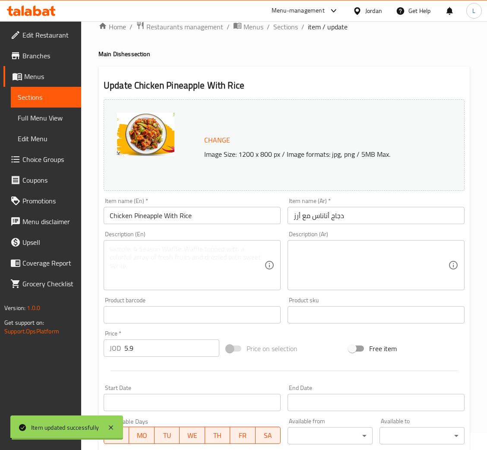
scroll to position [0, 0]
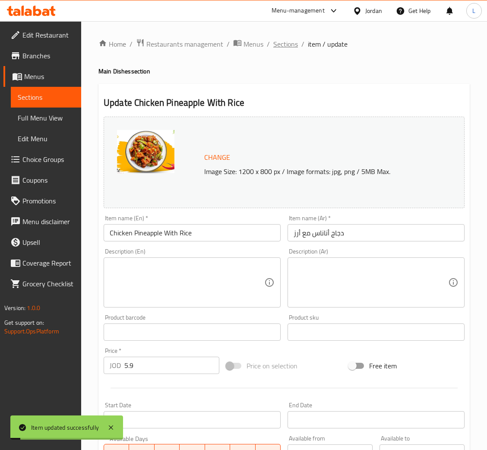
click at [287, 48] on span "Sections" at bounding box center [285, 44] width 25 height 10
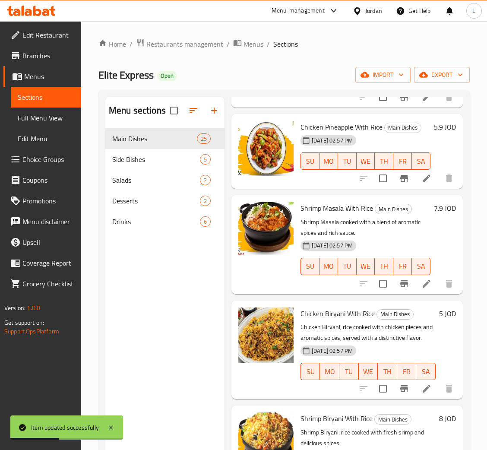
scroll to position [453, 0]
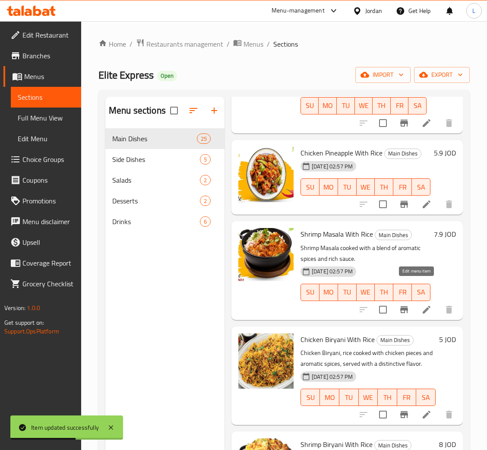
click at [423, 306] on icon at bounding box center [427, 310] width 8 height 8
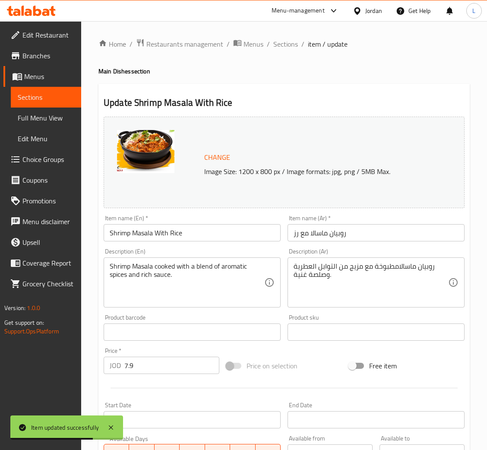
click at [143, 235] on input "Shrimp Masala With Rice" at bounding box center [192, 232] width 177 height 17
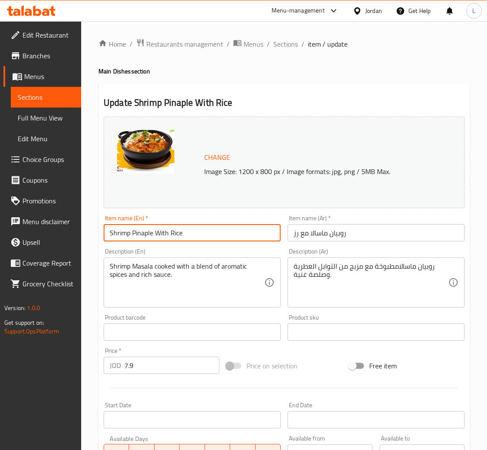
click at [143, 235] on input "Shrimp Pinaple With Rice" at bounding box center [192, 232] width 177 height 17
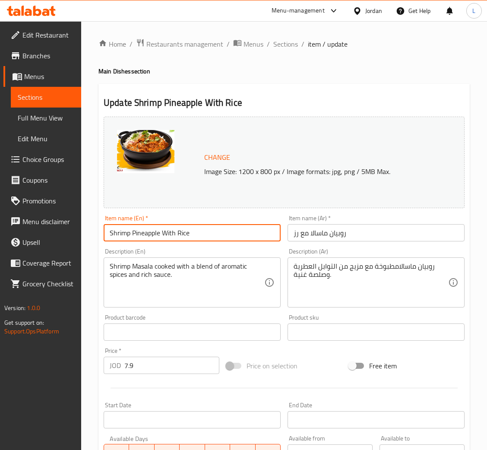
click at [201, 231] on input "Shrimp Pineapple With Rice" at bounding box center [192, 232] width 177 height 17
type input "Shrimp Pineapple With Rice"
click at [310, 228] on input "روبيان ماسالا مع رز" at bounding box center [376, 232] width 177 height 17
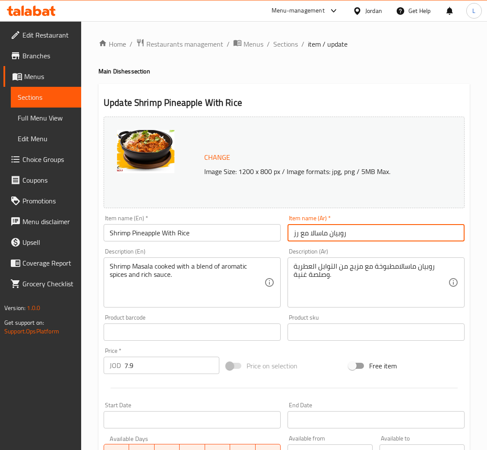
click at [310, 228] on input "روبيان ماسالا مع رز" at bounding box center [376, 232] width 177 height 17
click at [310, 227] on input "روبيان ماسالا مع رز" at bounding box center [376, 232] width 177 height 17
paste input "أناناس مع أ"
type input "روبيان أناناس مع أرز"
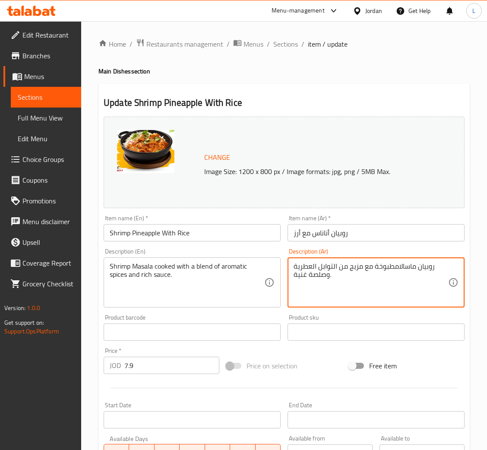
click at [341, 264] on textarea "روبيان ماسالامطبوخة مع مزيج من التوابل العطرية وصلصة غنية." at bounding box center [371, 282] width 155 height 41
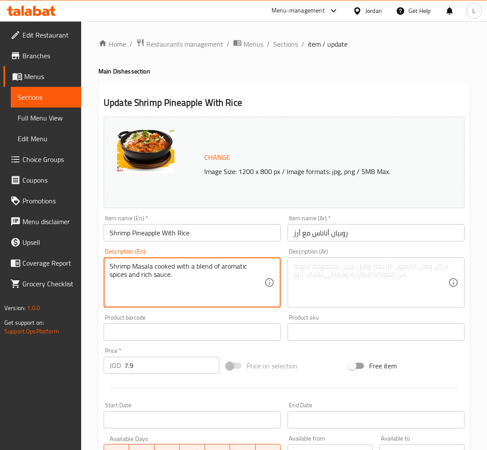
click at [257, 276] on textarea "Shrimp Masala cooked with a blend of aromatic spices and rich sauce." at bounding box center [187, 282] width 155 height 41
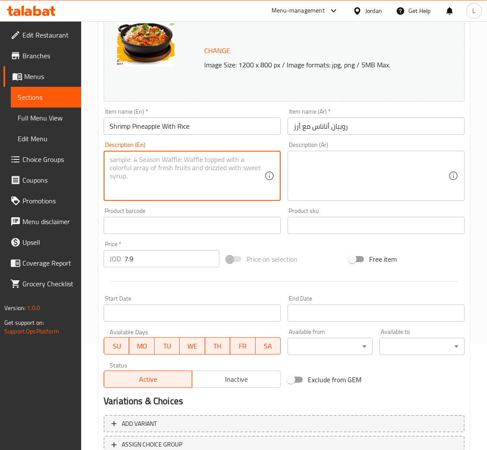
scroll to position [171, 0]
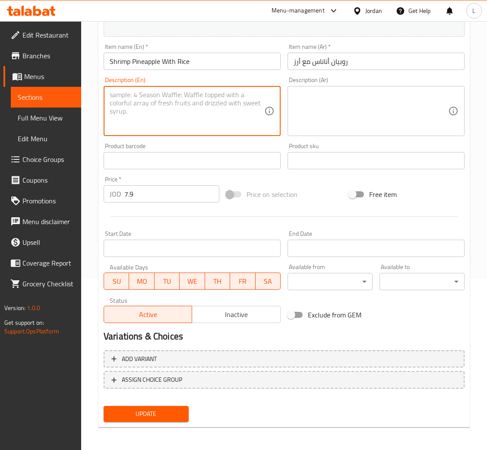
click at [183, 408] on button "Update" at bounding box center [146, 414] width 85 height 16
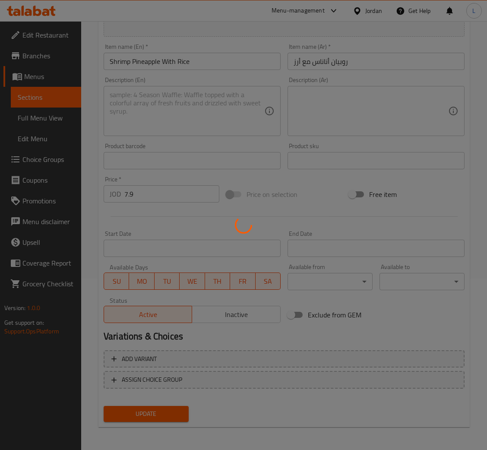
click at [174, 408] on div at bounding box center [243, 225] width 487 height 450
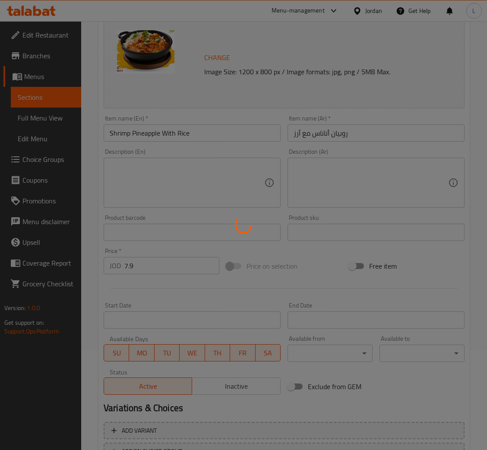
scroll to position [0, 0]
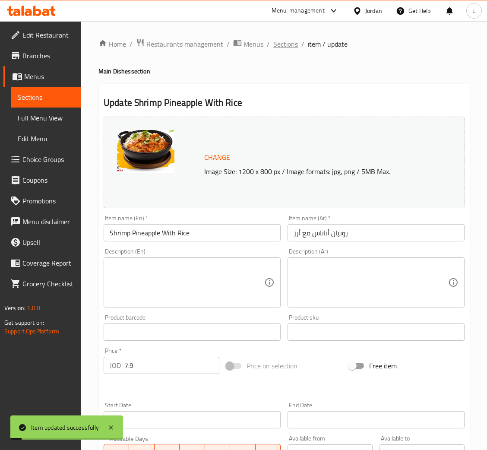
click at [280, 47] on span "Sections" at bounding box center [285, 44] width 25 height 10
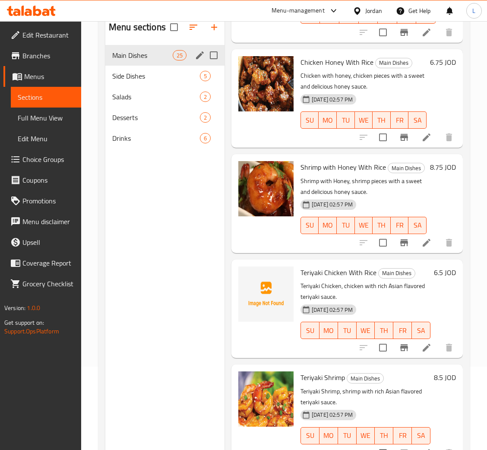
scroll to position [57, 0]
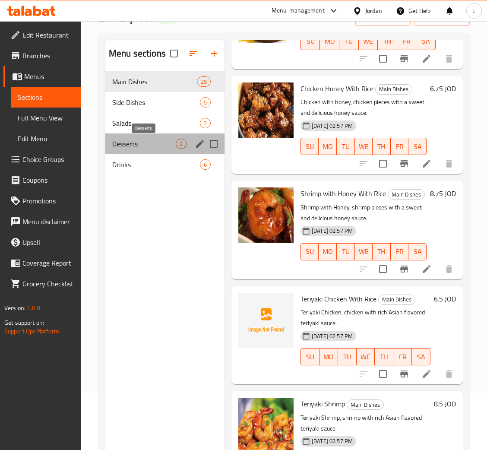
click at [154, 143] on span "Desserts" at bounding box center [143, 144] width 63 height 10
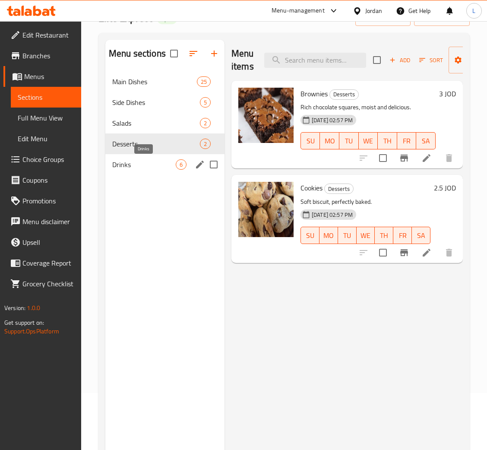
click at [146, 168] on span "Drinks" at bounding box center [143, 164] width 63 height 10
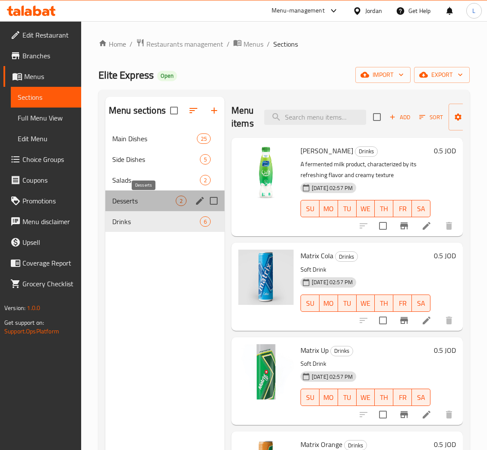
click at [146, 199] on span "Desserts" at bounding box center [143, 201] width 63 height 10
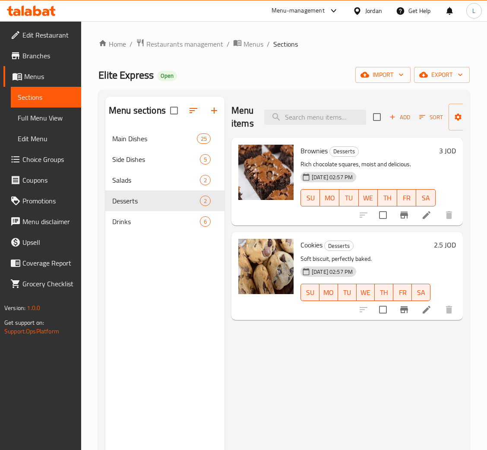
click at [44, 6] on icon at bounding box center [31, 11] width 49 height 10
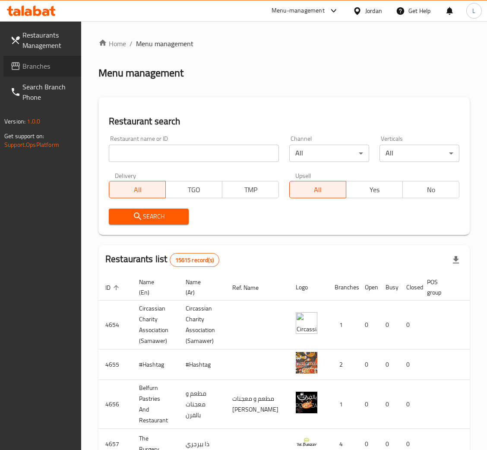
click at [36, 62] on span "Branches" at bounding box center [48, 66] width 52 height 10
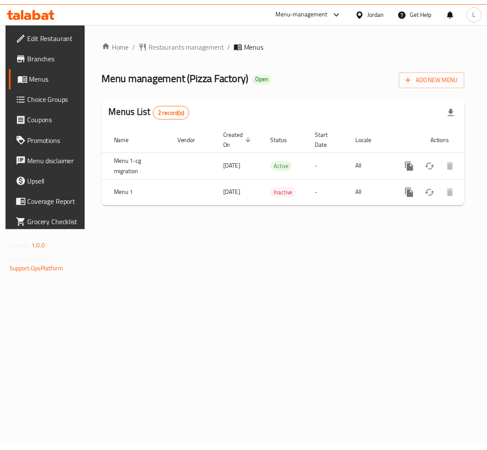
scroll to position [0, 49]
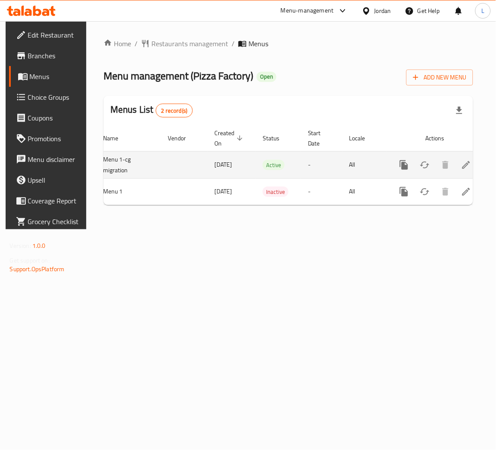
click at [465, 172] on link "enhanced table" at bounding box center [466, 165] width 21 height 21
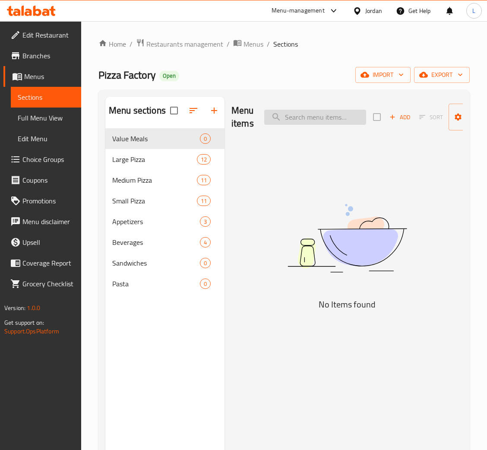
click at [307, 118] on input "search" at bounding box center [315, 117] width 102 height 15
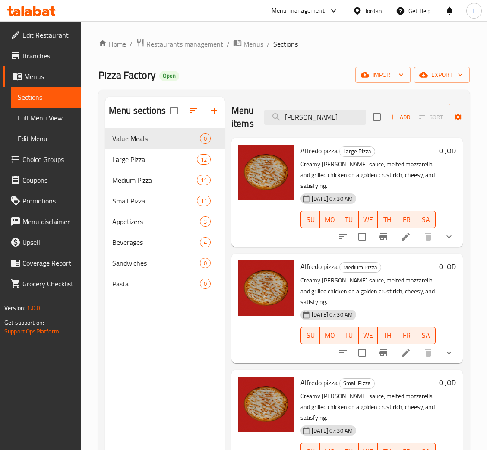
type input "alf"
click at [413, 229] on li at bounding box center [406, 237] width 24 height 16
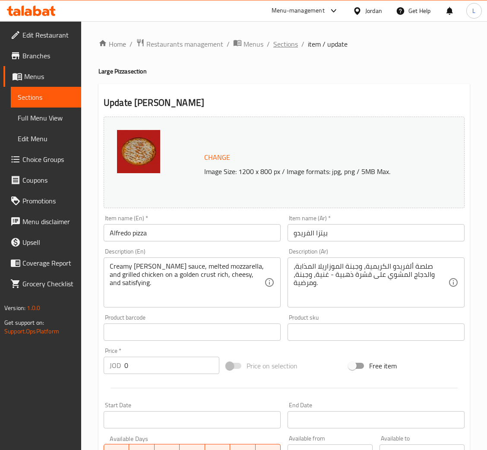
click at [281, 44] on span "Sections" at bounding box center [285, 44] width 25 height 10
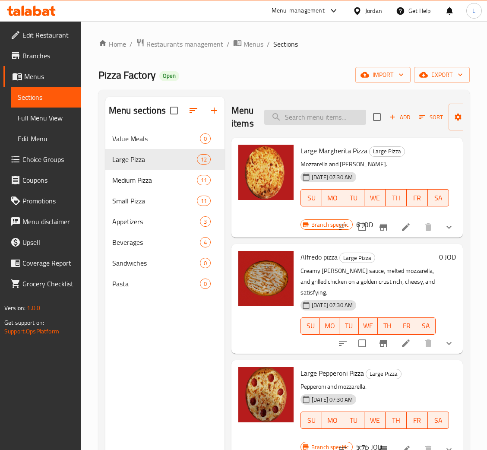
click at [299, 114] on input "search" at bounding box center [315, 117] width 102 height 15
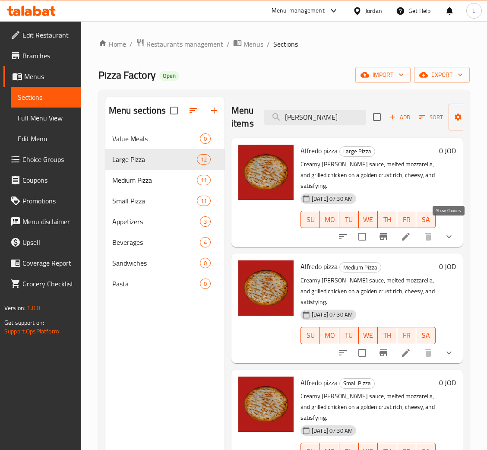
type input "alf"
click at [446, 231] on icon "show more" at bounding box center [449, 236] width 10 height 10
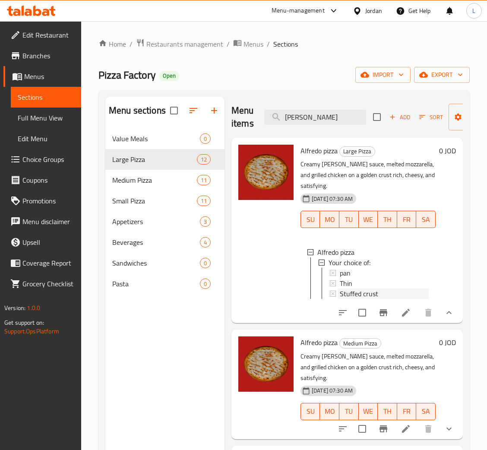
click at [372, 291] on span "Stuffed crust" at bounding box center [359, 293] width 38 height 10
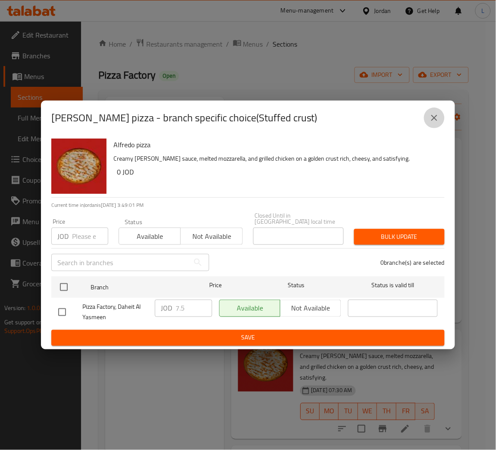
click at [442, 125] on button "close" at bounding box center [434, 118] width 21 height 21
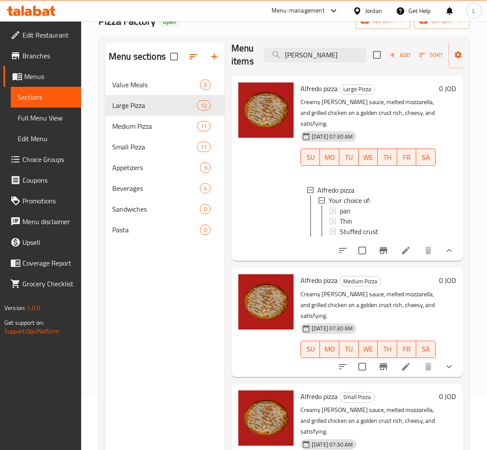
scroll to position [122, 0]
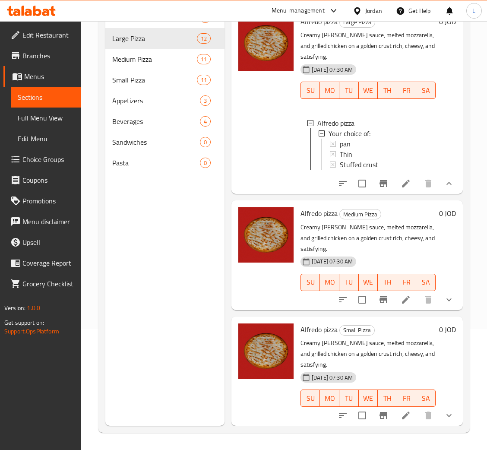
click at [439, 293] on button "show more" at bounding box center [449, 299] width 21 height 21
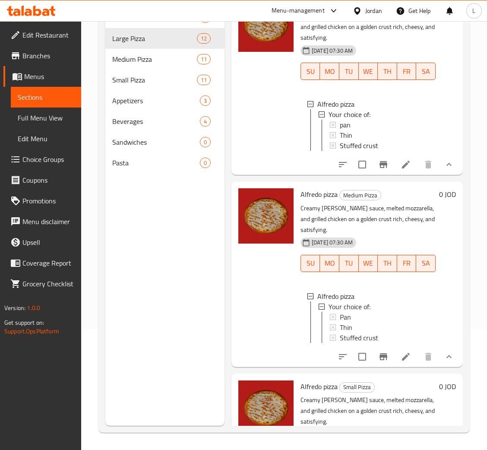
scroll to position [1, 0]
click at [369, 342] on span "Stuffed crust" at bounding box center [359, 337] width 38 height 10
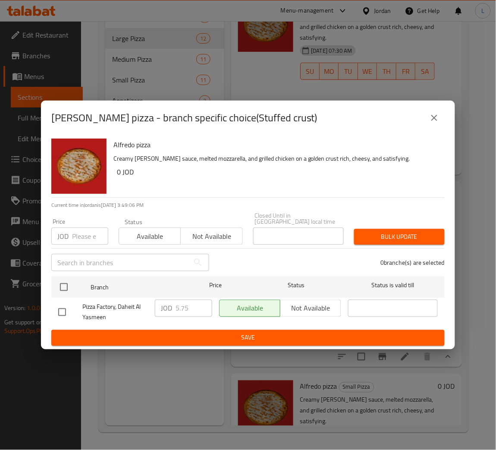
drag, startPoint x: 433, startPoint y: 124, endPoint x: 432, endPoint y: 155, distance: 31.1
click at [434, 123] on icon "close" at bounding box center [435, 118] width 10 height 10
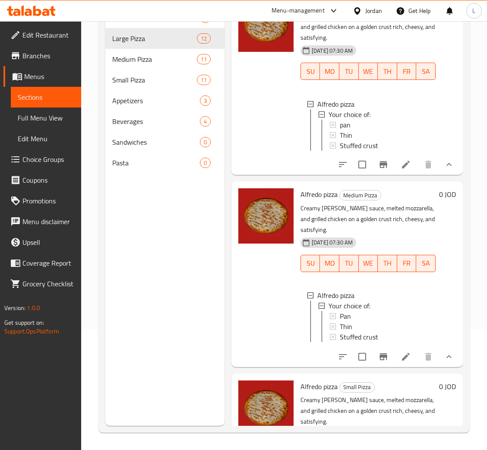
scroll to position [113, 0]
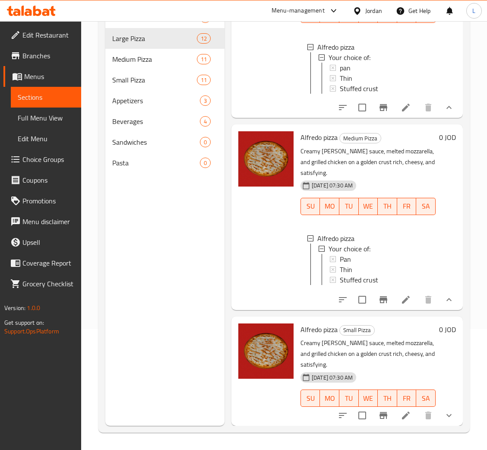
click at [439, 406] on button "show more" at bounding box center [449, 415] width 21 height 21
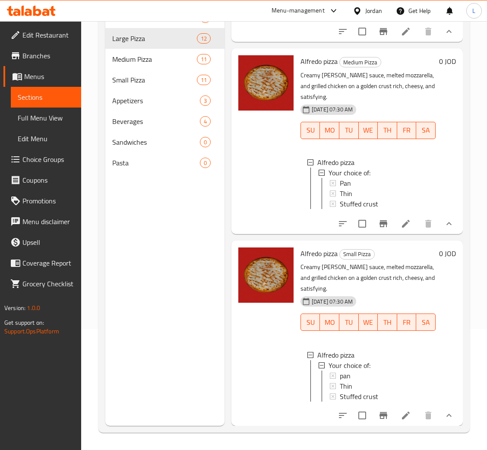
scroll to position [1, 0]
click at [386, 390] on div "Stuffed crust" at bounding box center [384, 395] width 89 height 10
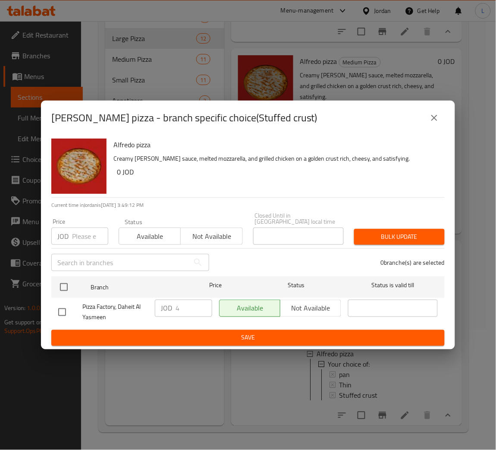
click at [438, 123] on icon "close" at bounding box center [435, 118] width 10 height 10
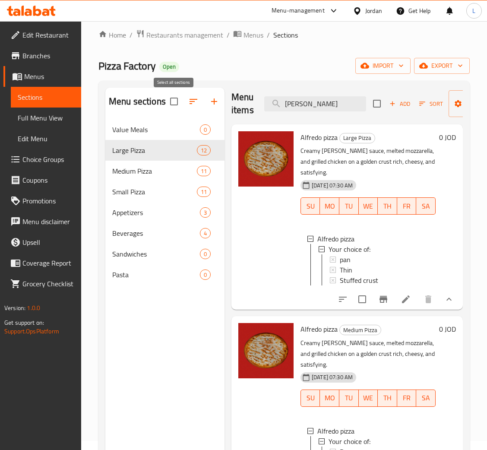
scroll to position [0, 0]
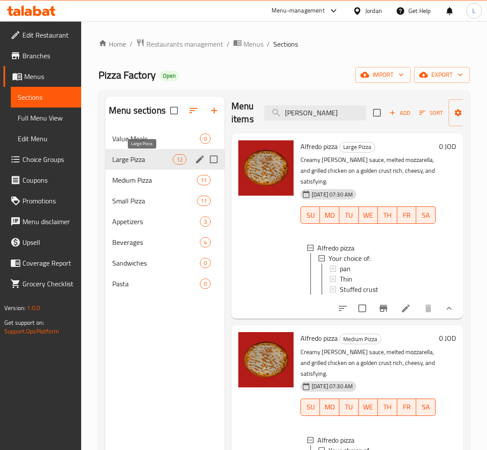
click at [127, 154] on span "Large Pizza" at bounding box center [142, 159] width 60 height 10
click at [302, 115] on input "alf" at bounding box center [315, 112] width 102 height 15
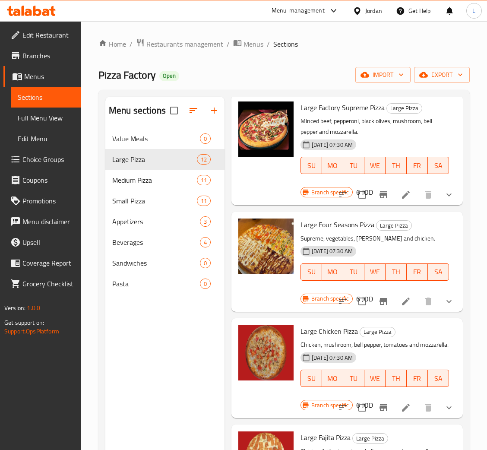
scroll to position [841, 0]
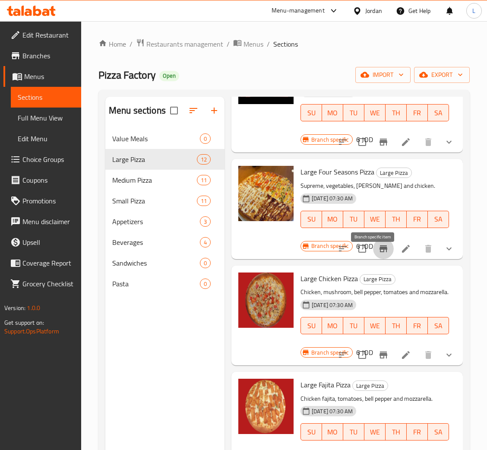
click at [379, 256] on button "Branch-specific-item" at bounding box center [383, 248] width 21 height 21
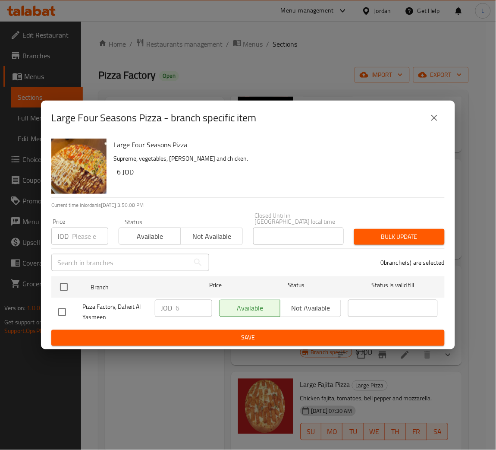
click at [436, 120] on icon "close" at bounding box center [435, 118] width 10 height 10
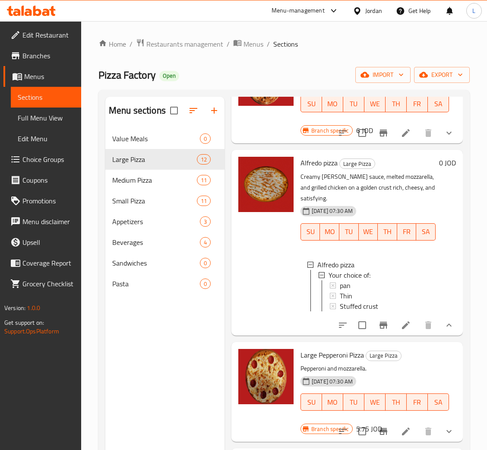
scroll to position [0, 0]
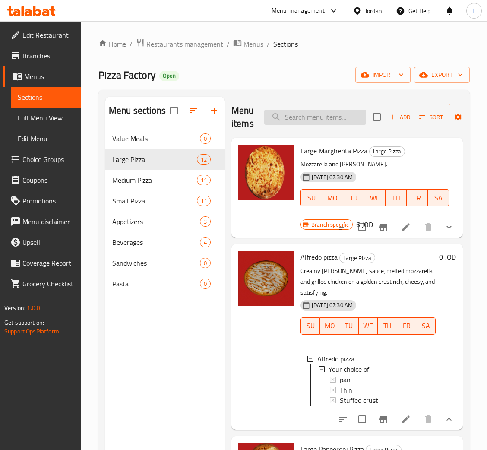
click at [328, 113] on input "search" at bounding box center [315, 117] width 102 height 15
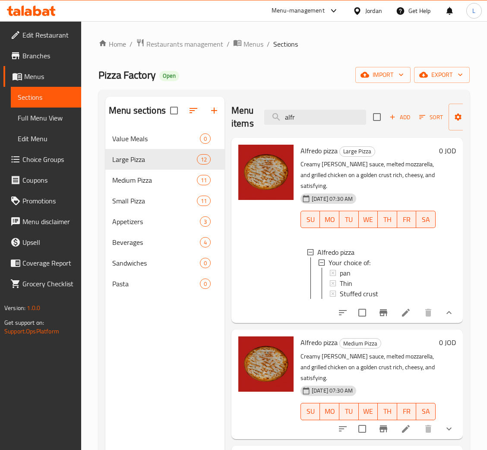
type input "alfr"
click at [364, 299] on span "Stuffed crust" at bounding box center [359, 293] width 38 height 10
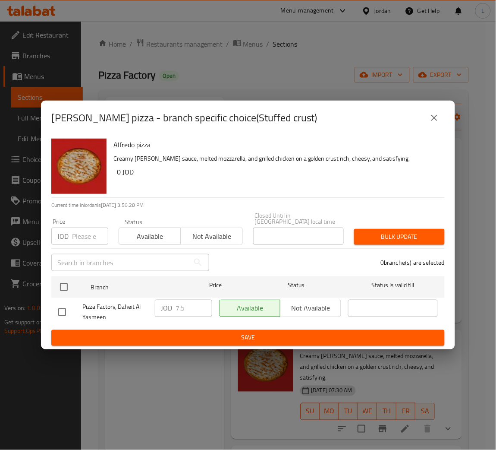
click at [440, 123] on icon "close" at bounding box center [435, 118] width 10 height 10
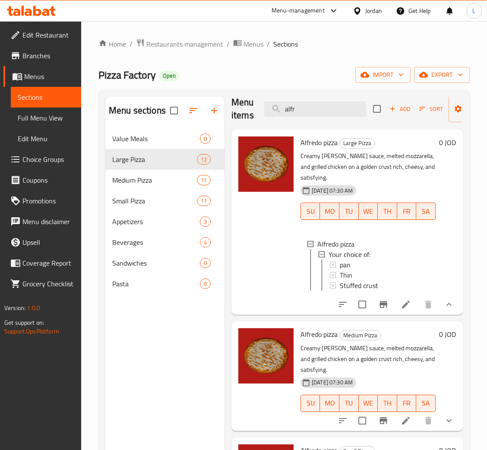
scroll to position [1, 0]
click at [377, 279] on span "Stuffed crust" at bounding box center [359, 284] width 38 height 10
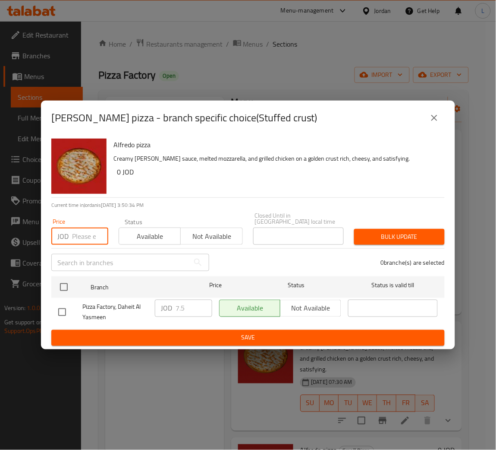
click at [84, 234] on input "number" at bounding box center [90, 236] width 36 height 17
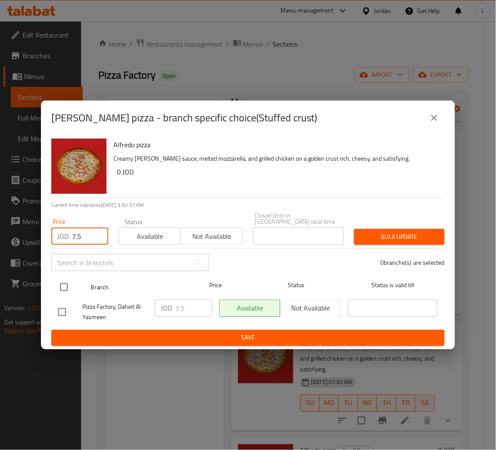
type input "7.5"
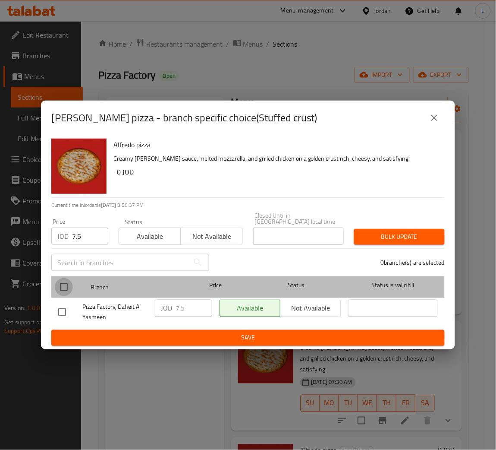
click at [69, 279] on input "checkbox" at bounding box center [64, 287] width 18 height 18
checkbox input "true"
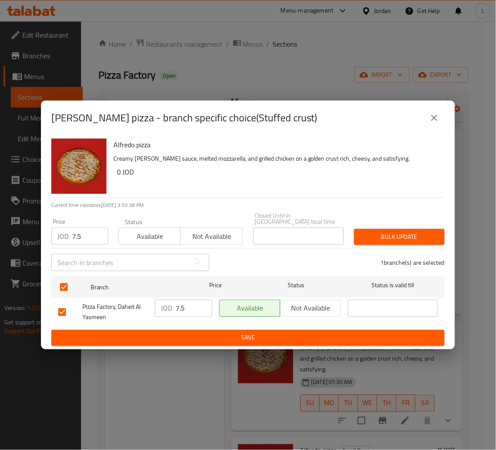
click at [392, 231] on span "Bulk update" at bounding box center [399, 236] width 77 height 11
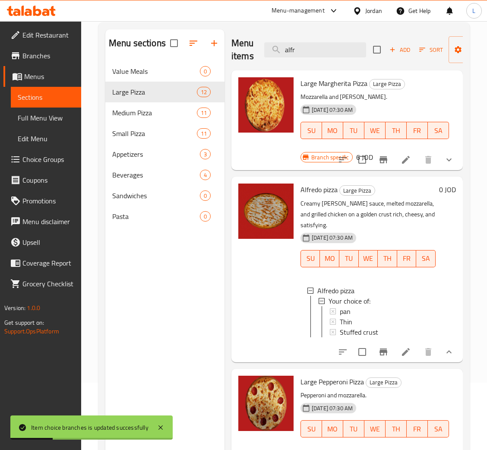
scroll to position [0, 0]
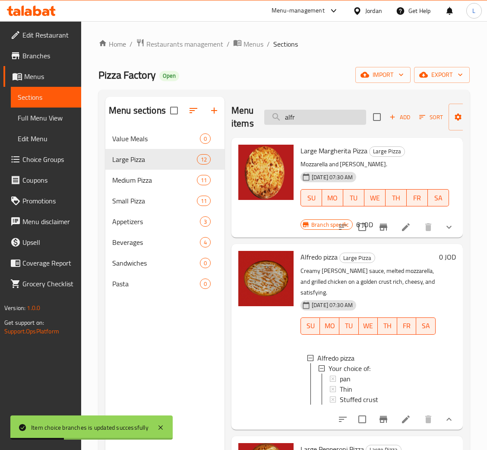
click at [332, 117] on input "alfr" at bounding box center [315, 117] width 102 height 15
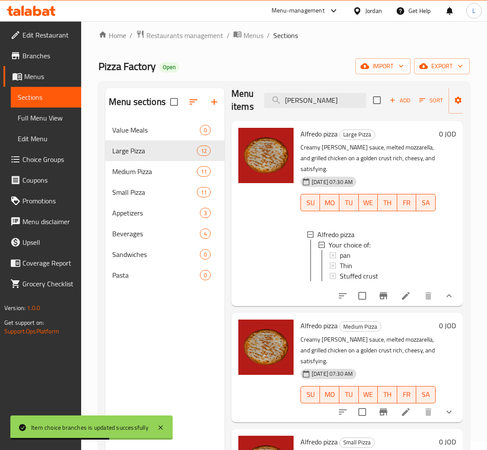
scroll to position [122, 0]
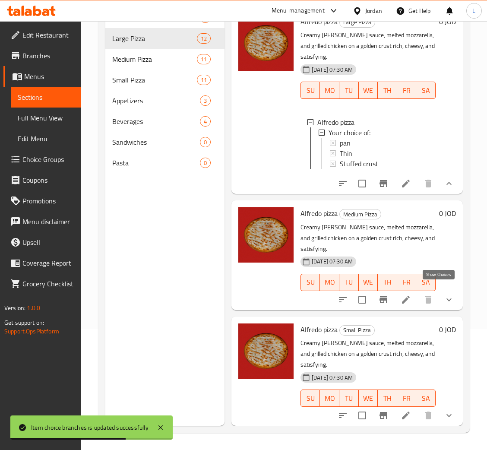
type input "alfre"
click at [444, 294] on icon "show more" at bounding box center [449, 299] width 10 height 10
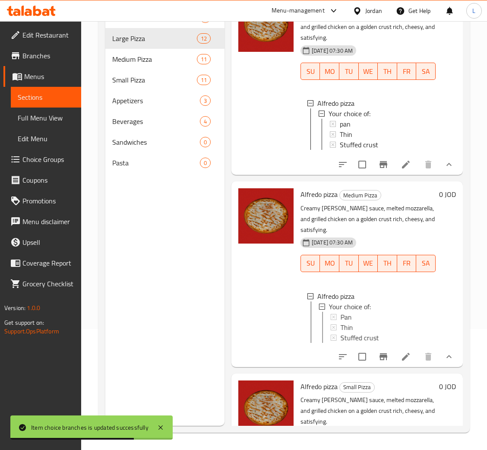
scroll to position [1, 0]
click at [367, 342] on span "Stuffed crust" at bounding box center [359, 337] width 38 height 10
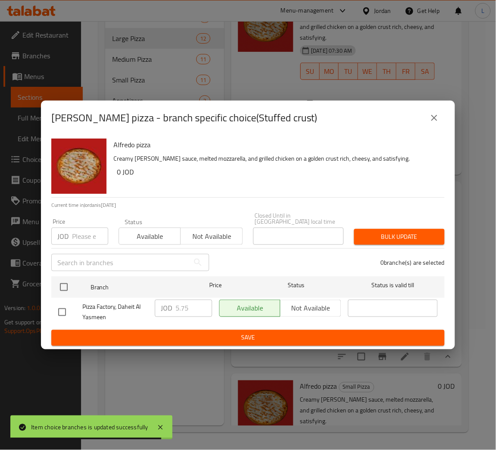
click at [77, 238] on input "number" at bounding box center [90, 236] width 36 height 17
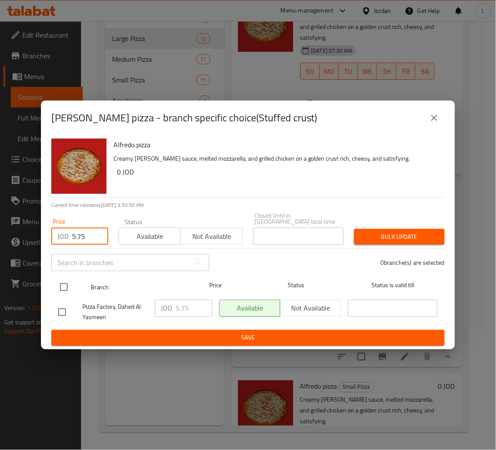
type input "5.75"
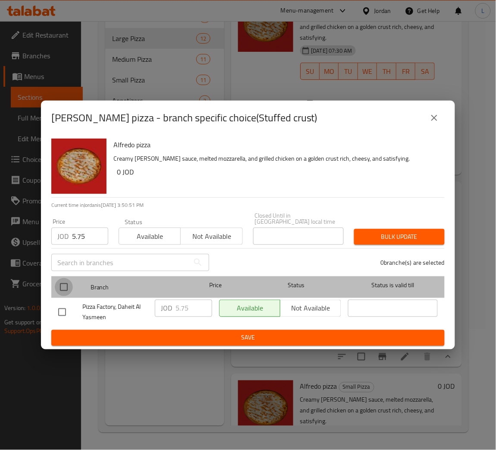
click at [66, 284] on input "checkbox" at bounding box center [64, 287] width 18 height 18
checkbox input "true"
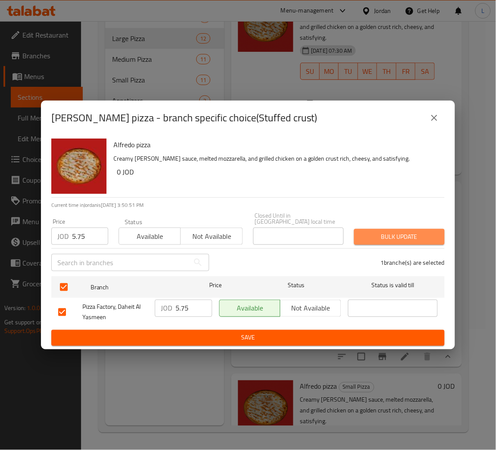
click at [379, 231] on span "Bulk update" at bounding box center [399, 236] width 77 height 11
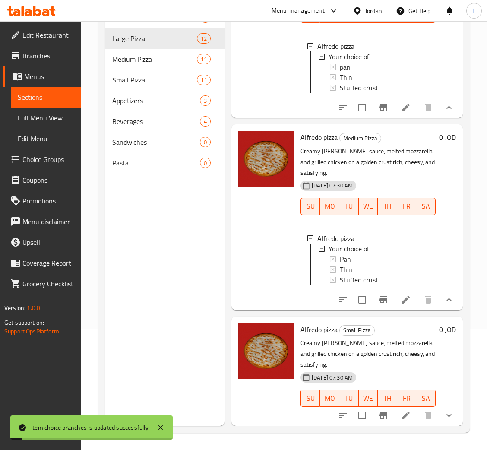
scroll to position [113, 0]
click at [444, 410] on icon "show more" at bounding box center [449, 415] width 10 height 10
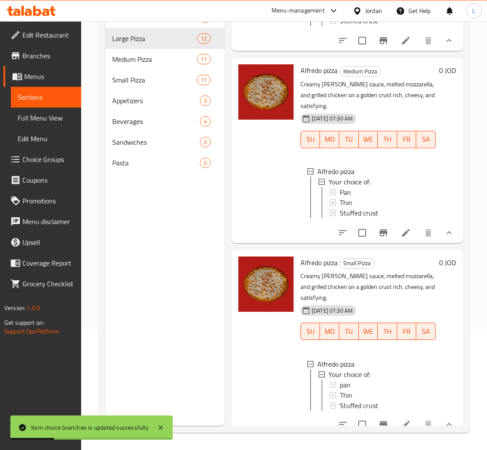
scroll to position [199, 0]
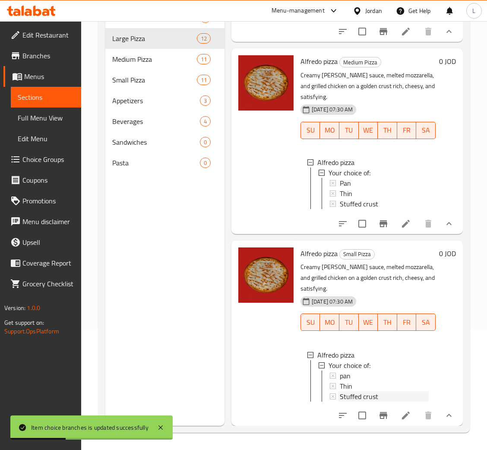
click at [367, 391] on span "Stuffed crust" at bounding box center [359, 396] width 38 height 10
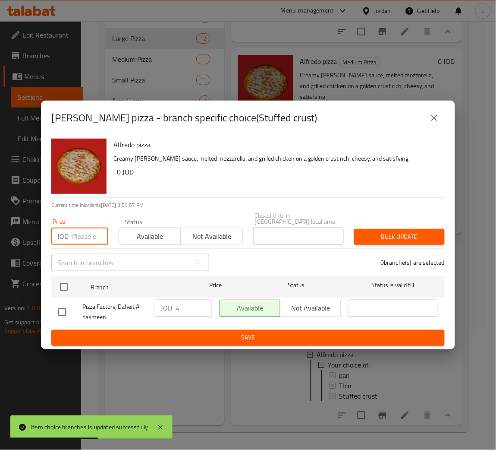
click at [78, 236] on input "number" at bounding box center [90, 236] width 36 height 17
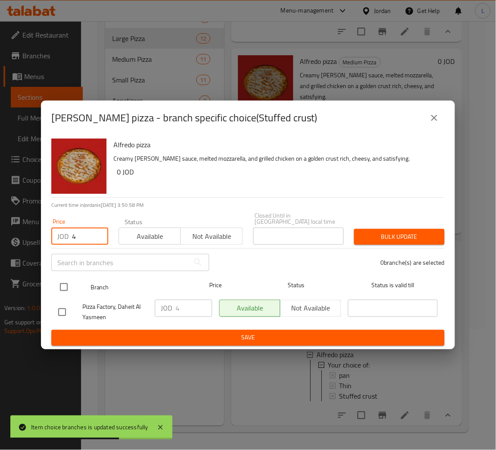
type input "4"
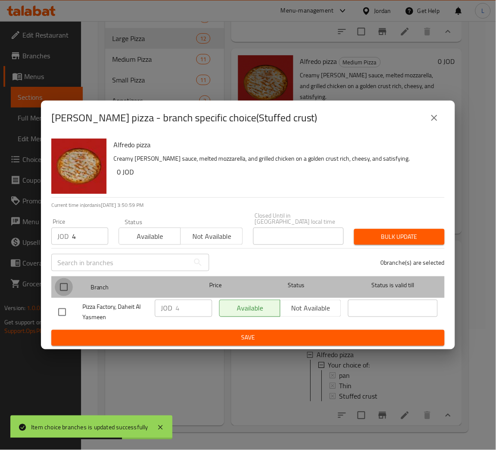
click at [65, 282] on input "checkbox" at bounding box center [64, 287] width 18 height 18
checkbox input "true"
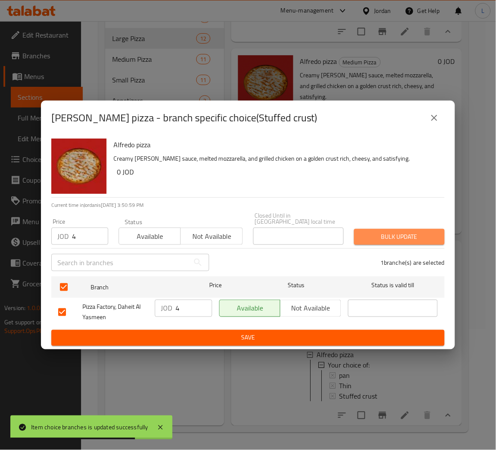
click at [389, 229] on button "Bulk update" at bounding box center [399, 237] width 91 height 16
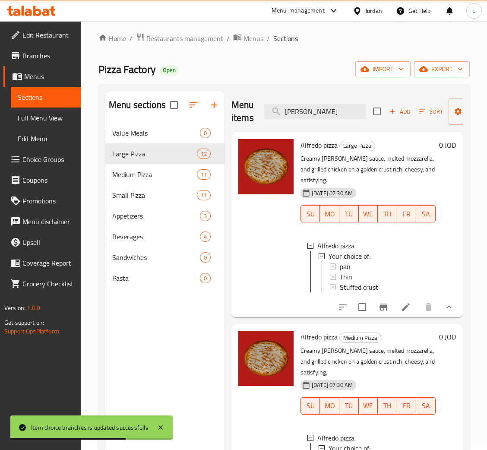
scroll to position [0, 0]
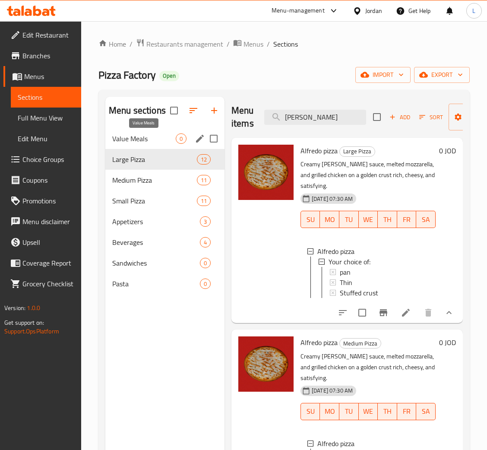
click at [154, 143] on span "Value Meals" at bounding box center [143, 138] width 63 height 10
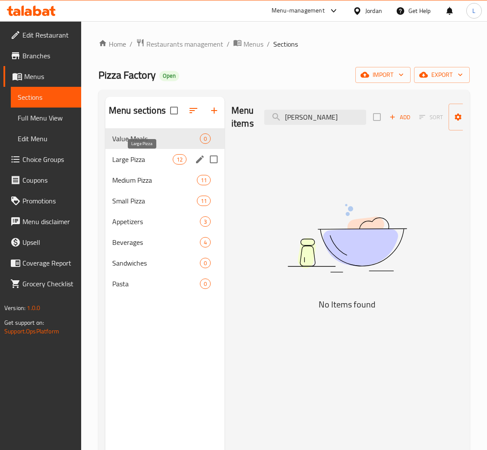
click at [147, 160] on span "Large Pizza" at bounding box center [142, 159] width 60 height 10
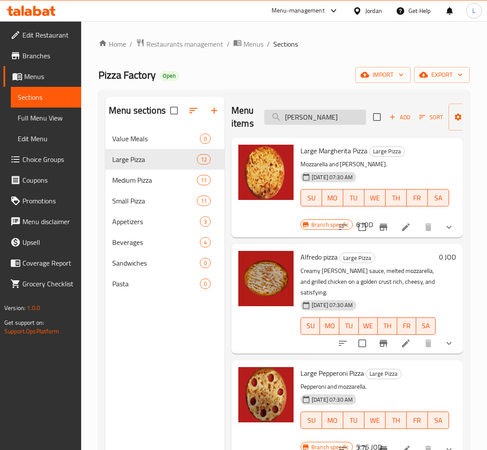
click at [307, 114] on input "alfre" at bounding box center [315, 117] width 102 height 15
click at [403, 227] on li at bounding box center [406, 227] width 24 height 16
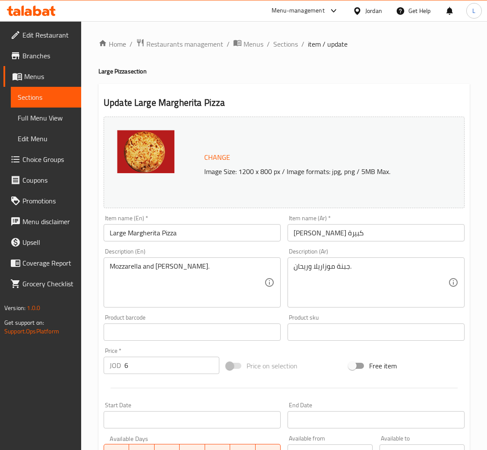
click at [113, 233] on input "Large Margherita Pizza" at bounding box center [192, 232] width 177 height 17
click at [302, 232] on input "بيتزا مارجريتا كبيرة" at bounding box center [376, 232] width 177 height 17
click at [283, 44] on span "Sections" at bounding box center [285, 44] width 25 height 10
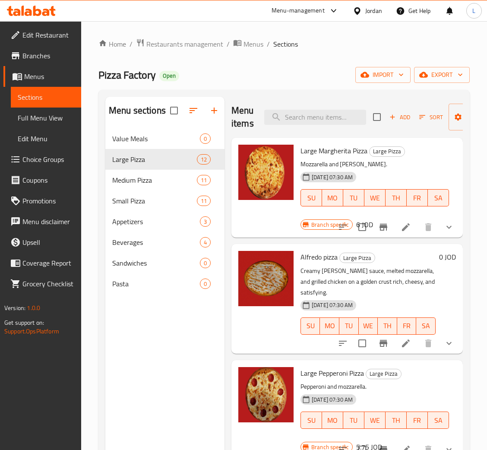
scroll to position [65, 0]
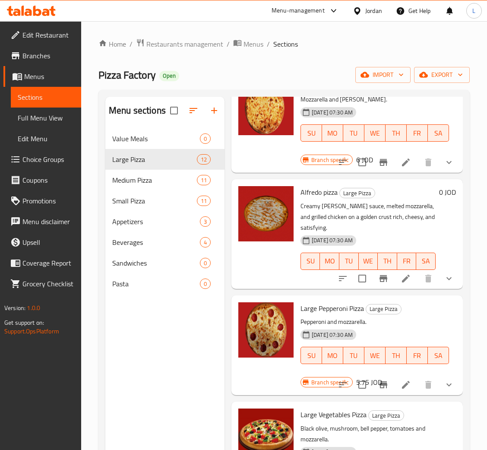
click at [402, 275] on li at bounding box center [406, 279] width 24 height 16
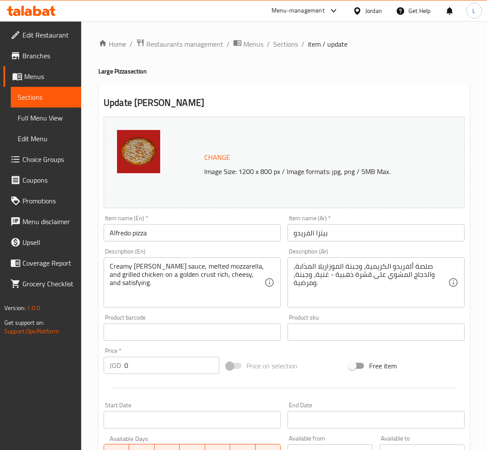
drag, startPoint x: 180, startPoint y: 241, endPoint x: 157, endPoint y: 240, distance: 23.7
click at [180, 241] on input "Alfredo pizza" at bounding box center [192, 232] width 177 height 17
click at [108, 232] on input "Alfredo pizza" at bounding box center [192, 232] width 177 height 17
paste input "Large"
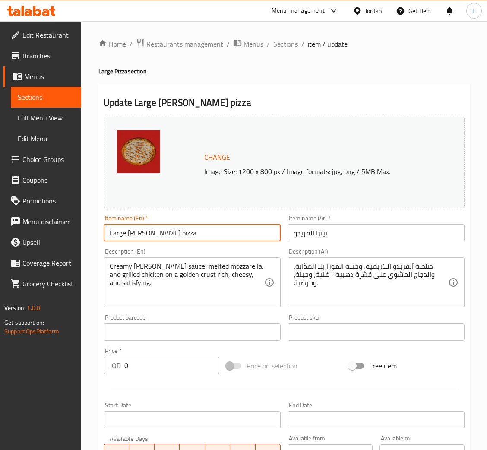
type input "Large Alfredo pizza"
click at [372, 244] on div "Item name (Ar)   * بيتزا الفريدو Item name (Ar) *" at bounding box center [376, 228] width 184 height 33
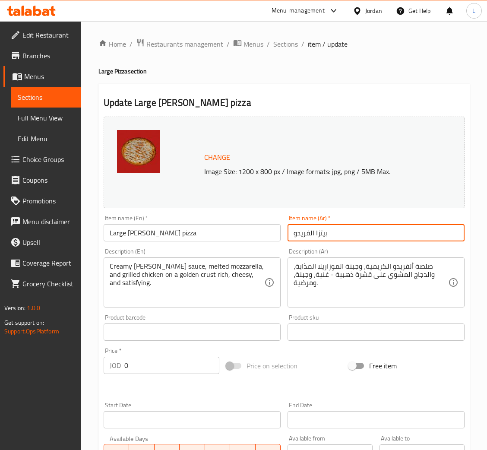
click at [369, 231] on input "بيتزا الفريدو" at bounding box center [376, 232] width 177 height 17
paste input "كبيرة"
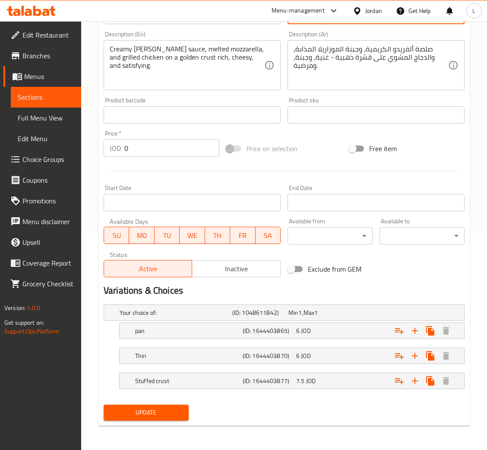
type input "بيتزا الفريدو كبيرة"
click at [150, 414] on span "Update" at bounding box center [146, 412] width 71 height 11
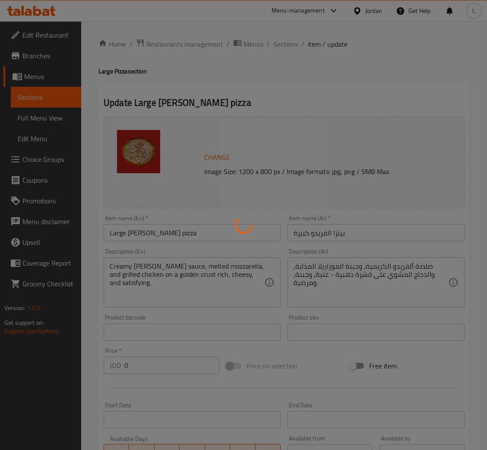
click at [290, 43] on div at bounding box center [243, 225] width 487 height 450
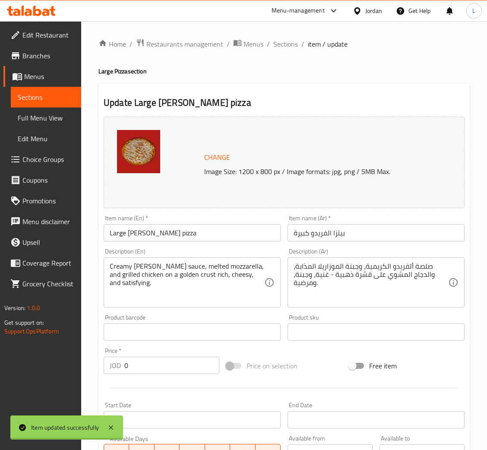
click at [287, 43] on div at bounding box center [243, 225] width 487 height 450
click at [287, 43] on span "Sections" at bounding box center [285, 44] width 25 height 10
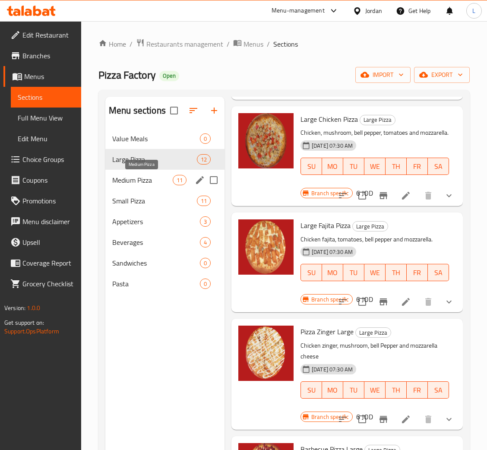
click at [154, 177] on span "Medium Pizza" at bounding box center [142, 180] width 60 height 10
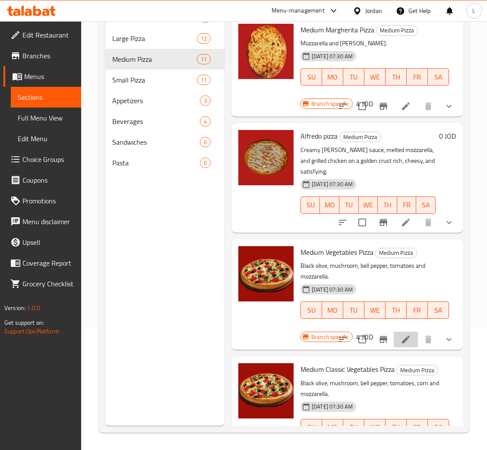
click at [403, 338] on li at bounding box center [406, 340] width 24 height 16
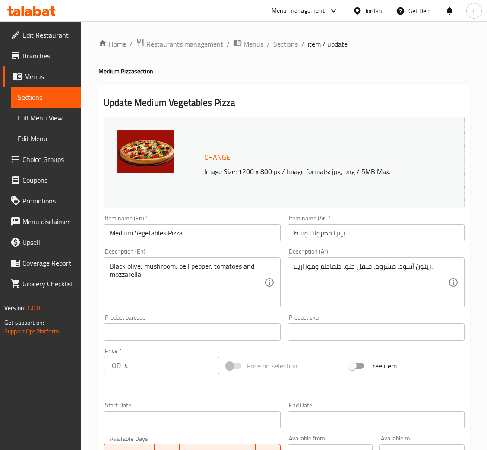
click at [117, 231] on input "Medium Vegetables Pizza" at bounding box center [192, 232] width 177 height 17
click at [294, 231] on input "بيتزا خضروات وسط" at bounding box center [376, 232] width 177 height 17
click at [302, 234] on input "بيتزا خضروات وسط" at bounding box center [376, 232] width 177 height 17
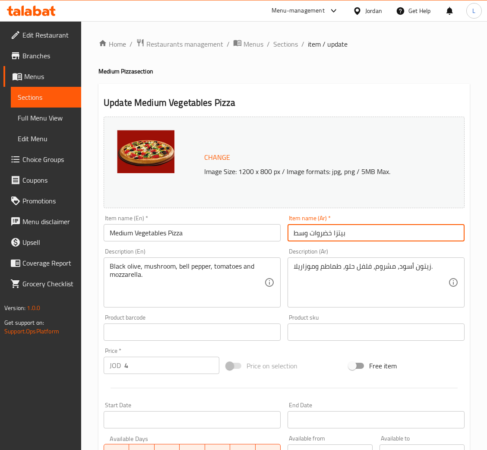
click at [302, 234] on input "بيتزا خضروات وسط" at bounding box center [376, 232] width 177 height 17
click at [280, 43] on span "Sections" at bounding box center [285, 44] width 25 height 10
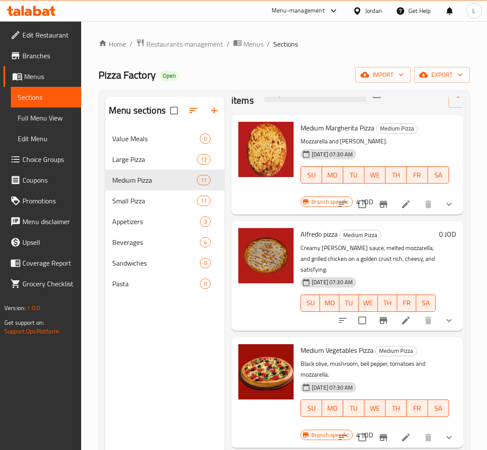
scroll to position [65, 0]
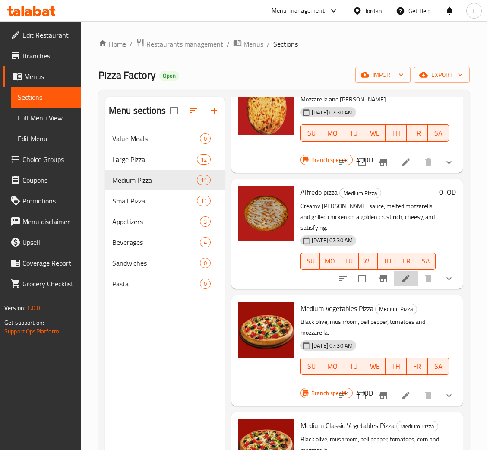
click at [398, 286] on li at bounding box center [406, 279] width 24 height 16
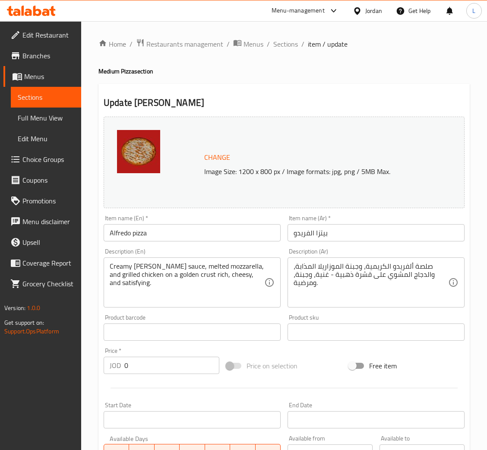
click at [158, 236] on input "Alfredo pizza" at bounding box center [192, 232] width 177 height 17
paste input "Medium"
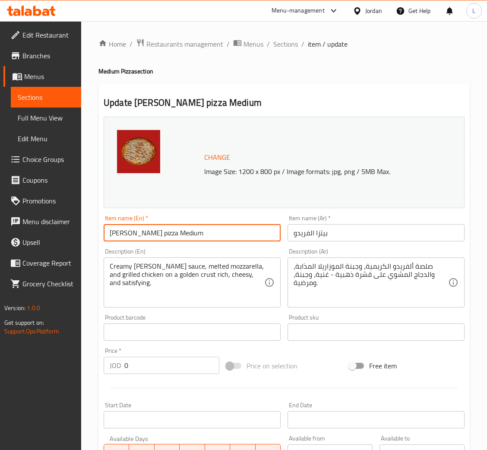
type input "Alfredo pizza Medium"
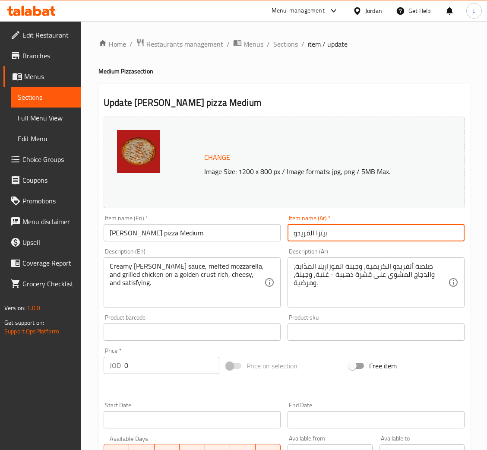
click at [367, 228] on input "بيتزا الفريدو" at bounding box center [376, 232] width 177 height 17
paste input "وسط"
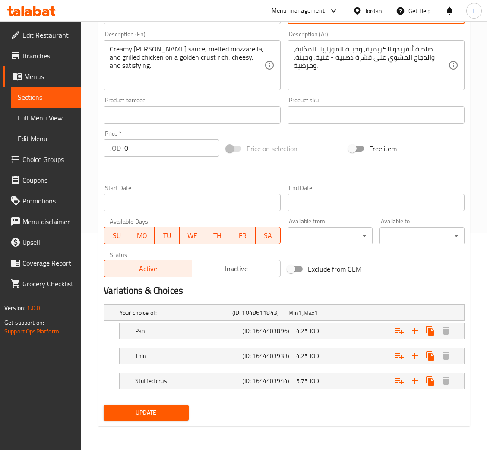
type input "بيتزا الفريدو وسط"
click at [131, 411] on span "Update" at bounding box center [146, 412] width 71 height 11
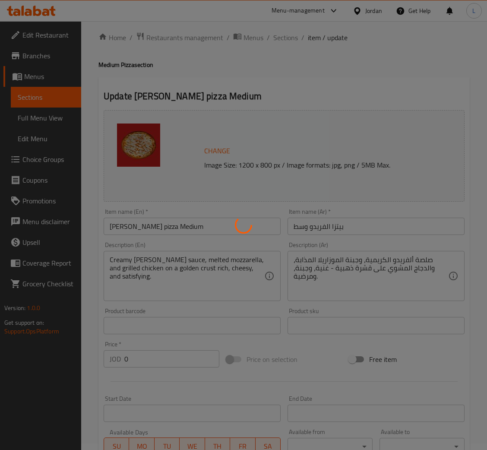
scroll to position [0, 0]
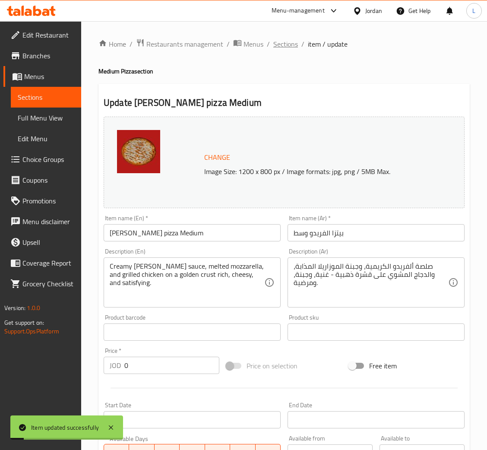
click at [275, 39] on span "Sections" at bounding box center [285, 44] width 25 height 10
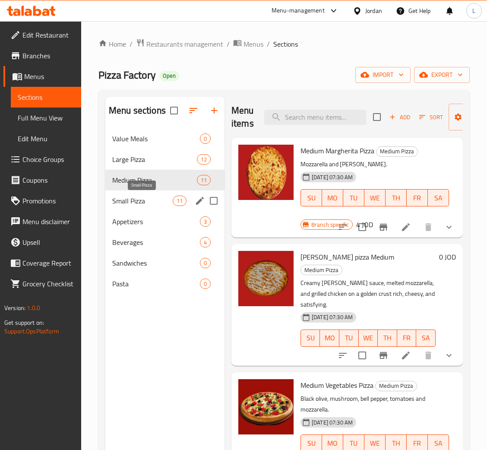
click at [148, 205] on span "Small Pizza" at bounding box center [142, 201] width 60 height 10
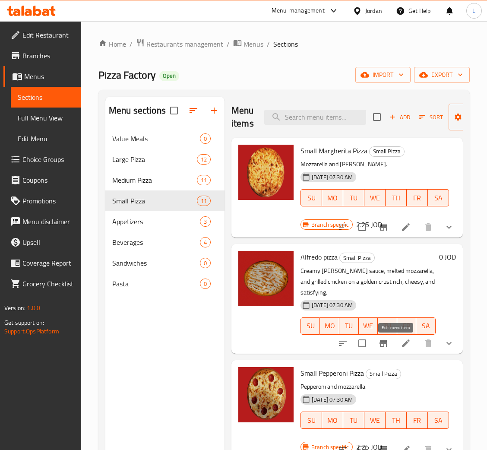
click at [401, 347] on icon at bounding box center [406, 343] width 10 height 10
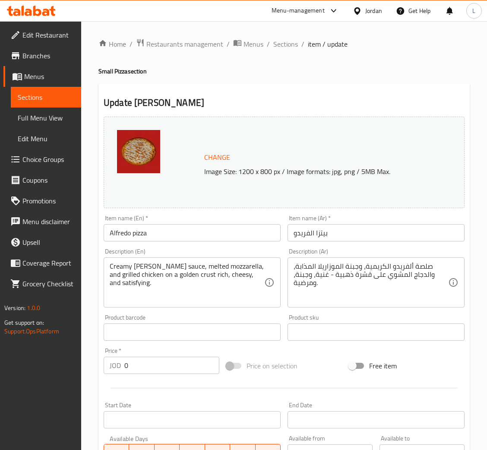
click at [157, 232] on input "Alfredo pizza" at bounding box center [192, 232] width 177 height 17
click at [107, 234] on input "Alfredo pizza" at bounding box center [192, 232] width 177 height 17
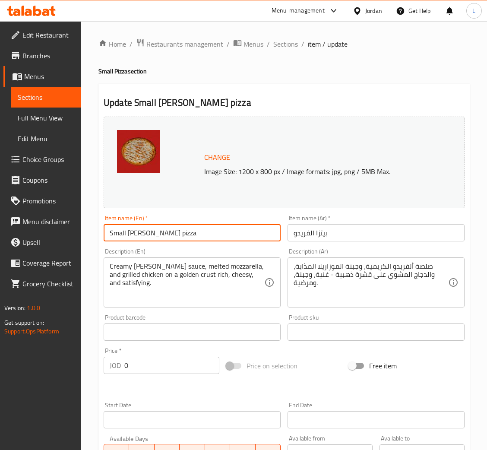
type input "Small Alfredo pizza"
click at [351, 238] on input "بيتزا الفريدو" at bounding box center [376, 232] width 177 height 17
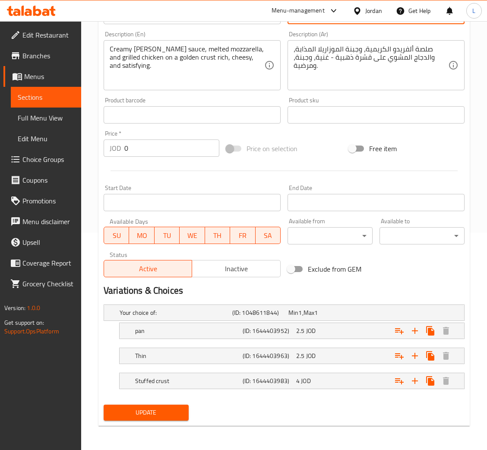
type input "بيتزا الفريدو صغير"
click at [160, 408] on span "Update" at bounding box center [146, 412] width 71 height 11
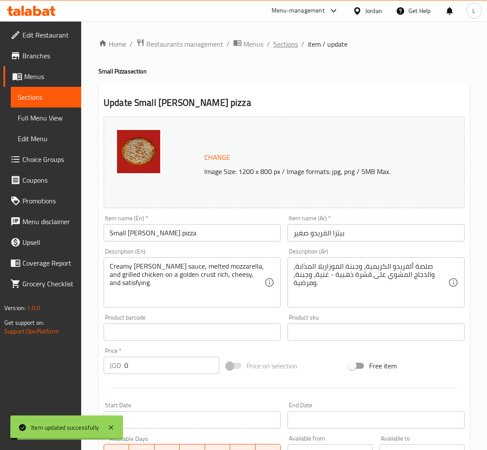
click at [280, 48] on span "Sections" at bounding box center [285, 44] width 25 height 10
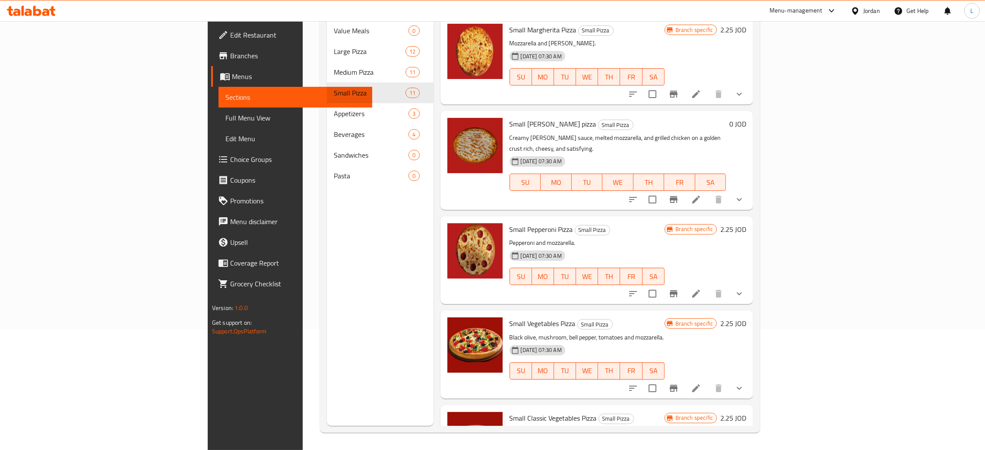
click at [21, 8] on icon at bounding box center [31, 11] width 49 height 10
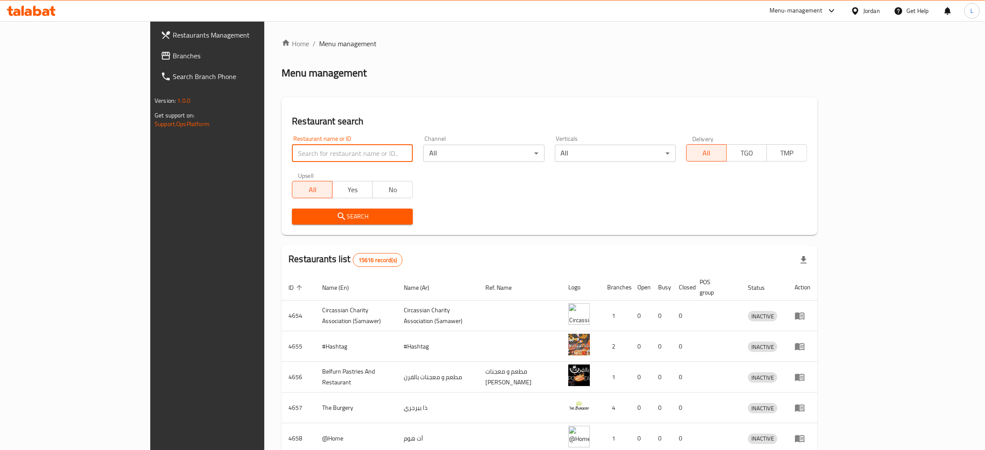
click at [294, 155] on input "search" at bounding box center [352, 153] width 121 height 17
type input "الدومري"
click button "Search" at bounding box center [352, 217] width 121 height 16
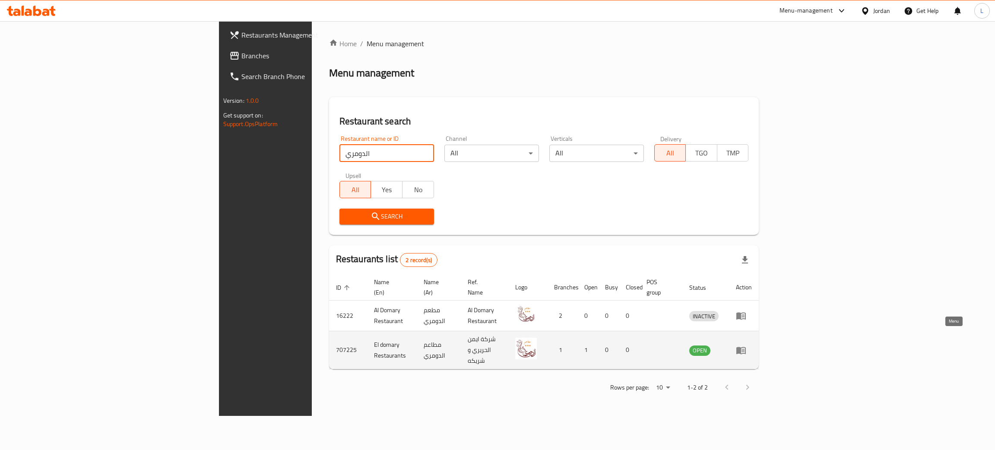
click at [746, 345] on icon "enhanced table" at bounding box center [741, 350] width 10 height 10
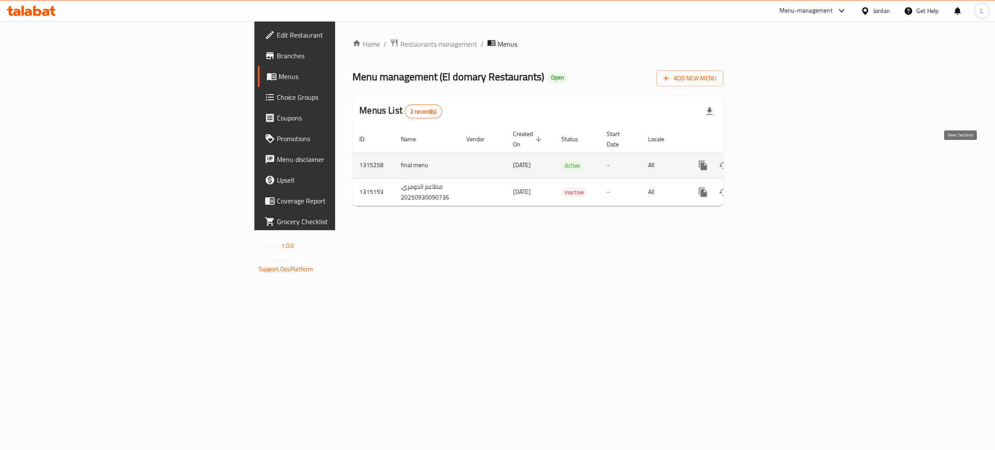
click at [770, 160] on icon "enhanced table" at bounding box center [765, 165] width 10 height 10
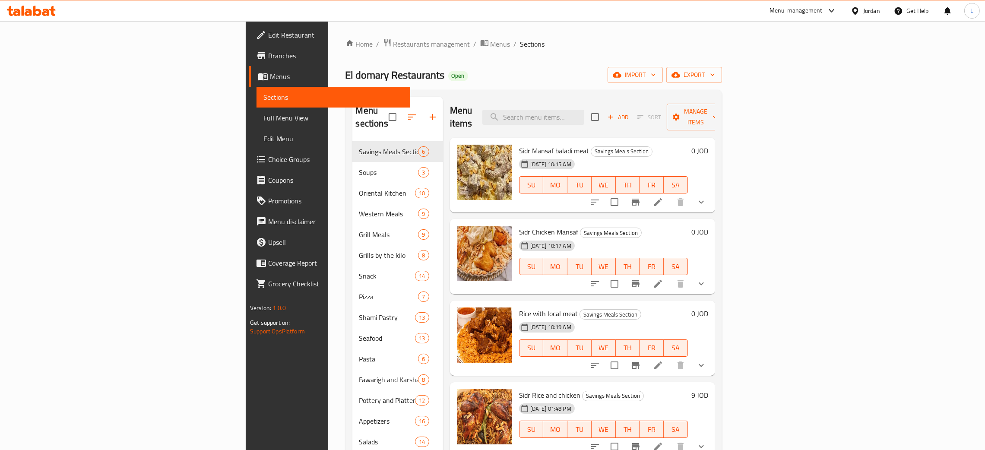
click at [663, 197] on icon at bounding box center [658, 202] width 10 height 10
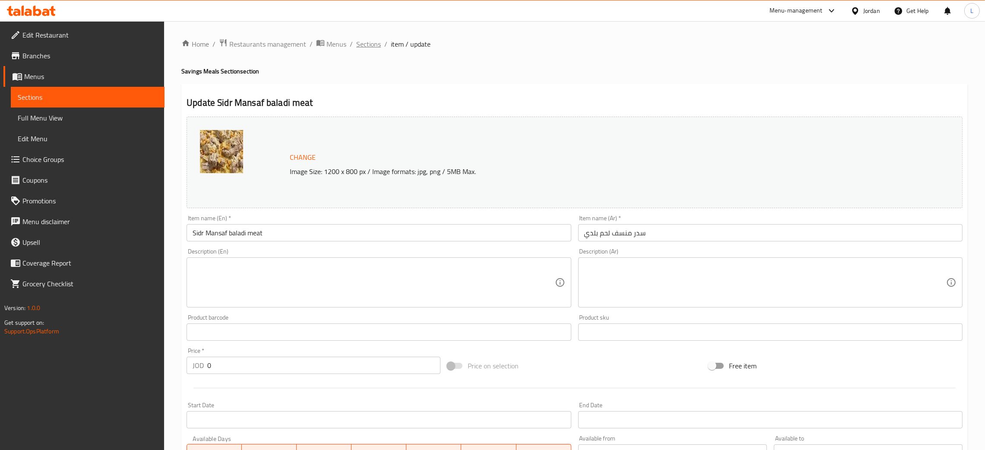
click at [366, 41] on span "Sections" at bounding box center [368, 44] width 25 height 10
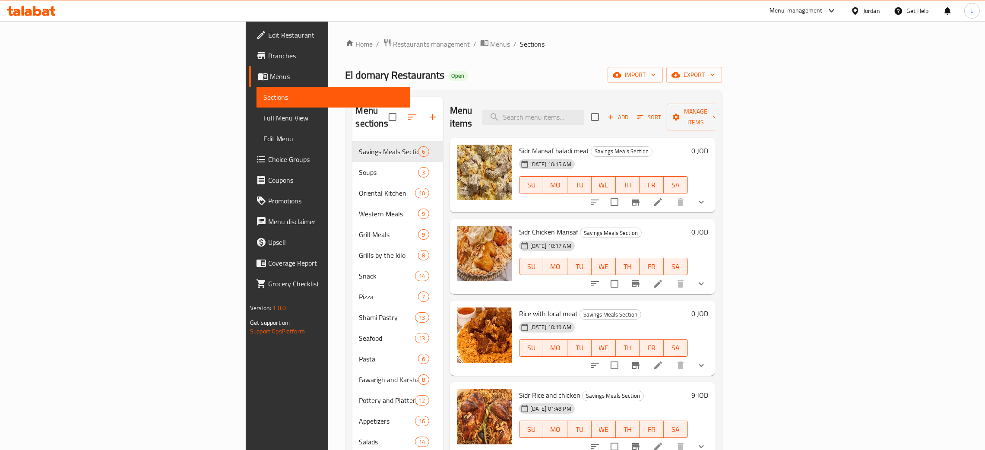
click at [670, 276] on li at bounding box center [658, 284] width 24 height 16
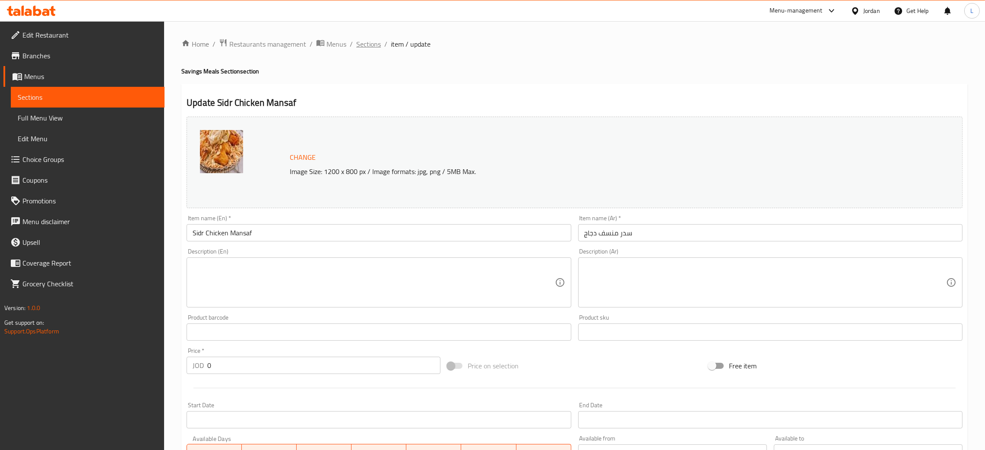
click at [367, 44] on span "Sections" at bounding box center [368, 44] width 25 height 10
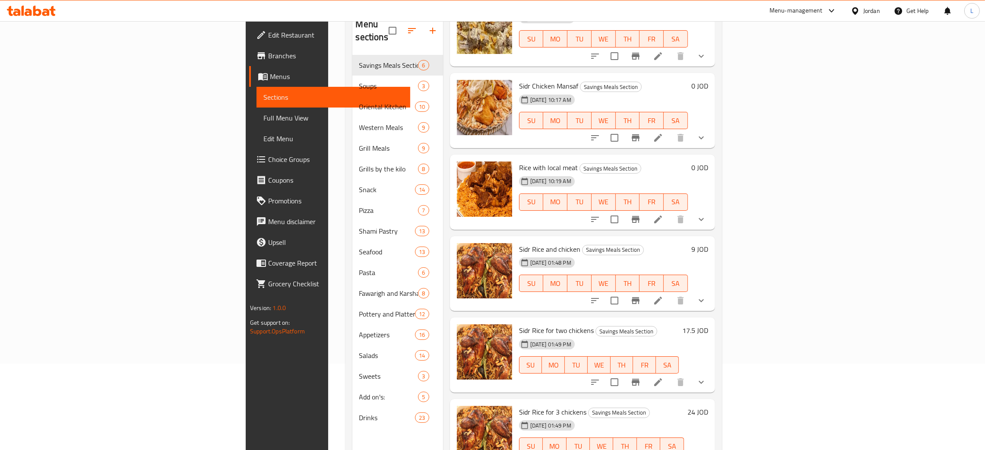
scroll to position [122, 0]
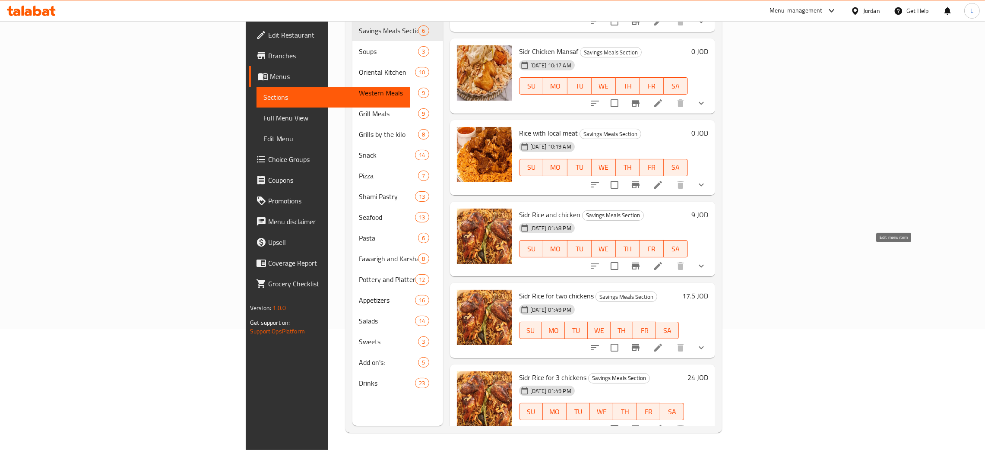
click at [662, 262] on icon at bounding box center [658, 266] width 8 height 8
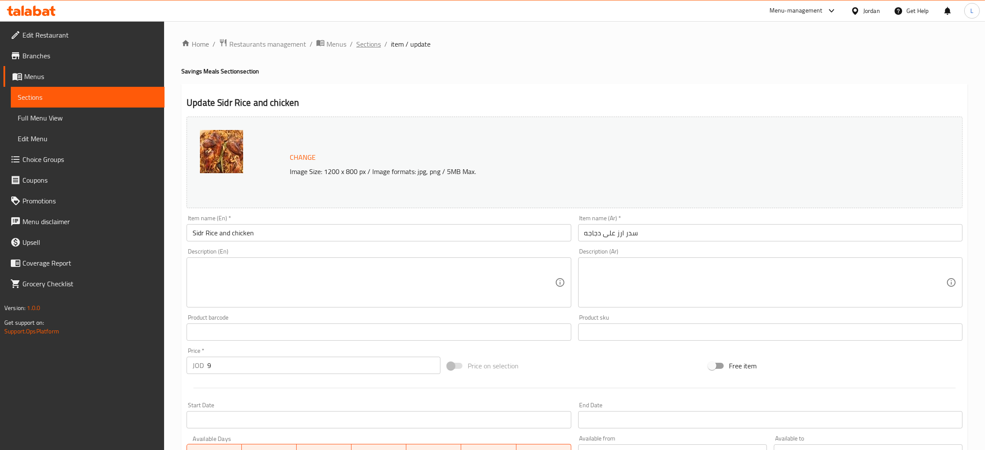
click at [371, 49] on span "Sections" at bounding box center [368, 44] width 25 height 10
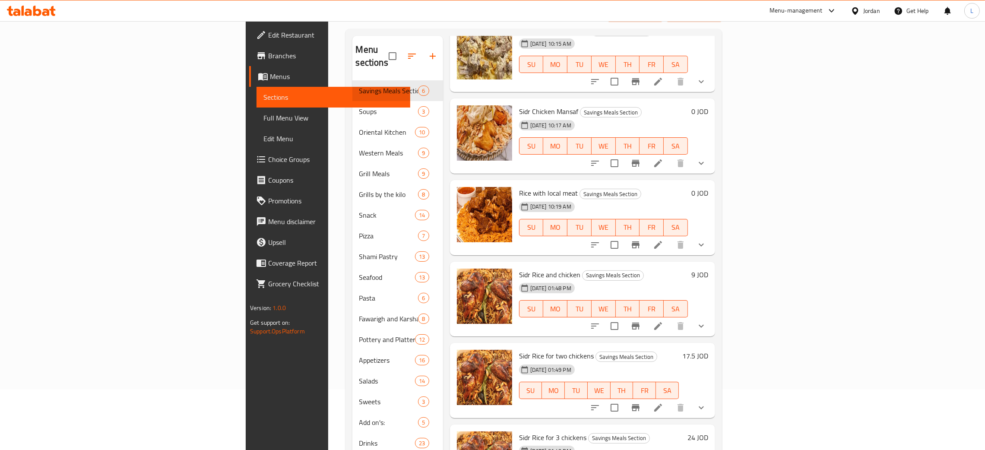
scroll to position [122, 0]
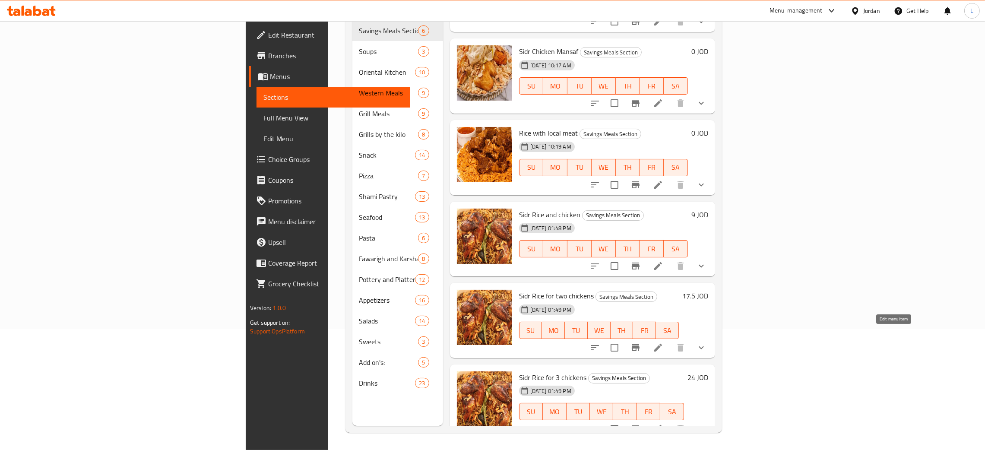
click at [663, 342] on icon at bounding box center [658, 347] width 10 height 10
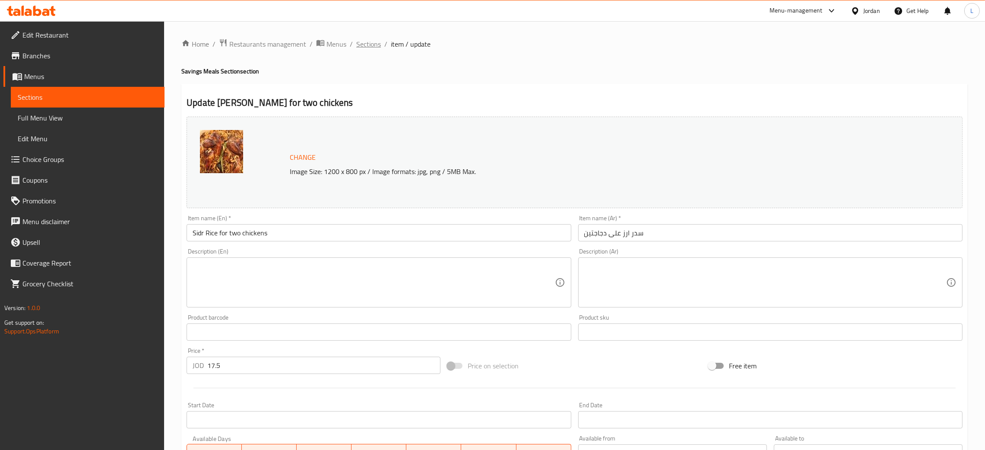
click at [361, 43] on span "Sections" at bounding box center [368, 44] width 25 height 10
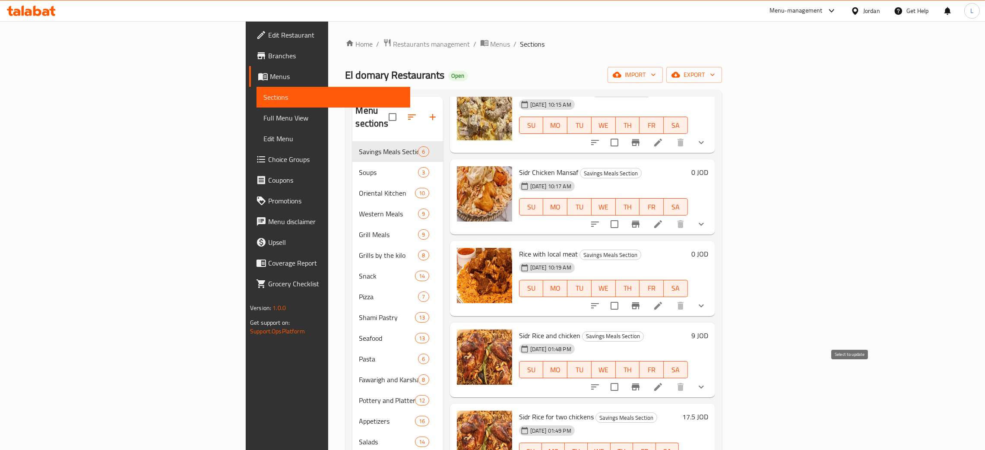
scroll to position [122, 0]
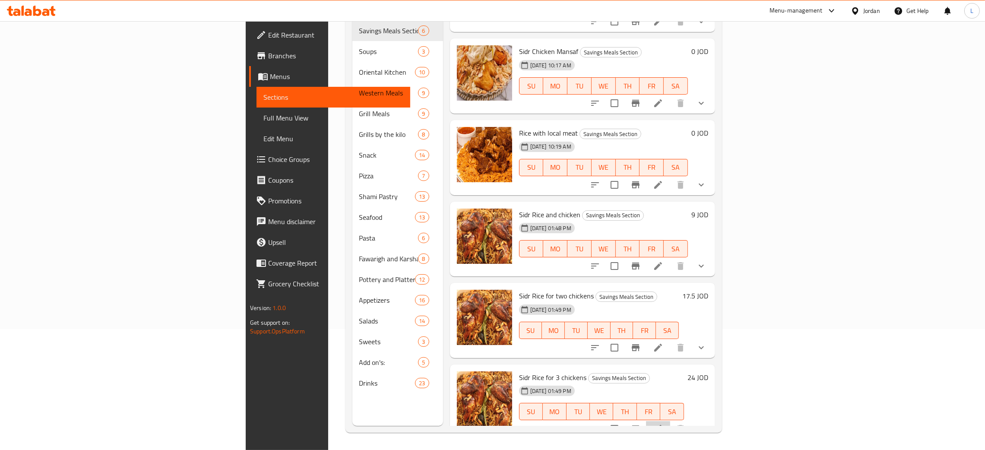
click at [670, 421] on li at bounding box center [658, 429] width 24 height 16
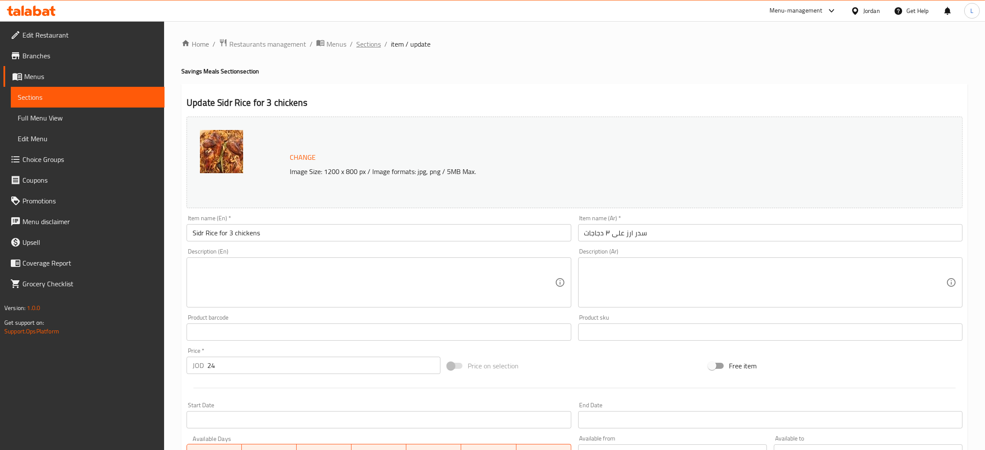
click at [367, 44] on span "Sections" at bounding box center [368, 44] width 25 height 10
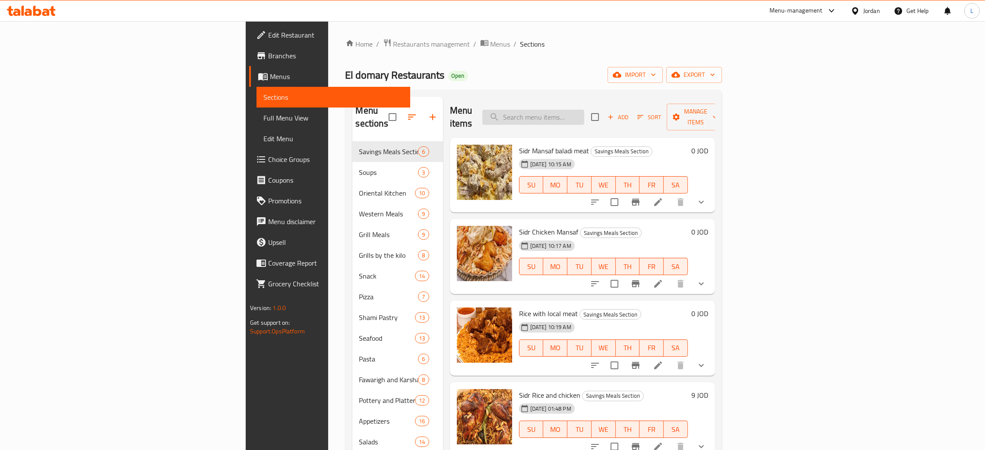
click at [584, 110] on input "search" at bounding box center [533, 117] width 102 height 15
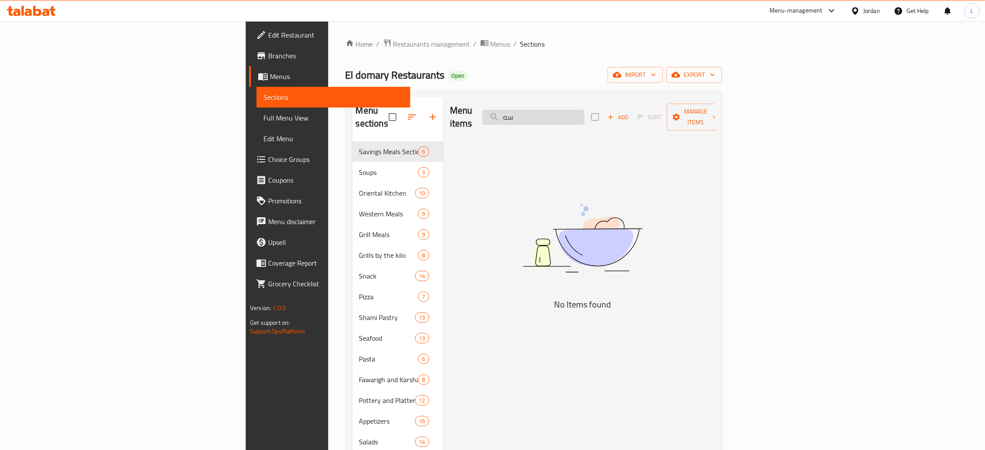
type input "س"
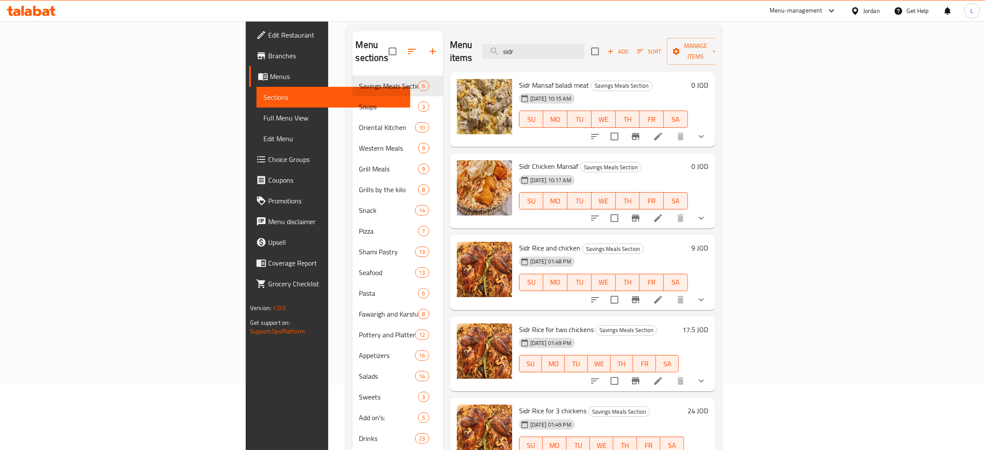
scroll to position [122, 0]
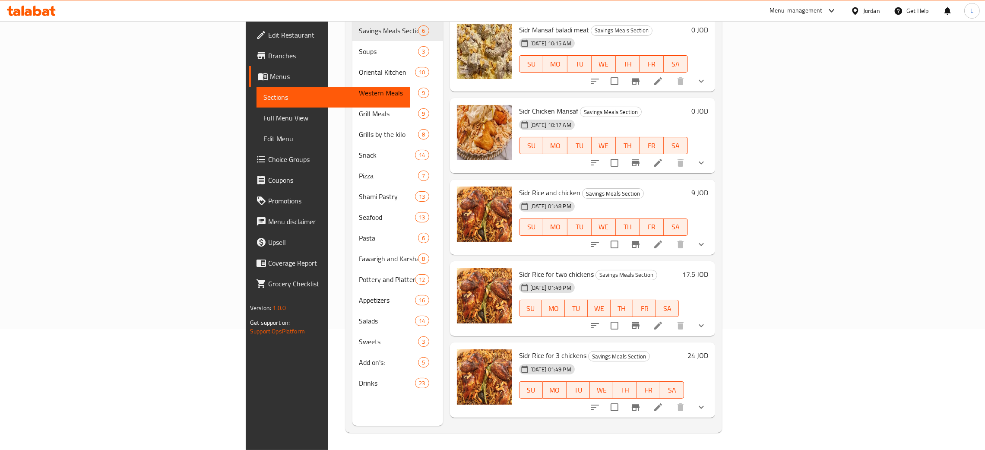
type input "sidr"
click at [663, 402] on icon at bounding box center [658, 407] width 10 height 10
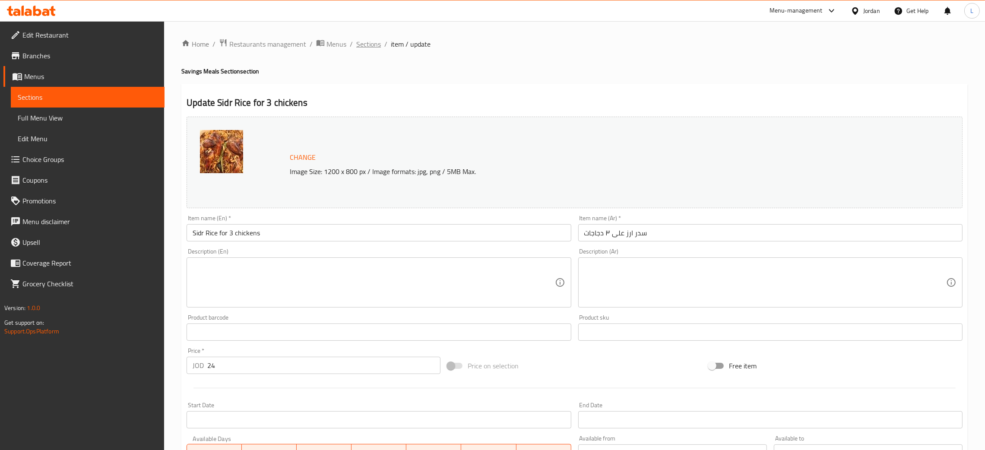
click at [362, 42] on span "Sections" at bounding box center [368, 44] width 25 height 10
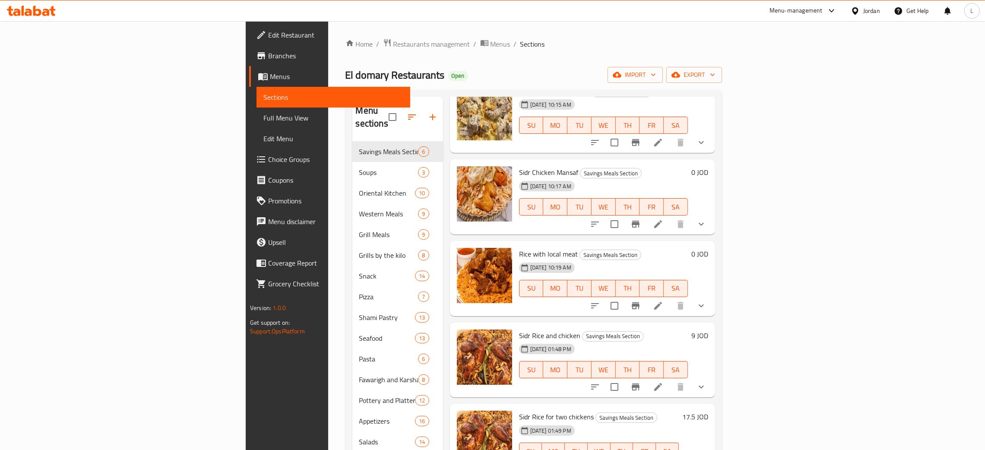
scroll to position [122, 0]
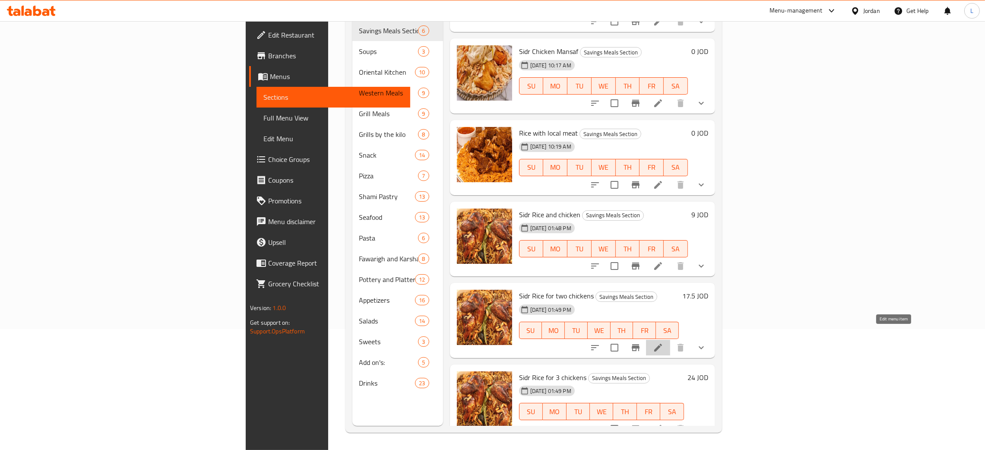
click at [663, 342] on icon at bounding box center [658, 347] width 10 height 10
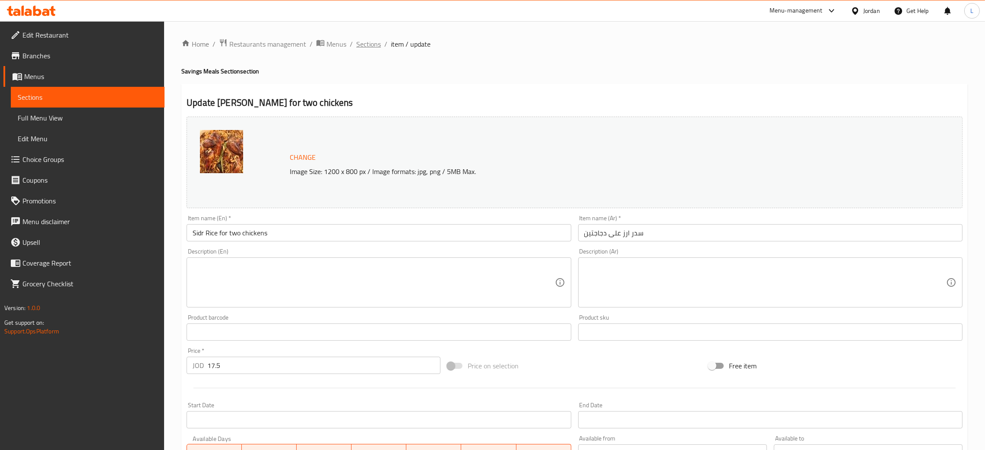
click at [375, 42] on span "Sections" at bounding box center [368, 44] width 25 height 10
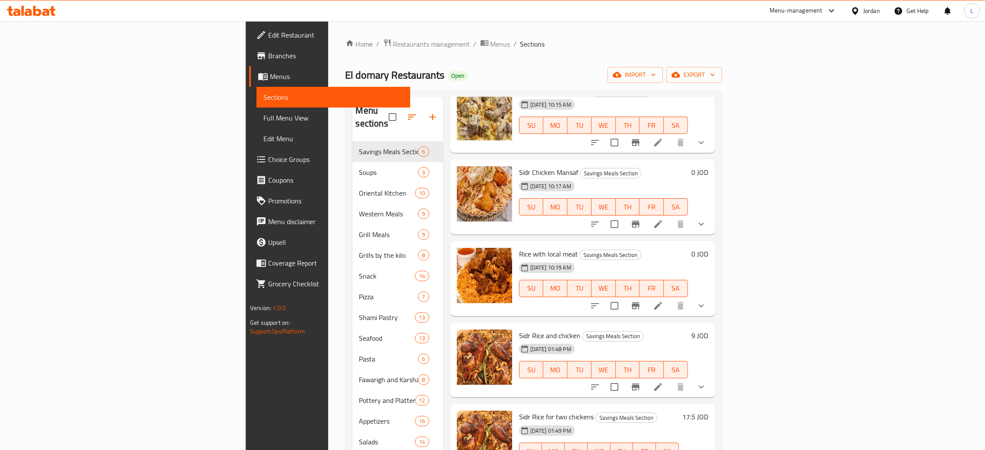
scroll to position [122, 0]
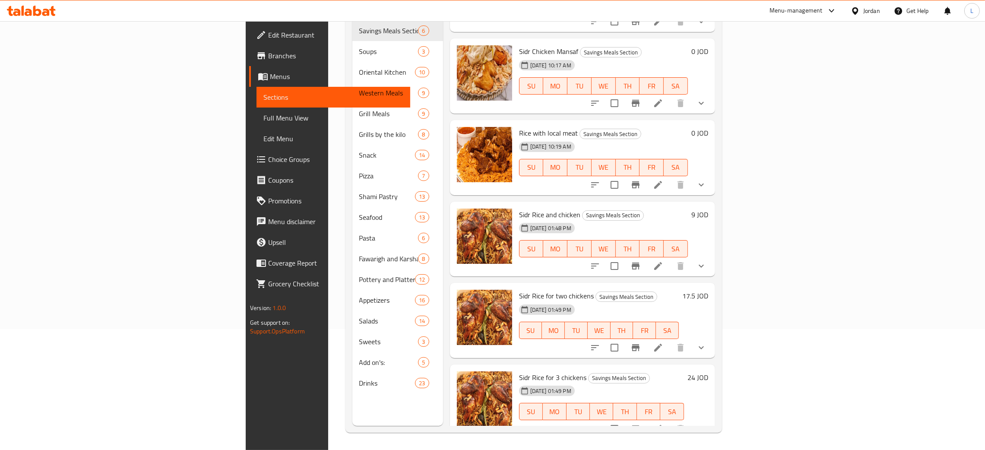
click at [670, 258] on li at bounding box center [658, 266] width 24 height 16
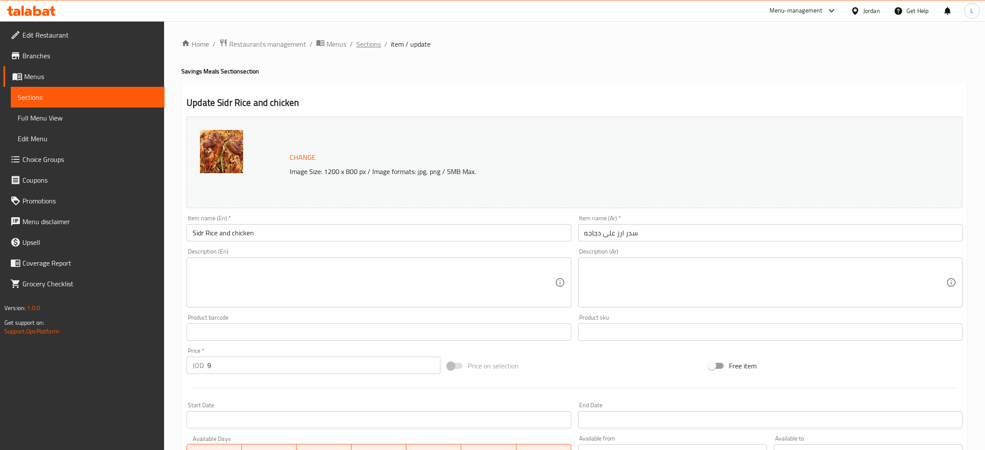
click at [371, 39] on span "Sections" at bounding box center [368, 44] width 25 height 10
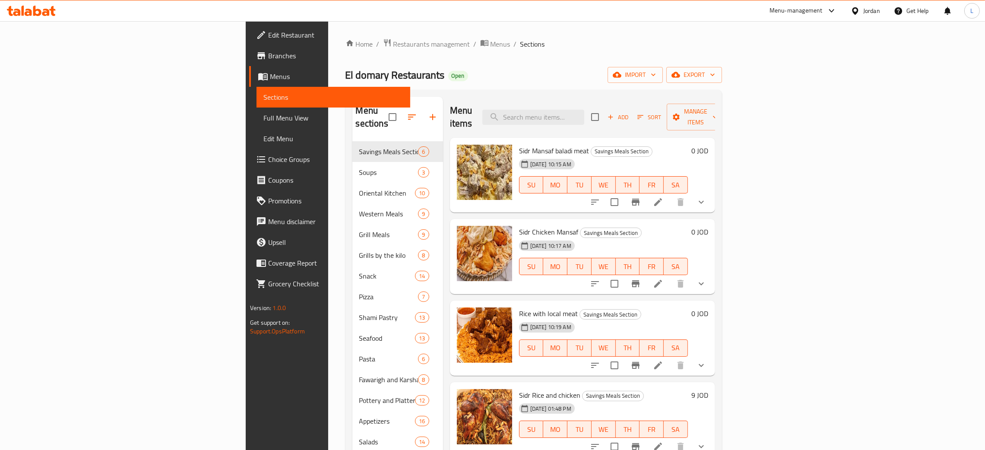
click at [663, 278] on icon at bounding box center [658, 283] width 10 height 10
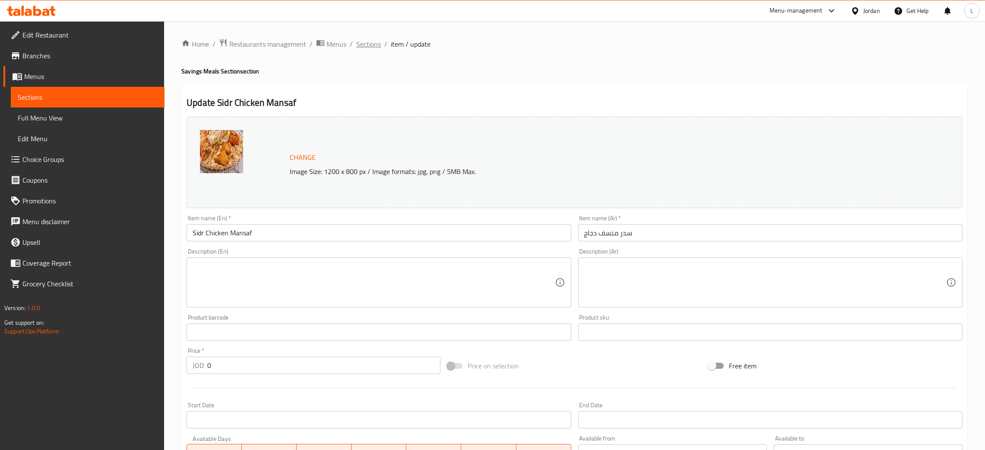
click at [363, 41] on span "Sections" at bounding box center [368, 44] width 25 height 10
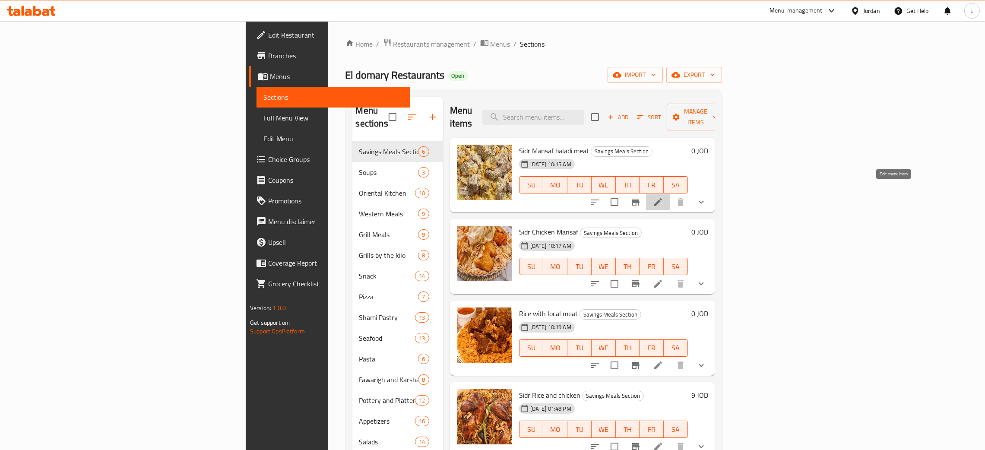
click at [662, 198] on icon at bounding box center [658, 202] width 8 height 8
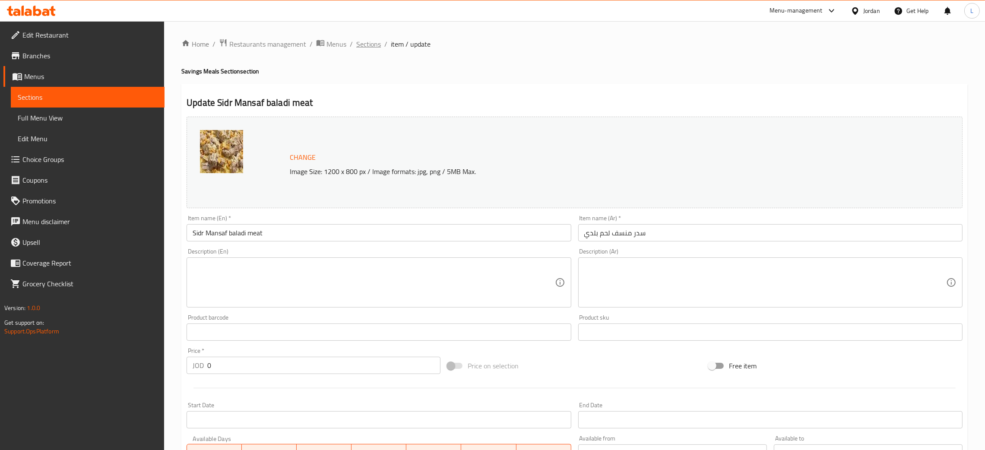
click at [366, 43] on span "Sections" at bounding box center [368, 44] width 25 height 10
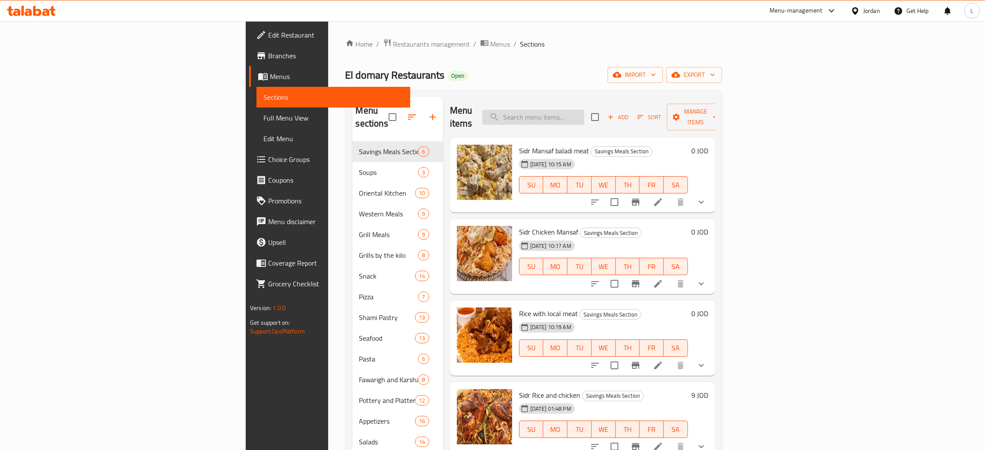
click at [584, 111] on input "search" at bounding box center [533, 117] width 102 height 15
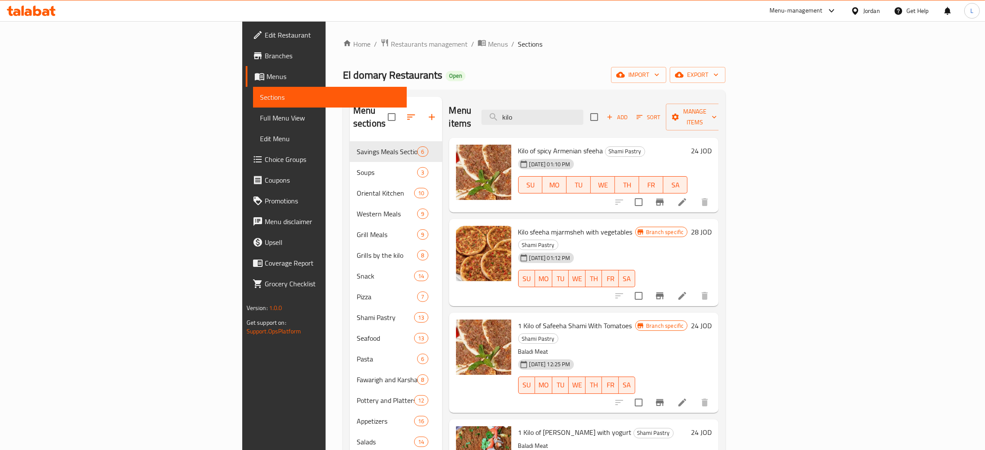
type input "kilo"
click at [694, 194] on li at bounding box center [682, 202] width 24 height 16
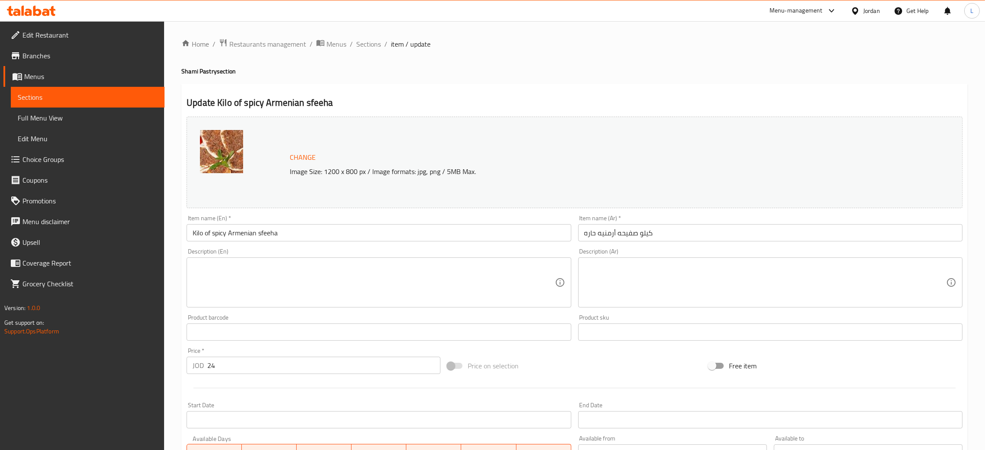
drag, startPoint x: 355, startPoint y: 47, endPoint x: 367, endPoint y: 51, distance: 12.0
click at [356, 47] on span "Sections" at bounding box center [368, 44] width 25 height 10
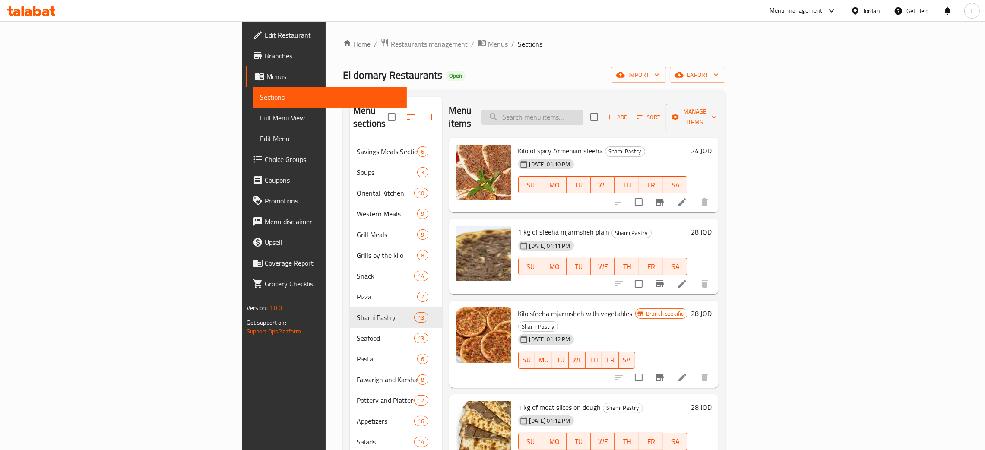
click at [583, 110] on input "search" at bounding box center [532, 117] width 102 height 15
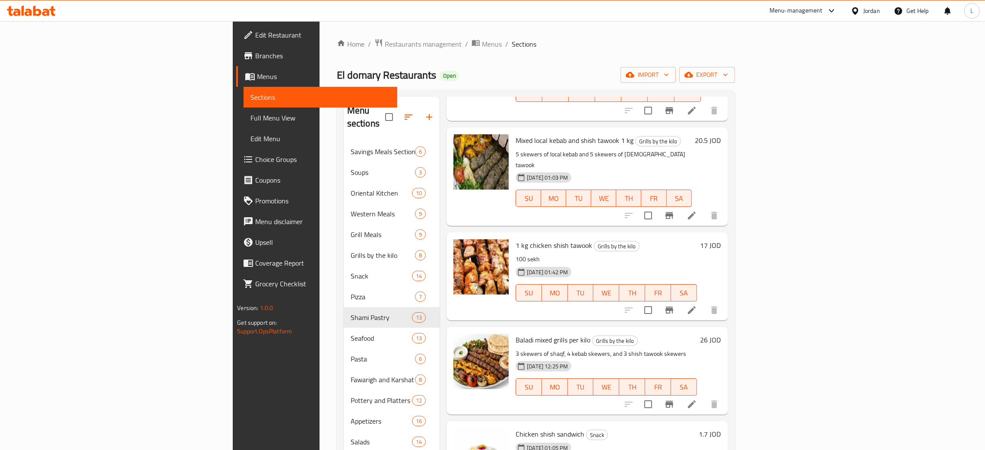
scroll to position [388, 0]
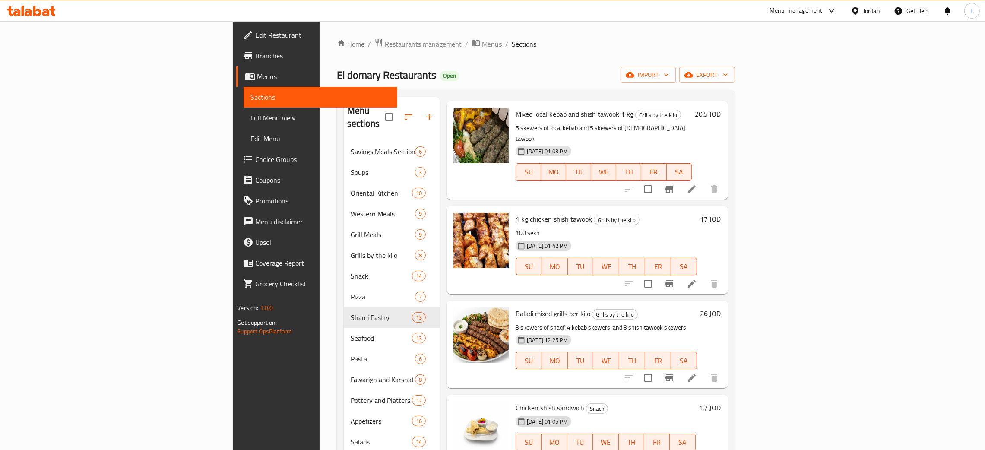
type input "shi"
click at [697, 278] on icon at bounding box center [691, 283] width 10 height 10
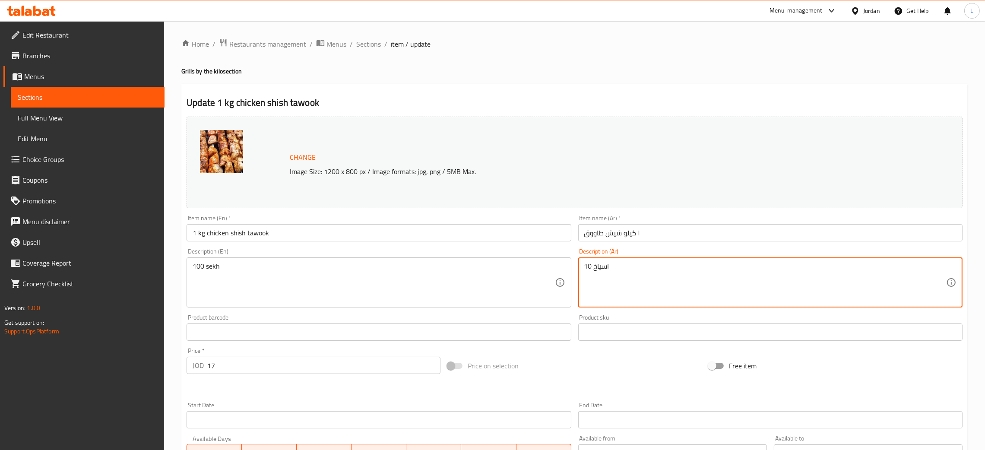
type textarea "10 اسياخ"
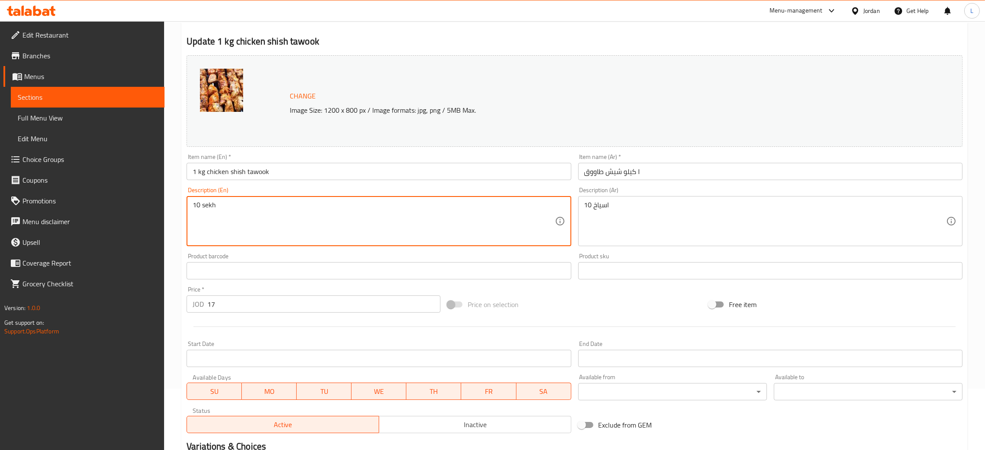
scroll to position [171, 0]
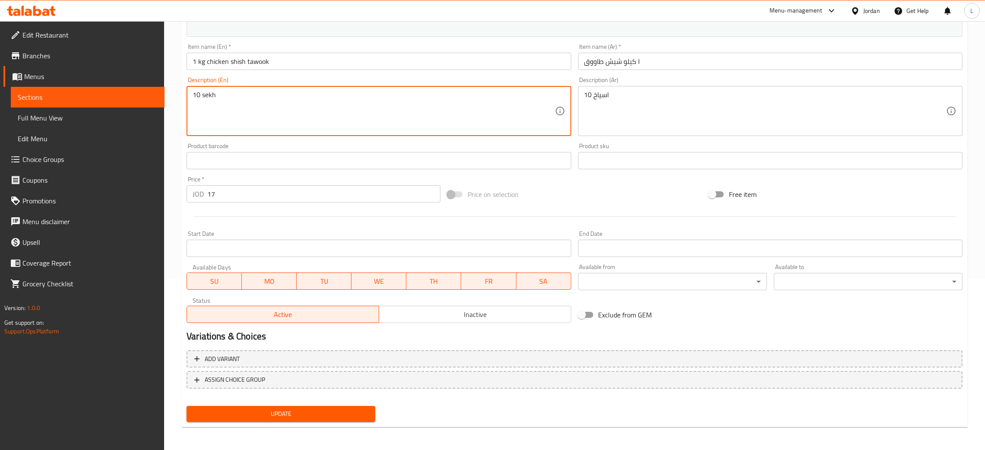
type textarea "10 sekh"
click at [273, 414] on span "Update" at bounding box center [280, 413] width 175 height 11
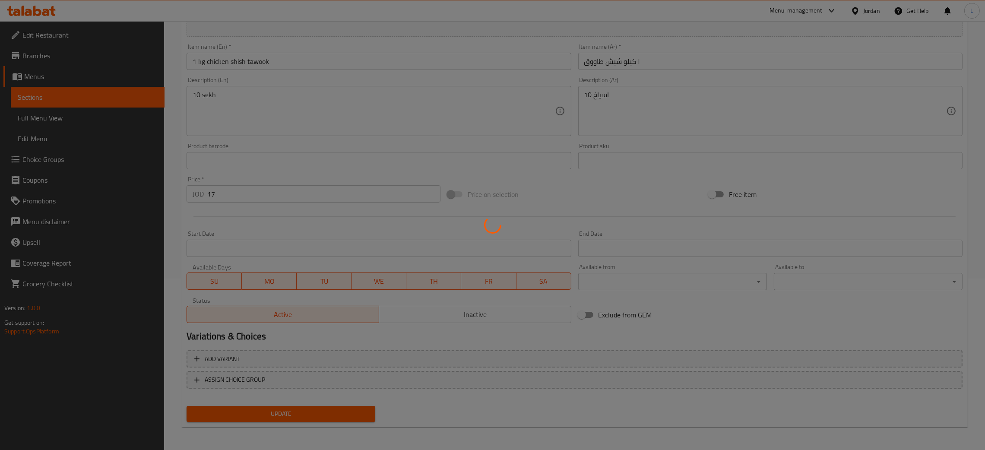
scroll to position [0, 0]
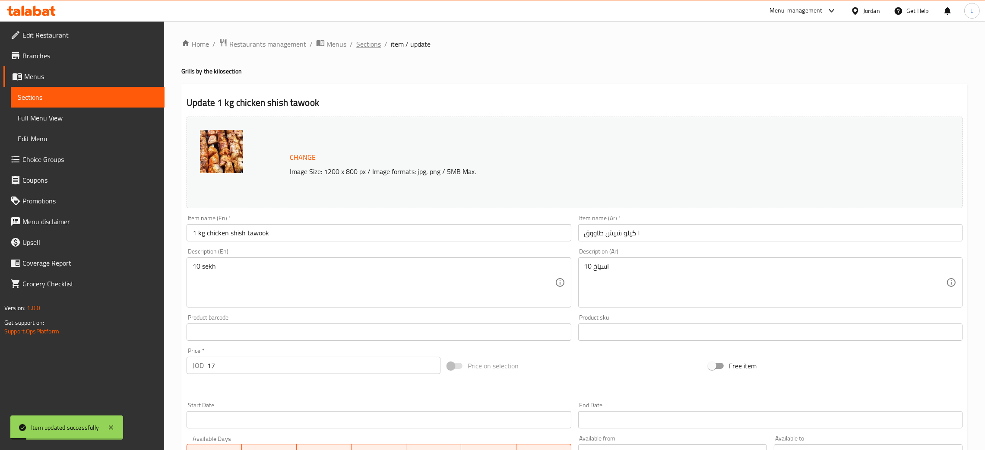
click at [364, 41] on span "Sections" at bounding box center [368, 44] width 25 height 10
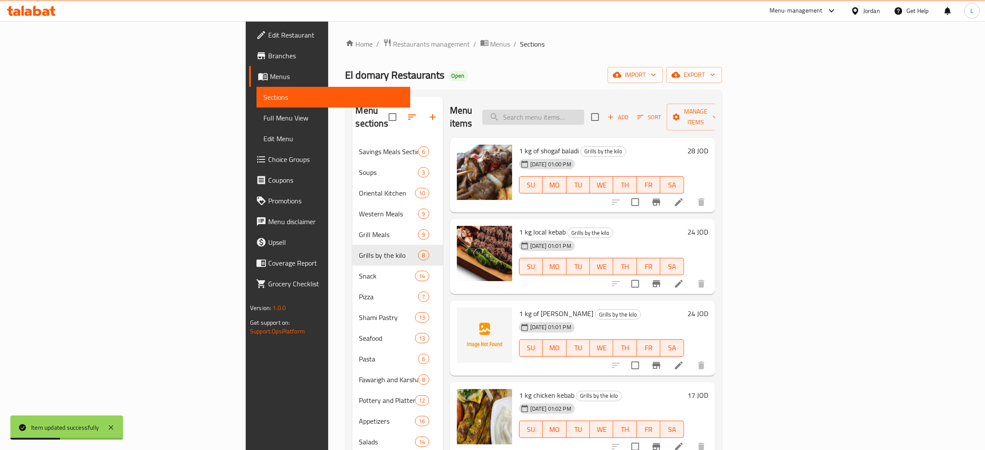
click at [584, 110] on input "search" at bounding box center [533, 117] width 102 height 15
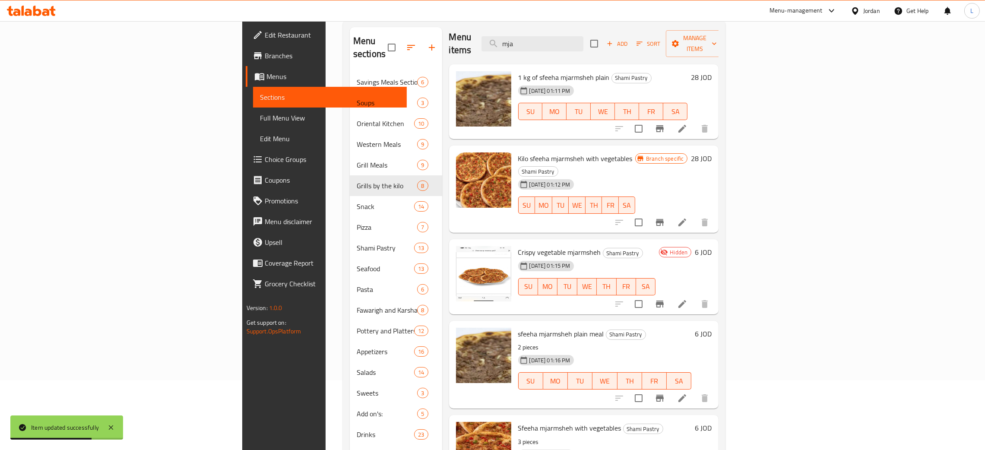
scroll to position [122, 0]
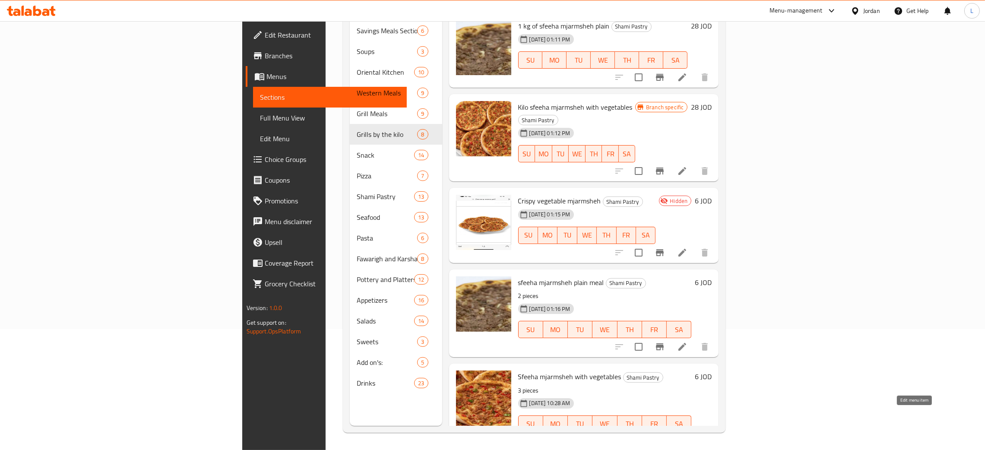
type input "mja"
click at [687, 436] on icon at bounding box center [682, 441] width 10 height 10
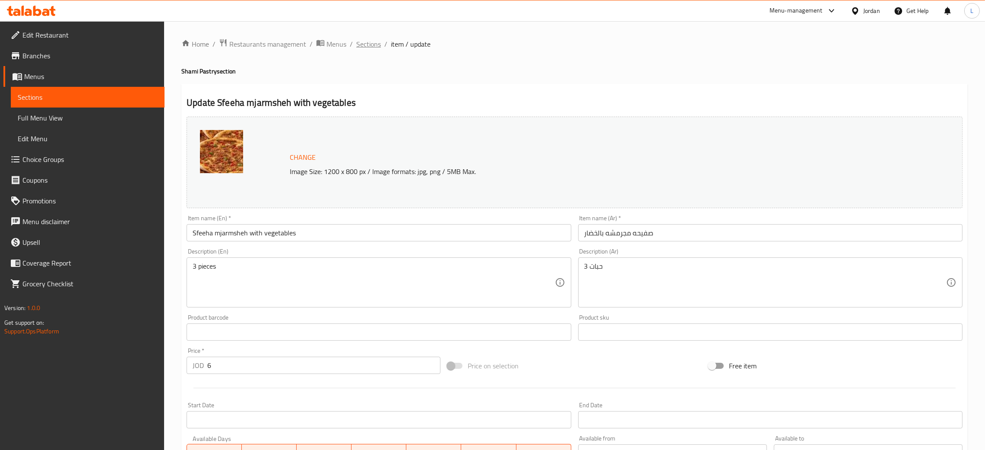
click at [358, 39] on span "Sections" at bounding box center [368, 44] width 25 height 10
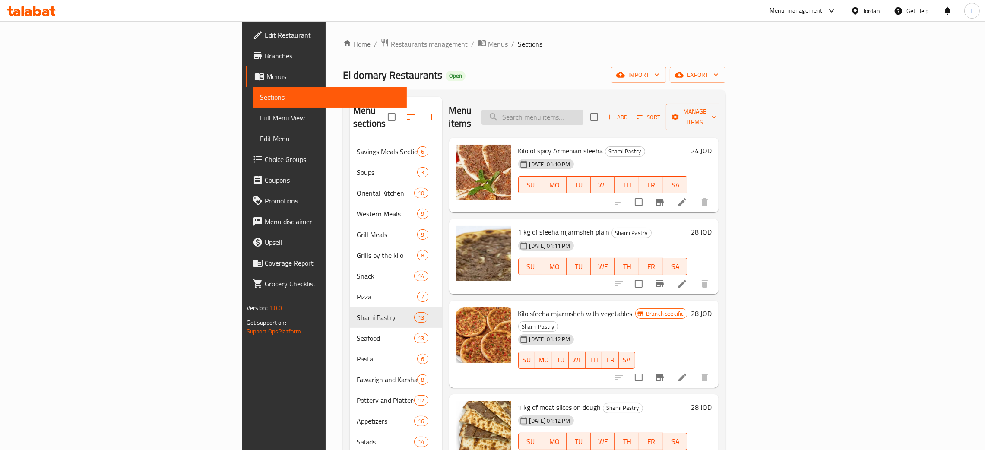
click at [583, 110] on input "search" at bounding box center [532, 117] width 102 height 15
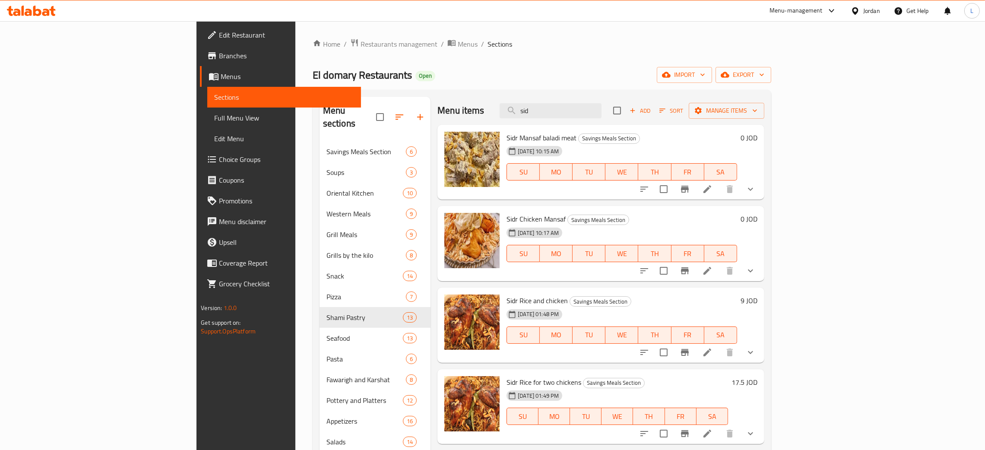
type input "sid"
click at [601, 112] on input "sid" at bounding box center [551, 110] width 102 height 15
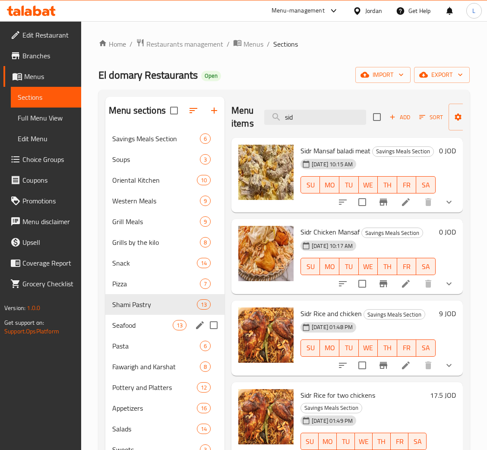
scroll to position [122, 0]
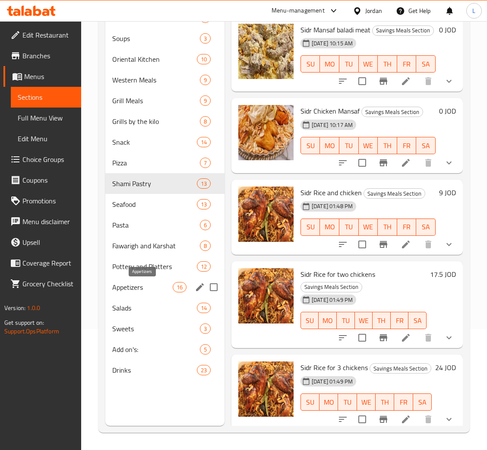
click at [145, 286] on span "Appetizers" at bounding box center [142, 287] width 60 height 10
